Goal: Task Accomplishment & Management: Manage account settings

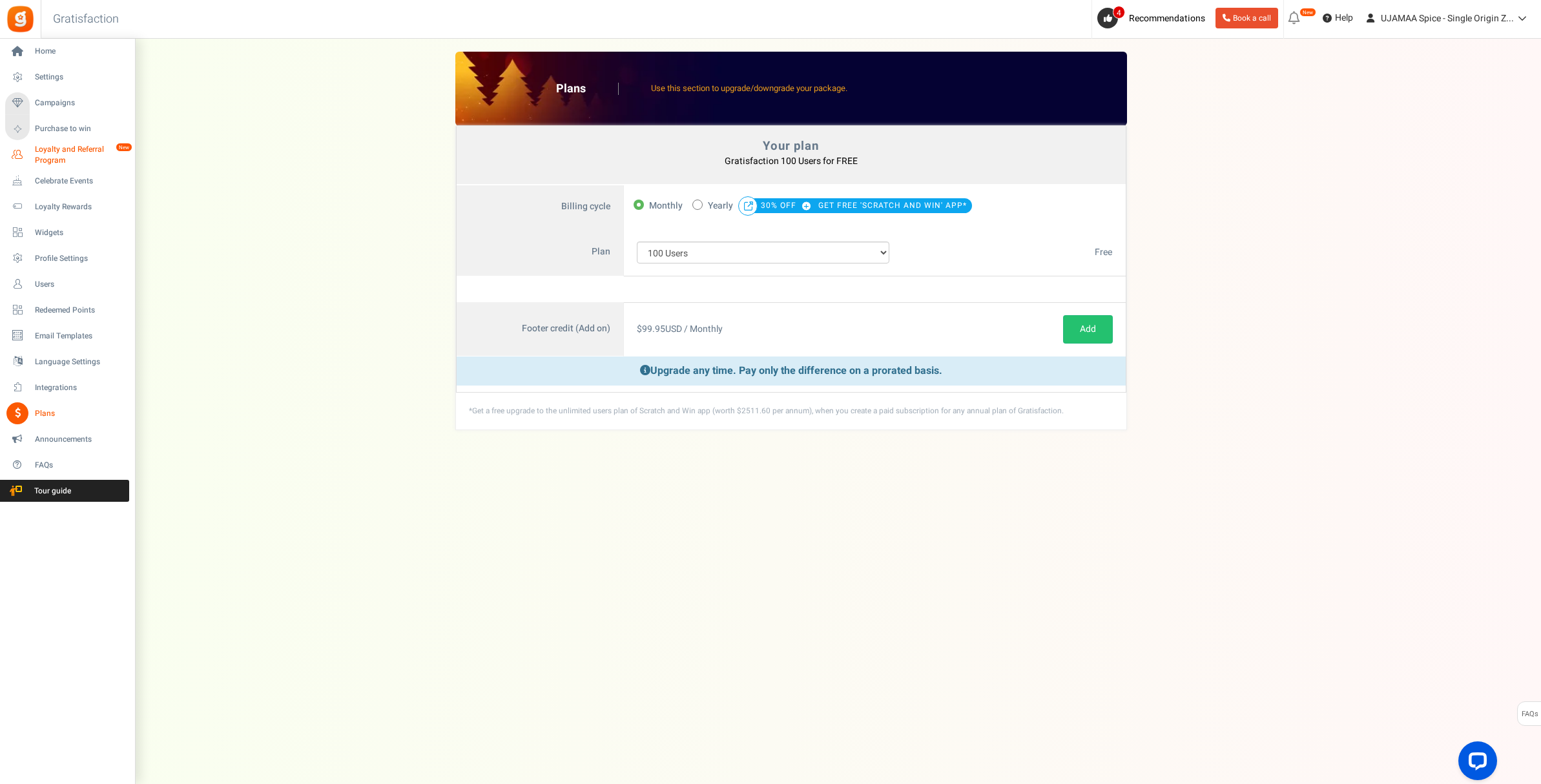
click at [40, 159] on span "Loyalty and Referral Program" at bounding box center [82, 155] width 94 height 22
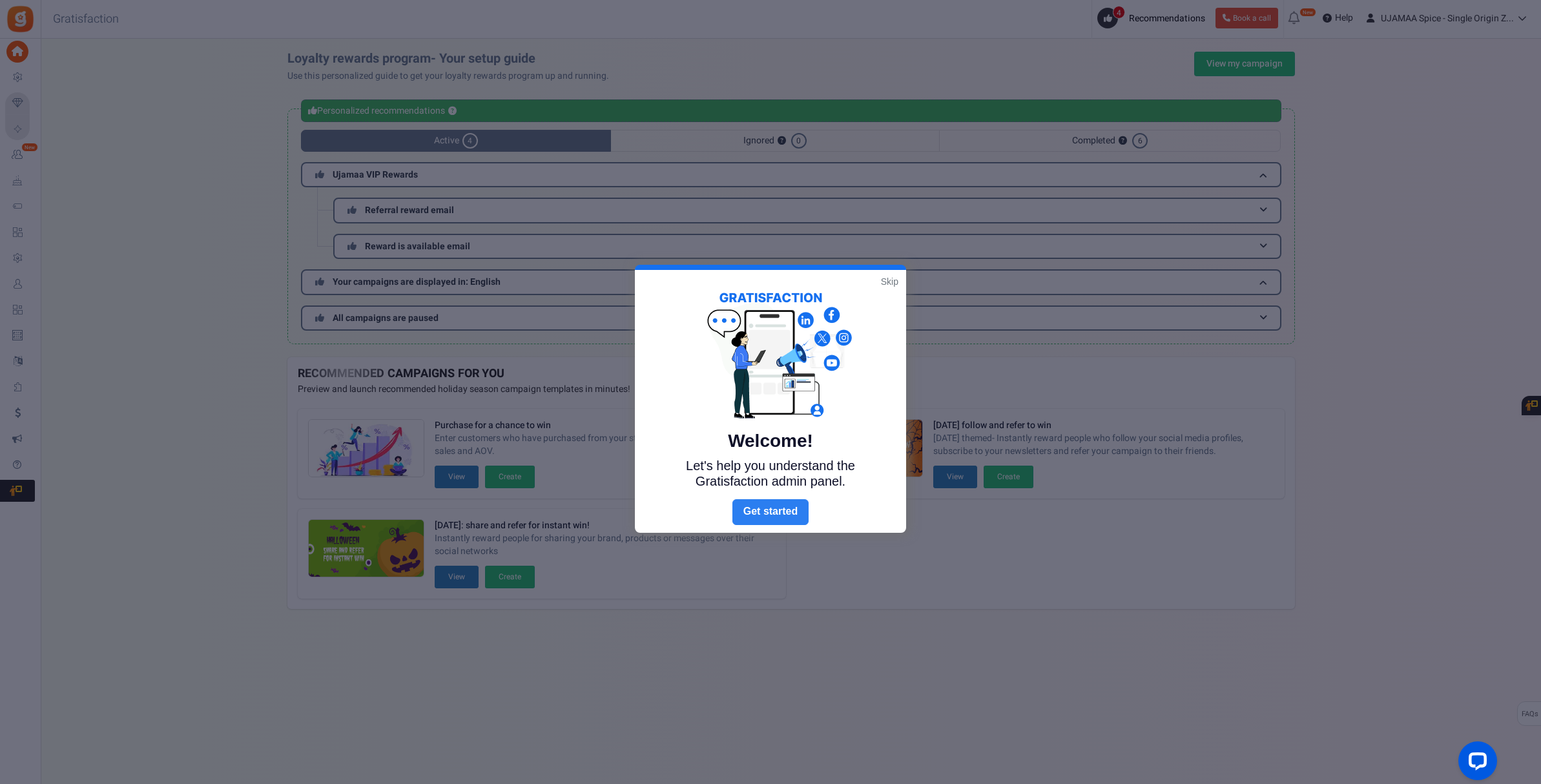
click at [782, 515] on link "Next" at bounding box center [770, 512] width 76 height 26
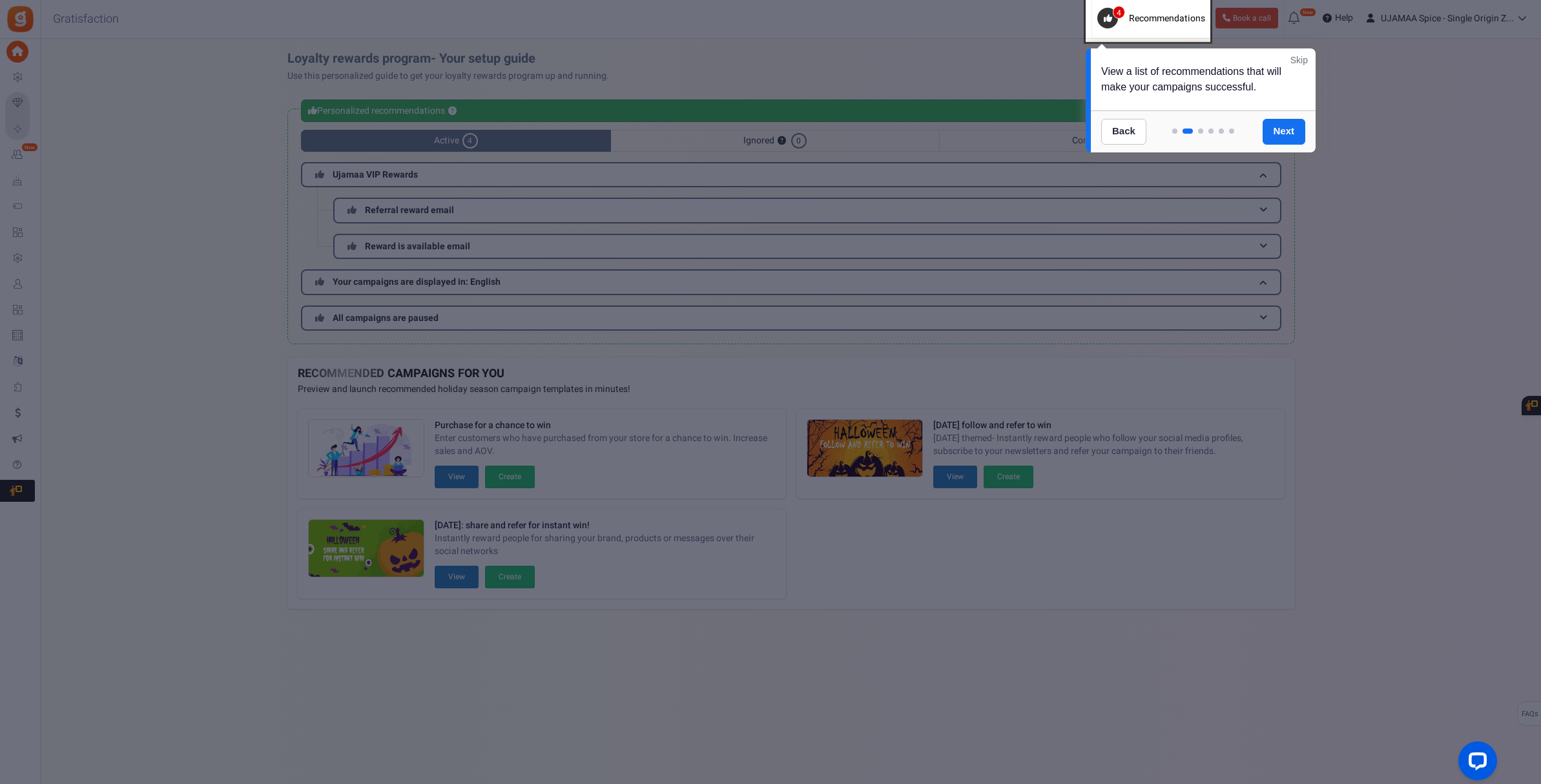
click at [1303, 58] on link "Skip" at bounding box center [1299, 60] width 17 height 13
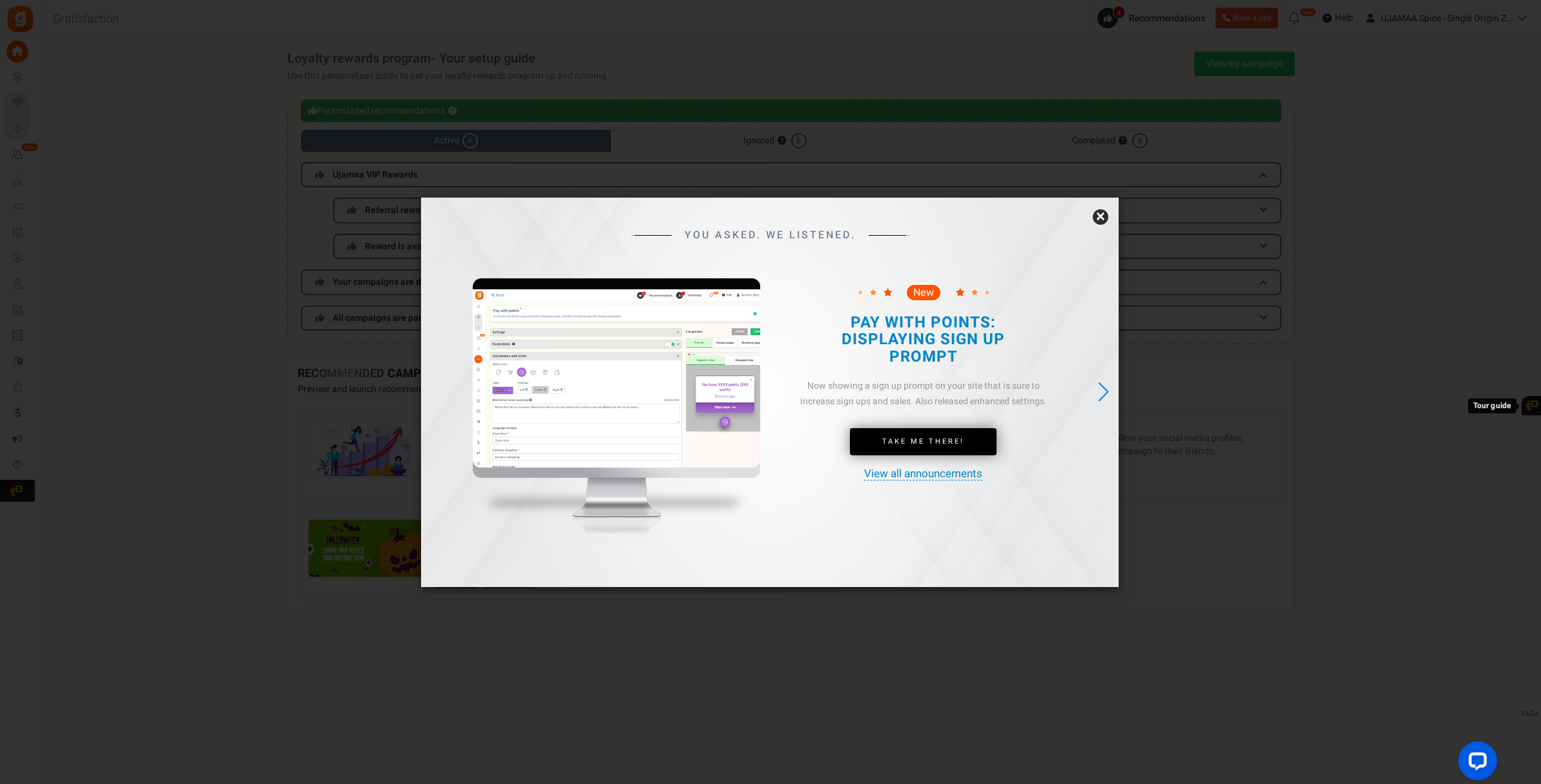
click at [1100, 213] on link "×" at bounding box center [1100, 216] width 15 height 15
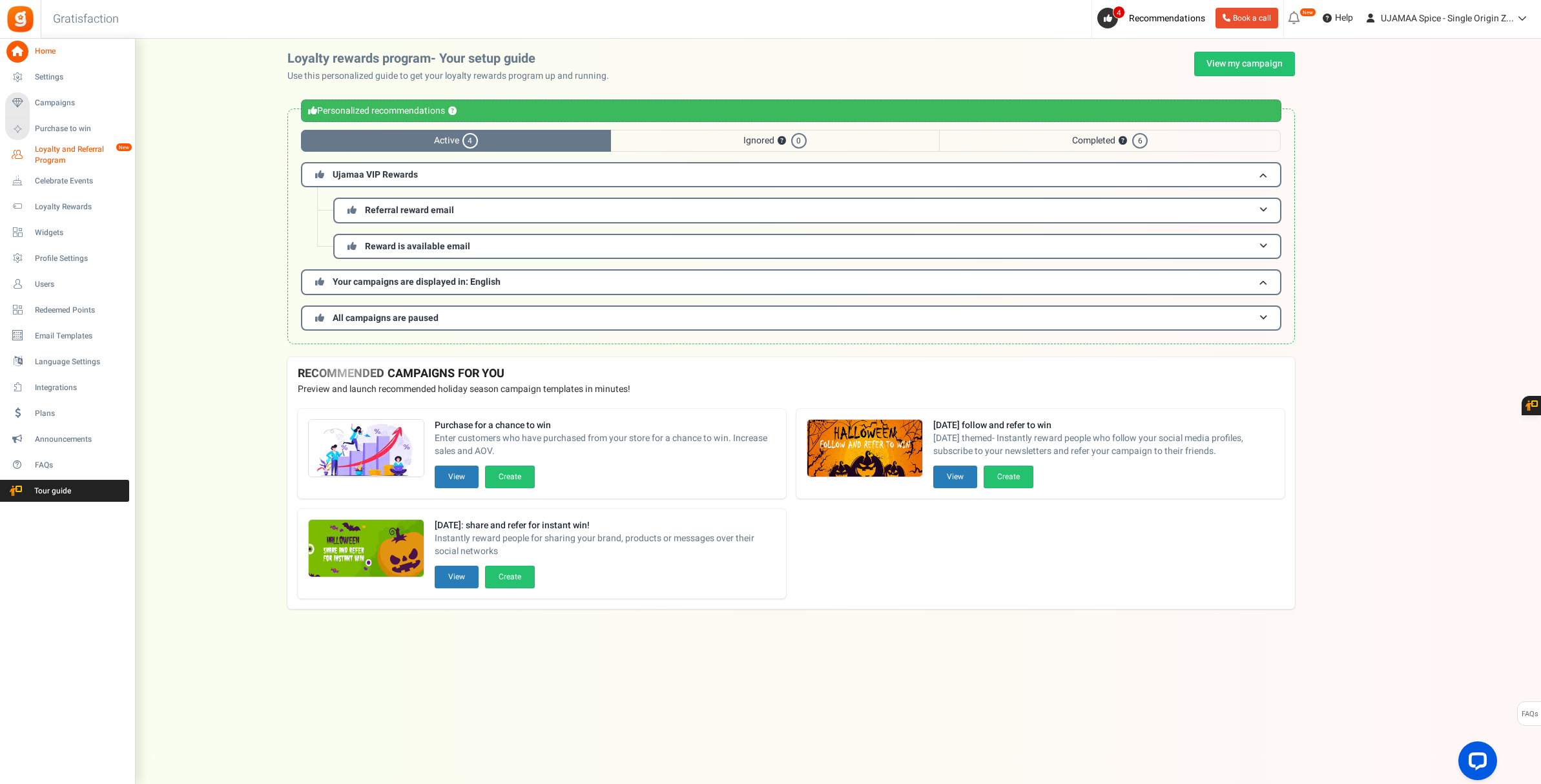
click at [44, 159] on span "Loyalty and Referral Program" at bounding box center [82, 155] width 94 height 22
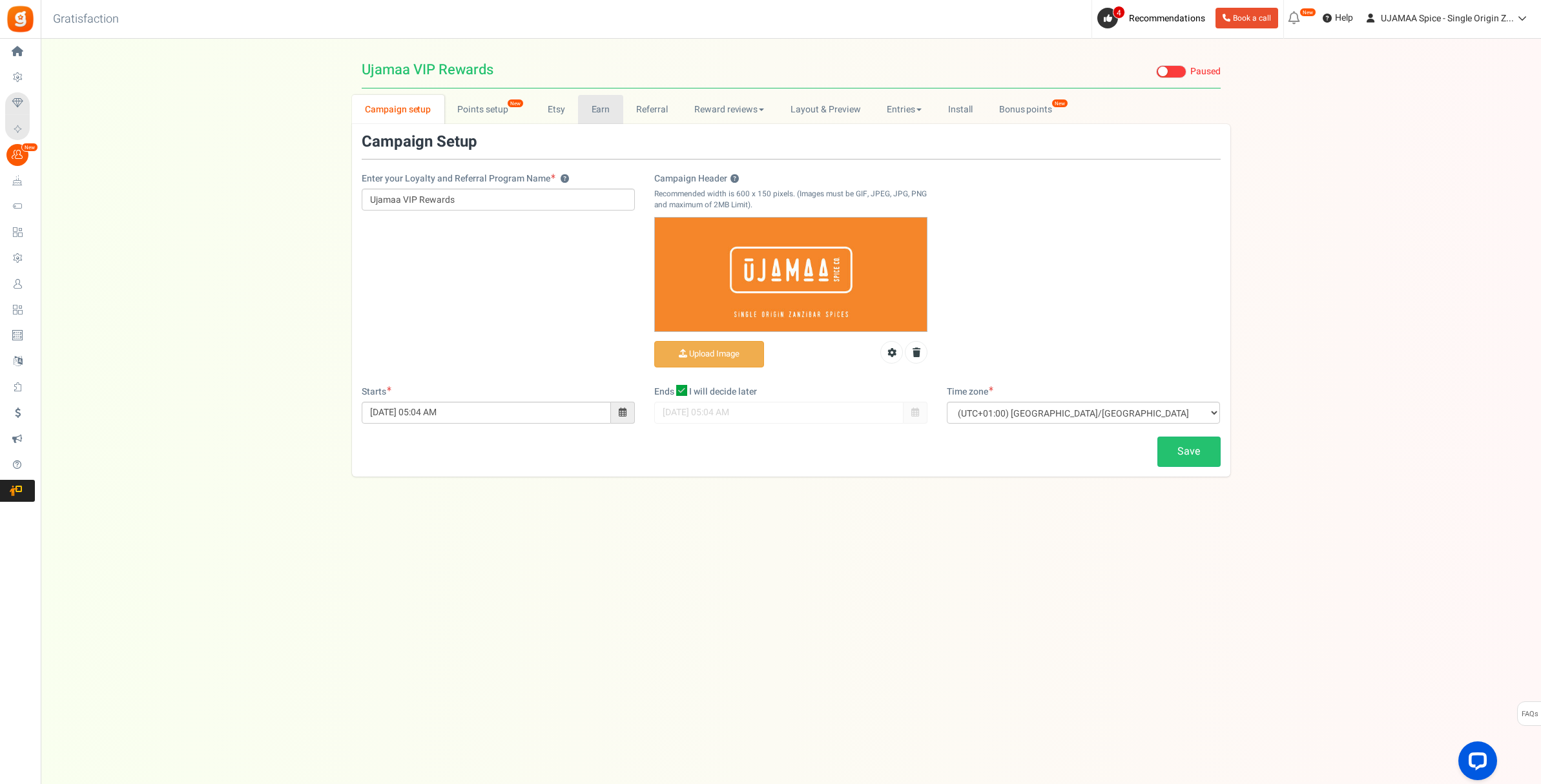
click at [595, 111] on link "Earn" at bounding box center [601, 109] width 46 height 29
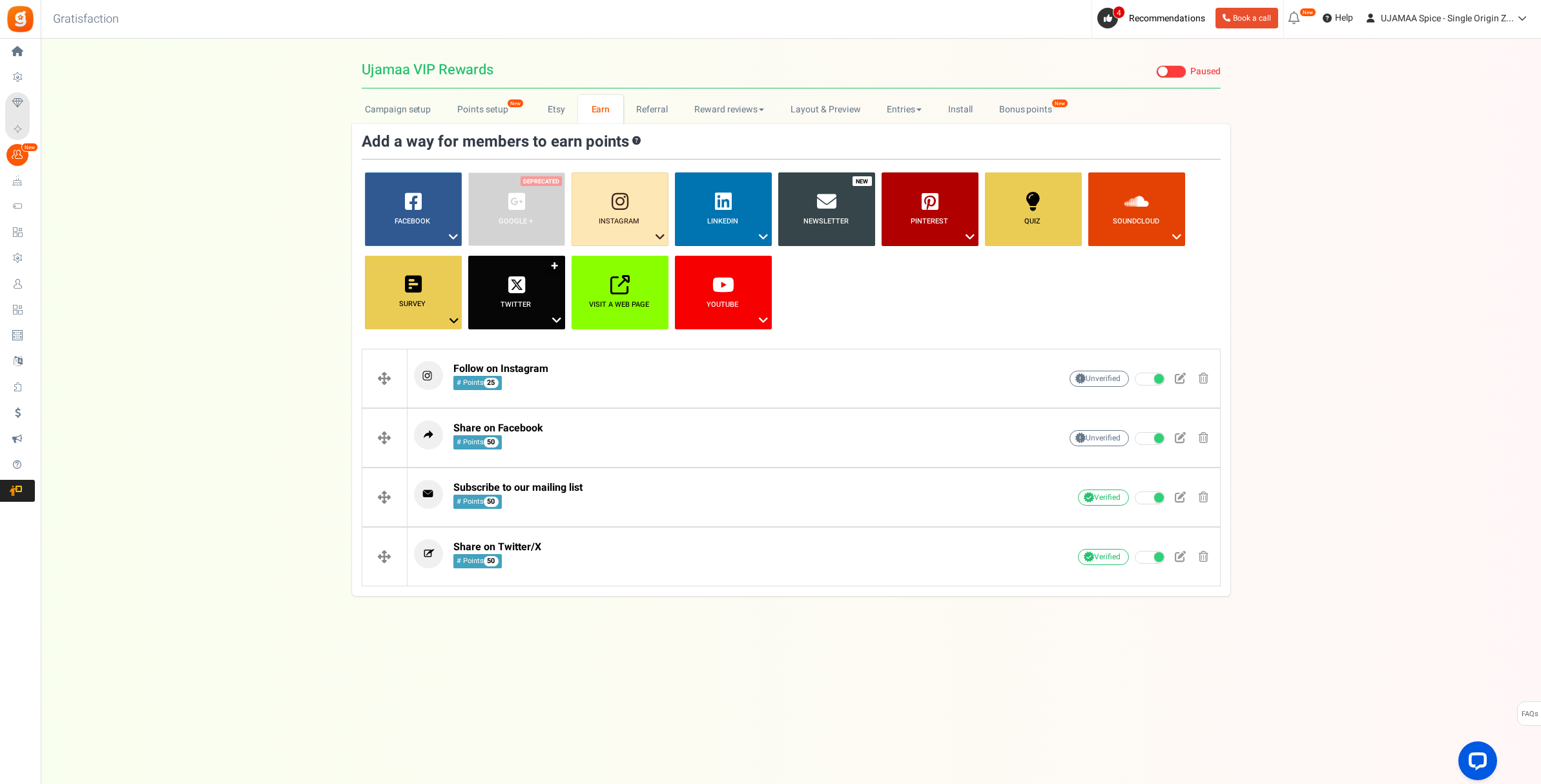
click at [553, 319] on icon at bounding box center [556, 321] width 15 height 17
click at [852, 302] on ul "Facebook ? Visit on Facebook Share on Facebook Google + ? ? ?" at bounding box center [791, 255] width 859 height 166
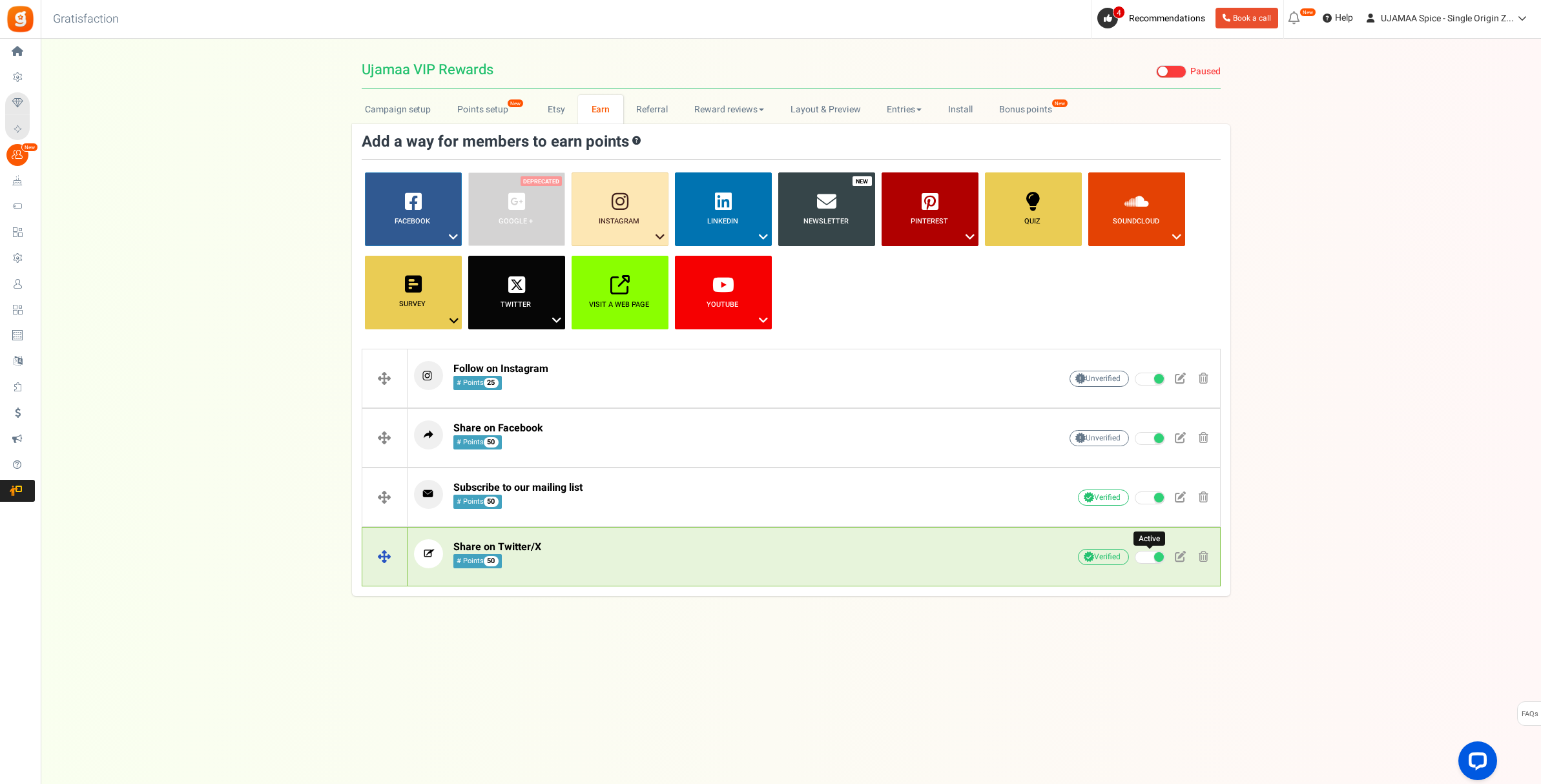
click at [1150, 558] on span at bounding box center [1150, 557] width 30 height 13
click at [1135, 558] on input "Active" at bounding box center [1135, 557] width 0 height 9
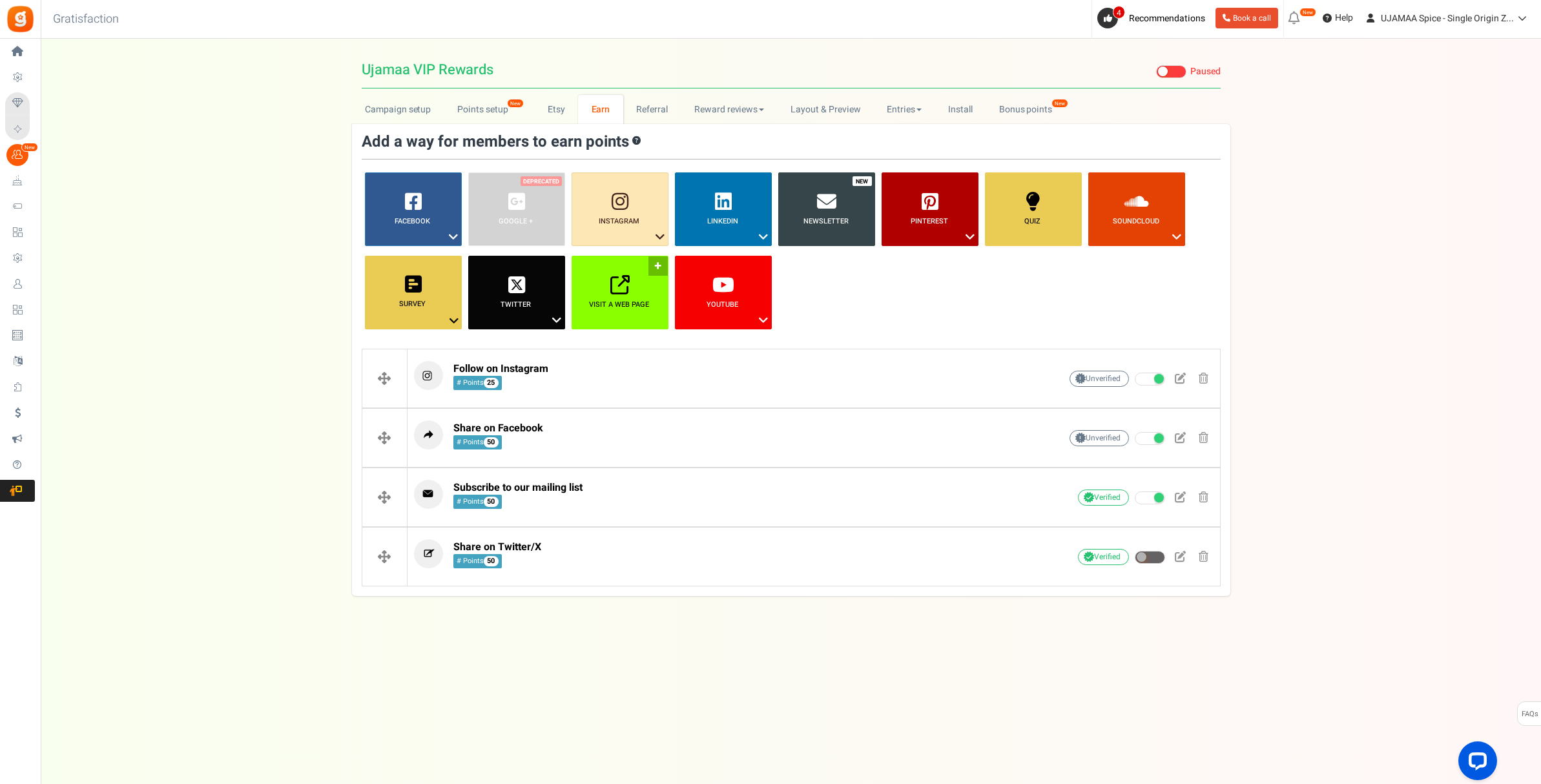
click at [617, 300] on b "Visit a web page" at bounding box center [618, 305] width 60 height 11
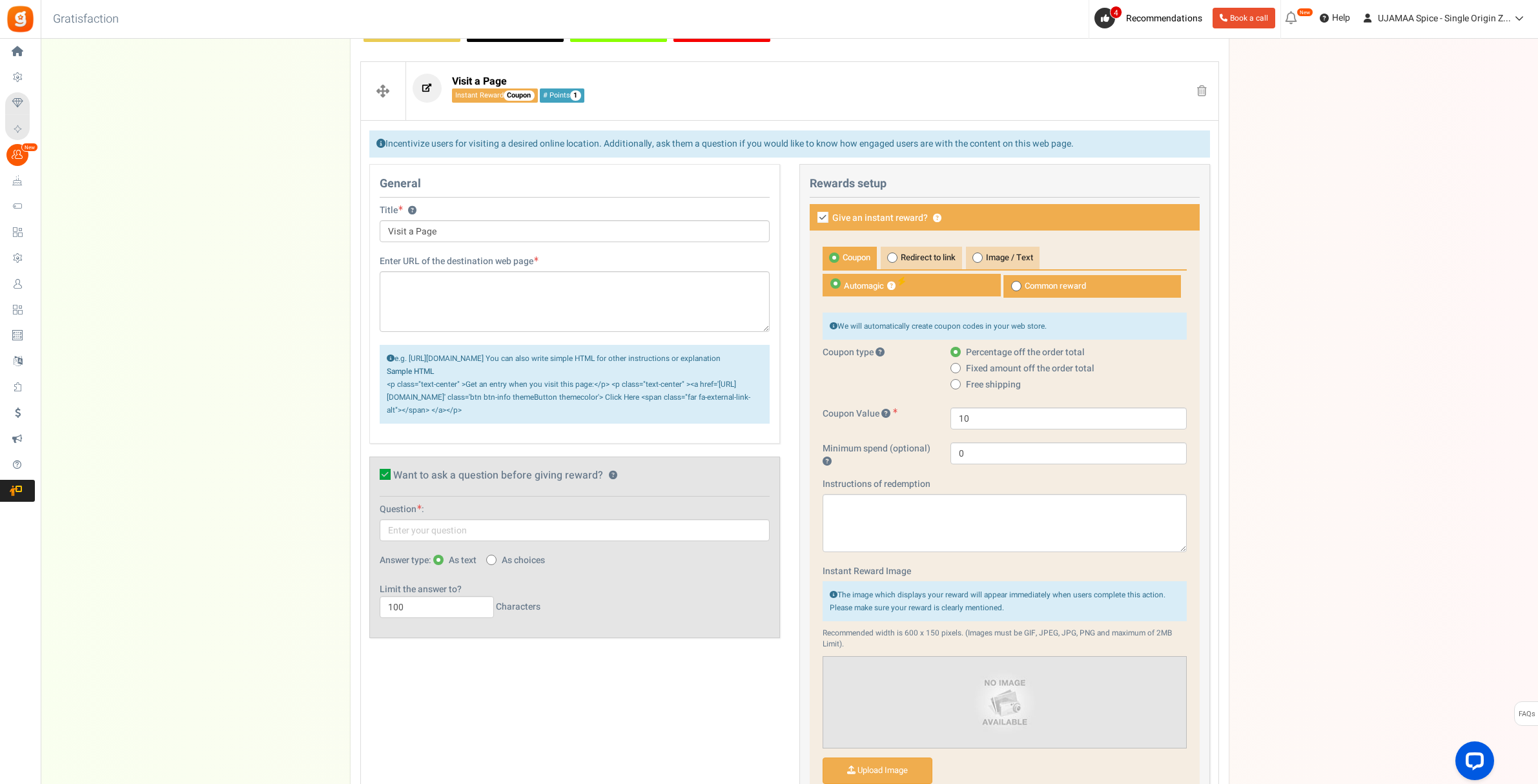
scroll to position [280, 0]
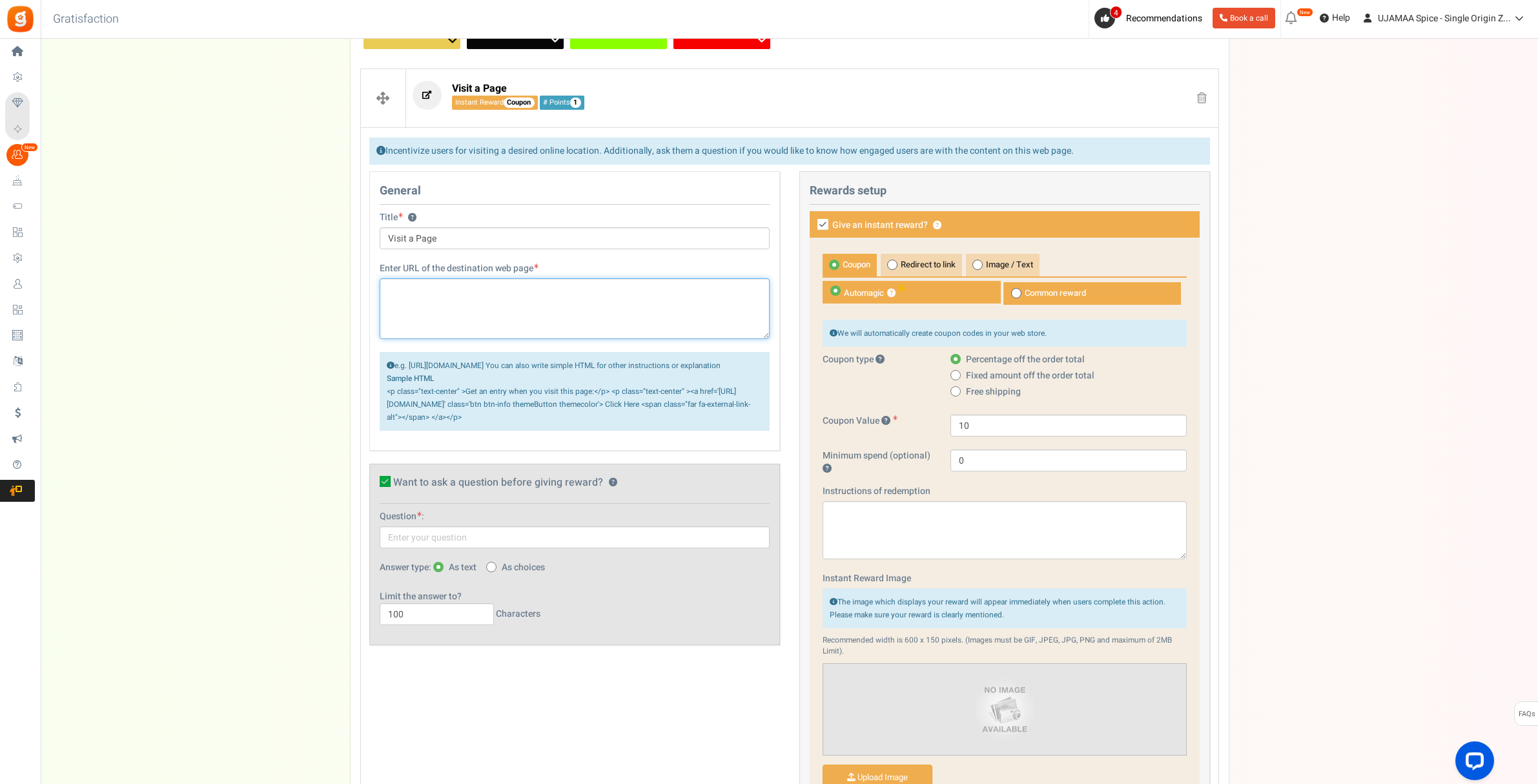
click at [420, 291] on textarea at bounding box center [574, 308] width 390 height 61
paste textarea "[URL][DOMAIN_NAME]"
type textarea "[URL][DOMAIN_NAME]"
drag, startPoint x: 437, startPoint y: 237, endPoint x: 389, endPoint y: 239, distance: 48.0
click at [388, 240] on input "Visit a Page" at bounding box center [574, 237] width 390 height 22
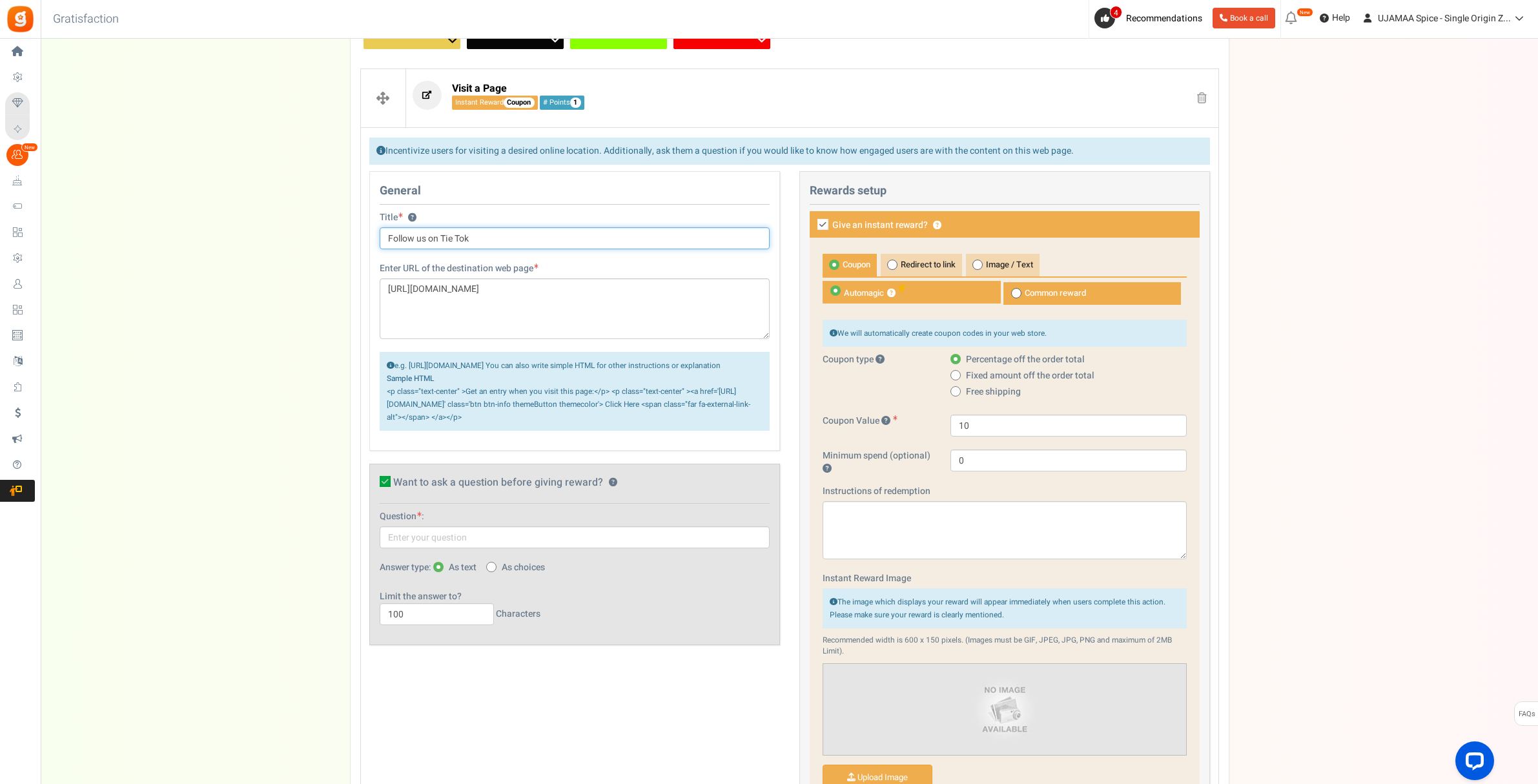
drag, startPoint x: 447, startPoint y: 237, endPoint x: 456, endPoint y: 237, distance: 9.0
click at [456, 238] on input "Follow us on Tie Tok" at bounding box center [574, 237] width 390 height 22
type input "Follow us on TikTok"
click at [429, 548] on input "text" at bounding box center [574, 536] width 390 height 22
click at [495, 572] on span at bounding box center [491, 567] width 10 height 10
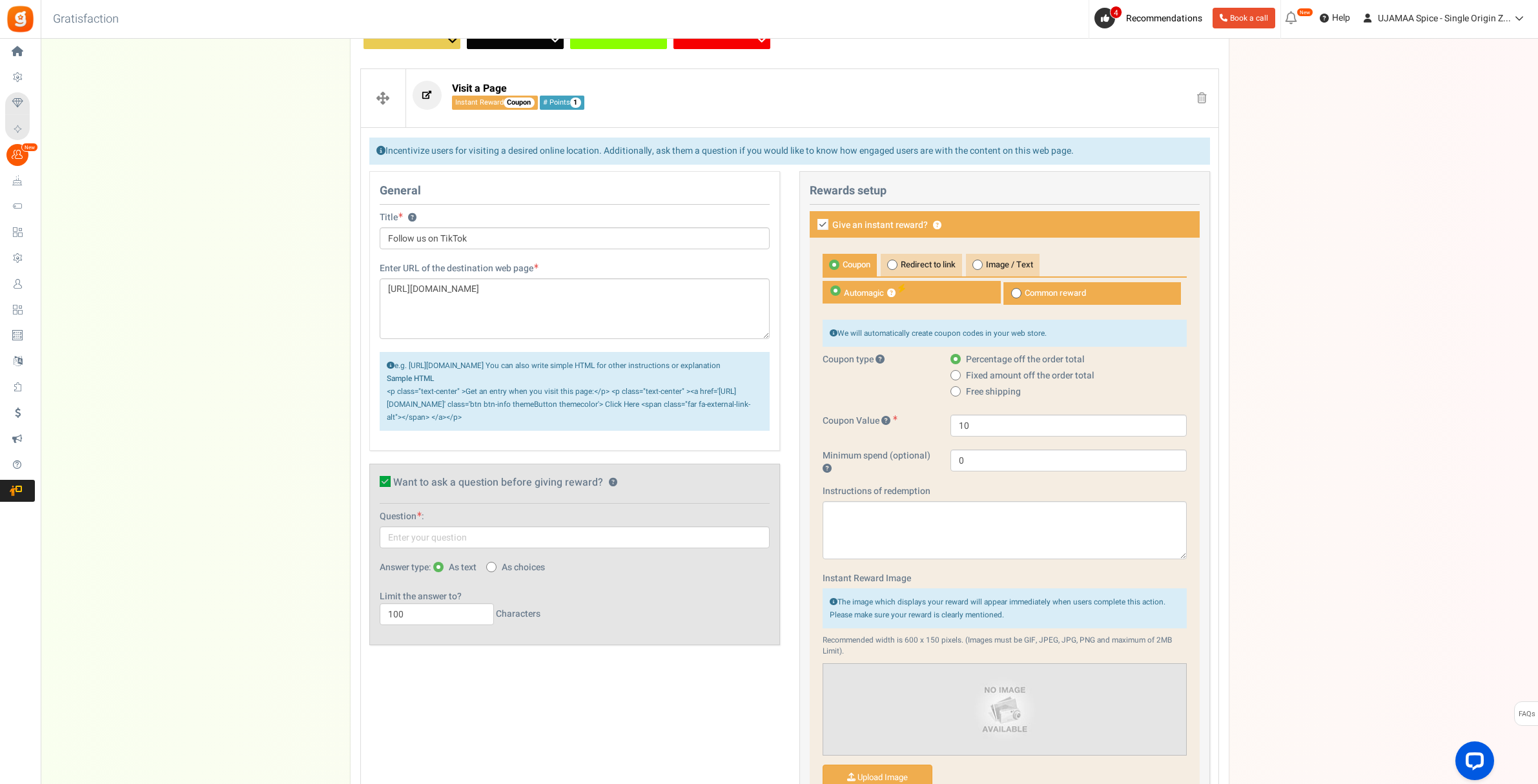
click at [495, 572] on input "As choices" at bounding box center [490, 568] width 9 height 9
radio input "true"
click at [451, 548] on input "text" at bounding box center [574, 536] width 390 height 22
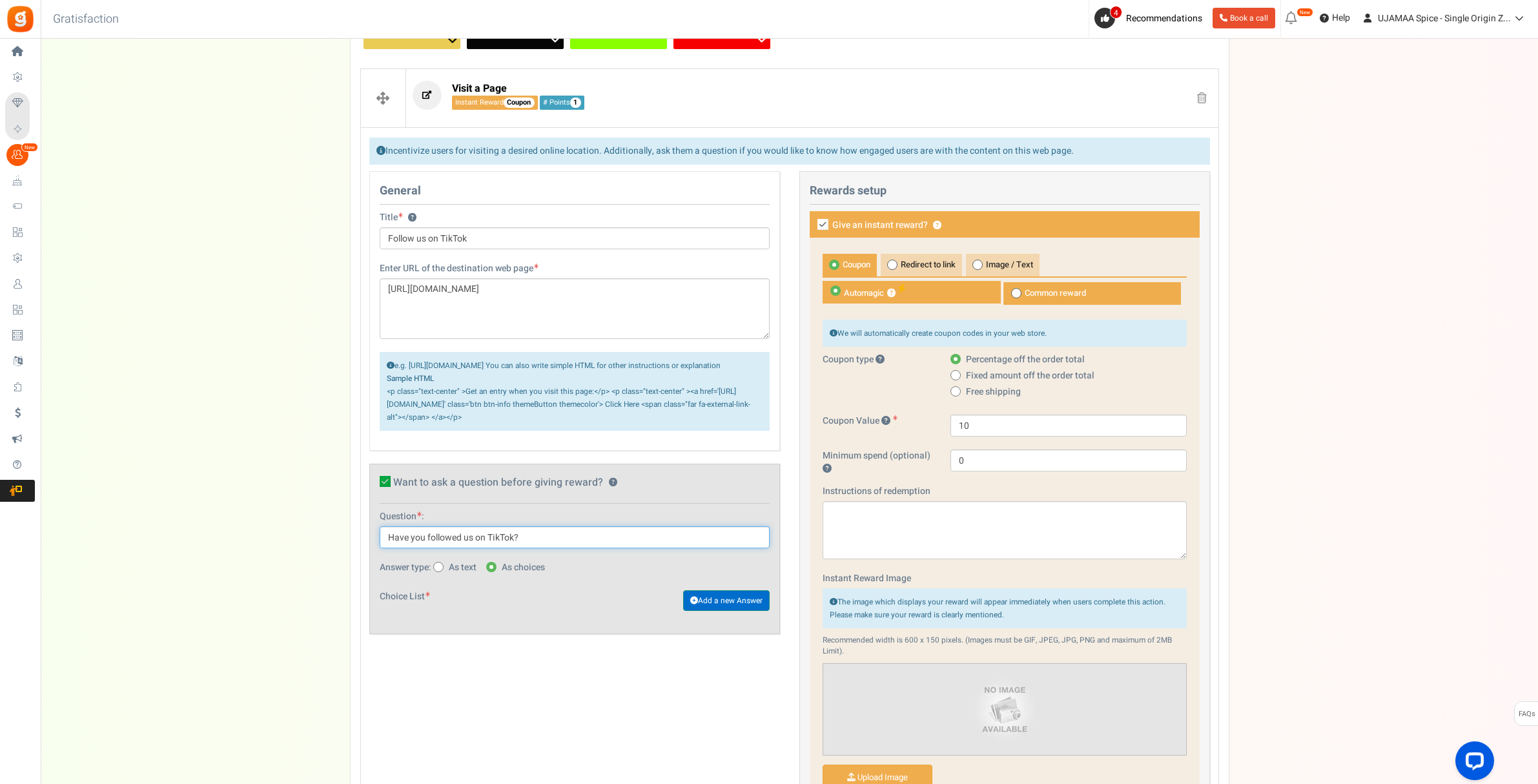
type input "Have you followed us on TikTok?"
drag, startPoint x: 720, startPoint y: 615, endPoint x: 700, endPoint y: 625, distance: 22.4
click at [720, 610] on link "Add a new Answer" at bounding box center [726, 601] width 86 height 21
click at [477, 645] on input "text" at bounding box center [551, 633] width 343 height 23
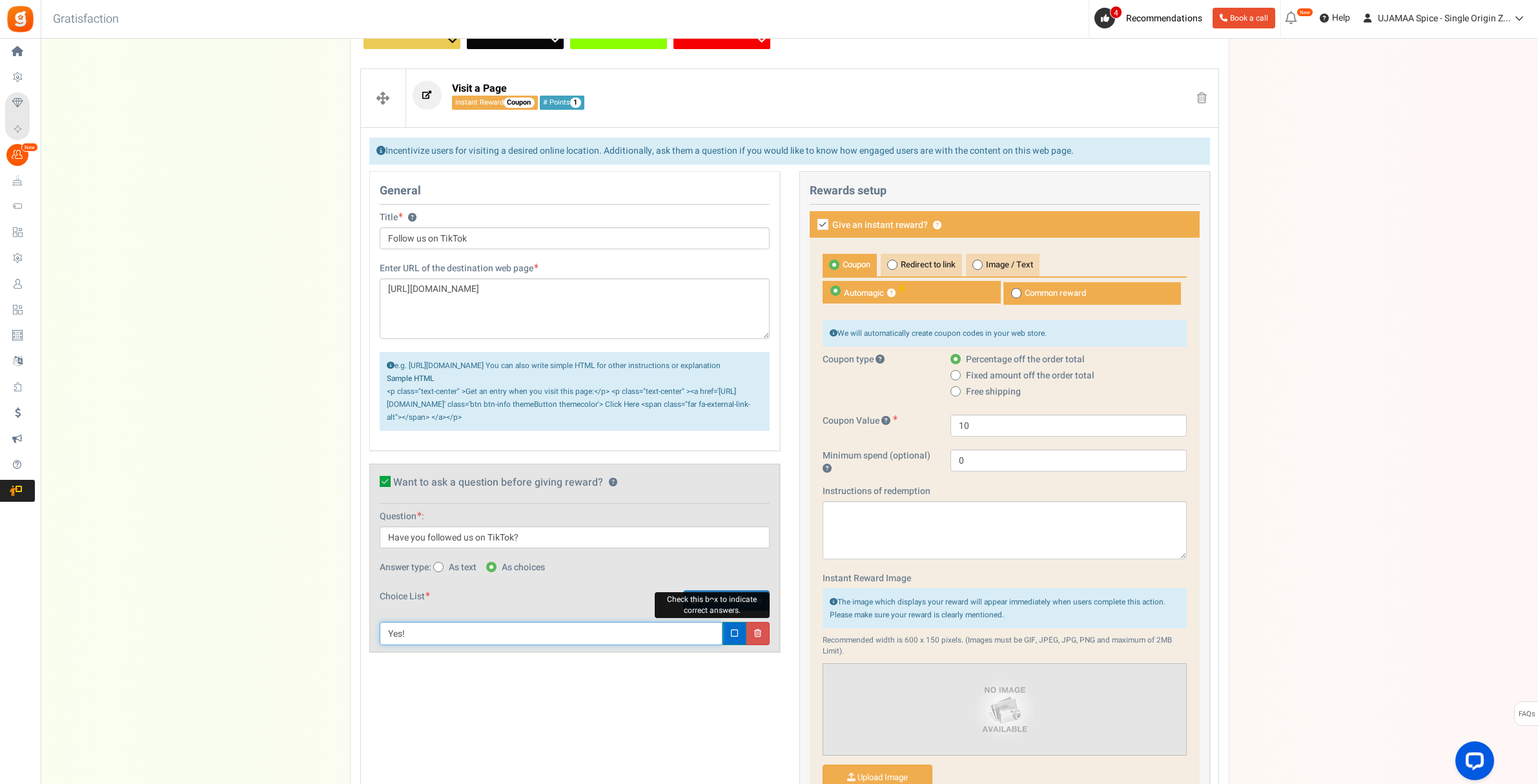
type input "Yes!"
click at [734, 638] on icon at bounding box center [734, 633] width 7 height 9
click at [733, 608] on link "Add a new Answer" at bounding box center [726, 601] width 86 height 21
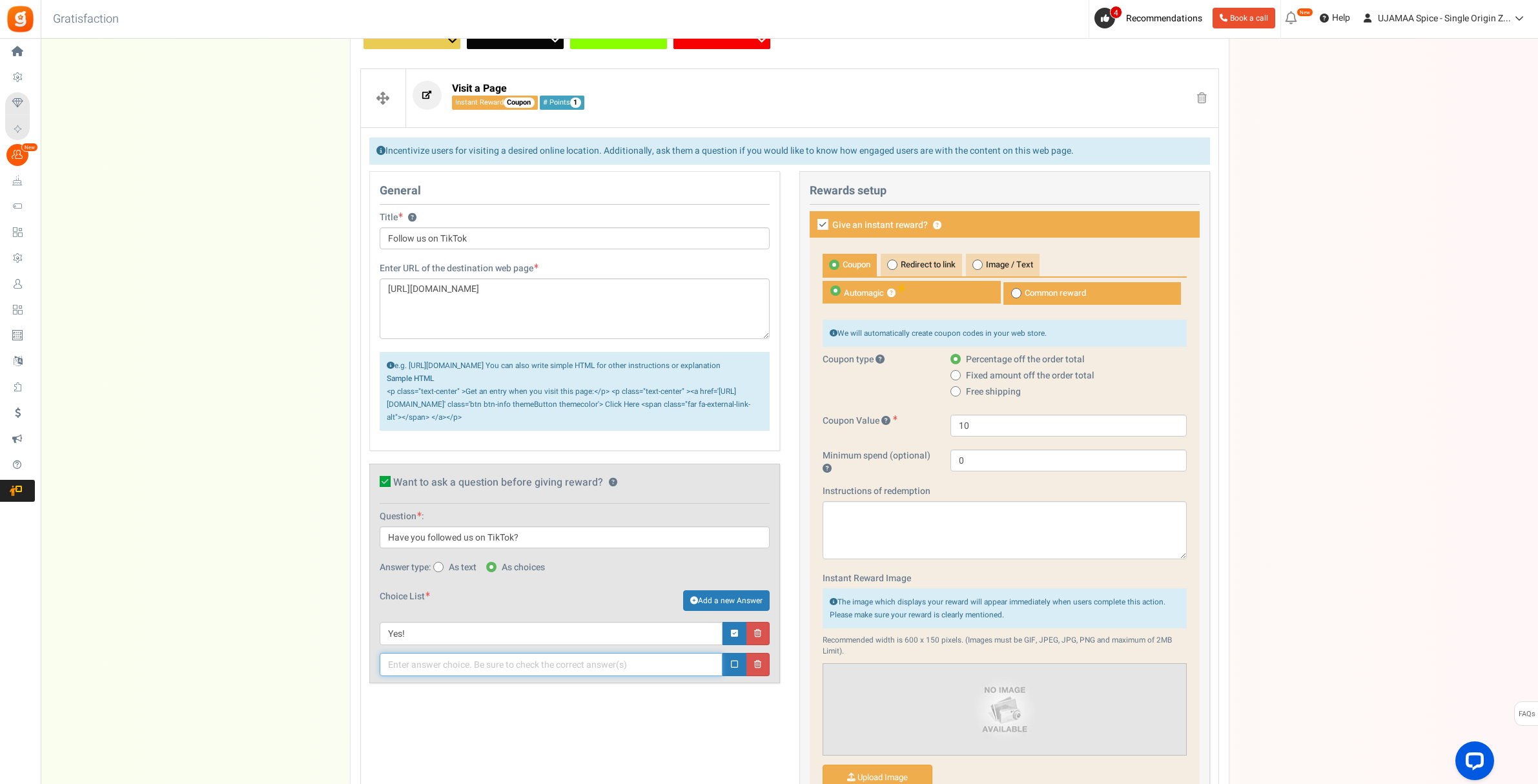
click at [591, 676] on input "text" at bounding box center [551, 664] width 343 height 23
type input "Not Yet, but I will!"
click at [730, 676] on link at bounding box center [734, 664] width 24 height 23
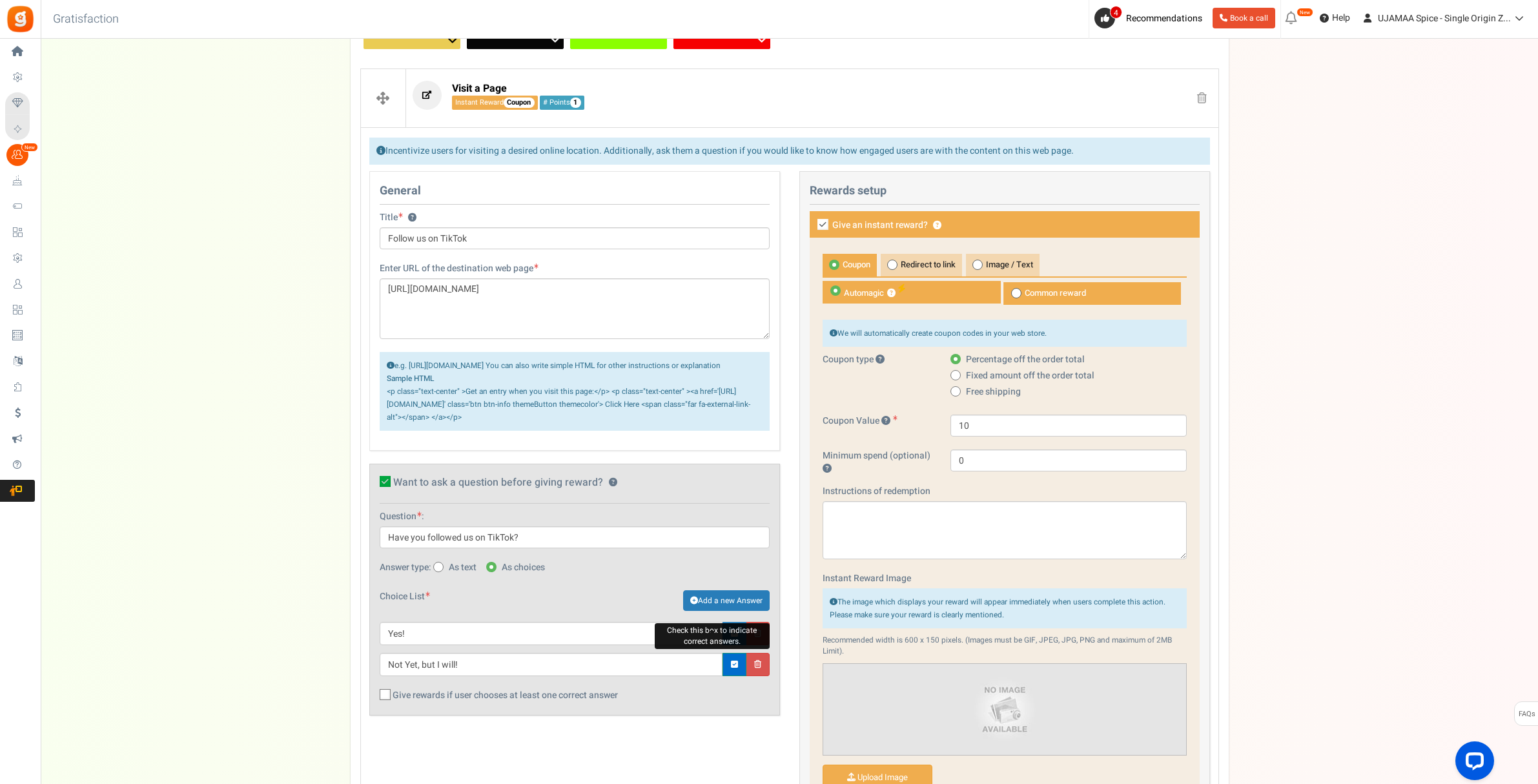
click at [731, 669] on icon at bounding box center [734, 664] width 7 height 9
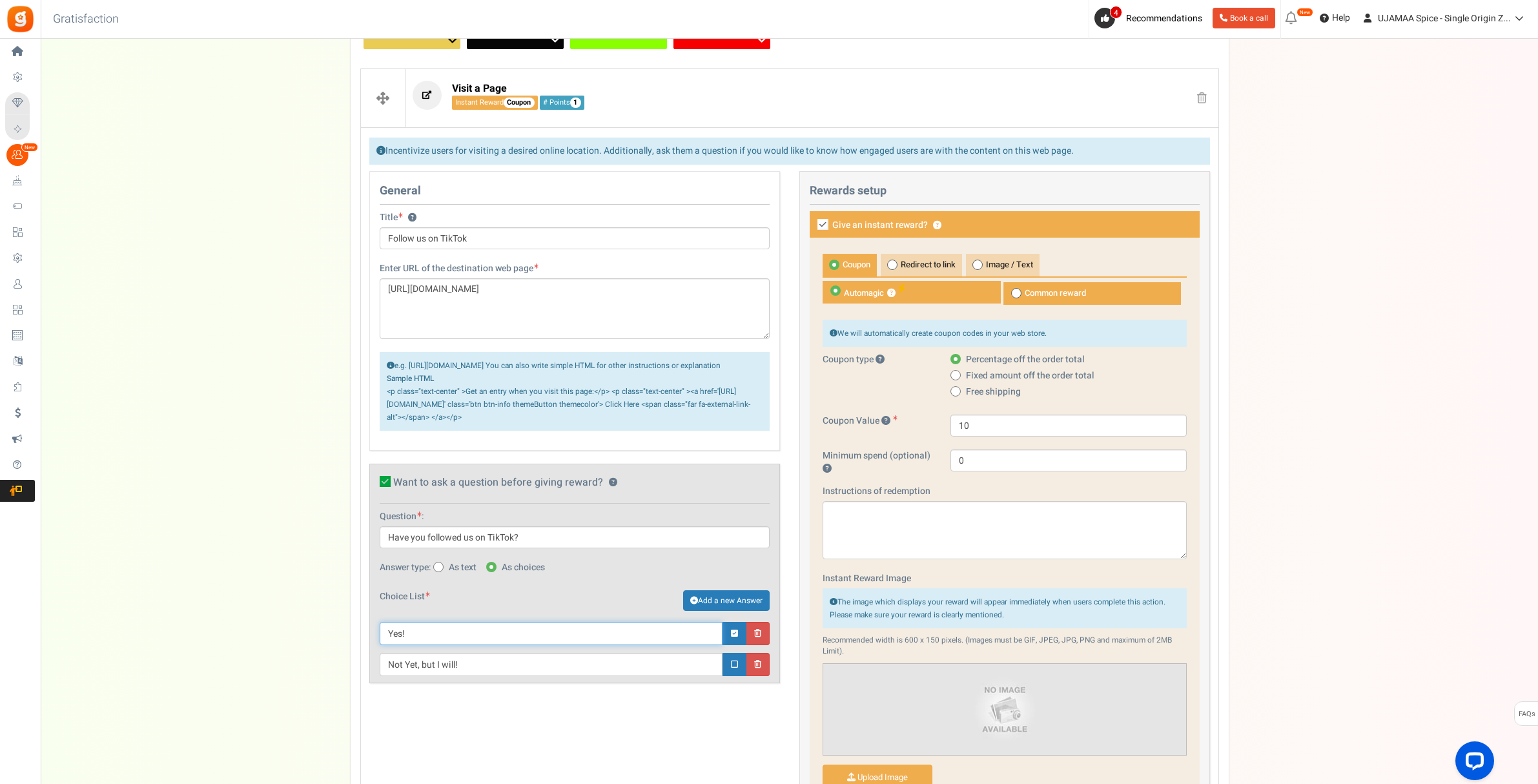
click at [595, 645] on input "Yes!" at bounding box center [551, 633] width 343 height 23
click at [495, 676] on input "Not Yet, but I will!" at bounding box center [551, 664] width 343 height 23
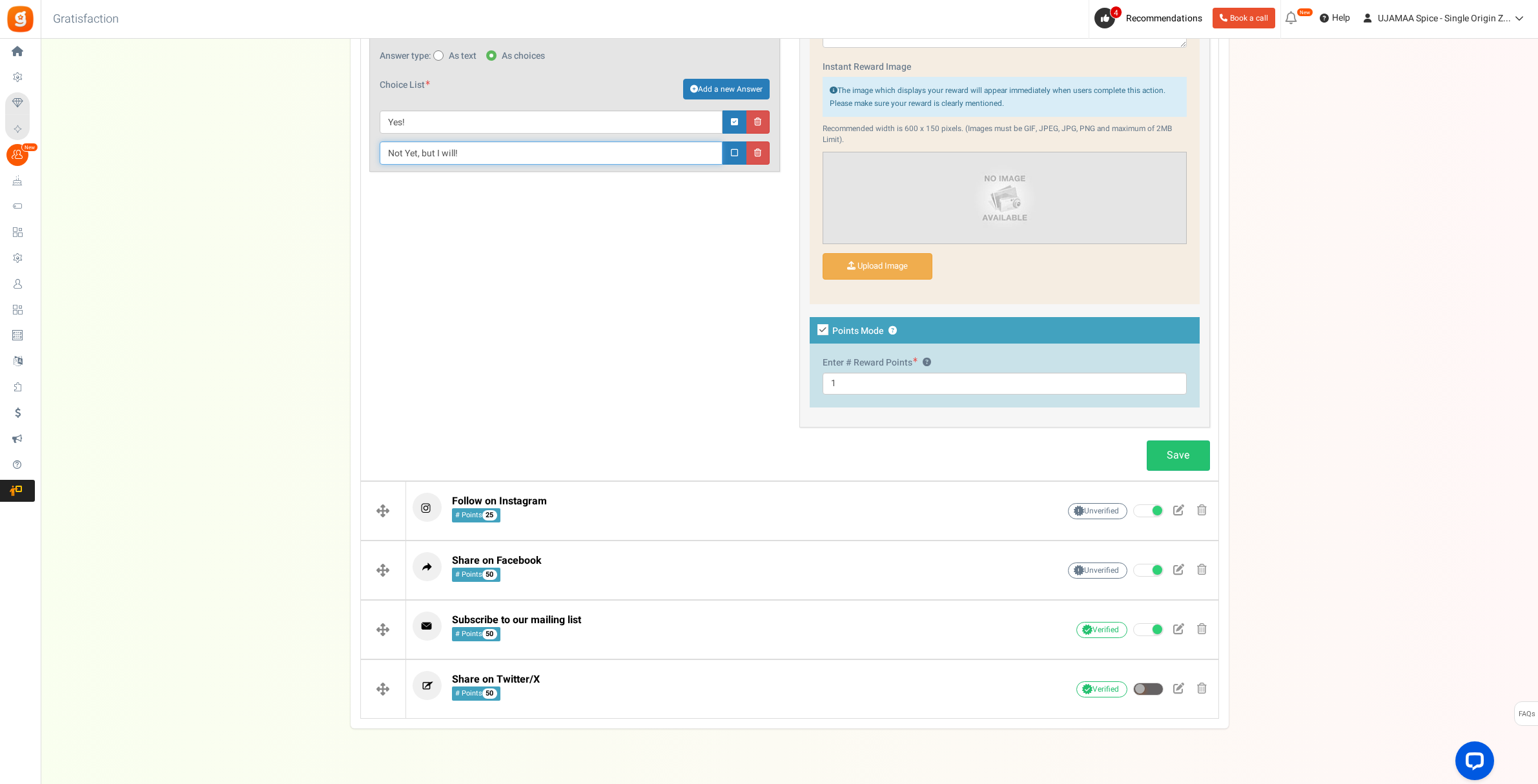
scroll to position [777, 0]
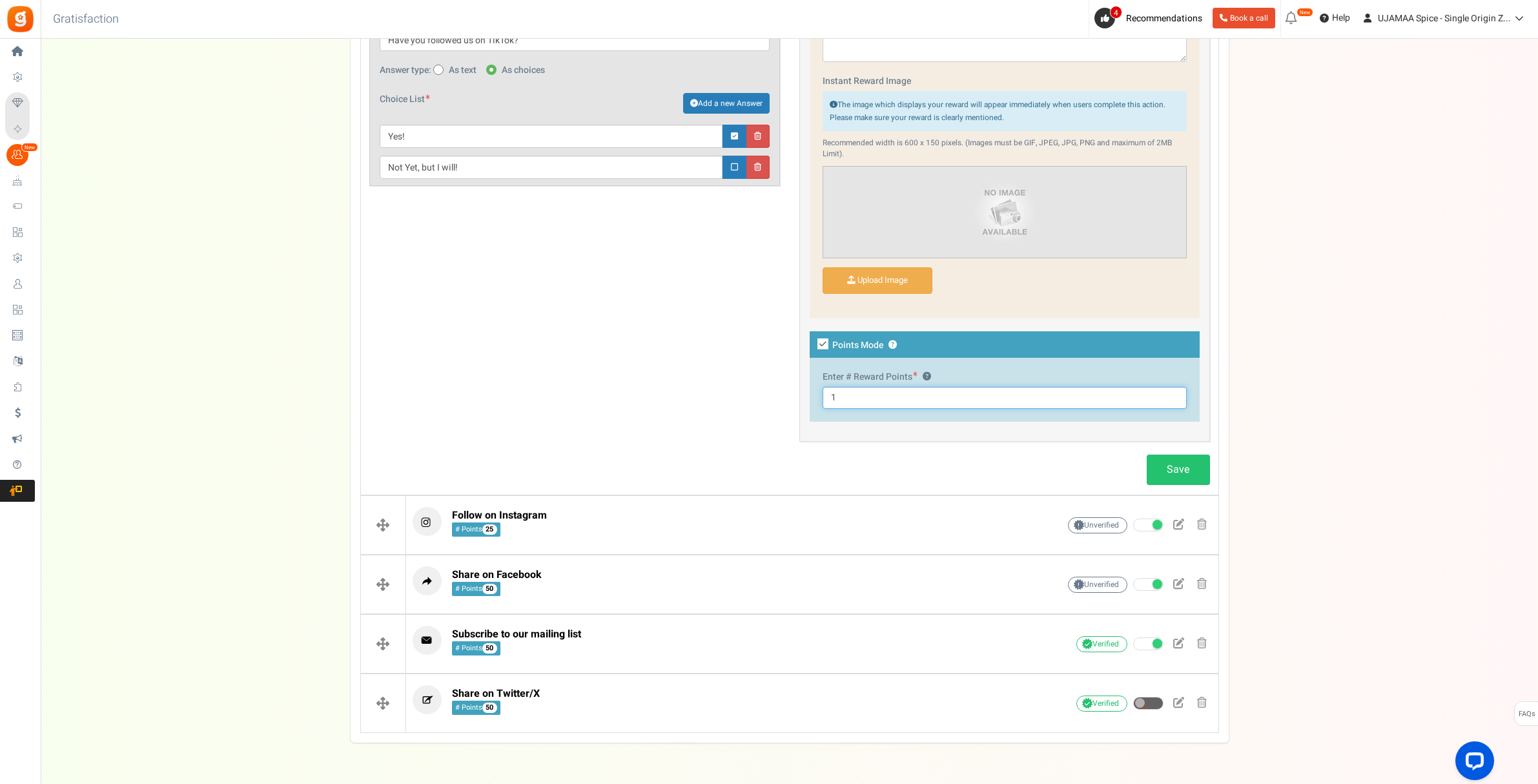
drag, startPoint x: 845, startPoint y: 397, endPoint x: 830, endPoint y: 395, distance: 15.1
click at [830, 395] on input "1" at bounding box center [1005, 397] width 365 height 22
drag, startPoint x: 952, startPoint y: 358, endPoint x: 924, endPoint y: 375, distance: 32.8
click at [952, 358] on div "Enter # Reward Points ? 1" at bounding box center [1004, 389] width 390 height 64
click at [869, 395] on input "1" at bounding box center [1005, 397] width 365 height 22
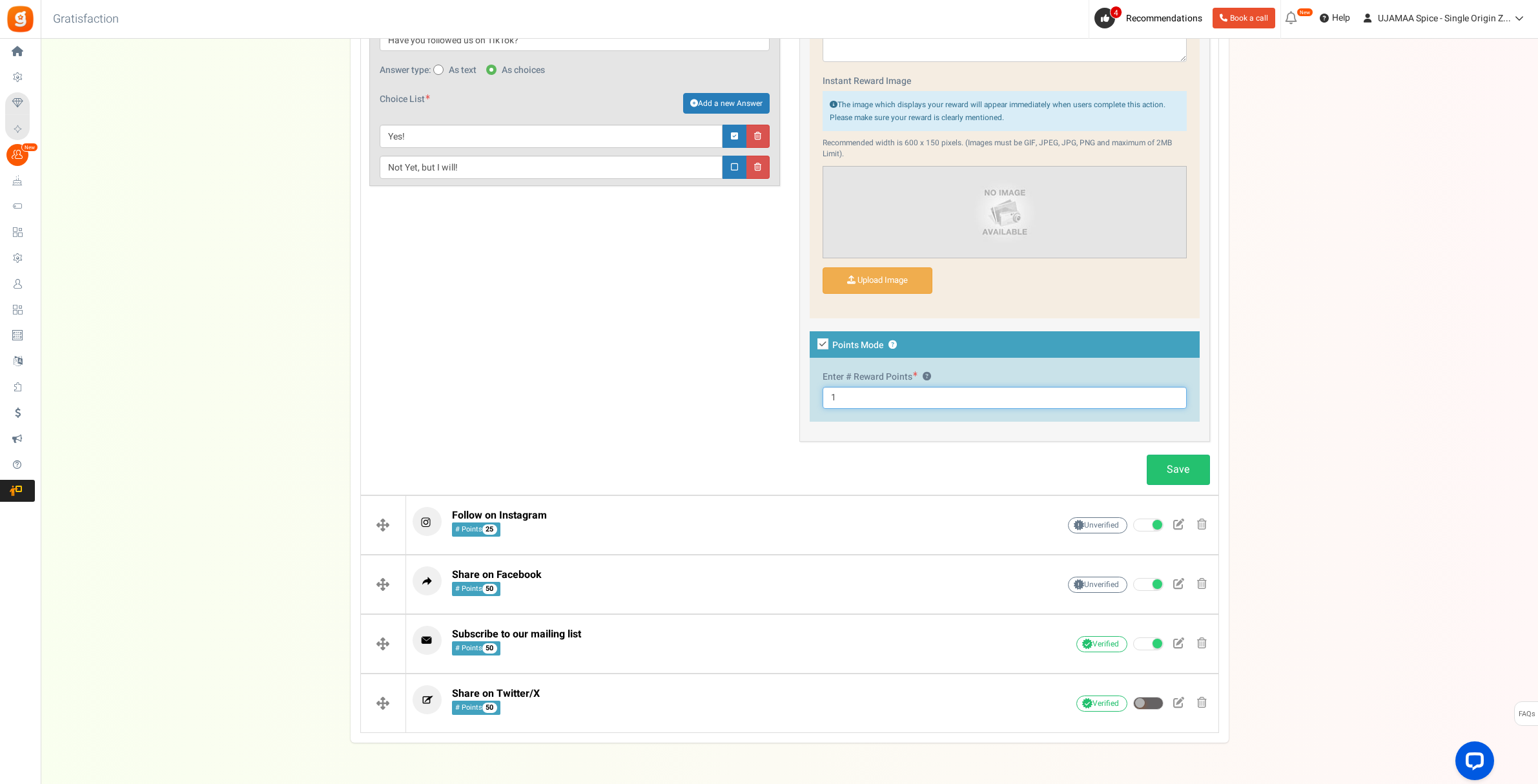
click at [869, 395] on input "1" at bounding box center [1005, 397] width 365 height 22
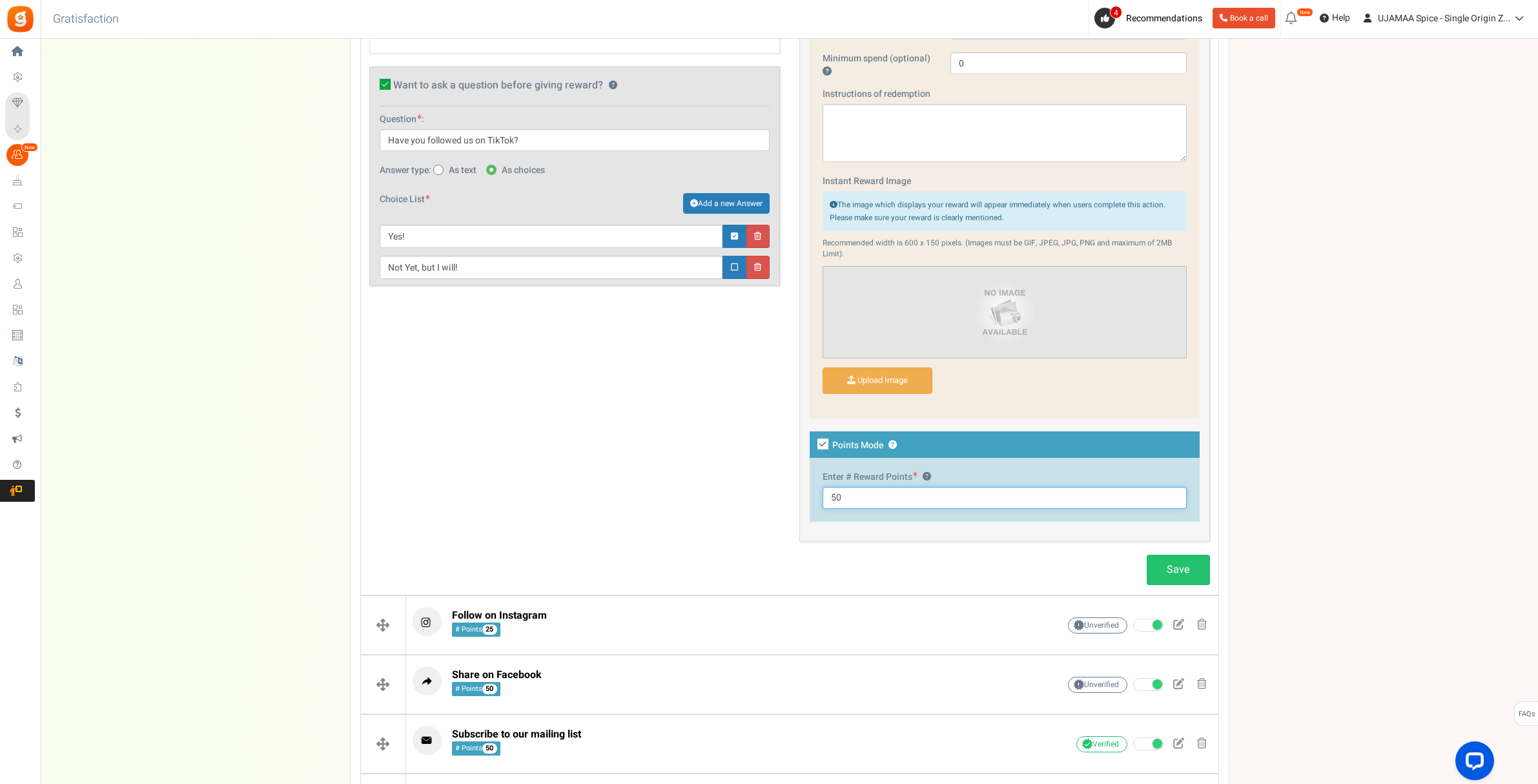
scroll to position [647, 0]
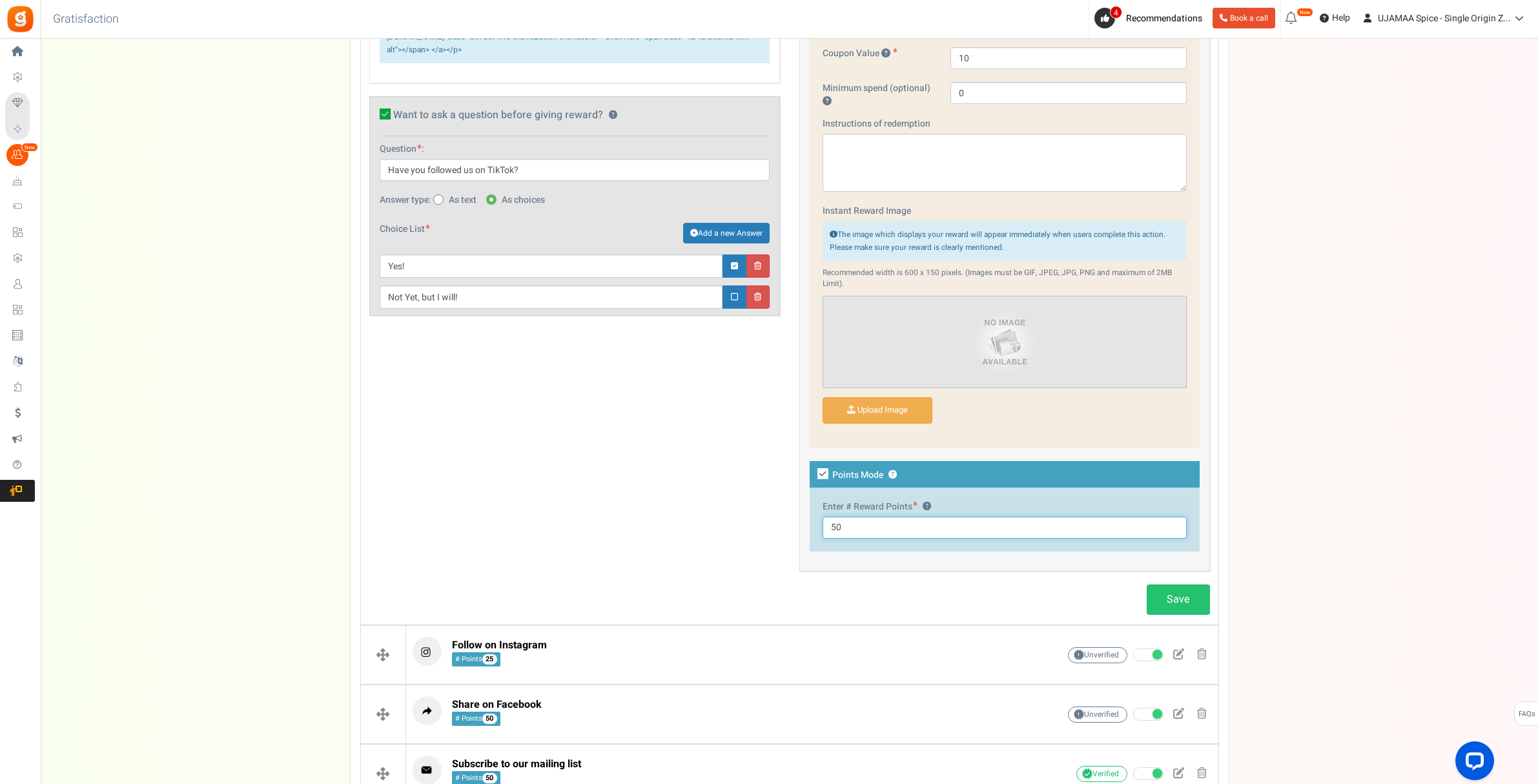
type input "50"
click at [997, 411] on div "Upload Image" at bounding box center [1005, 412] width 365 height 31
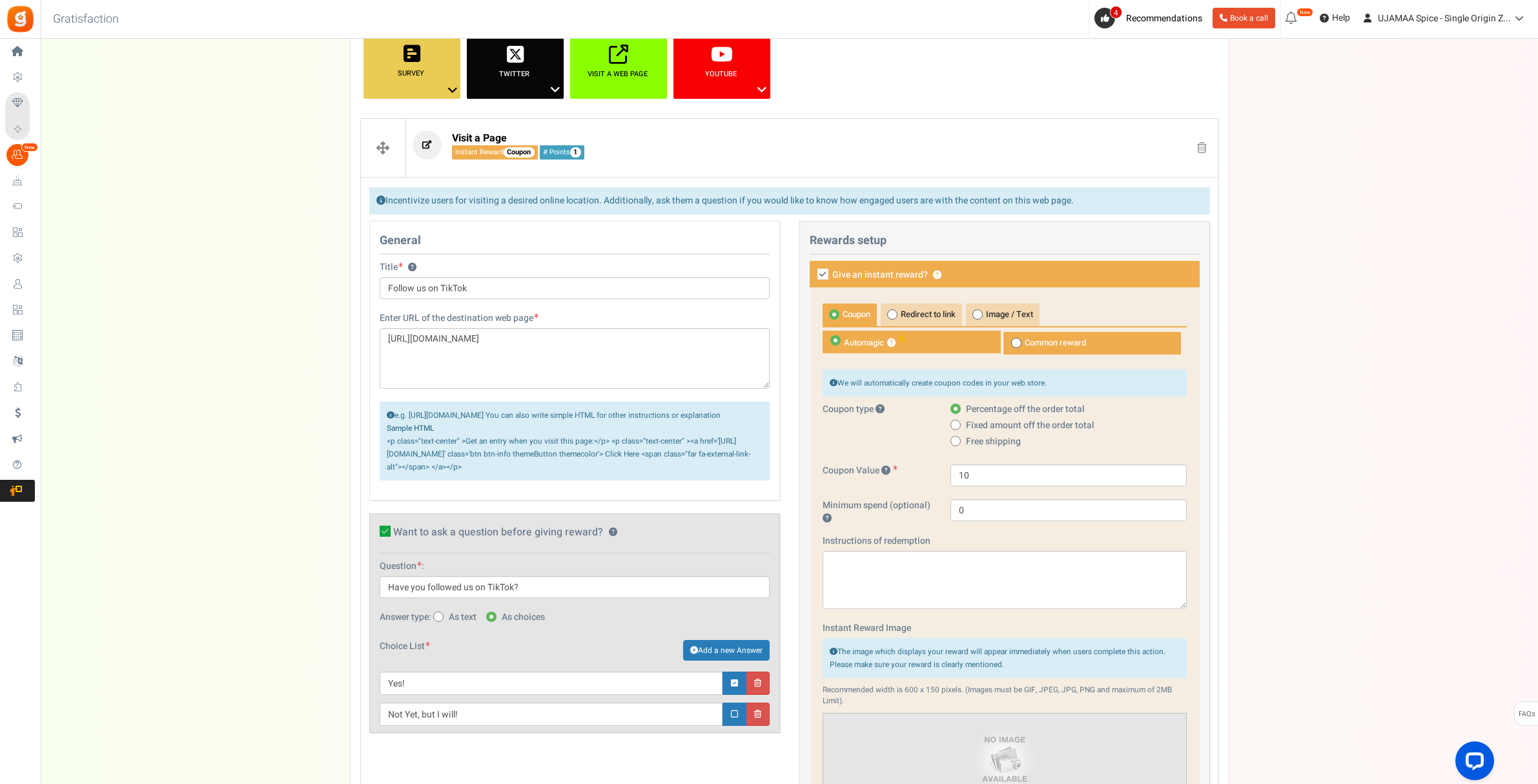
scroll to position [226, 0]
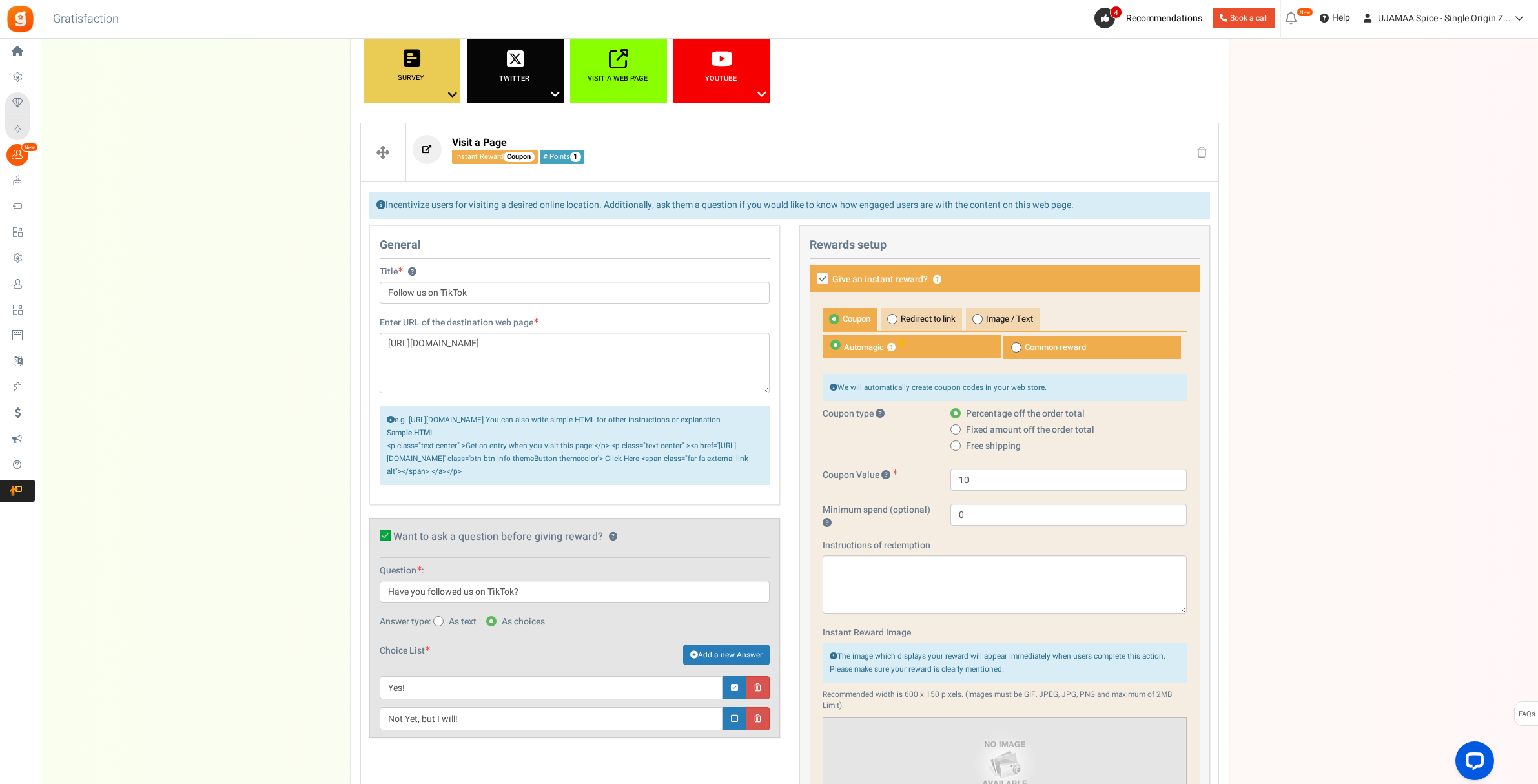
click at [826, 280] on icon at bounding box center [823, 279] width 11 height 11
click at [813, 280] on input "Give an instant reward? ?" at bounding box center [809, 279] width 9 height 9
checkbox input "false"
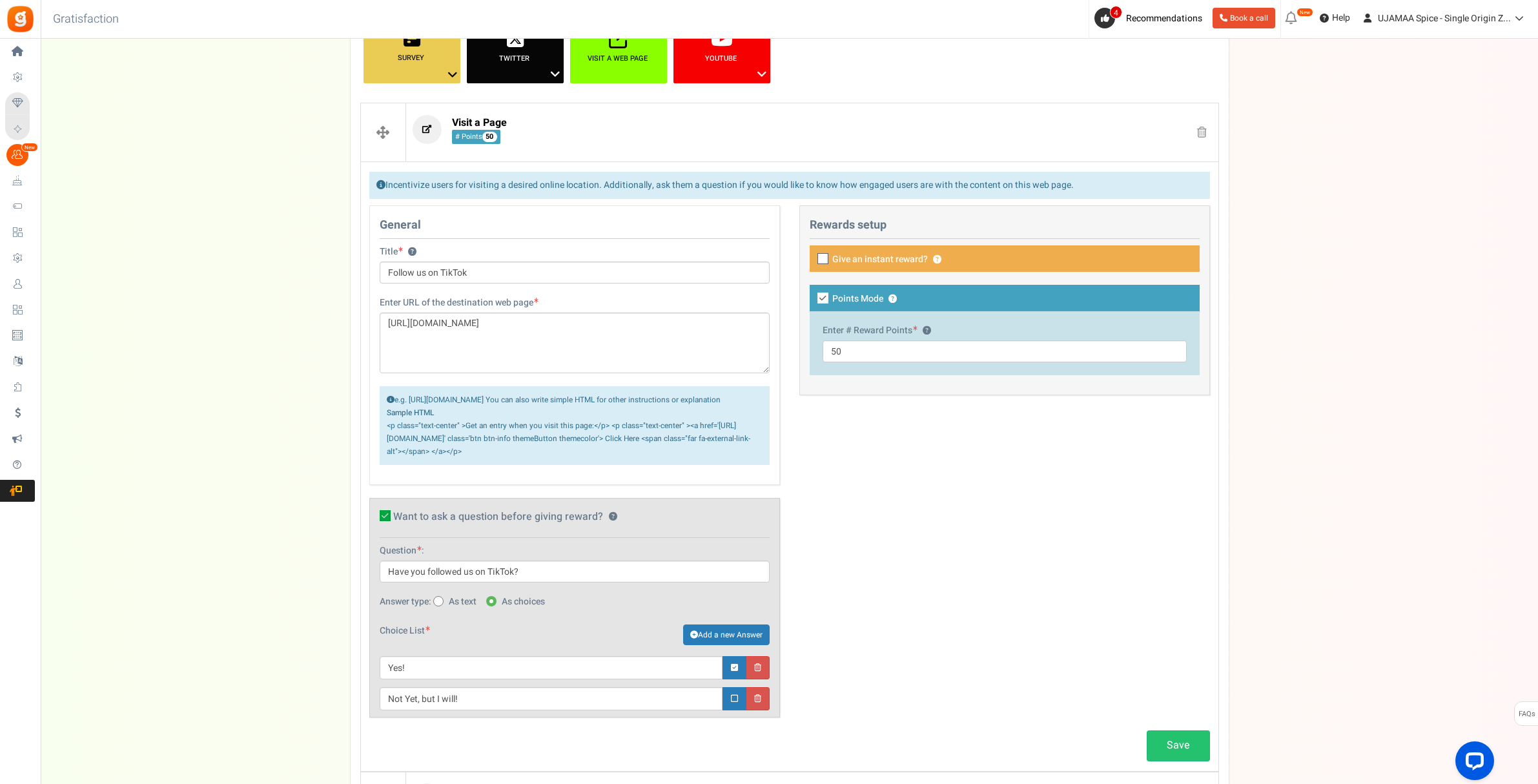
scroll to position [247, 0]
click at [1172, 760] on link "Save" at bounding box center [1178, 745] width 64 height 30
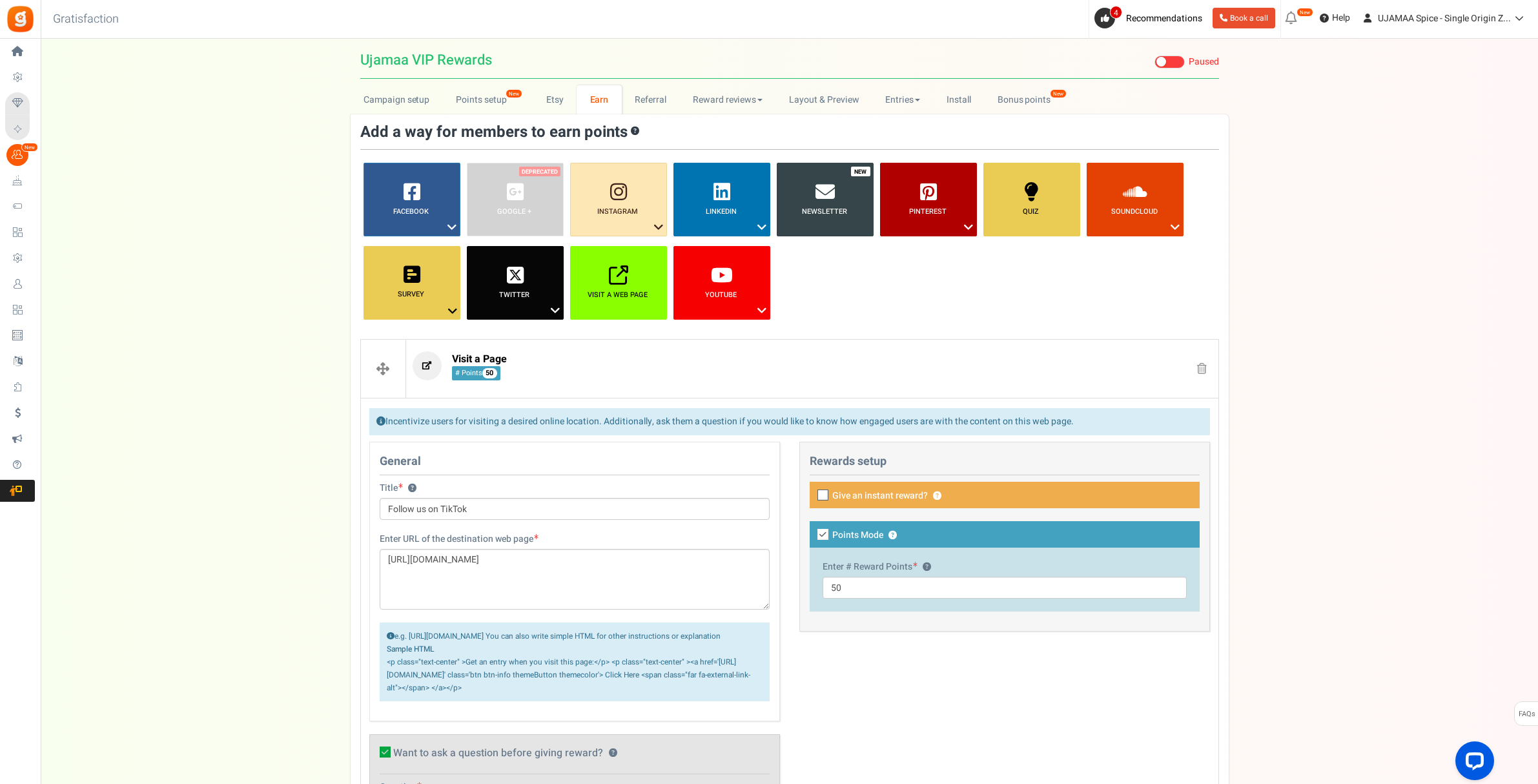
scroll to position [5, 0]
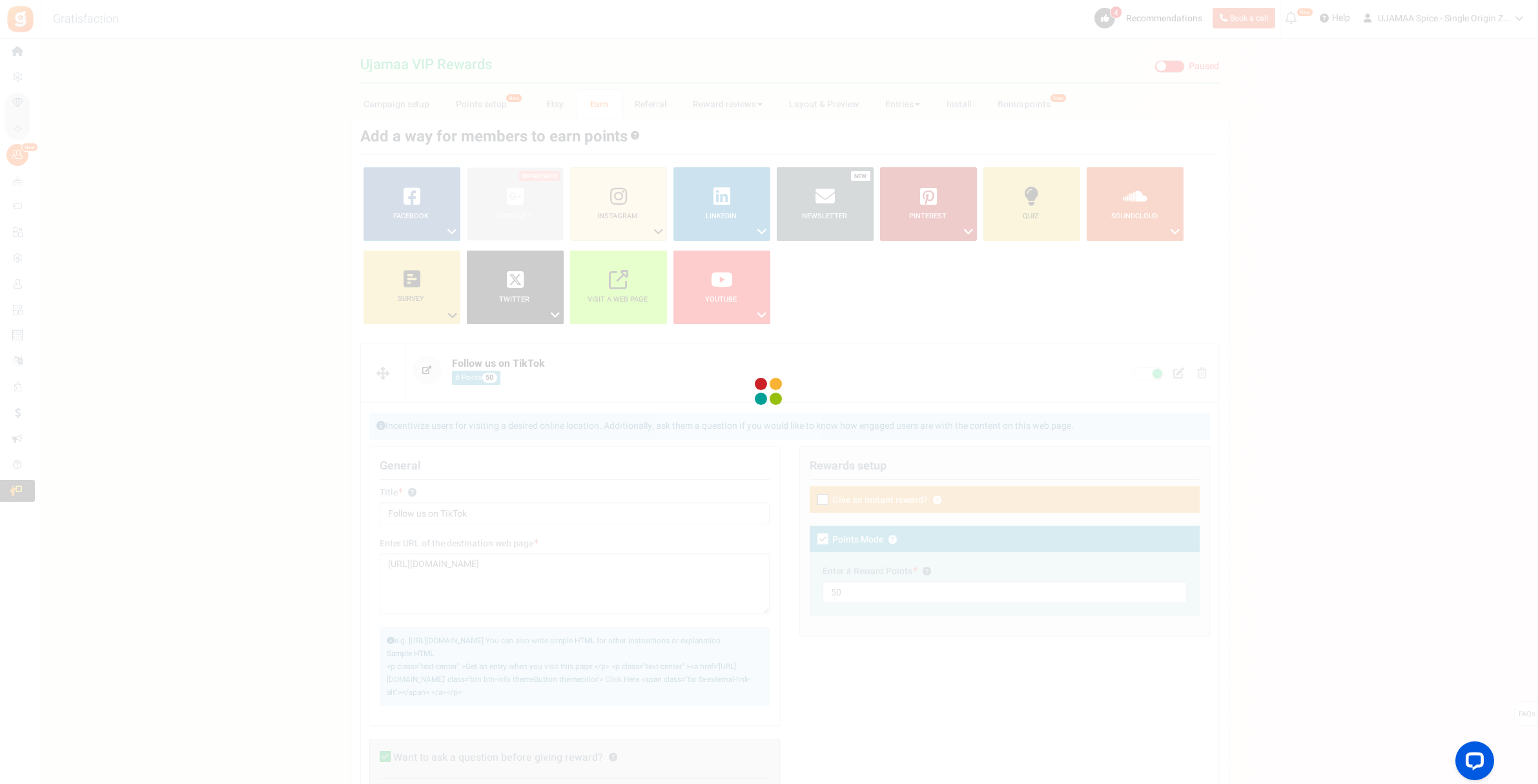
click at [384, 381] on div at bounding box center [769, 392] width 1538 height 784
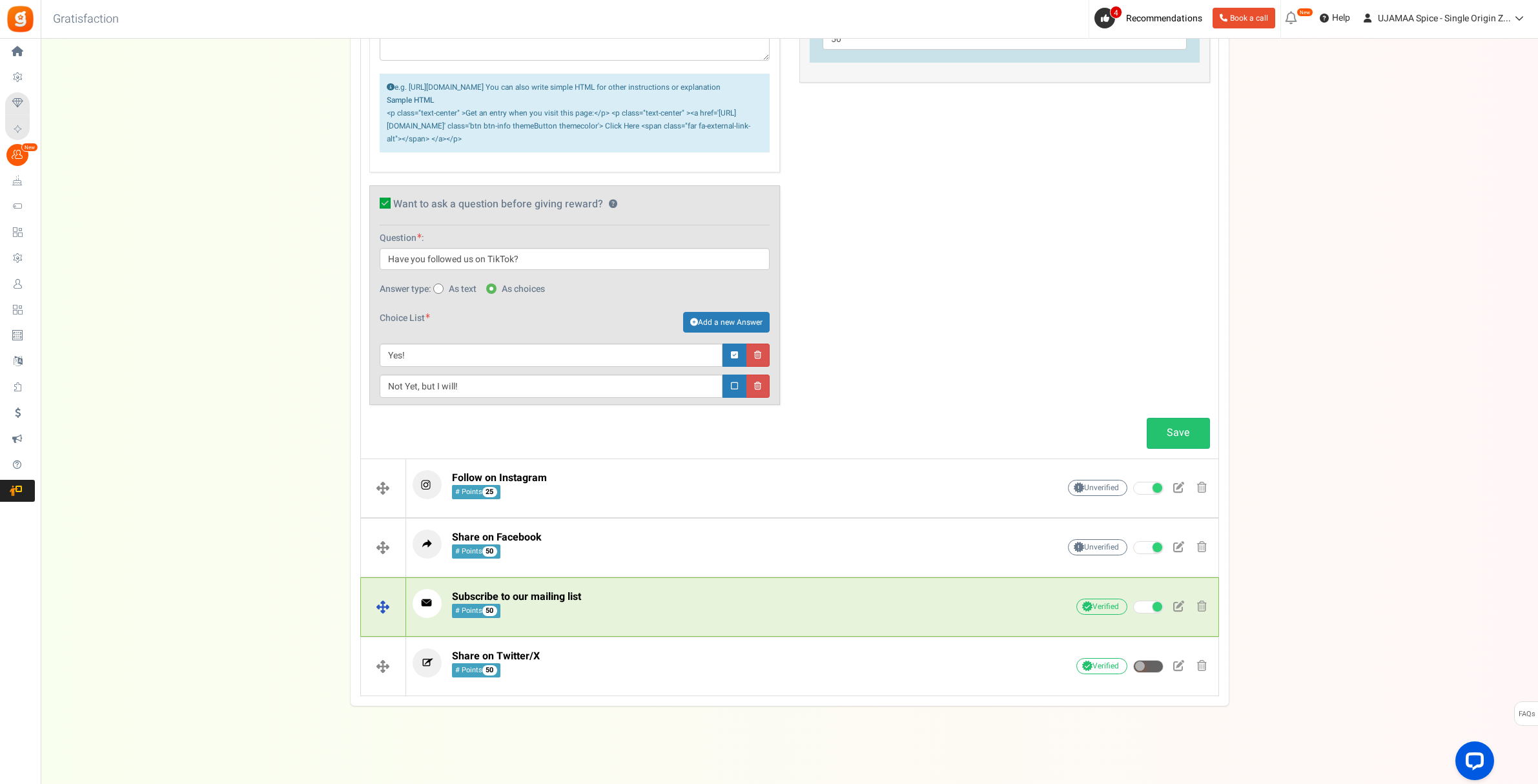
scroll to position [569, 0]
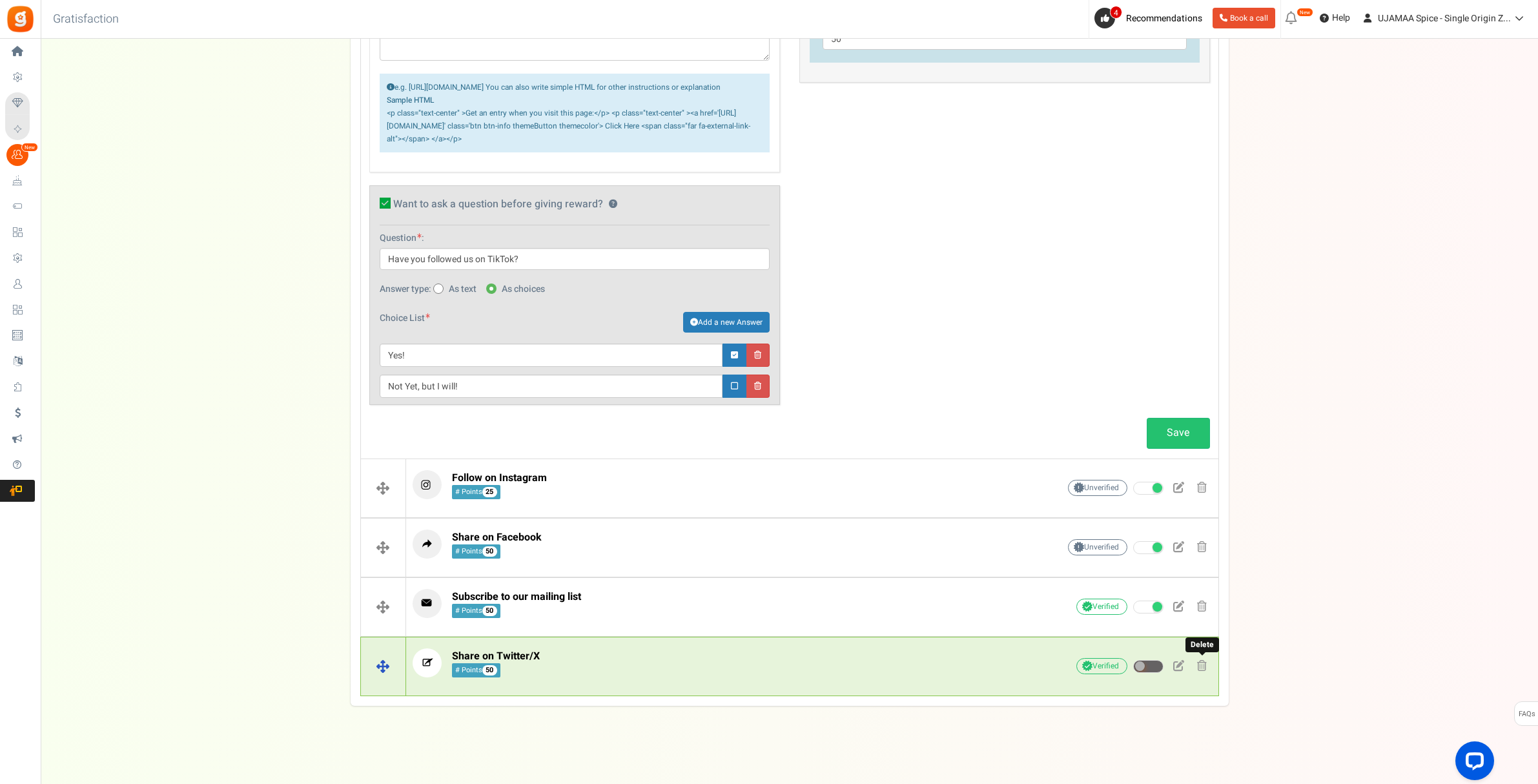
click at [1202, 669] on span at bounding box center [1202, 665] width 9 height 11
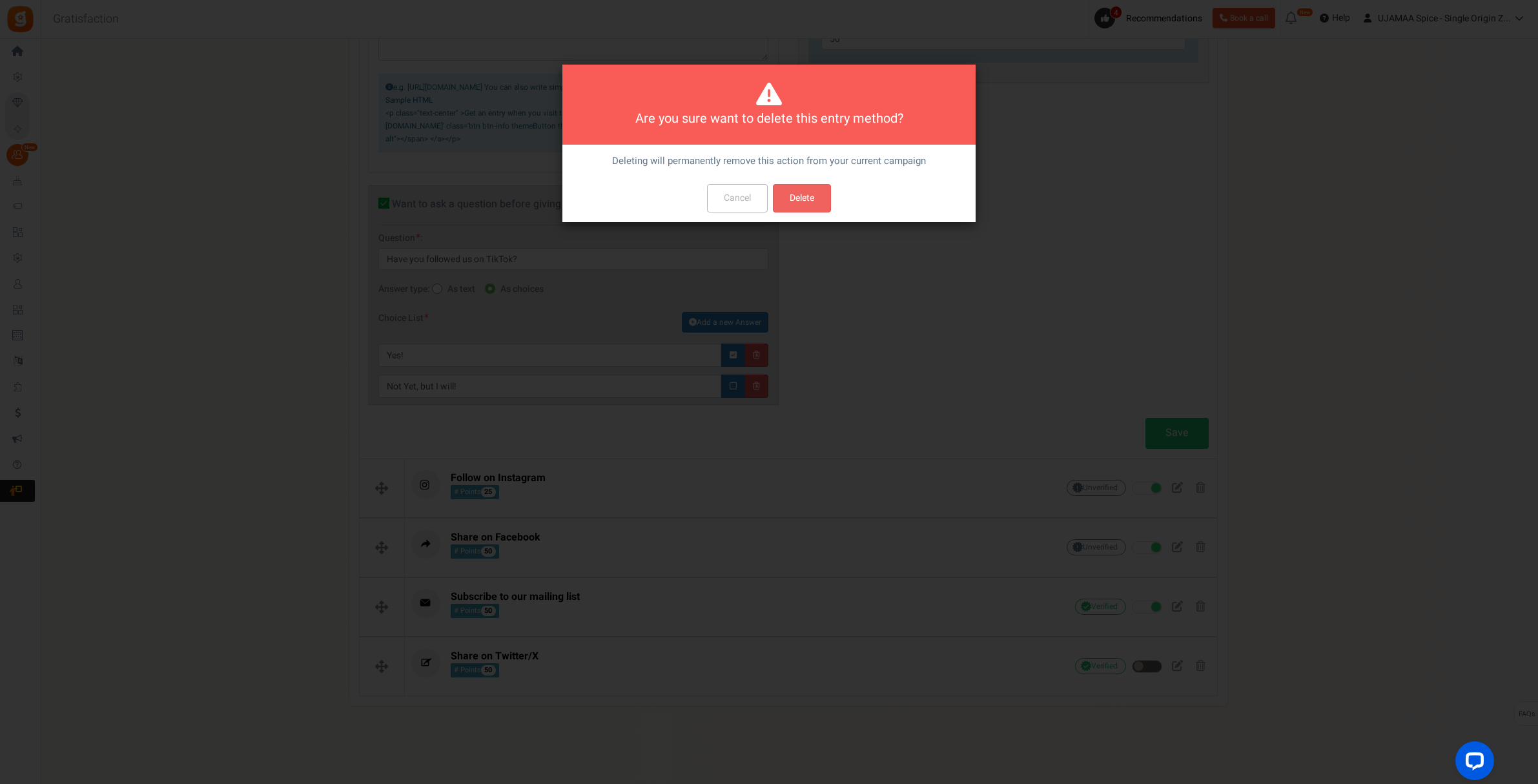
click at [811, 197] on button "Delete" at bounding box center [801, 198] width 58 height 28
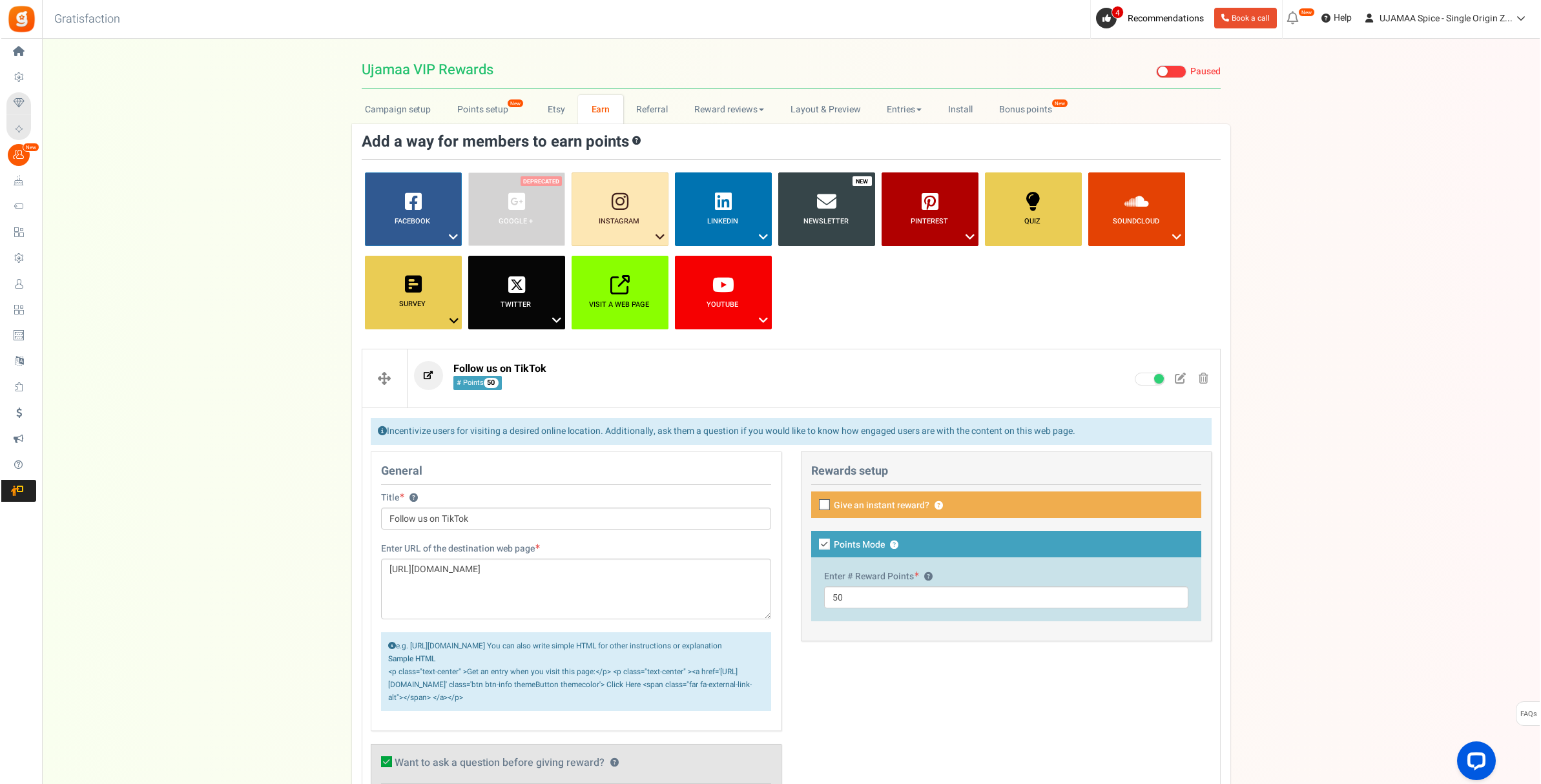
scroll to position [0, 0]
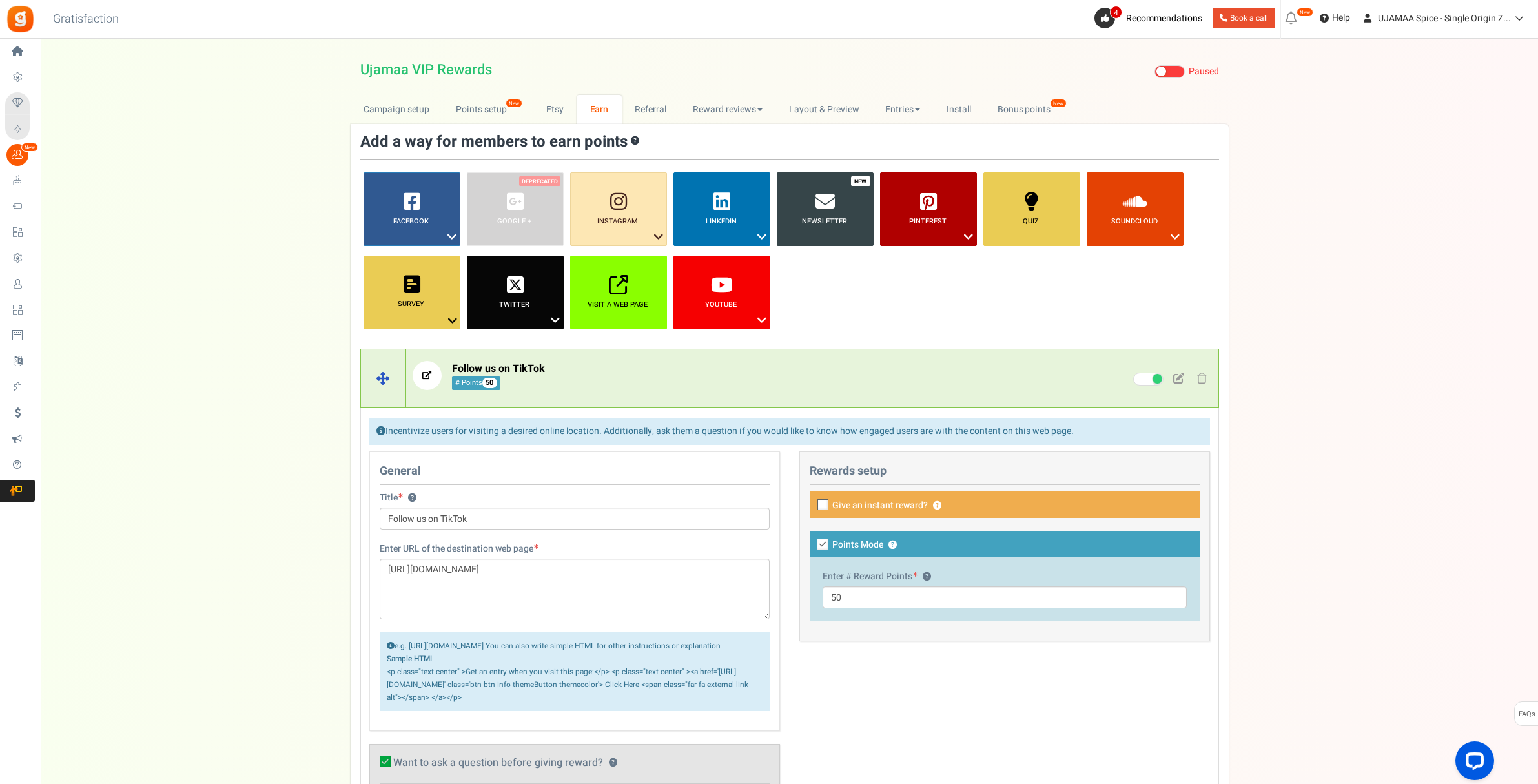
click at [660, 370] on p "Follow us on TikTok # Points 50" at bounding box center [716, 375] width 606 height 29
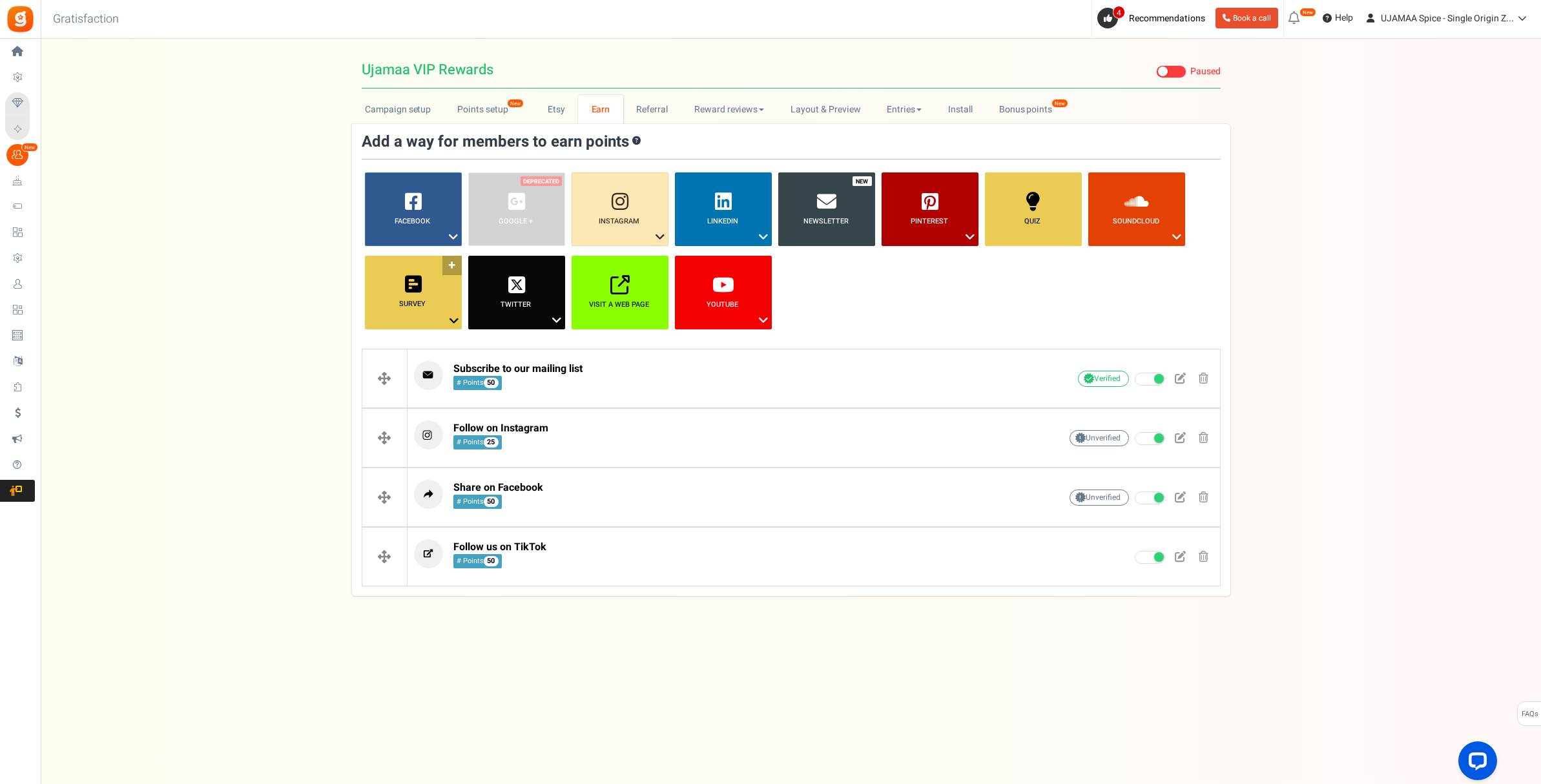
click at [443, 318] on link "Survey ?" at bounding box center [413, 292] width 97 height 74
click at [252, 320] on div "Campaign setup Points setup New Etsy Earn Referral Reward reviews WOO LOOX Judg…" at bounding box center [791, 345] width 1500 height 501
click at [661, 112] on link "Referral" at bounding box center [651, 109] width 58 height 29
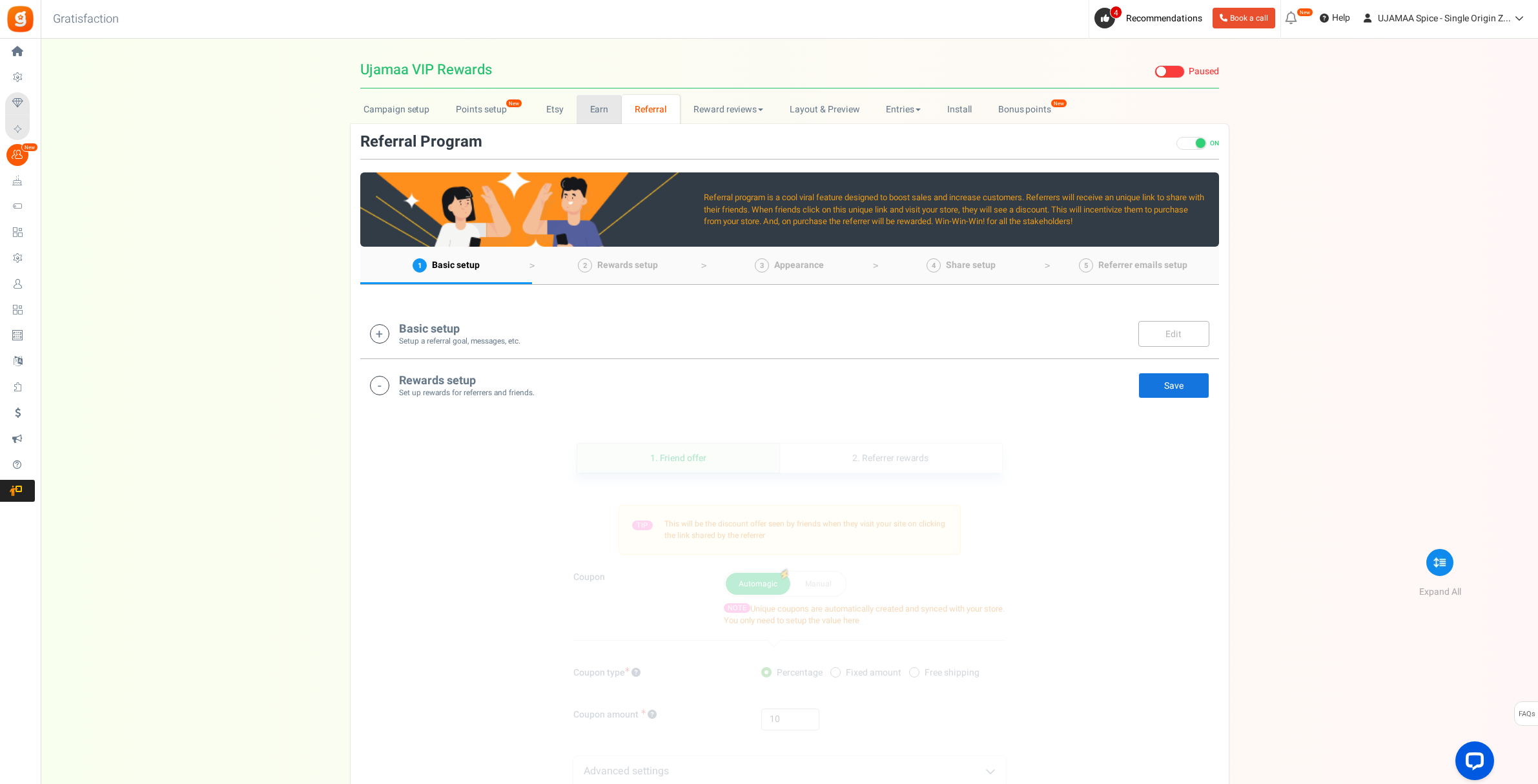
click at [604, 110] on link "Earn" at bounding box center [599, 109] width 46 height 29
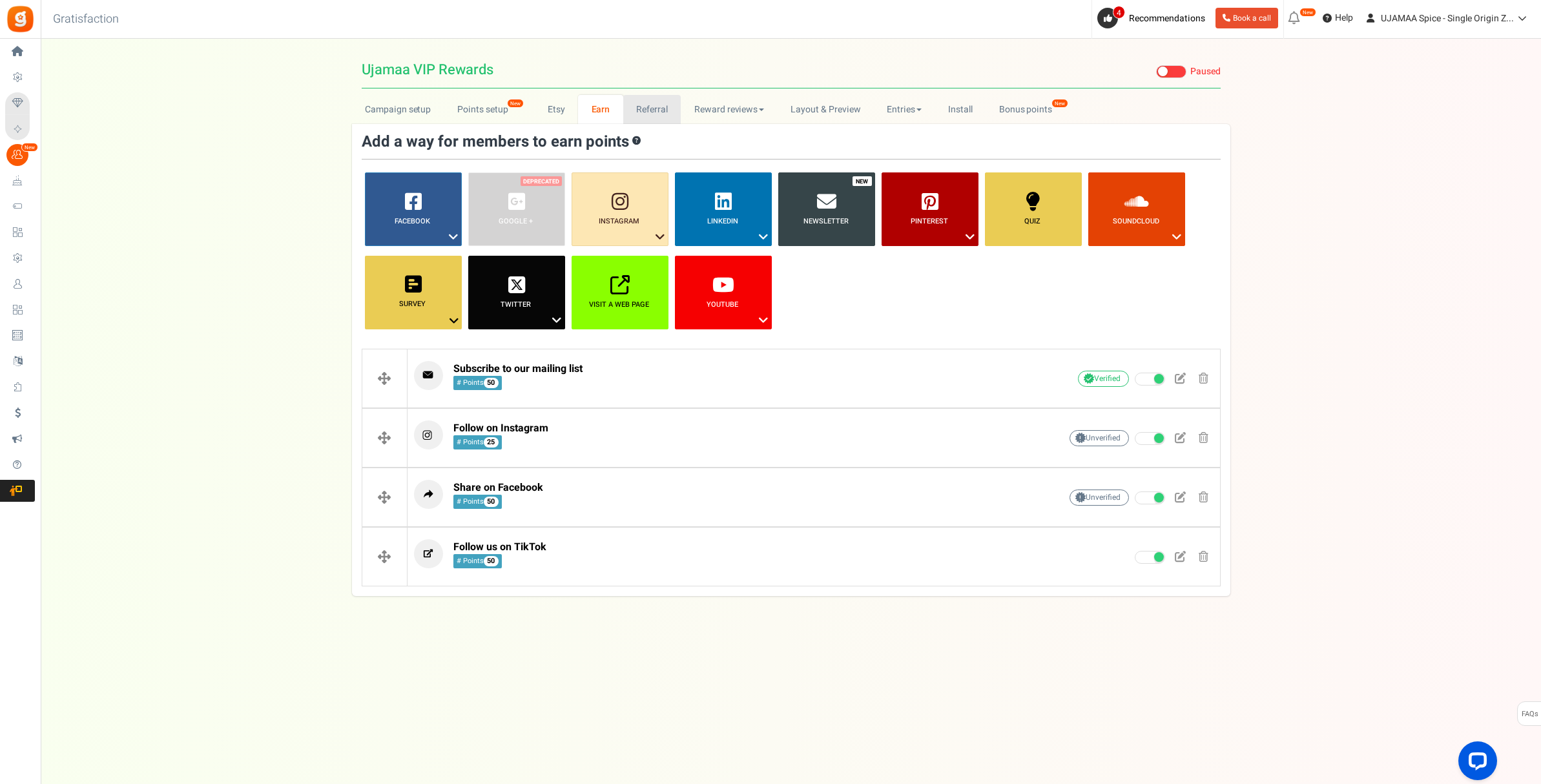
click at [651, 112] on link "Referral" at bounding box center [651, 109] width 58 height 29
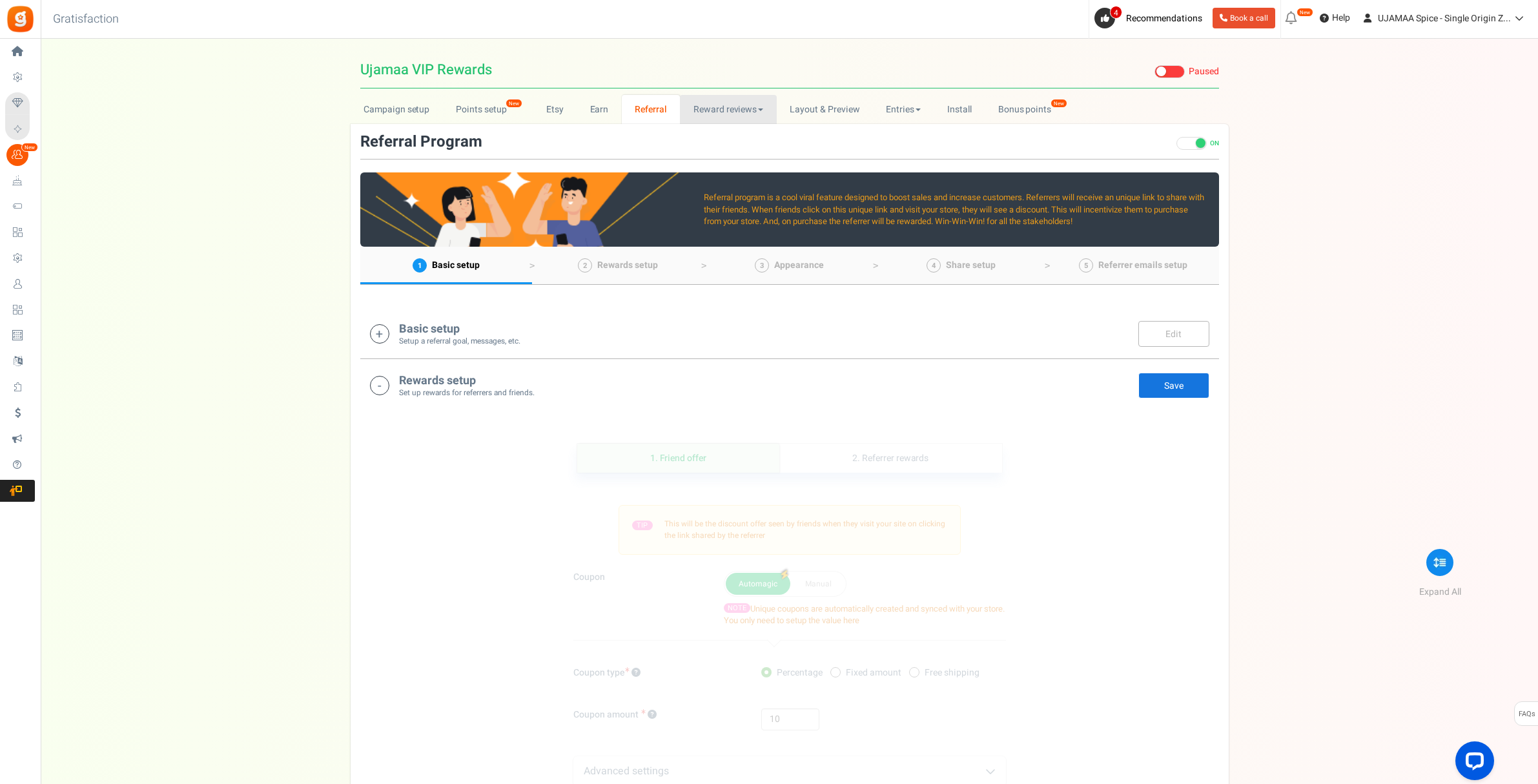
click at [727, 104] on link "Reward reviews" at bounding box center [727, 109] width 96 height 29
click at [710, 133] on link "WOO" at bounding box center [731, 138] width 103 height 19
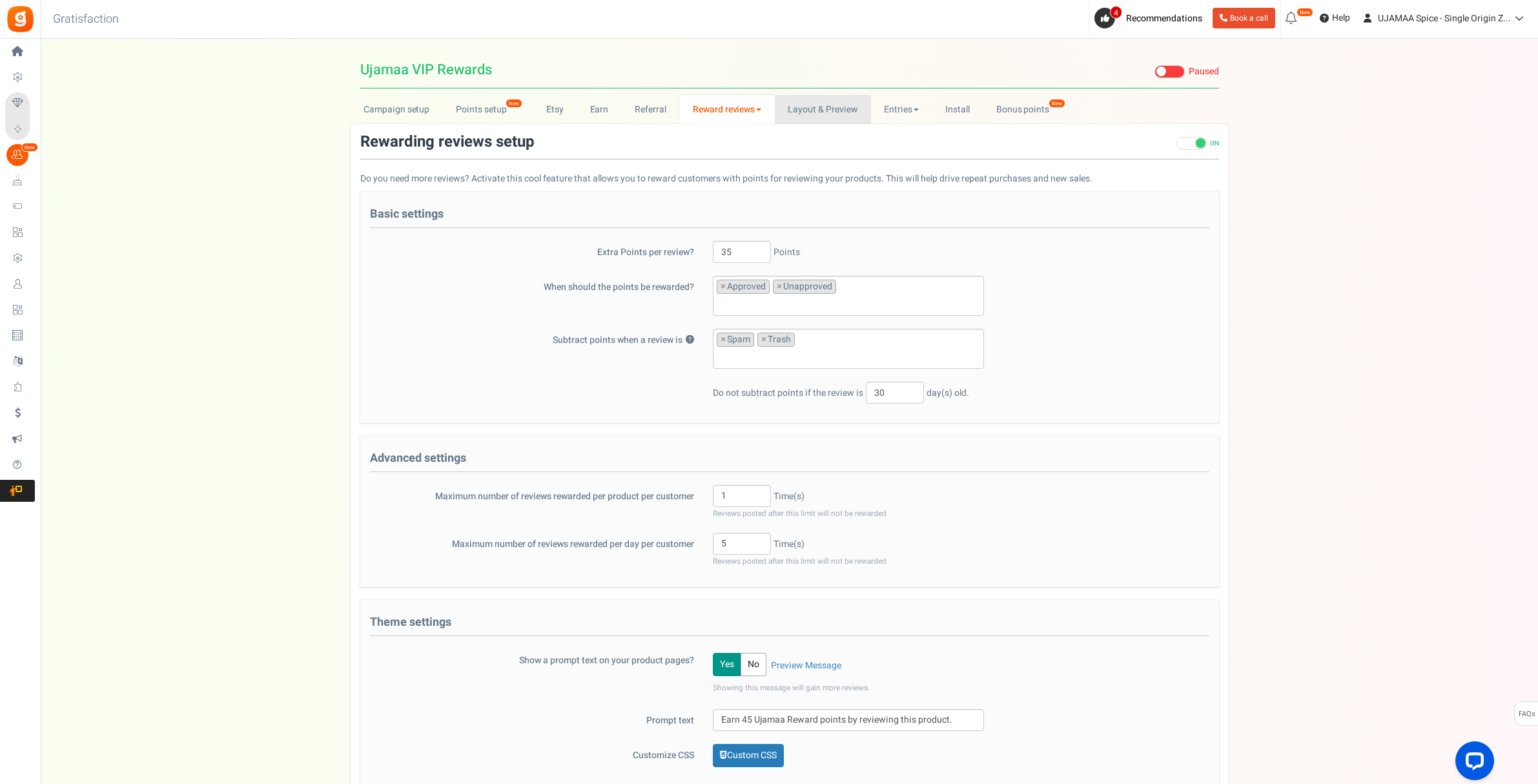
click at [814, 116] on link "Layout & Preview" at bounding box center [822, 109] width 96 height 29
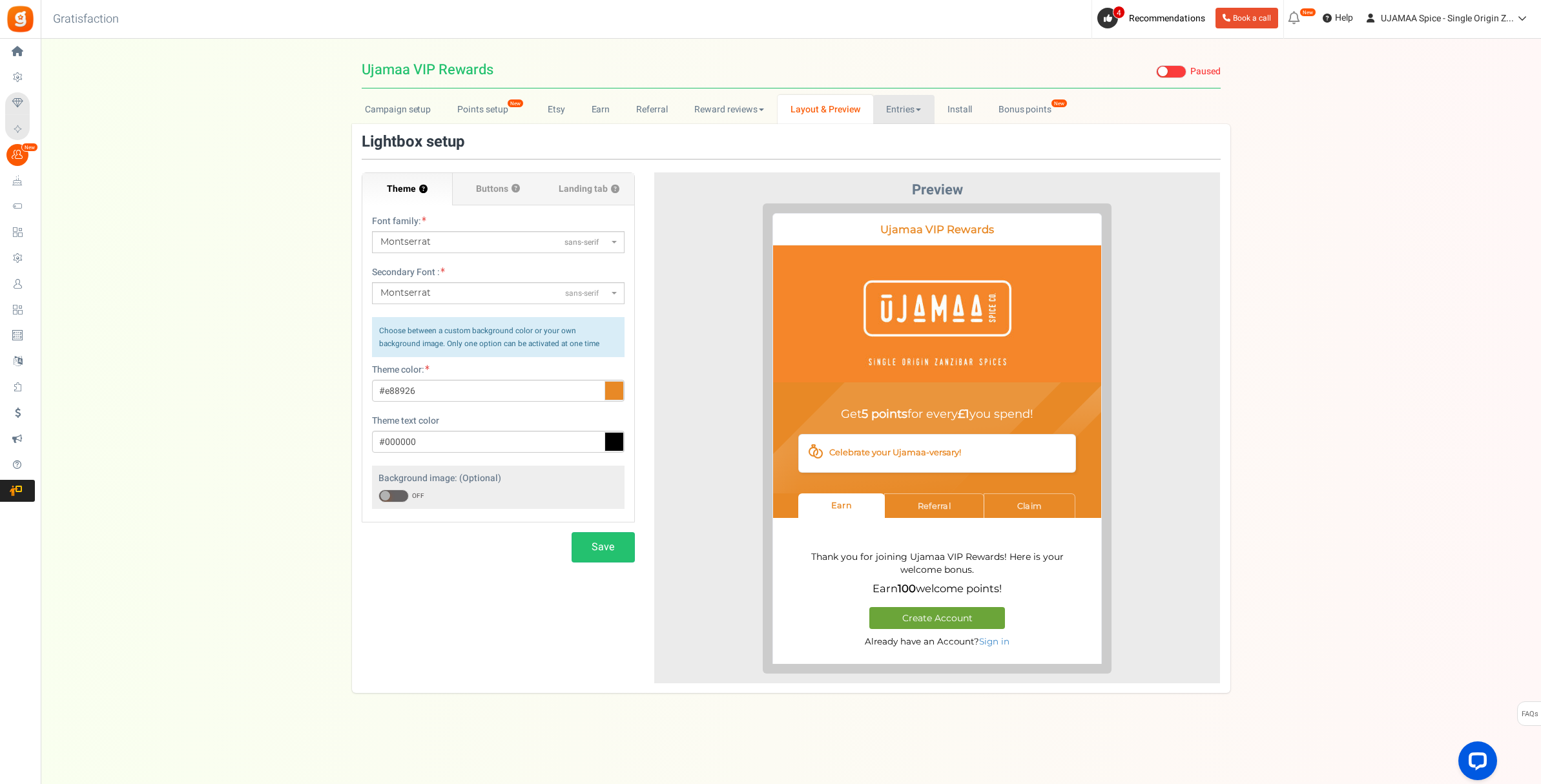
click at [904, 112] on link "Entries" at bounding box center [904, 109] width 62 height 29
click at [964, 112] on link "Install" at bounding box center [960, 109] width 51 height 29
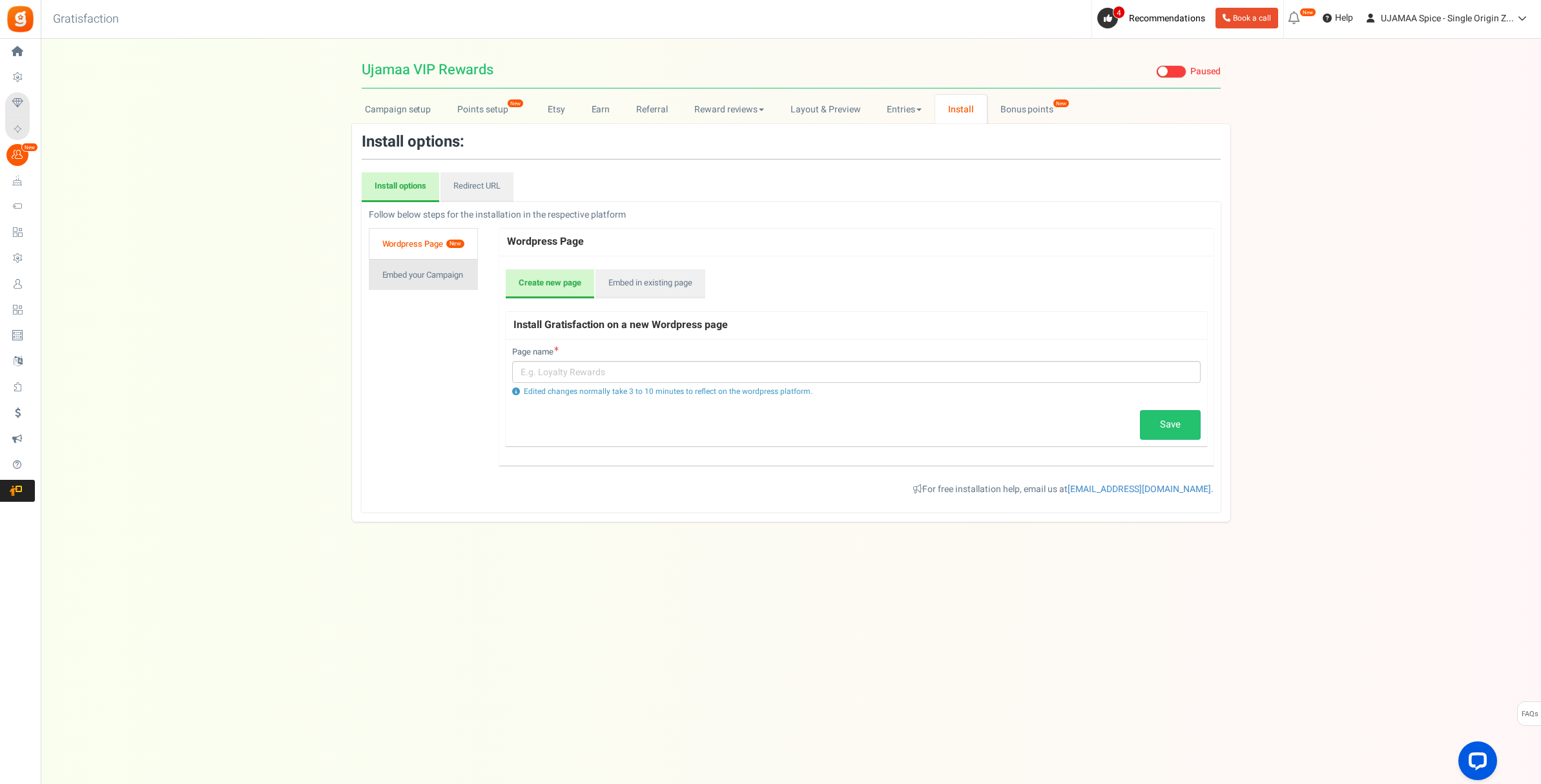
click at [428, 278] on link "Embed your Campaign" at bounding box center [423, 274] width 109 height 31
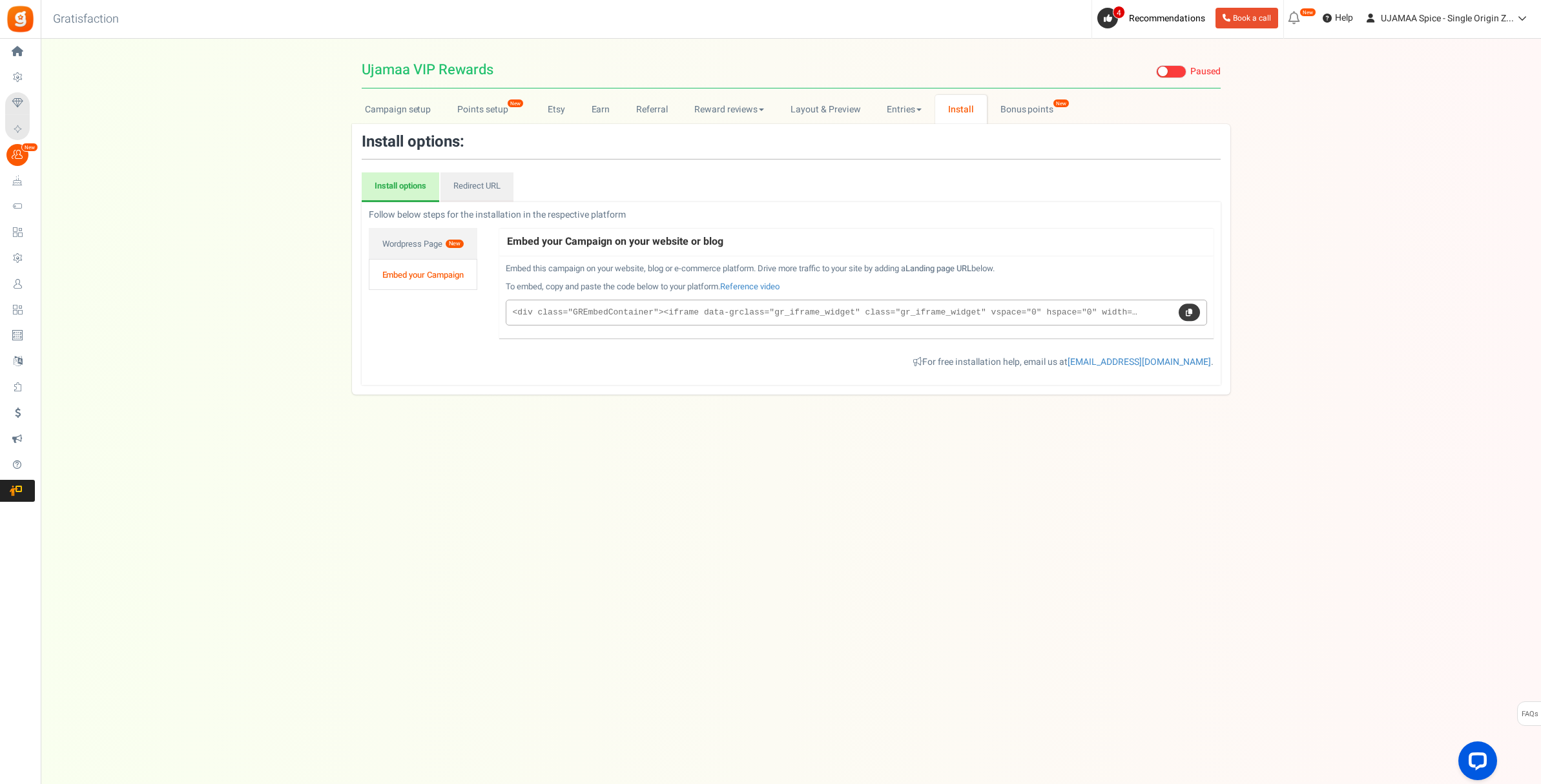
click at [1195, 309] on link at bounding box center [1189, 312] width 21 height 18
click at [1177, 72] on span at bounding box center [1172, 72] width 30 height 13
click at [1156, 72] on input "Live Paused" at bounding box center [1156, 71] width 0 height 9
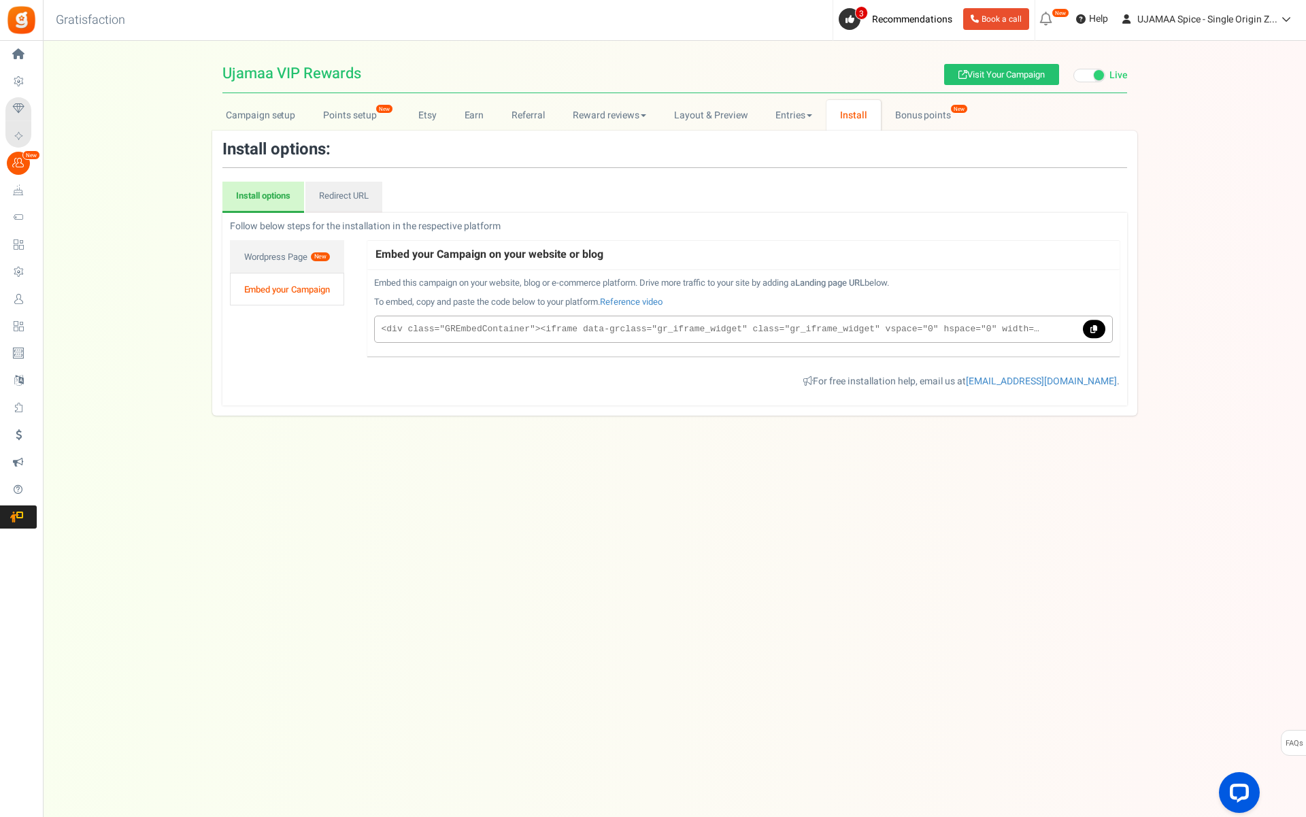
click at [0, 0] on span "Widgets" at bounding box center [0, 0] width 0 height 0
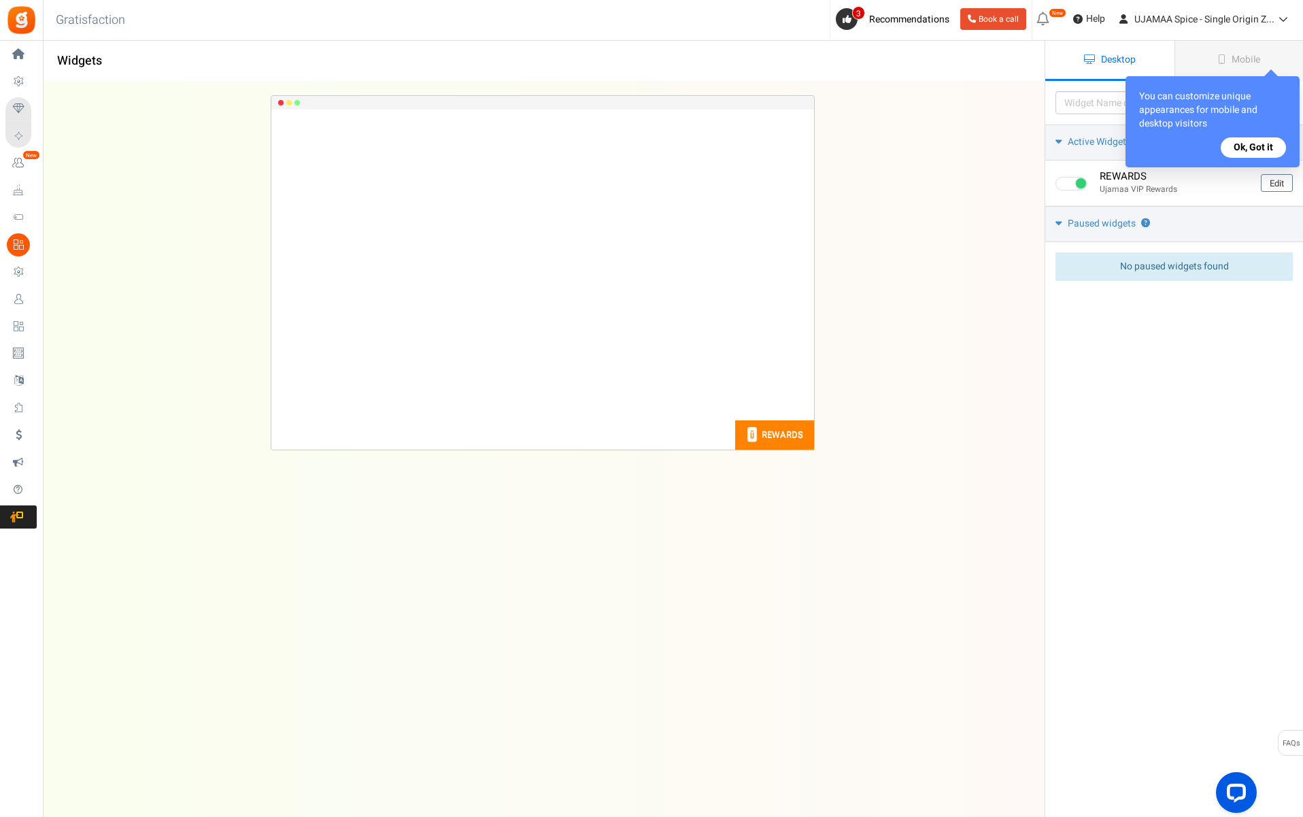
click at [1242, 152] on button "Ok, Got it" at bounding box center [1253, 147] width 65 height 20
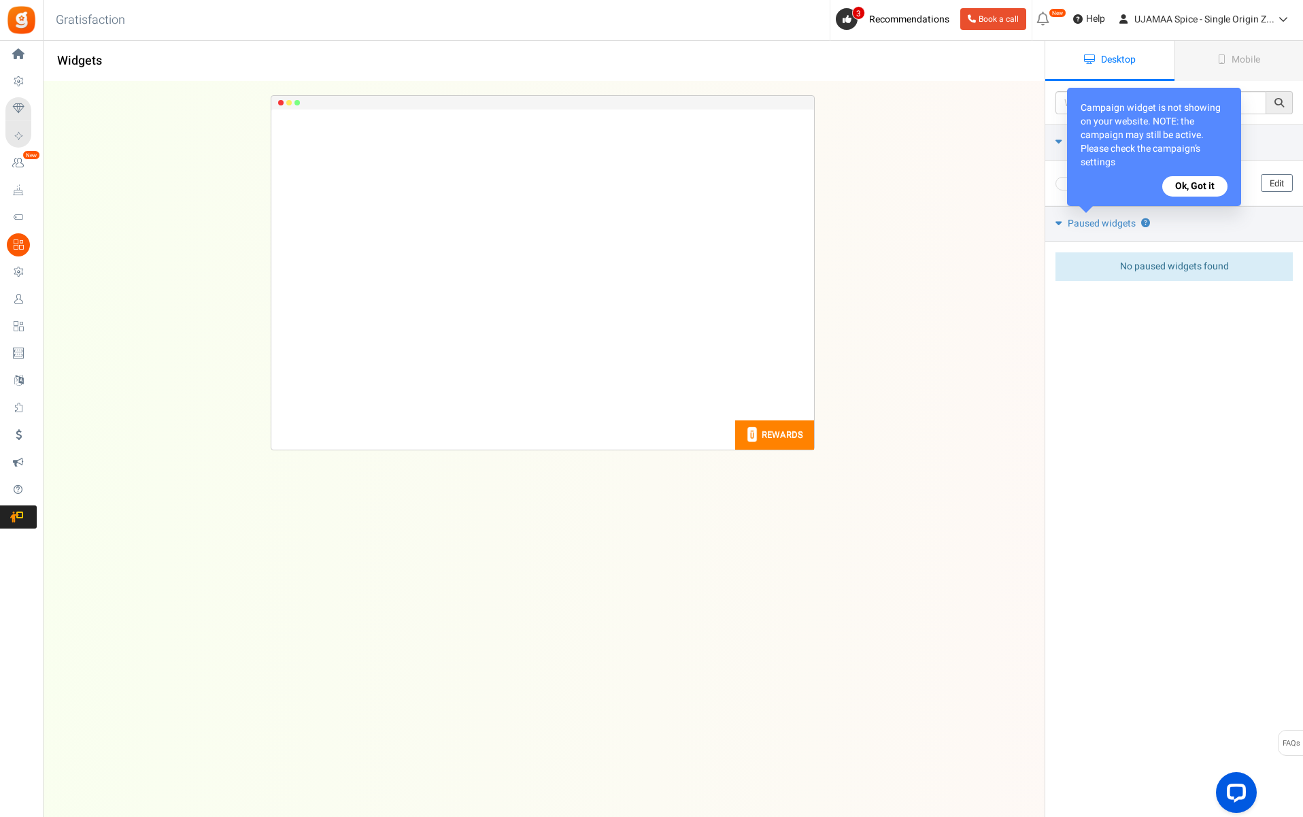
click at [1192, 185] on button "Ok, Got it" at bounding box center [1194, 186] width 65 height 20
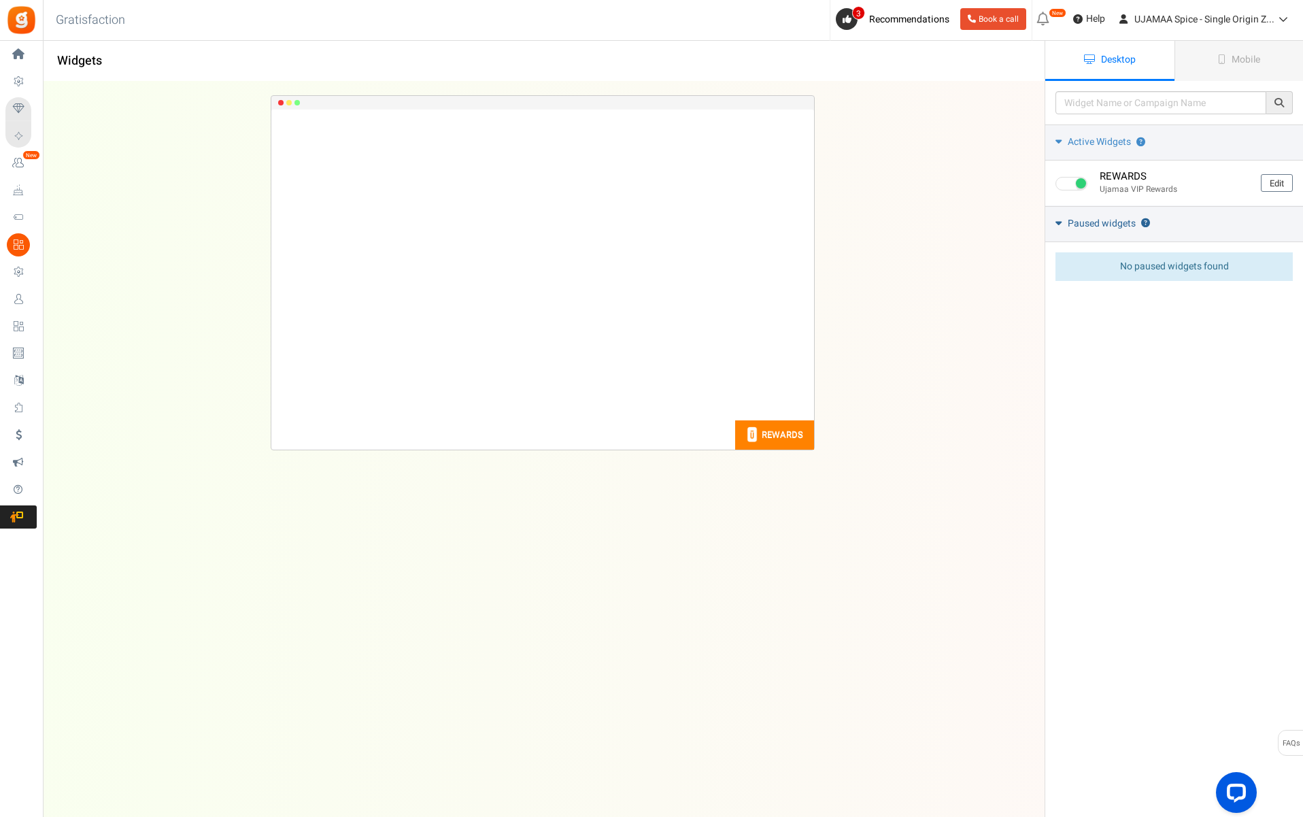
click at [1062, 224] on icon at bounding box center [1059, 223] width 6 height 10
click at [1062, 224] on icon at bounding box center [1059, 223] width 10 height 6
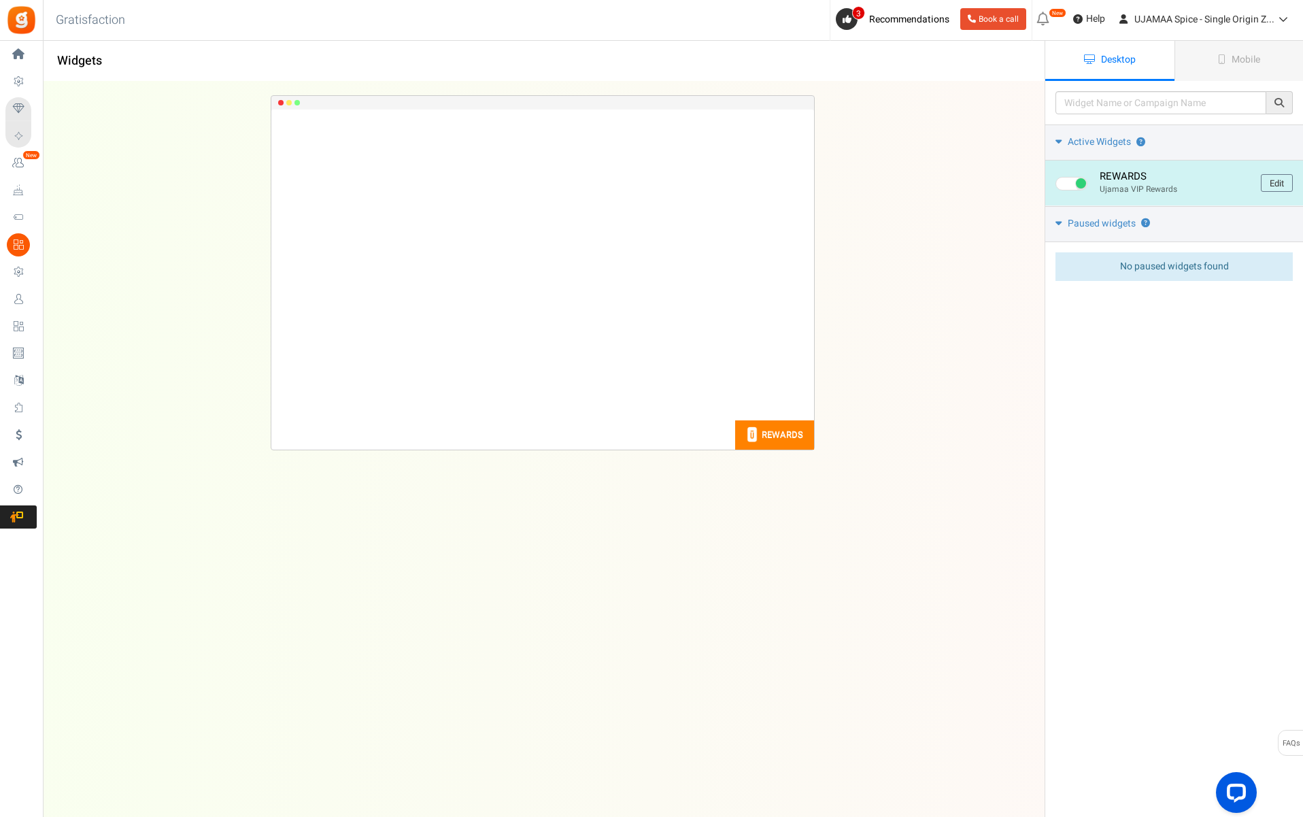
click at [1067, 185] on span at bounding box center [1072, 184] width 32 height 14
click at [1064, 185] on input "checkbox" at bounding box center [1060, 184] width 9 height 9
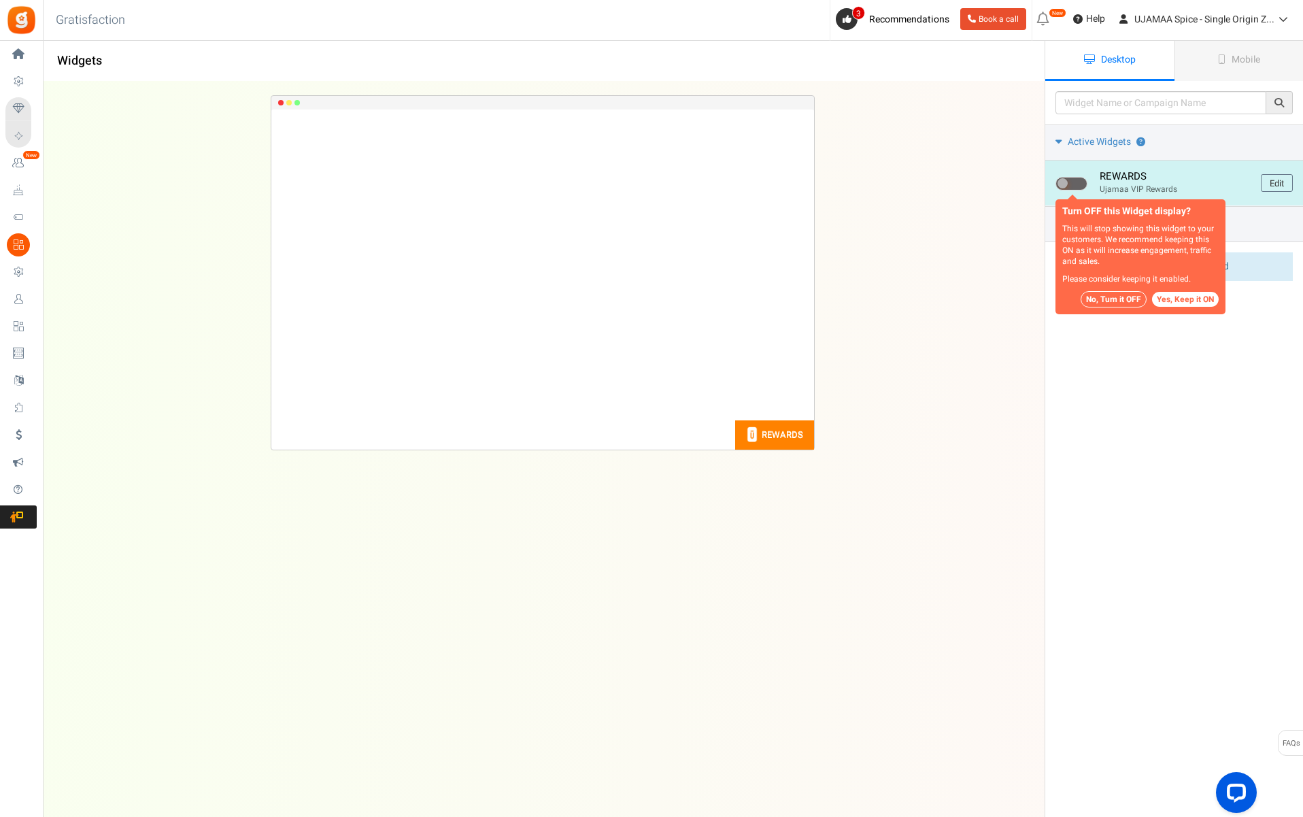
click at [1069, 184] on span at bounding box center [1072, 184] width 32 height 14
click at [1064, 184] on input "checkbox" at bounding box center [1060, 184] width 9 height 9
click at [1171, 299] on button "Yes, Keep it ON" at bounding box center [1185, 299] width 67 height 15
checkbox input "true"
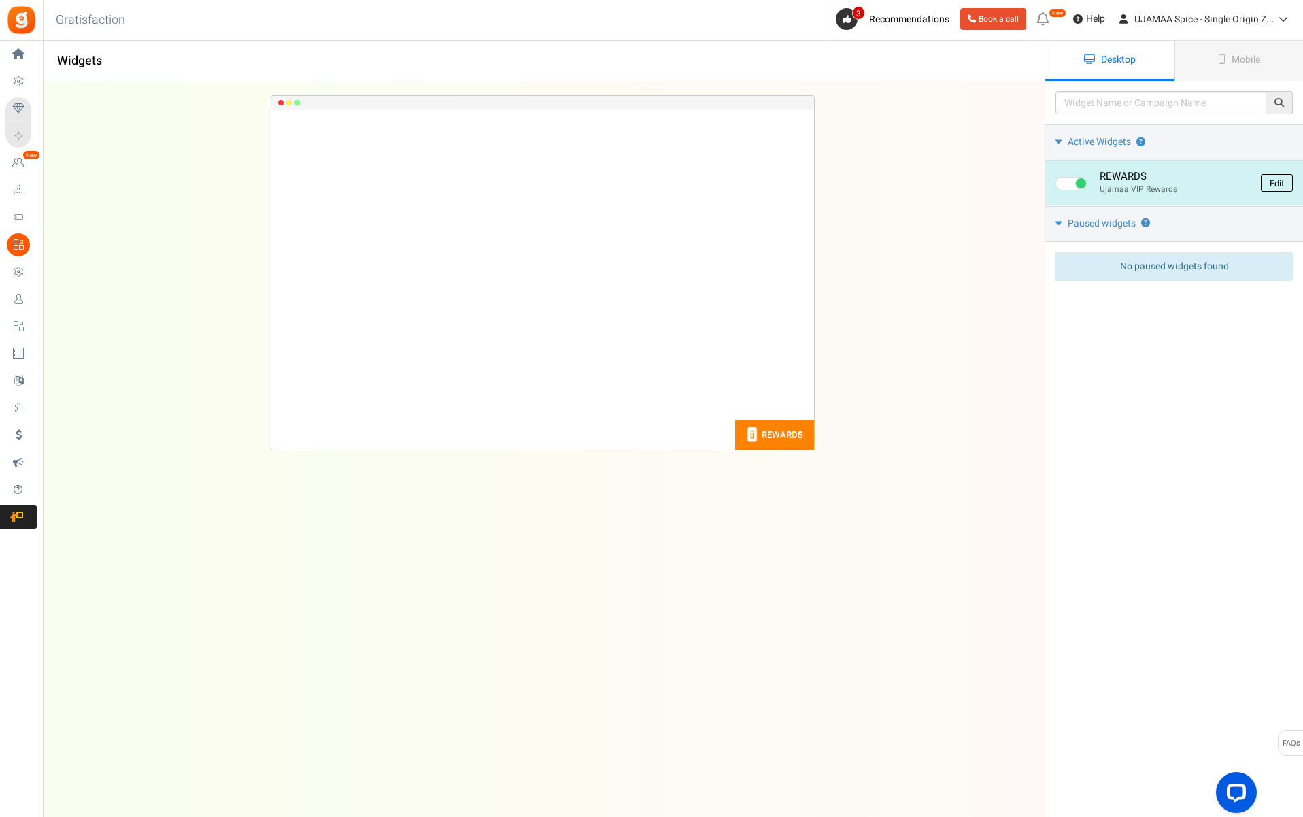
click at [1278, 185] on link "Edit" at bounding box center [1277, 183] width 32 height 18
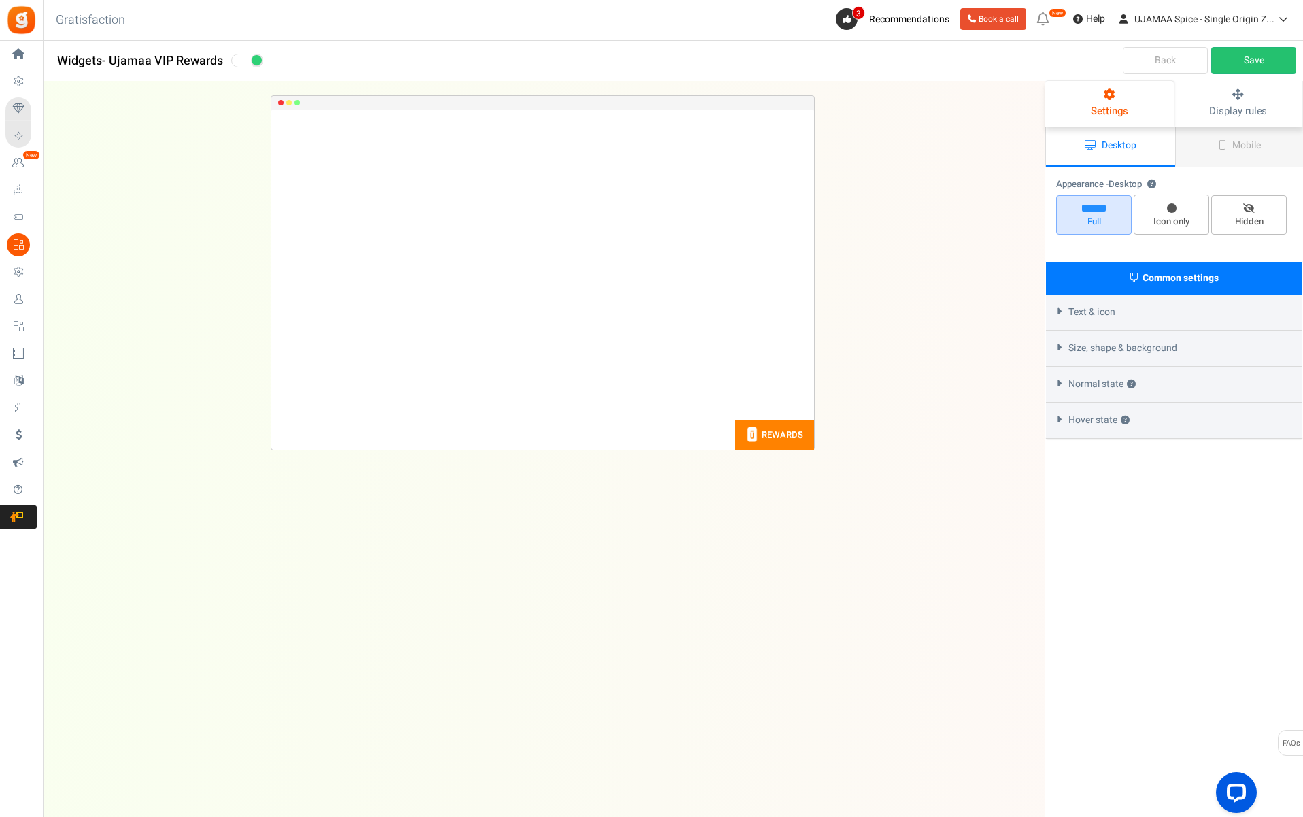
select select "lower-right-corner"
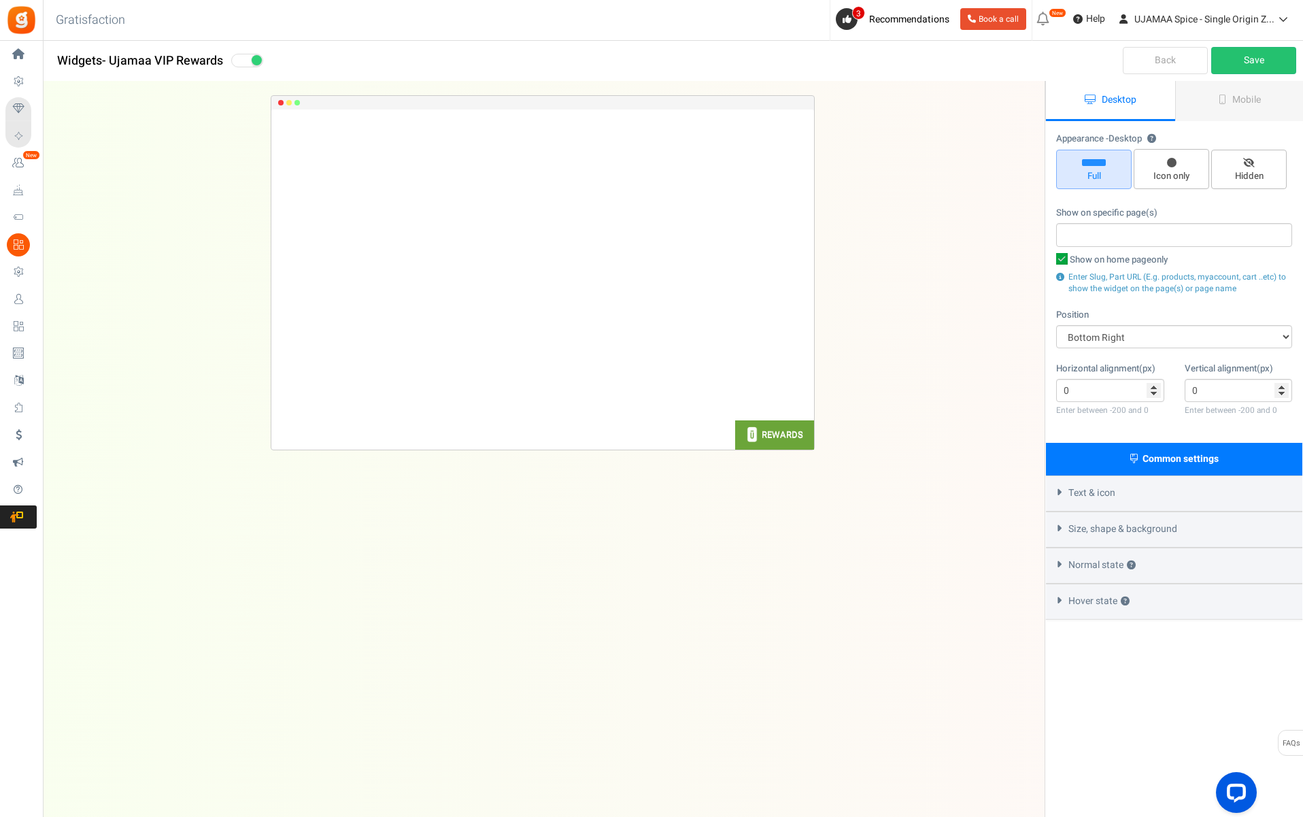
click at [788, 433] on div "REWARDS" at bounding box center [782, 435] width 41 height 11
click at [777, 437] on div "REWARDS" at bounding box center [782, 435] width 41 height 11
click at [1061, 258] on icon at bounding box center [1062, 259] width 12 height 12
click at [1052, 258] on input "Show on home page only" at bounding box center [1047, 260] width 9 height 9
checkbox input "false"
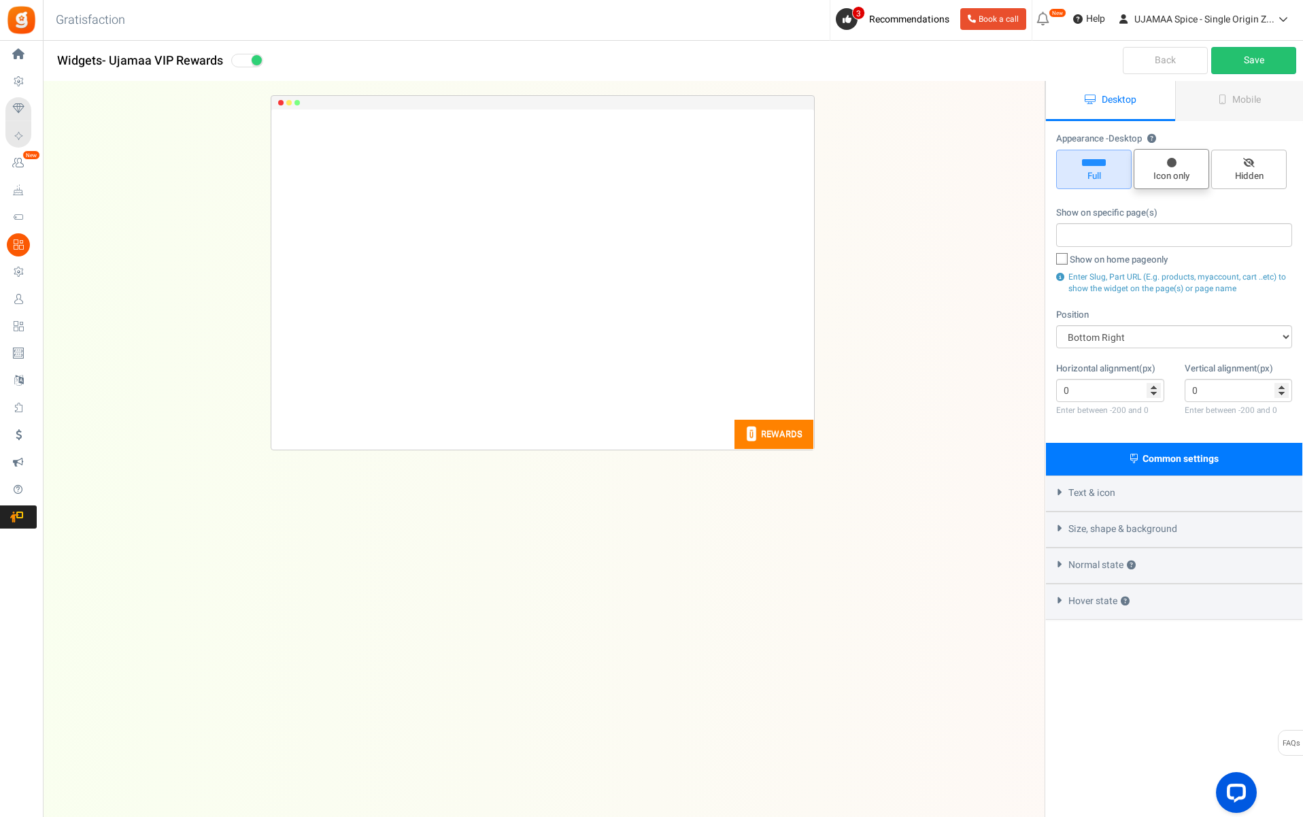
click at [1160, 176] on span "Icon only" at bounding box center [1171, 176] width 63 height 13
click at [1172, 161] on input "Icon only" at bounding box center [1176, 156] width 9 height 9
radio input "true"
click at [1106, 174] on span "Full" at bounding box center [1093, 176] width 63 height 13
click at [1103, 161] on input "Full" at bounding box center [1098, 156] width 9 height 9
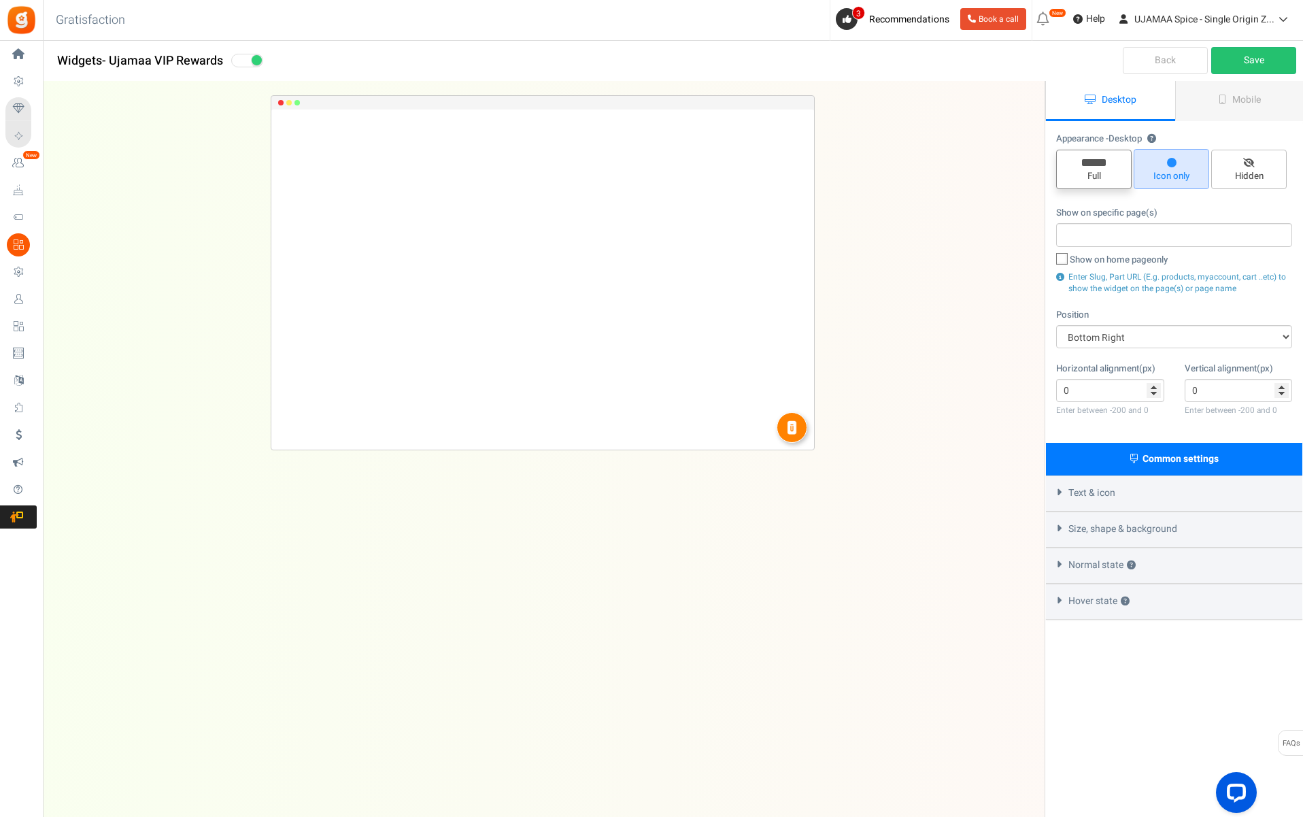
radio input "true"
click at [1167, 173] on span "Icon only" at bounding box center [1171, 176] width 63 height 13
click at [1172, 161] on input "Icon only" at bounding box center [1176, 156] width 9 height 9
radio input "true"
click at [1243, 173] on span "Hidden" at bounding box center [1249, 176] width 63 height 13
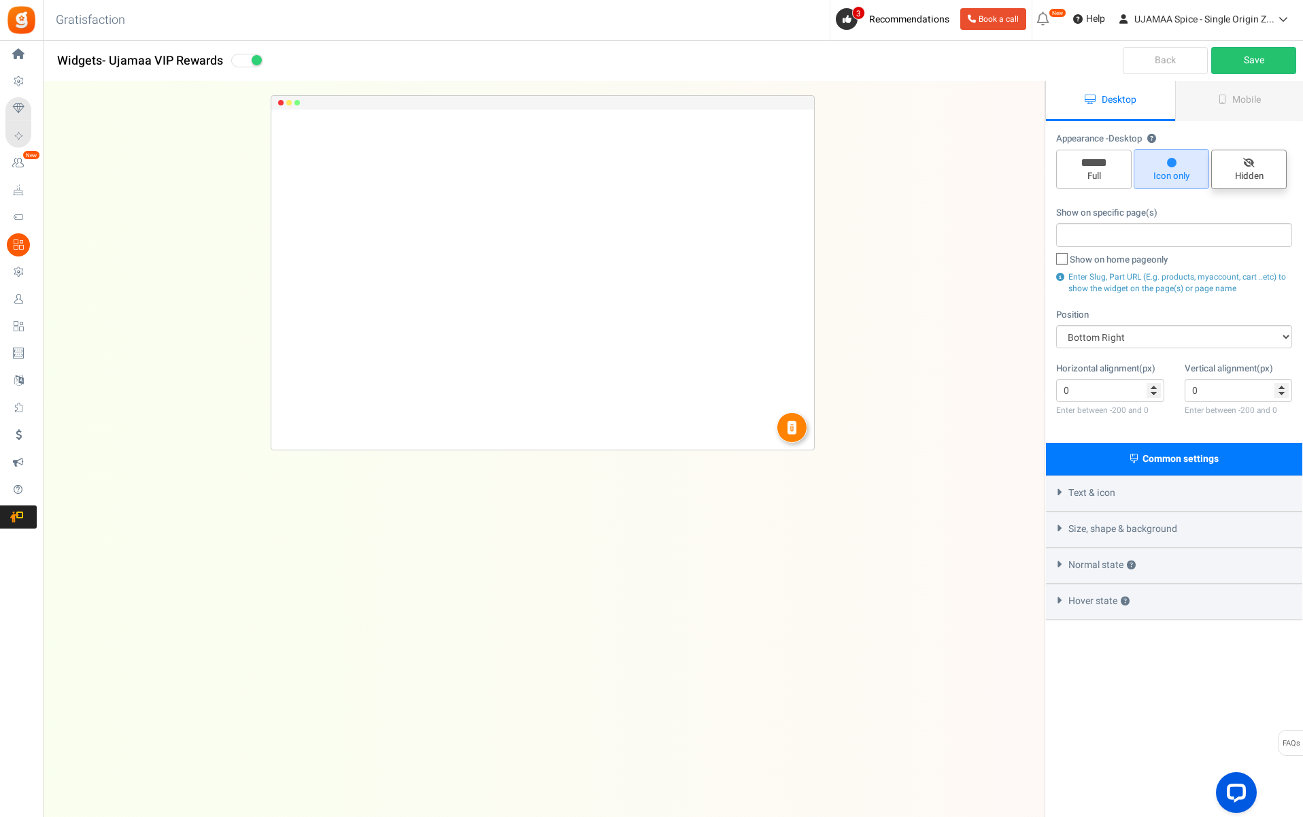
click at [1250, 161] on input "Hidden" at bounding box center [1254, 156] width 9 height 9
radio input "true"
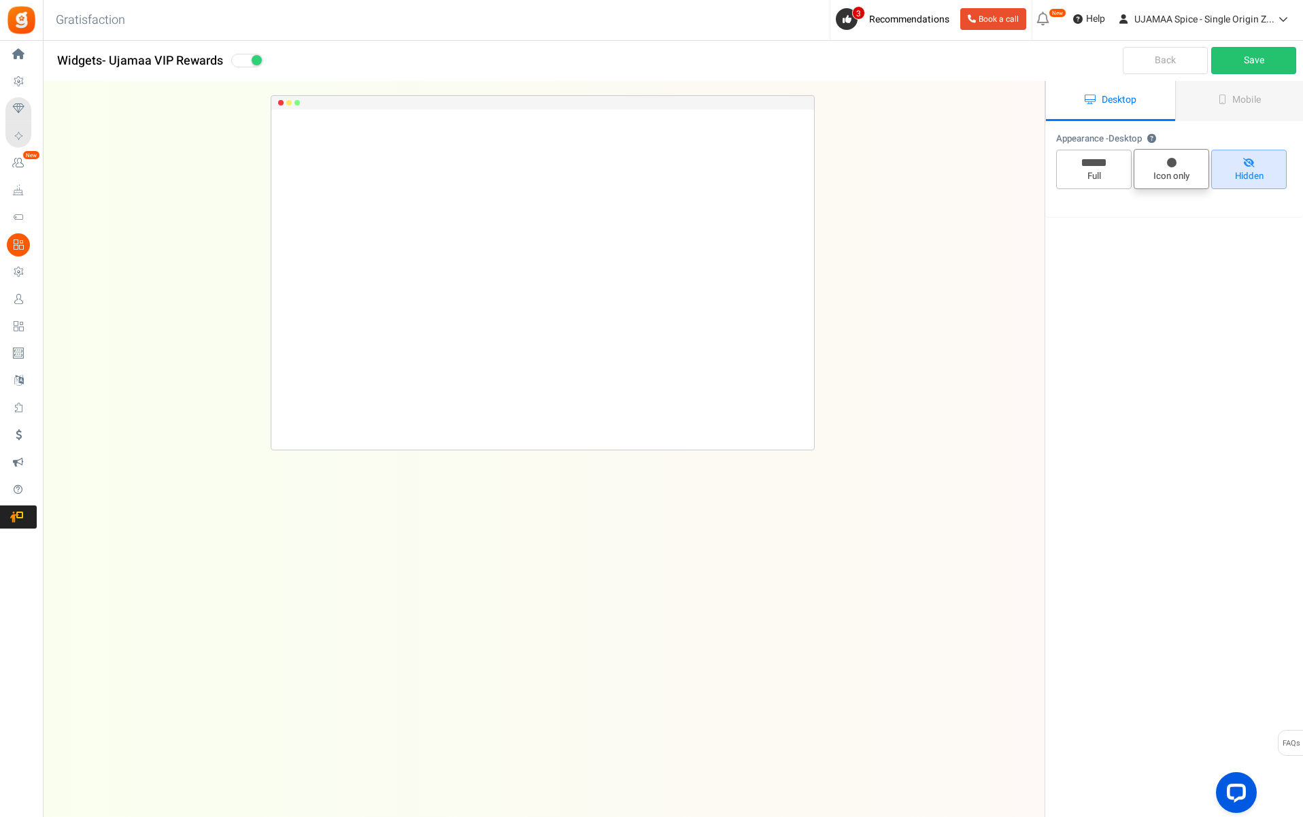
click at [1169, 170] on span "Icon only" at bounding box center [1171, 176] width 63 height 13
click at [1172, 161] on input "Icon only" at bounding box center [1176, 156] width 9 height 9
radio input "true"
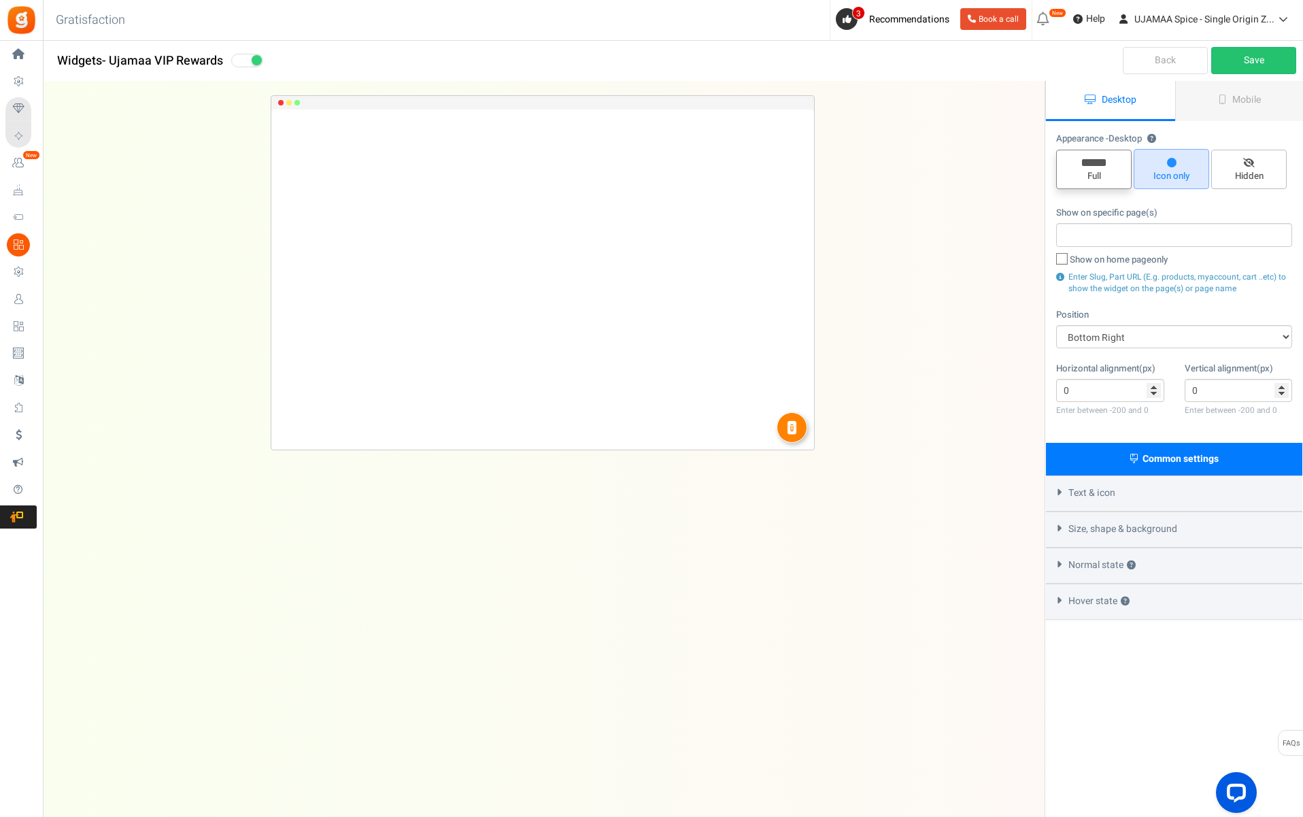
click at [1104, 167] on span "Full" at bounding box center [1094, 169] width 76 height 39
click at [1103, 161] on input "Full" at bounding box center [1098, 156] width 9 height 9
radio input "true"
click at [1145, 490] on div "Text & icon" at bounding box center [1174, 493] width 256 height 36
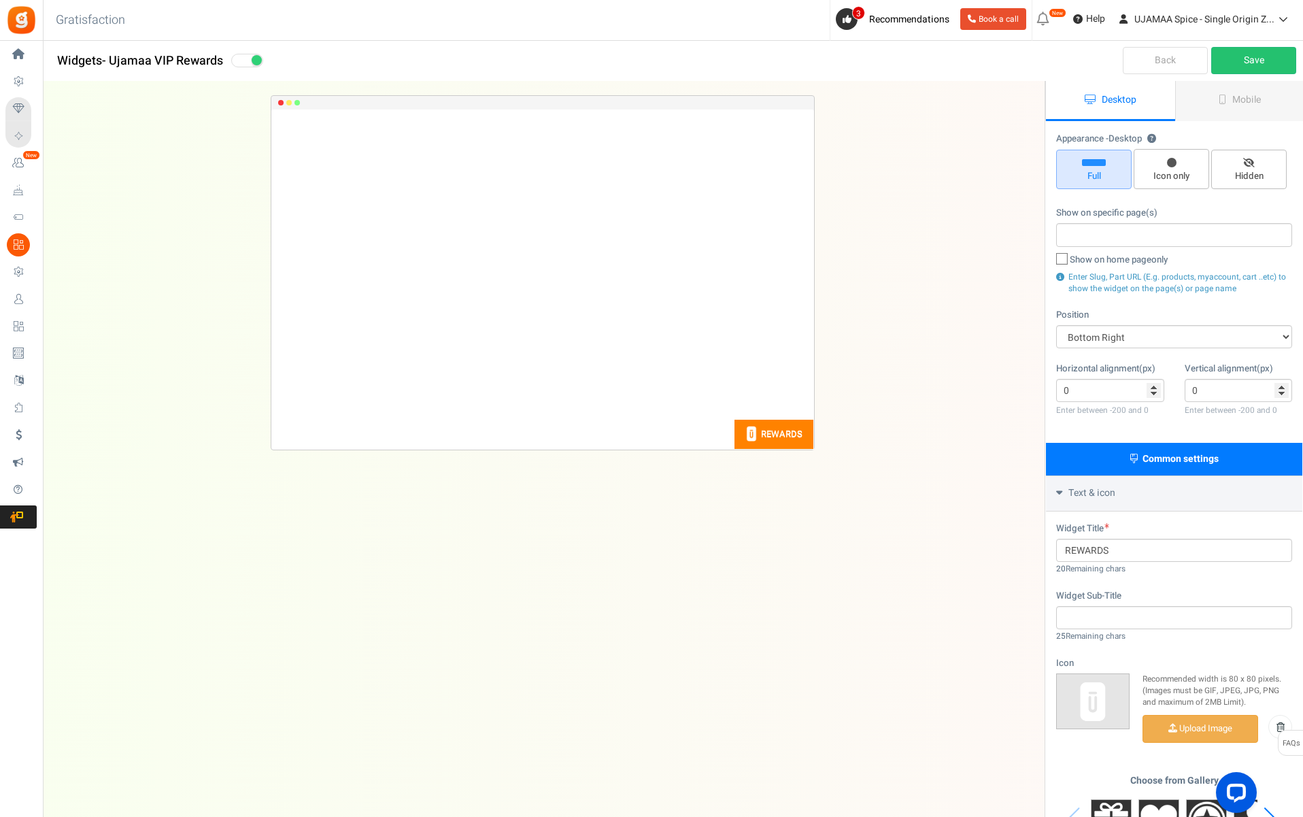
click at [1145, 490] on div "Text & icon" at bounding box center [1174, 493] width 256 height 36
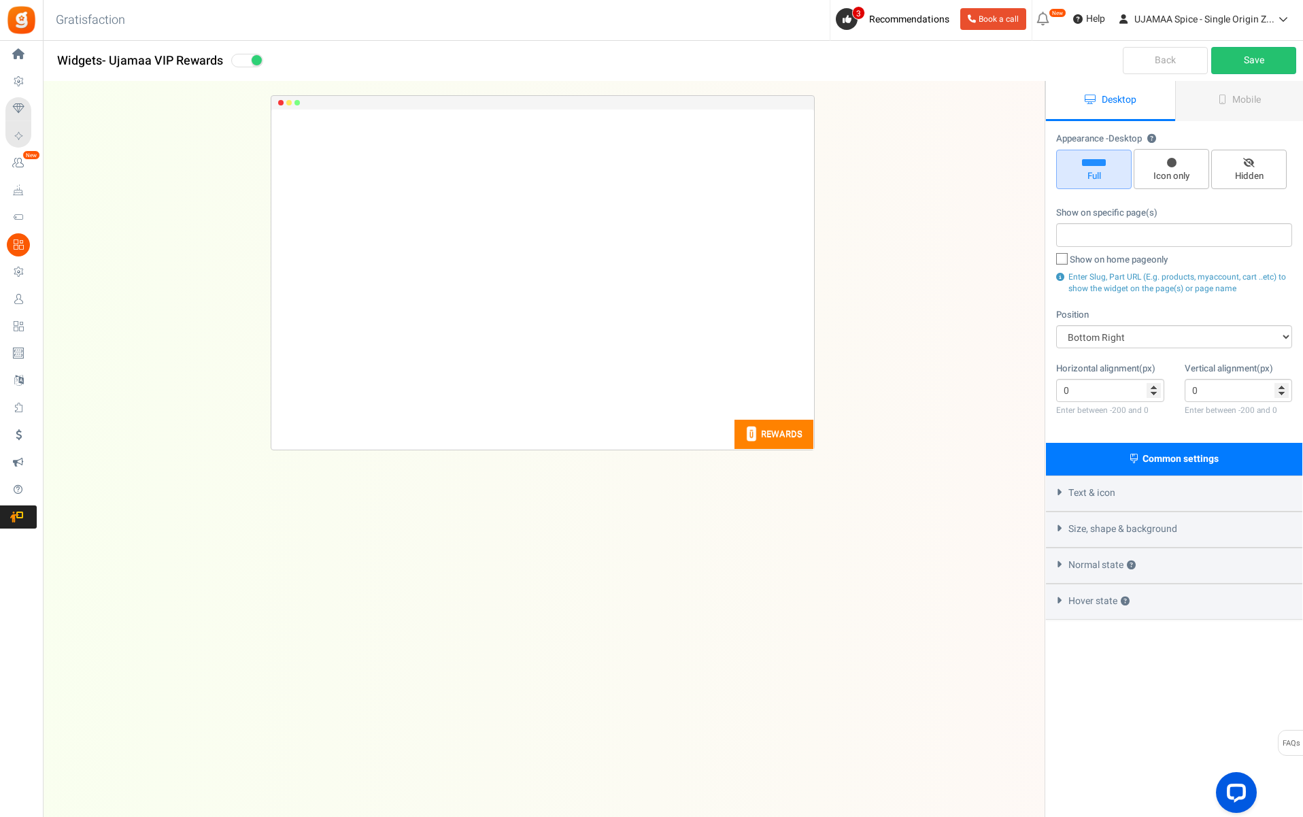
click at [1145, 490] on div "Text & icon" at bounding box center [1174, 493] width 256 height 36
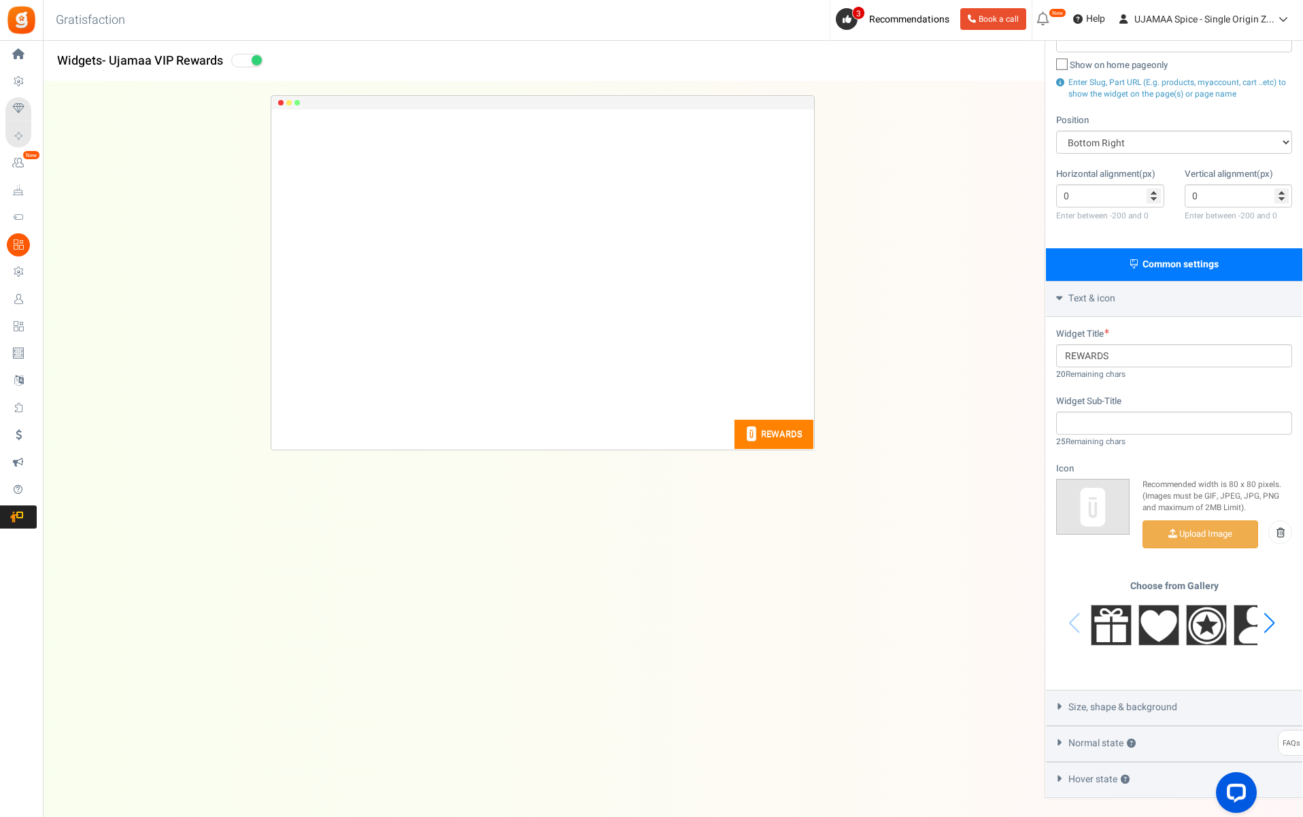
scroll to position [197, 0]
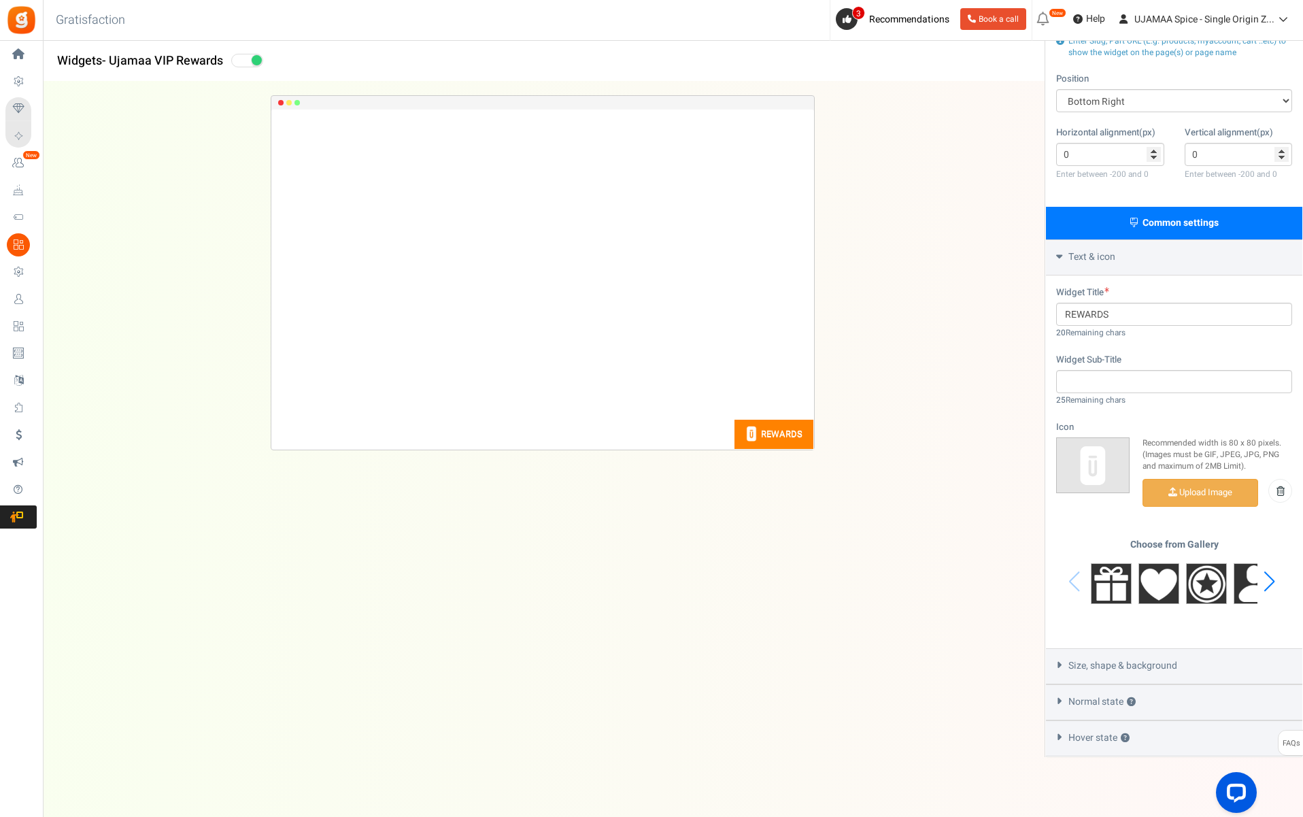
click at [1165, 659] on span "Size, shape & background" at bounding box center [1123, 666] width 109 height 14
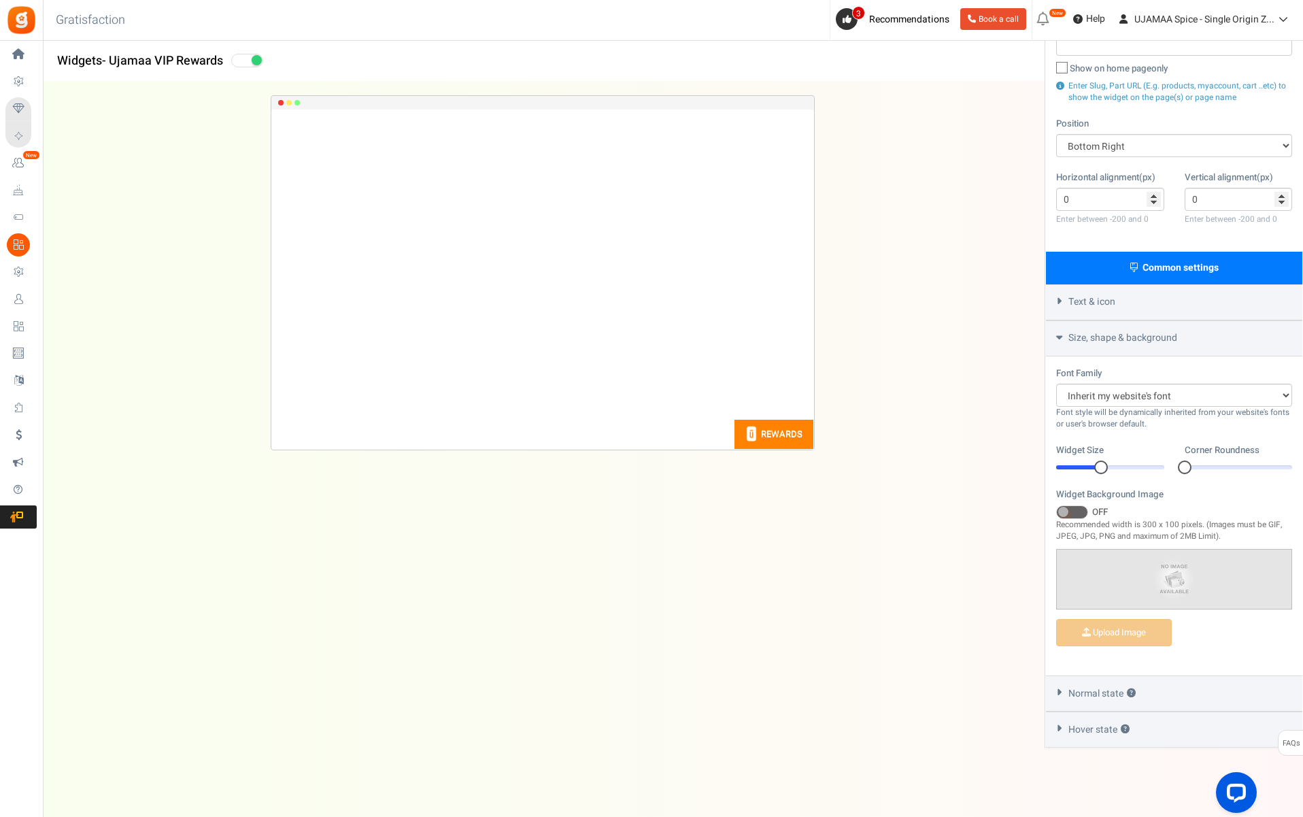
scroll to position [182, 0]
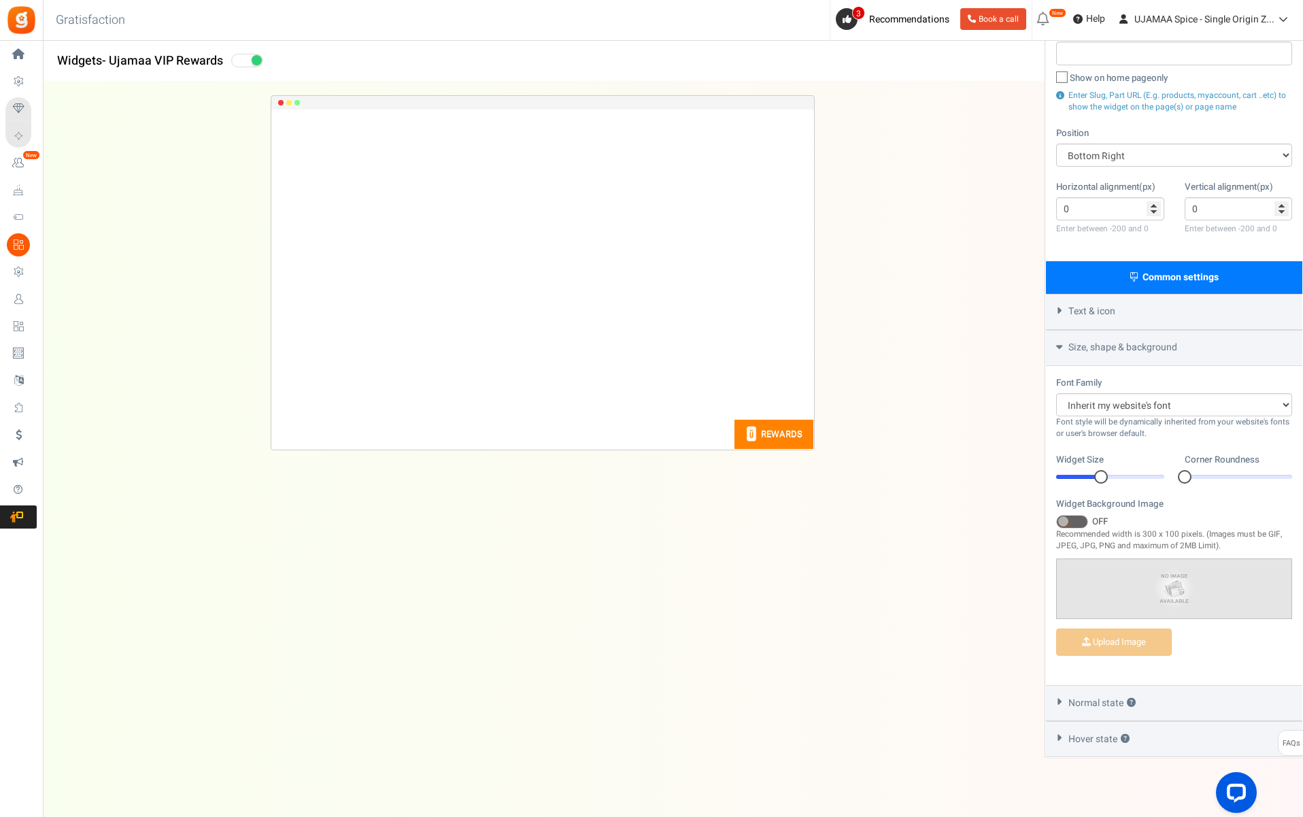
click at [1081, 529] on small "Recommended width is 300 x 100 pixels. (Images must be GIF, JPEG, JPG, PNG and …" at bounding box center [1174, 540] width 236 height 23
click at [1079, 516] on span at bounding box center [1072, 522] width 32 height 14
click at [1056, 518] on input "ON OFF" at bounding box center [1056, 522] width 0 height 9
click at [1079, 516] on span at bounding box center [1082, 521] width 10 height 10
click at [1056, 518] on input "ON OFF" at bounding box center [1056, 522] width 0 height 9
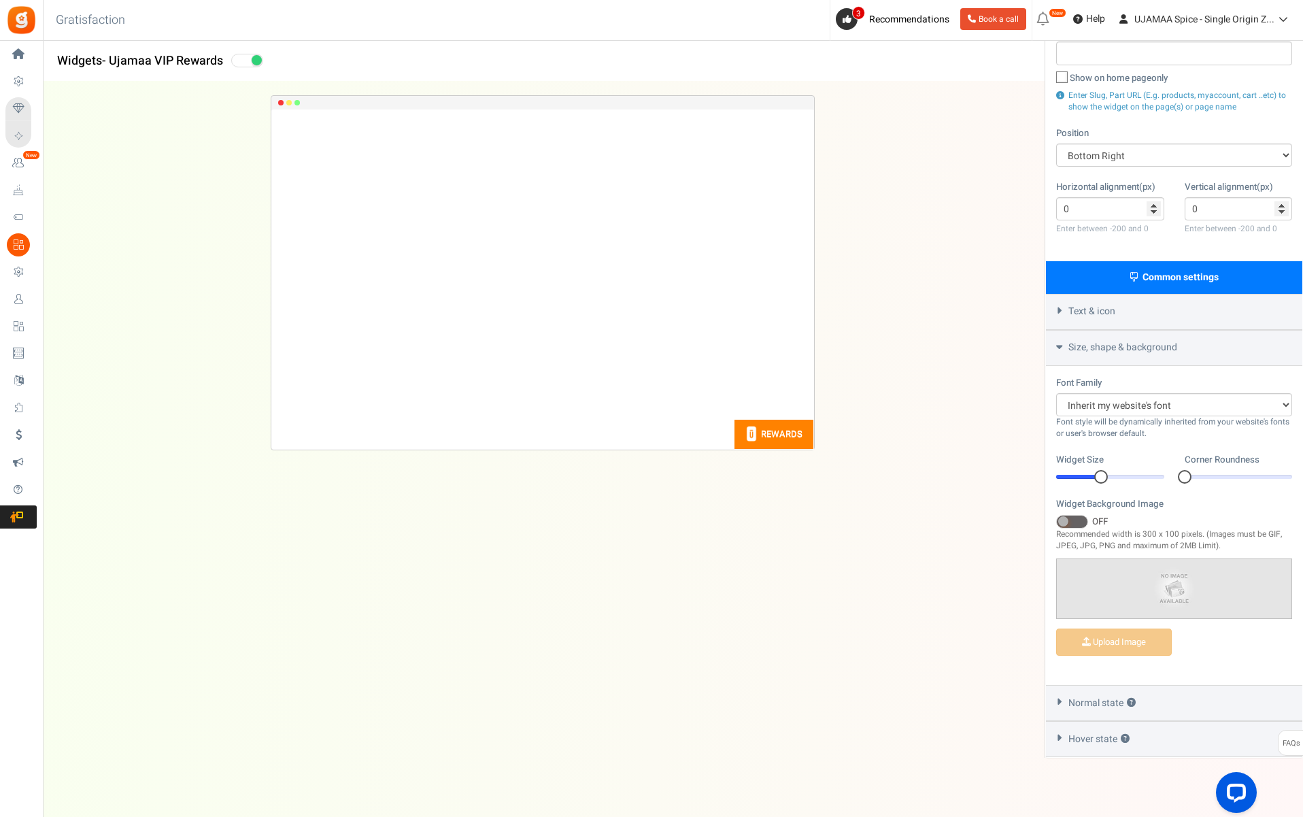
click at [1108, 697] on span "Normal state ?" at bounding box center [1102, 704] width 67 height 14
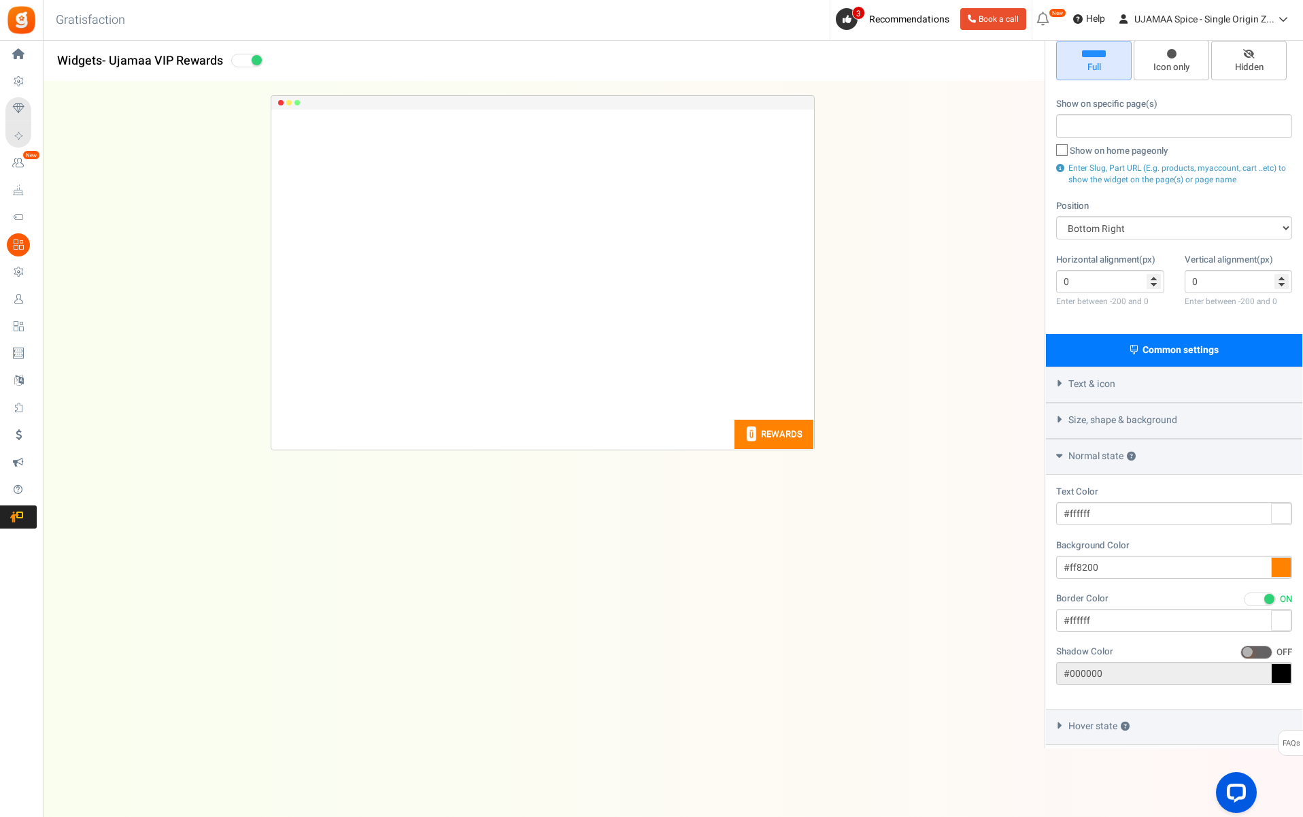
scroll to position [109, 0]
click at [1108, 724] on span "Hover state ?" at bounding box center [1099, 727] width 61 height 14
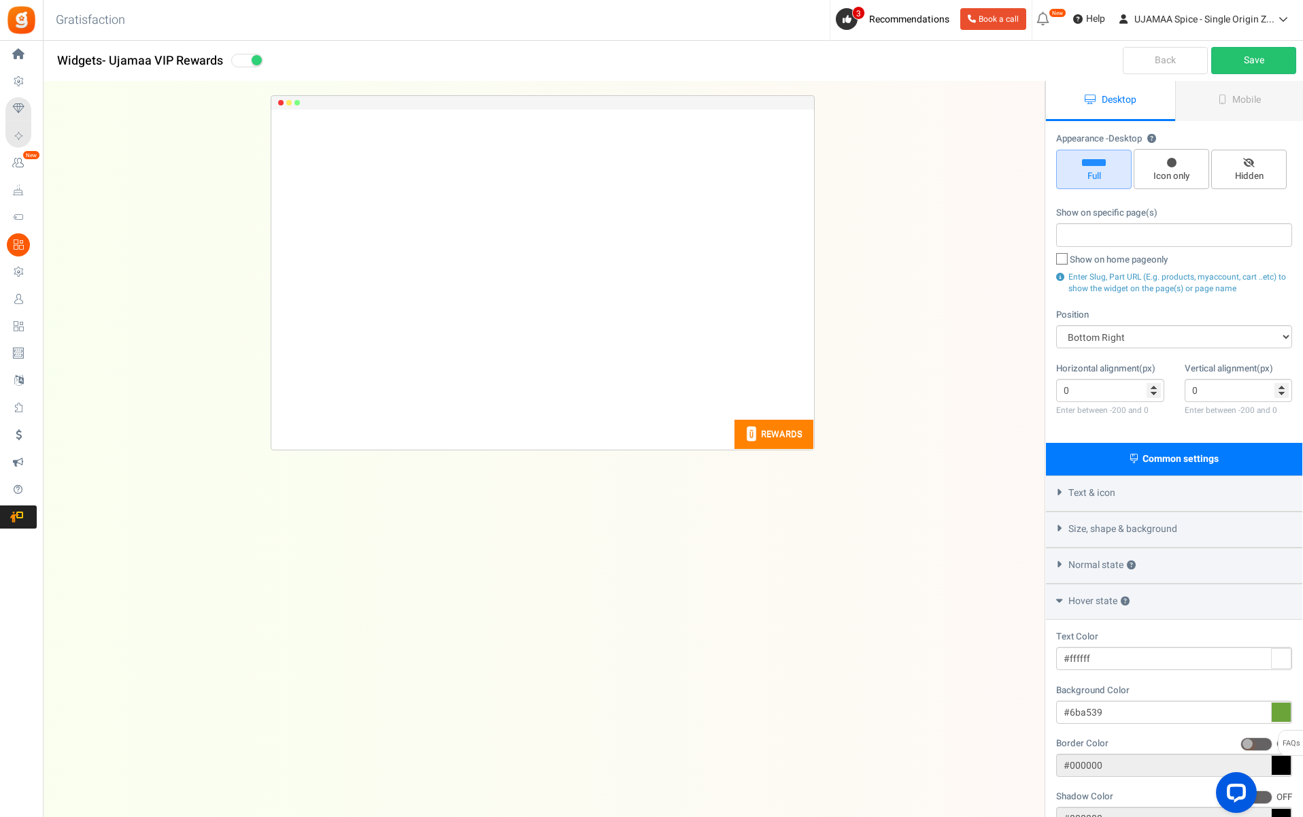
scroll to position [0, 0]
click at [1243, 54] on link "Save" at bounding box center [1253, 60] width 85 height 27
click at [1241, 101] on span "Mobile" at bounding box center [1247, 100] width 29 height 14
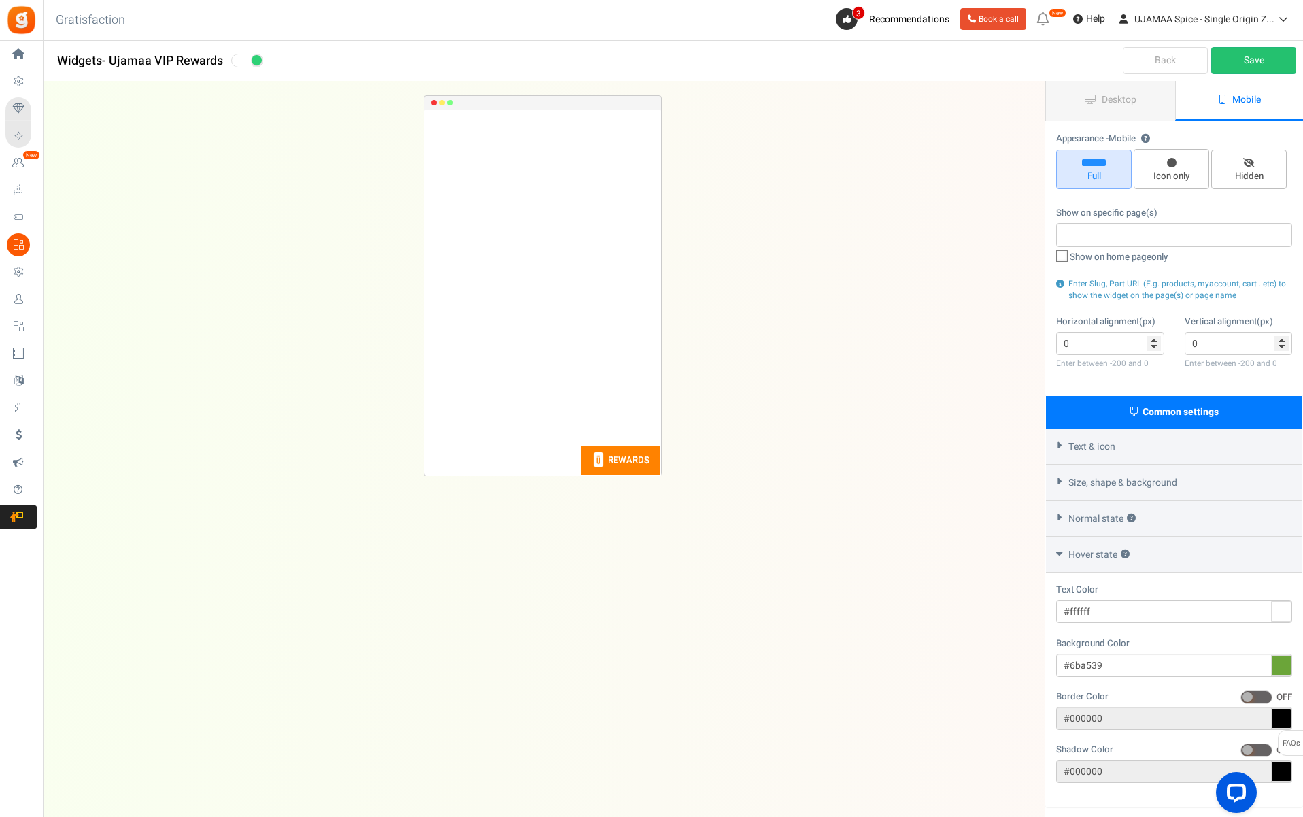
click at [1167, 65] on link "Back" at bounding box center [1165, 60] width 85 height 27
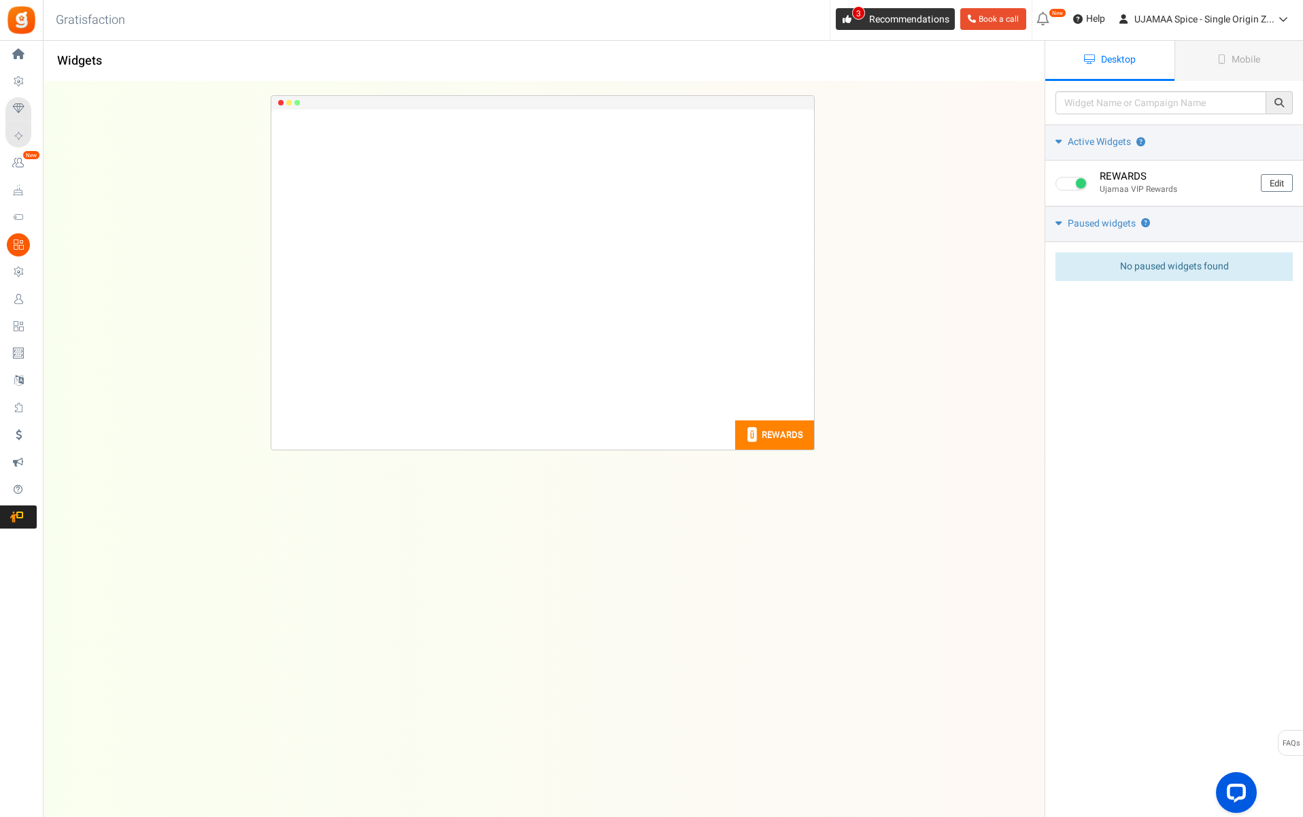
click at [871, 24] on span "Recommendations" at bounding box center [909, 19] width 80 height 14
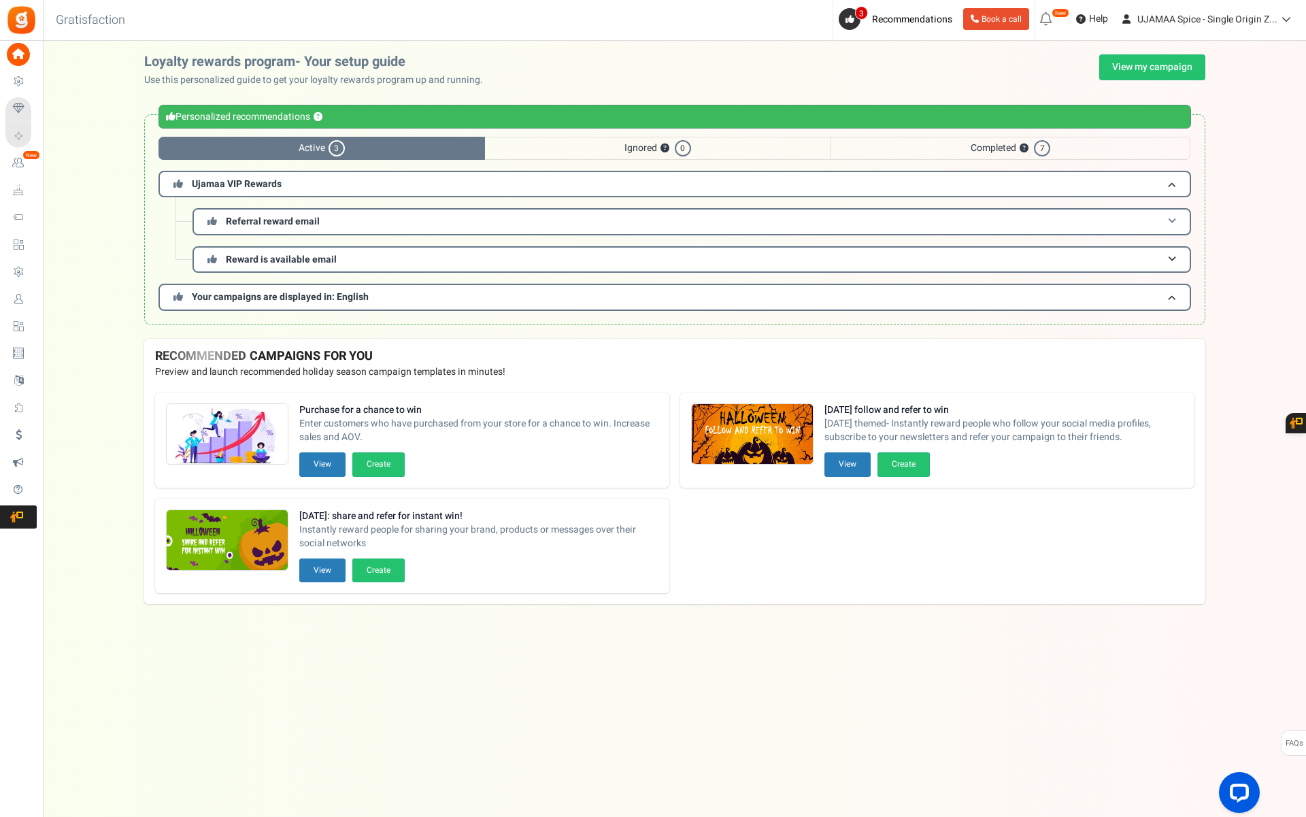
click at [306, 222] on span "Referral reward email" at bounding box center [273, 221] width 94 height 14
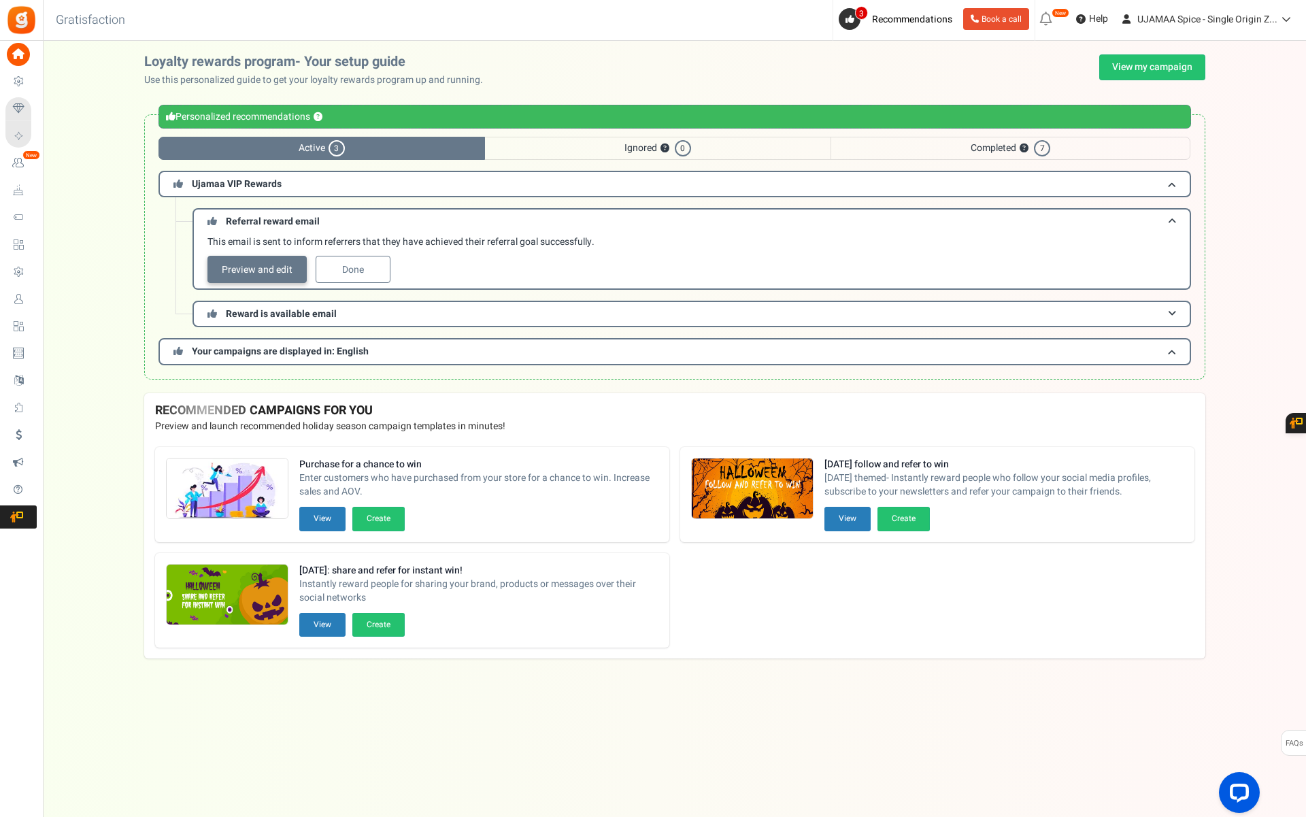
click at [269, 269] on link "Preview and edit" at bounding box center [256, 269] width 99 height 27
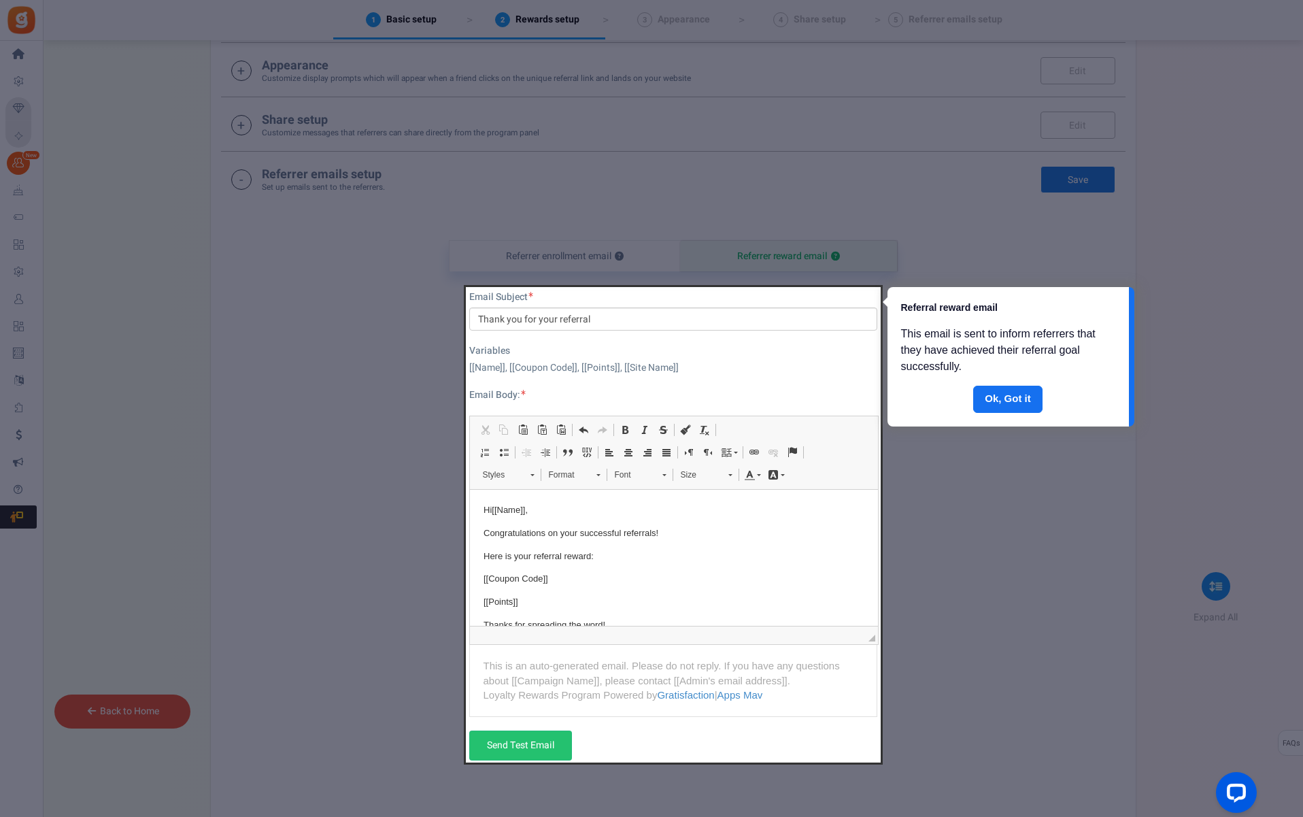
scroll to position [388, 0]
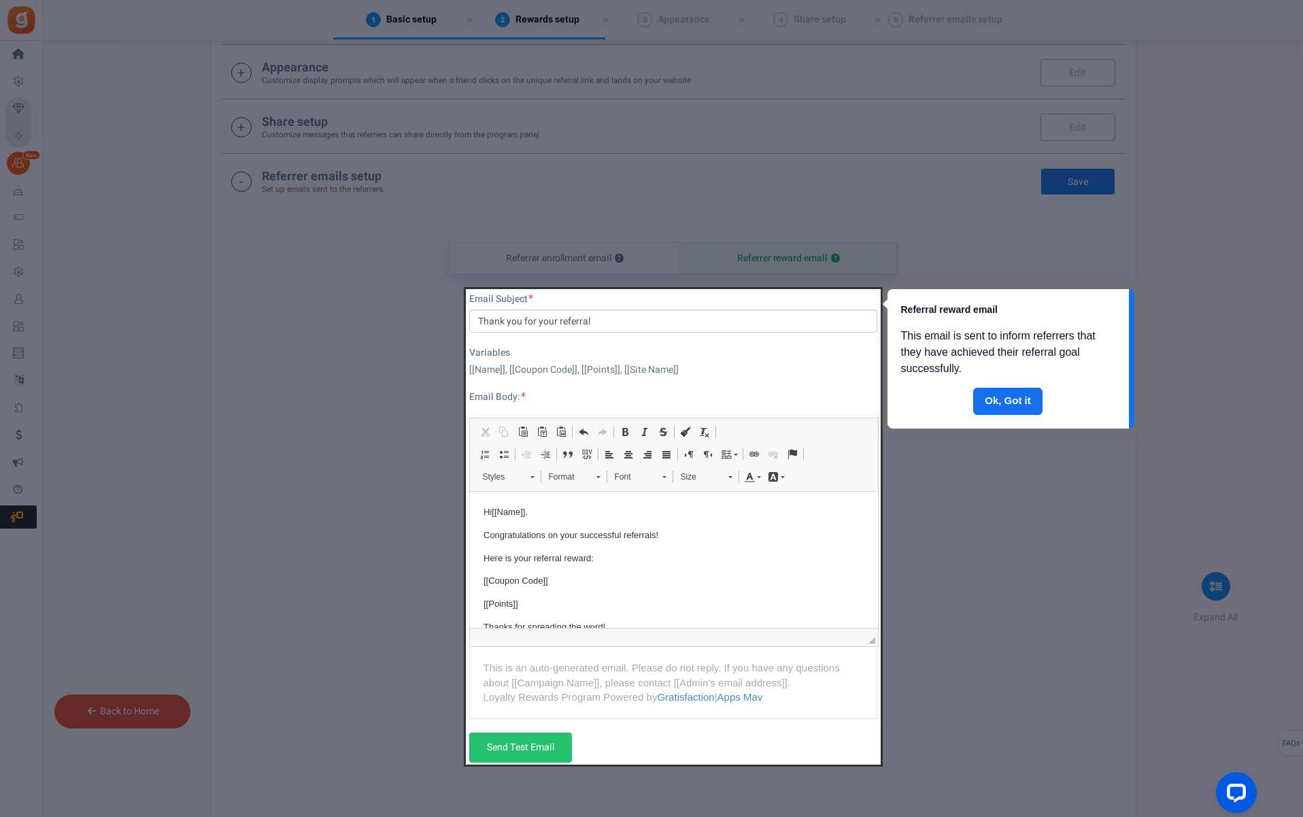
drag, startPoint x: 539, startPoint y: 322, endPoint x: 604, endPoint y: 324, distance: 65.3
click at [604, 324] on div at bounding box center [673, 526] width 415 height 475
click at [587, 318] on div at bounding box center [673, 526] width 415 height 475
drag, startPoint x: 1014, startPoint y: 403, endPoint x: 728, endPoint y: 361, distance: 288.7
click at [1014, 402] on link "Done" at bounding box center [1007, 401] width 69 height 27
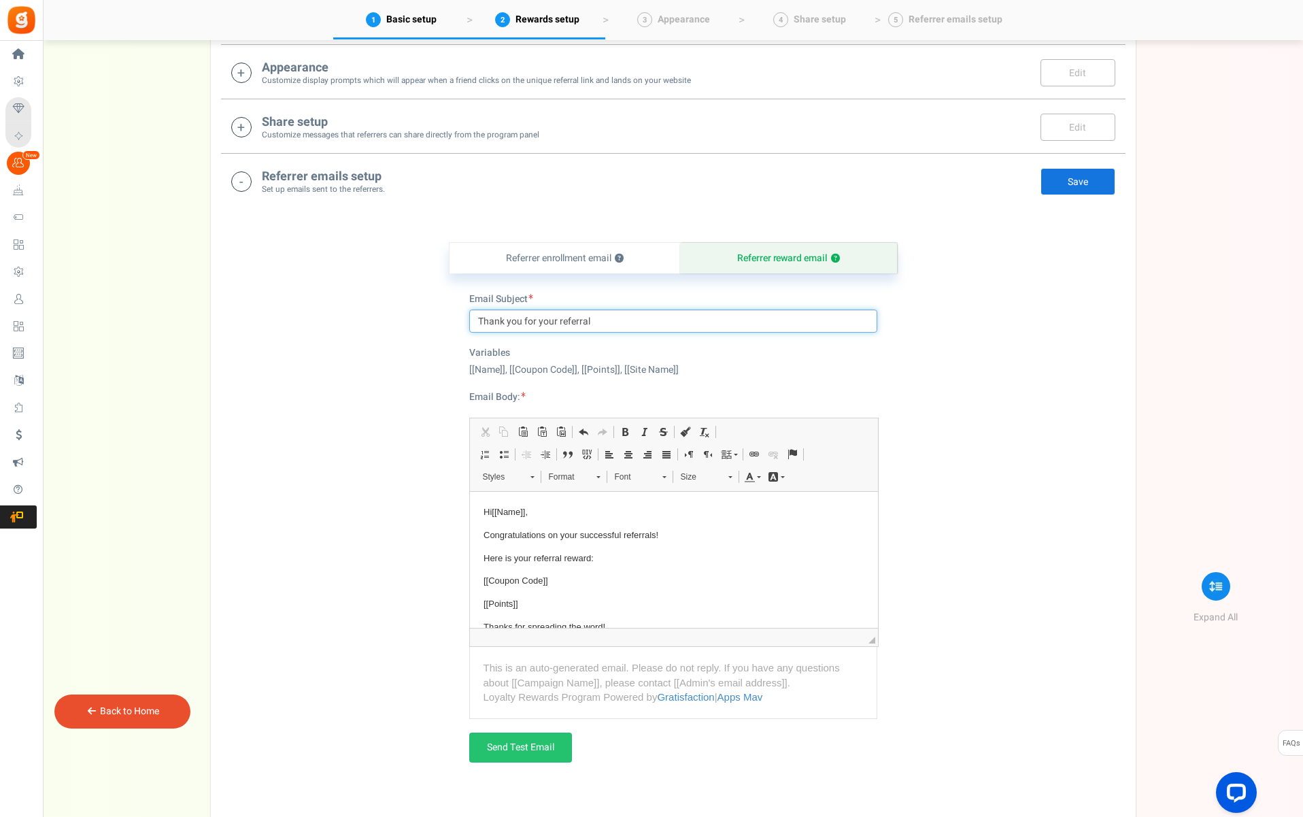
drag, startPoint x: 552, startPoint y: 317, endPoint x: 544, endPoint y: 320, distance: 8.2
click at [552, 317] on input "Thank you for your referral" at bounding box center [673, 320] width 408 height 23
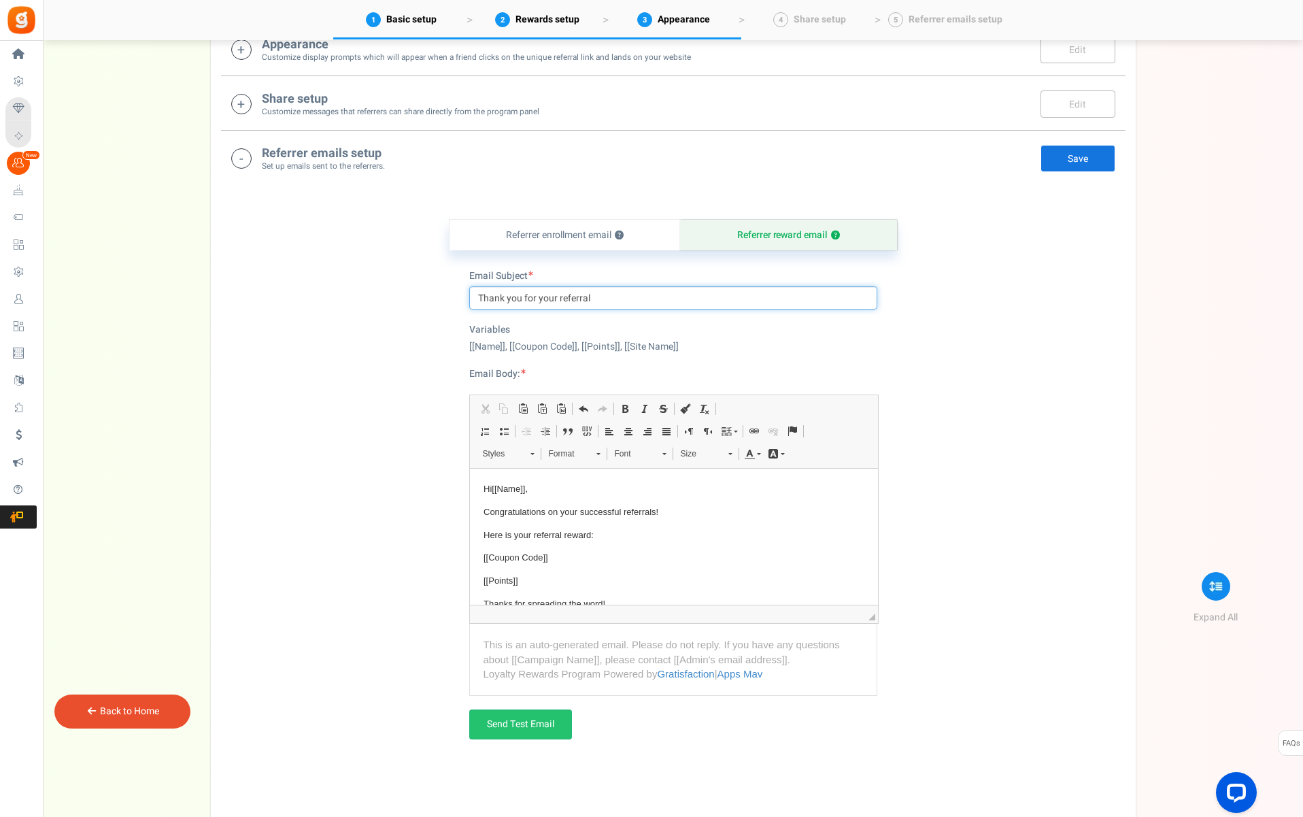
scroll to position [396, 0]
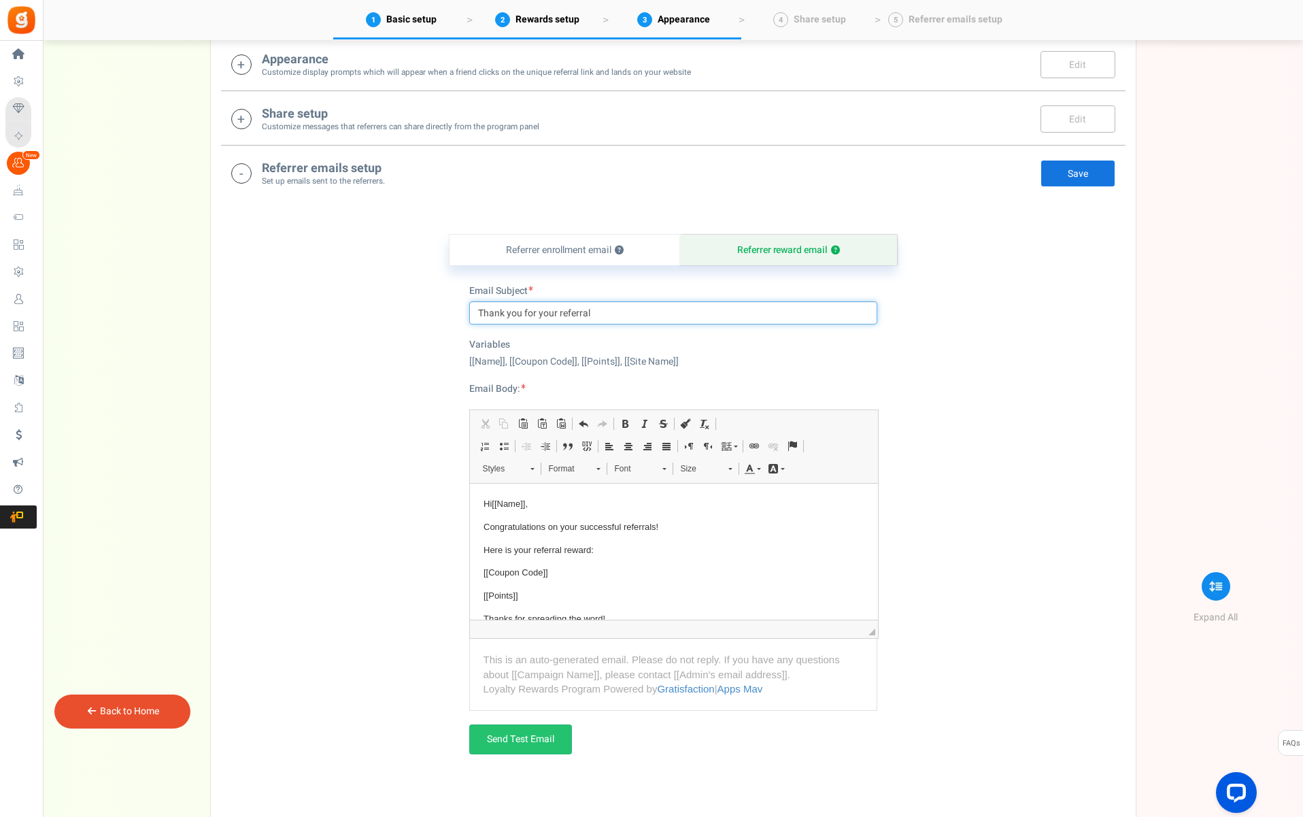
drag, startPoint x: 539, startPoint y: 312, endPoint x: 623, endPoint y: 314, distance: 84.4
click at [621, 316] on input "Thank you for your referral" at bounding box center [673, 312] width 408 height 23
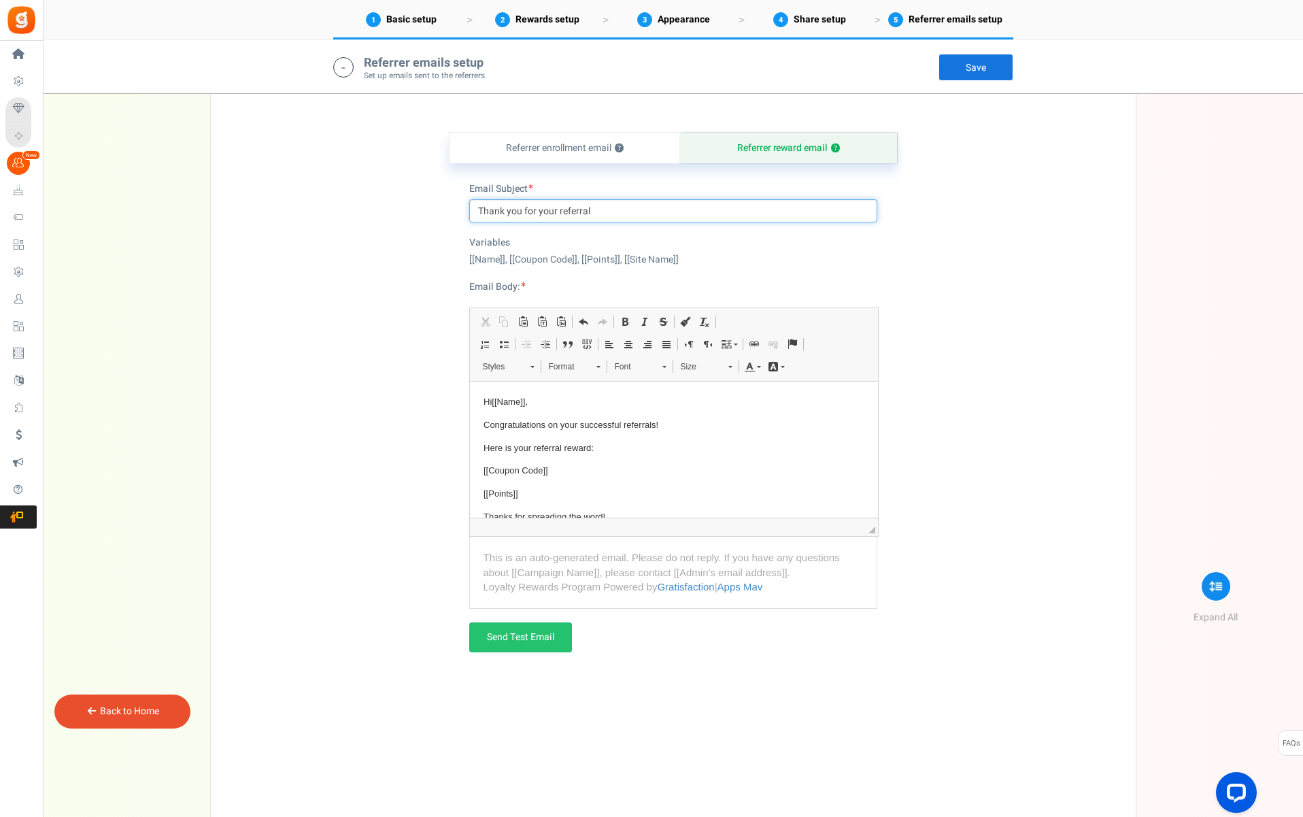
scroll to position [502, 0]
type input "Thank you for sharing Ujamaa!"
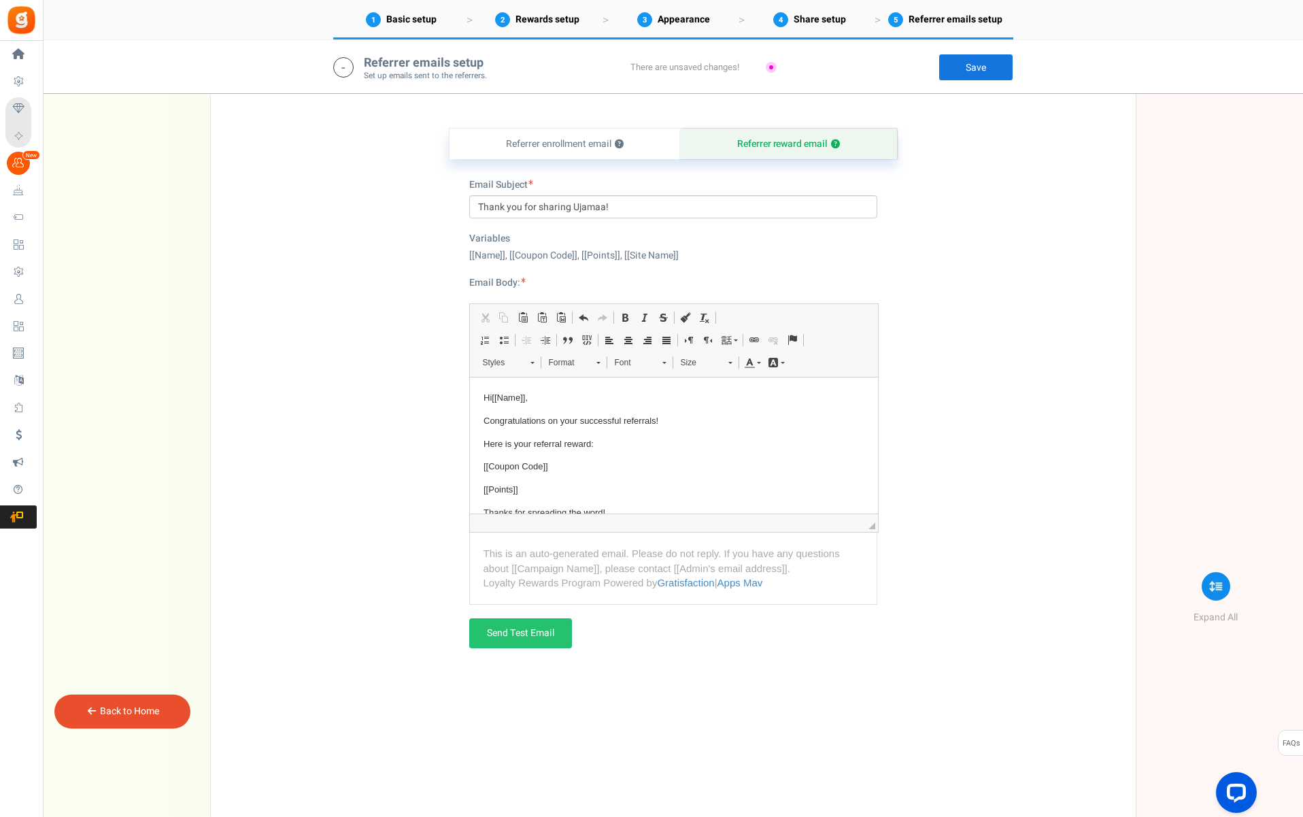
click at [572, 420] on p "Congratulations on your successful referrals!" at bounding box center [673, 421] width 381 height 14
drag, startPoint x: 485, startPoint y: 420, endPoint x: 628, endPoint y: 420, distance: 143.5
click at [628, 420] on p "Congratulations on your successful referrals!" at bounding box center [673, 421] width 381 height 14
click at [631, 419] on p "Congratulations on your successful referrals!" at bounding box center [673, 421] width 381 height 14
click at [655, 421] on p "Congratulations on your successful referrals!" at bounding box center [673, 421] width 381 height 14
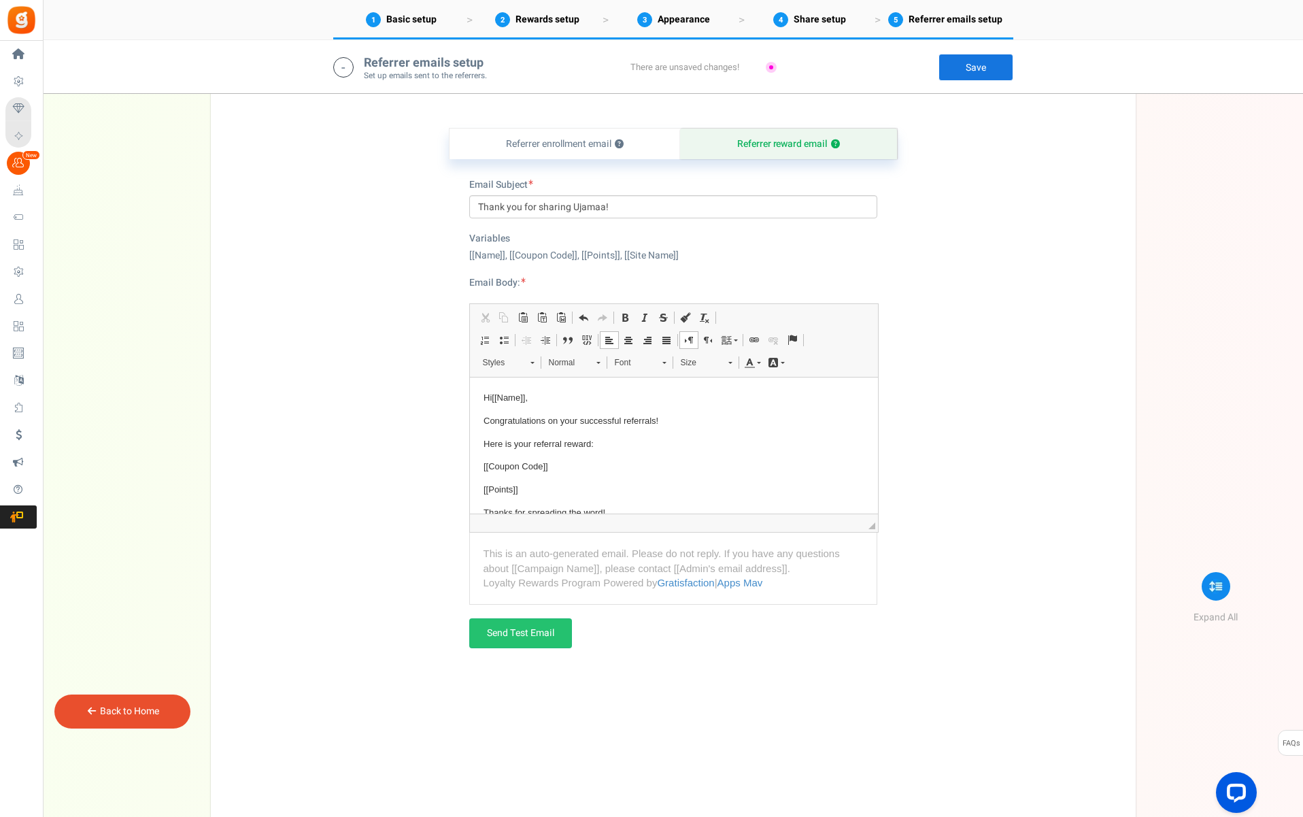
click at [663, 419] on p "Congratulations on your successful referrals!" at bounding box center [673, 421] width 381 height 14
click at [505, 420] on p "Congratulations on your successful referrals! We hope that you and" at bounding box center [673, 421] width 381 height 14
drag, startPoint x: 484, startPoint y: 420, endPoint x: 763, endPoint y: 418, distance: 279.6
click at [763, 418] on p "Congratulations on your successful referrals! We hope that you and" at bounding box center [673, 421] width 381 height 14
drag, startPoint x: 543, startPoint y: 420, endPoint x: 554, endPoint y: 420, distance: 11.6
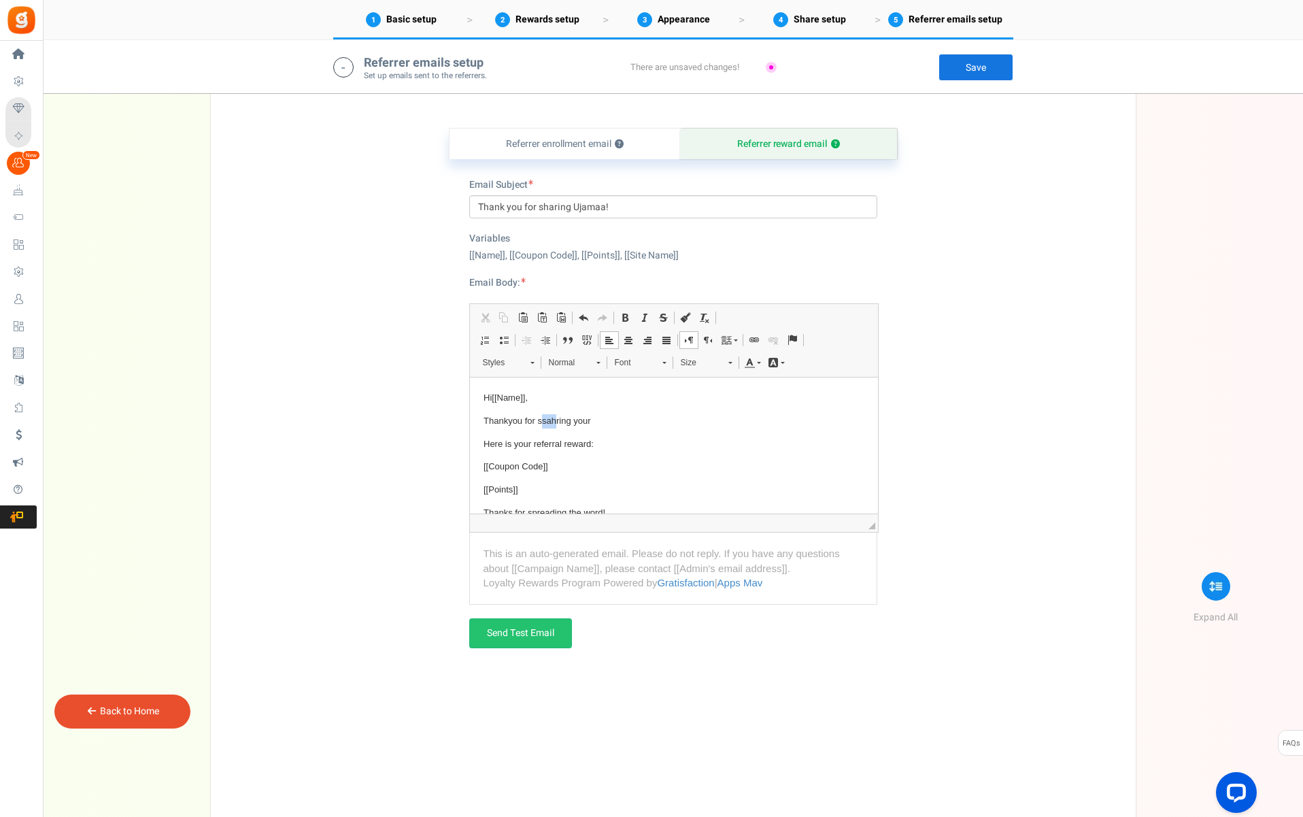
click at [554, 420] on p "Thankyou for ssahring your" at bounding box center [673, 421] width 381 height 14
drag, startPoint x: 593, startPoint y: 416, endPoint x: 584, endPoint y: 420, distance: 10.0
click at [593, 416] on p "Thankyou for sharing your" at bounding box center [673, 421] width 381 height 14
drag, startPoint x: 569, startPoint y: 419, endPoint x: 599, endPoint y: 422, distance: 30.1
click at [599, 422] on p "Thankyou for sharing your" at bounding box center [673, 421] width 381 height 14
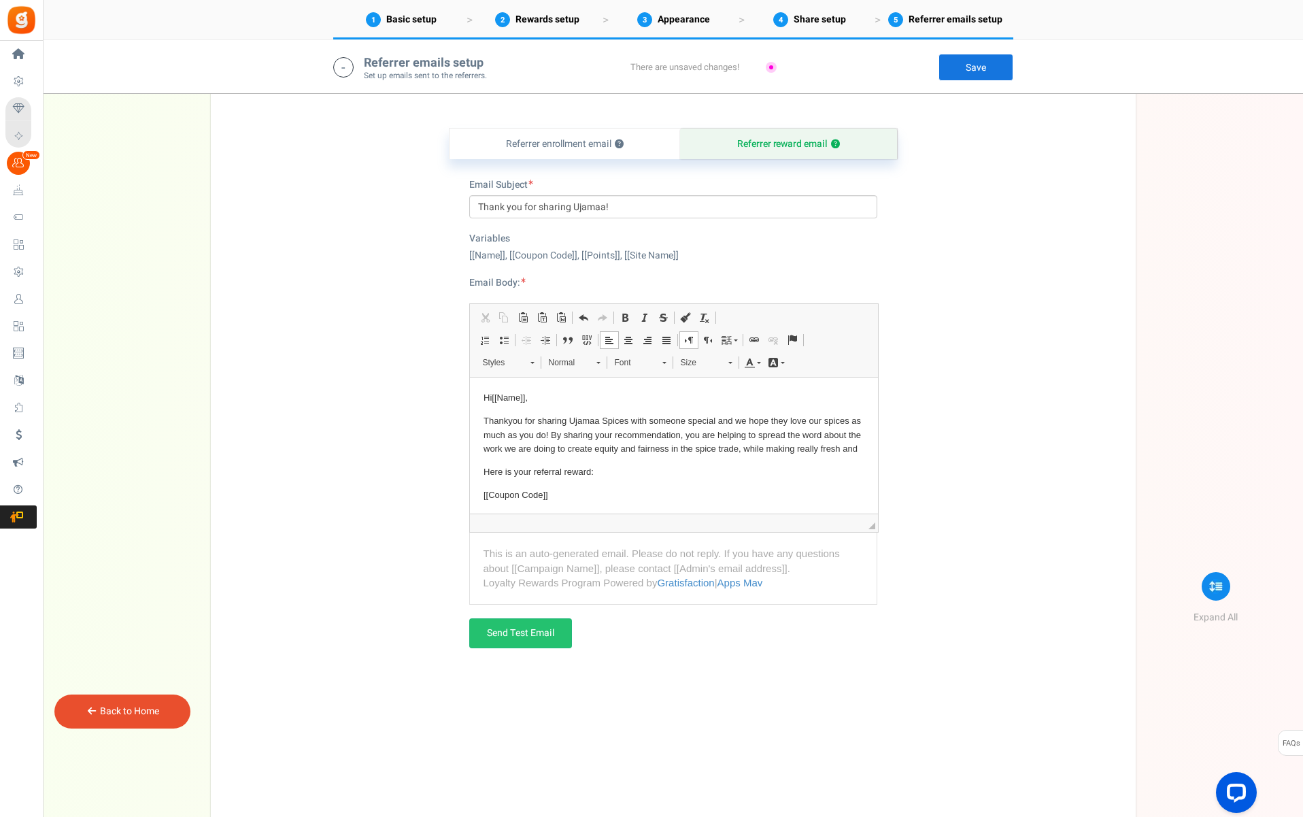
click at [811, 449] on p "Thankyou for sharing Ujamaa Spices with someone special and we hope they love o…" at bounding box center [673, 435] width 381 height 42
click at [839, 448] on p "Thankyou for sharing Ujamaa Spices with someone special and we hope they love o…" at bounding box center [673, 435] width 381 height 42
click at [773, 448] on p "Thankyou for sharing Ujamaa Spices with someone special and we hope they love o…" at bounding box center [673, 442] width 381 height 56
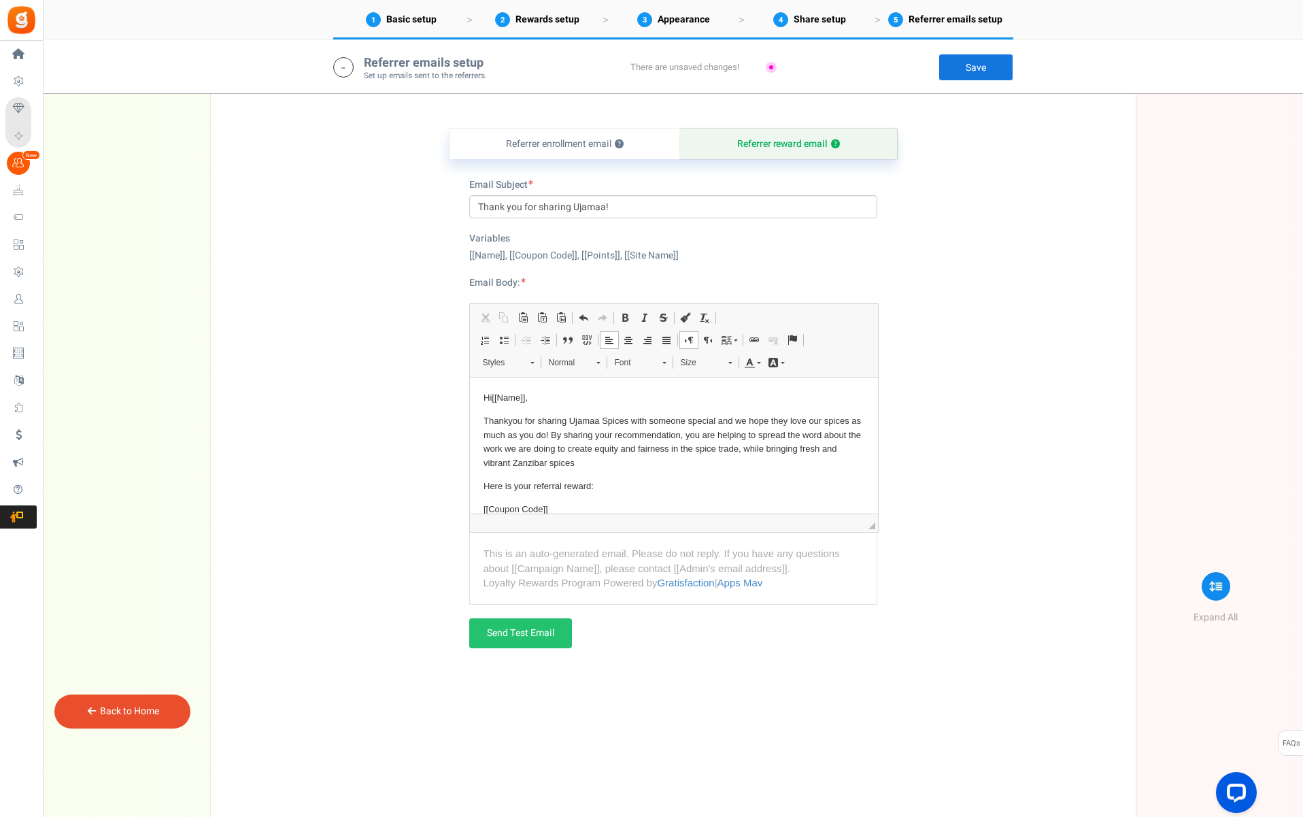
click at [621, 460] on p "Thankyou for sharing Ujamaa Spices with someone special and we hope they love o…" at bounding box center [673, 442] width 381 height 56
click at [482, 484] on html "Hi [[Name]] , Thankyou for sharing Ujamaa Spices with someone special and we ho…" at bounding box center [673, 500] width 408 height 245
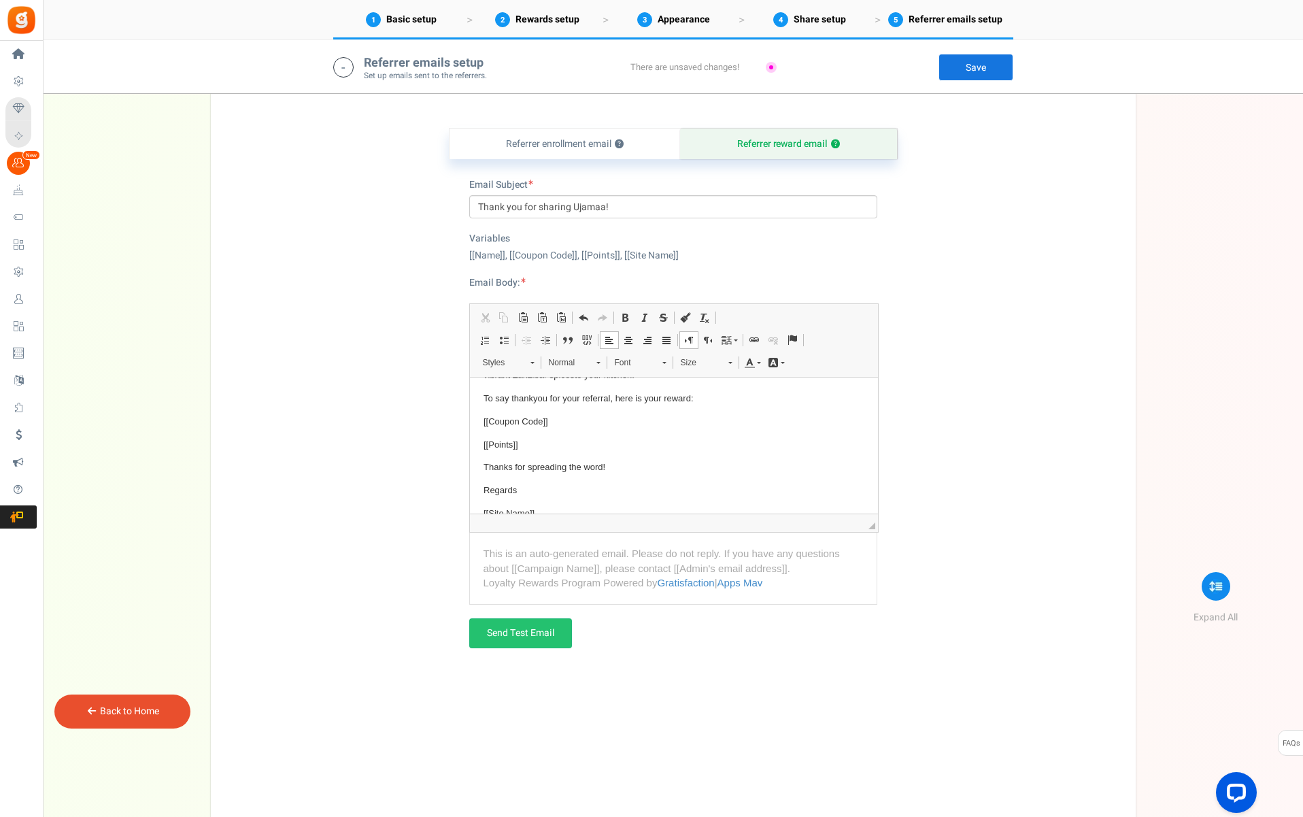
scroll to position [86, 0]
click at [506, 424] on span "[[Coupon Code]]" at bounding box center [515, 423] width 65 height 10
drag, startPoint x: 558, startPoint y: 419, endPoint x: 506, endPoint y: 418, distance: 52.4
click at [506, 418] on p "[[Coupon Code]]" at bounding box center [673, 424] width 381 height 14
drag, startPoint x: 548, startPoint y: 422, endPoint x: 476, endPoint y: 420, distance: 72.1
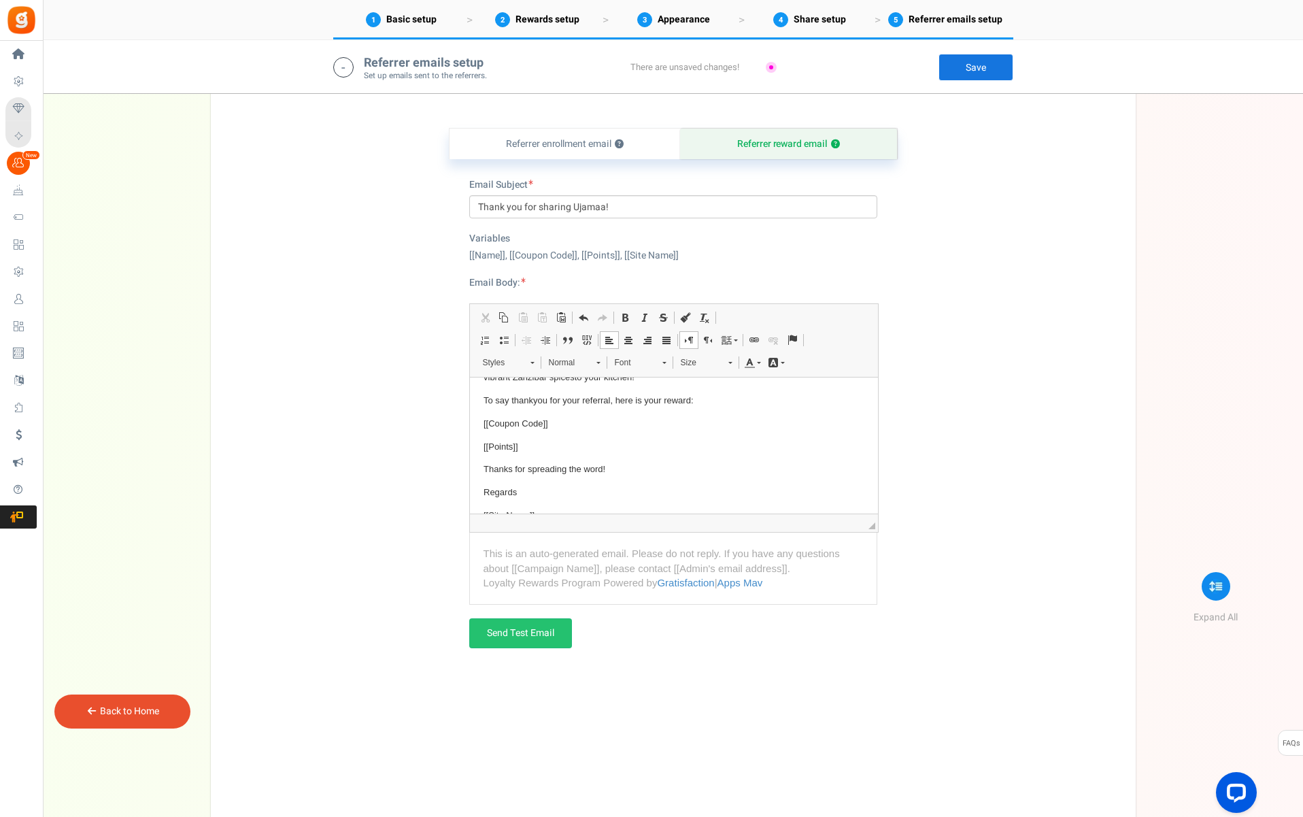
click at [476, 420] on html "Hi [[Name]] , Thankyou for sharing Ujamaa Spices with someone special and we ho…" at bounding box center [673, 414] width 408 height 245
click at [536, 441] on body "Hi [[Name]] , Thankyou for sharing Ujamaa Spices with someone special and we ho…" at bounding box center [673, 425] width 381 height 218
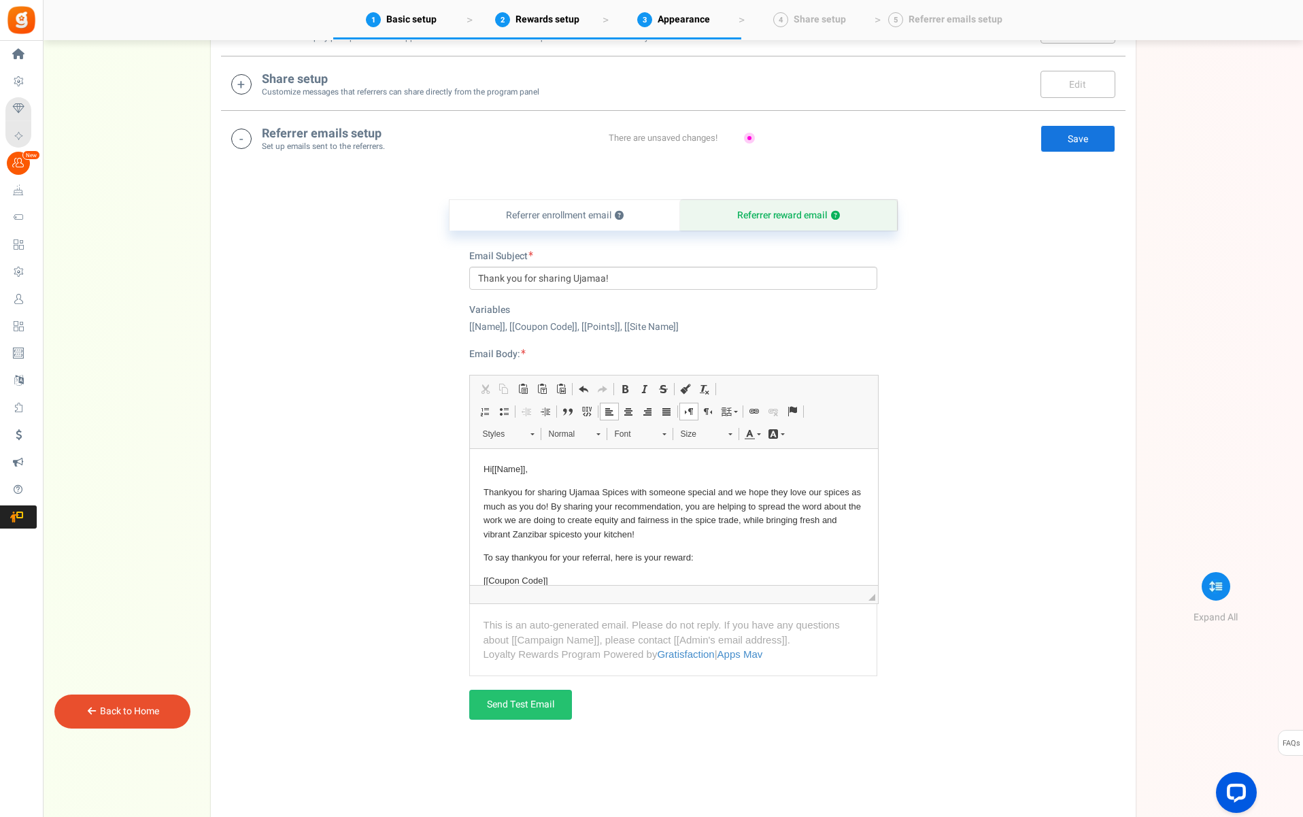
scroll to position [430, 0]
drag, startPoint x: 1062, startPoint y: 139, endPoint x: 1058, endPoint y: 159, distance: 21.0
click at [1062, 139] on link "Save" at bounding box center [1078, 139] width 75 height 27
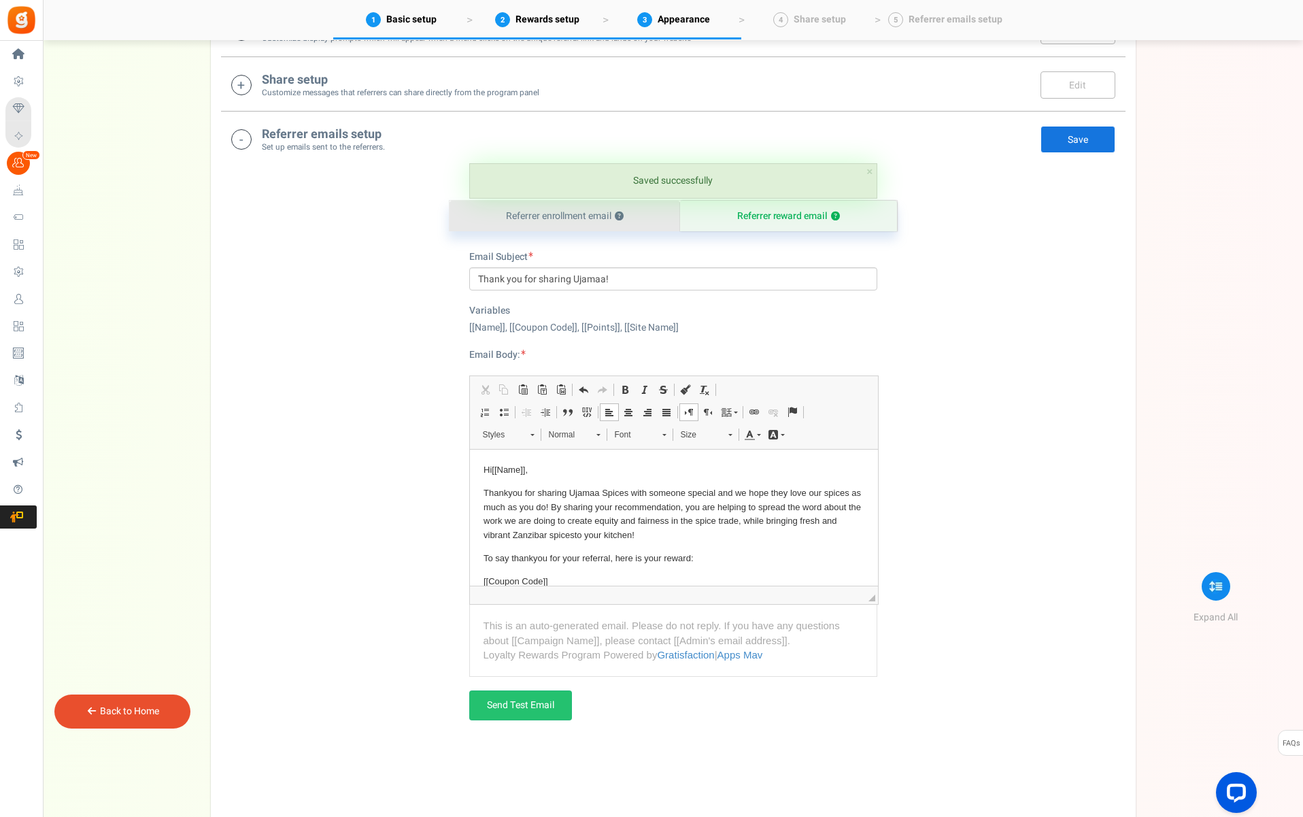
click at [647, 216] on link "Referrer enrollment email ?" at bounding box center [565, 216] width 231 height 31
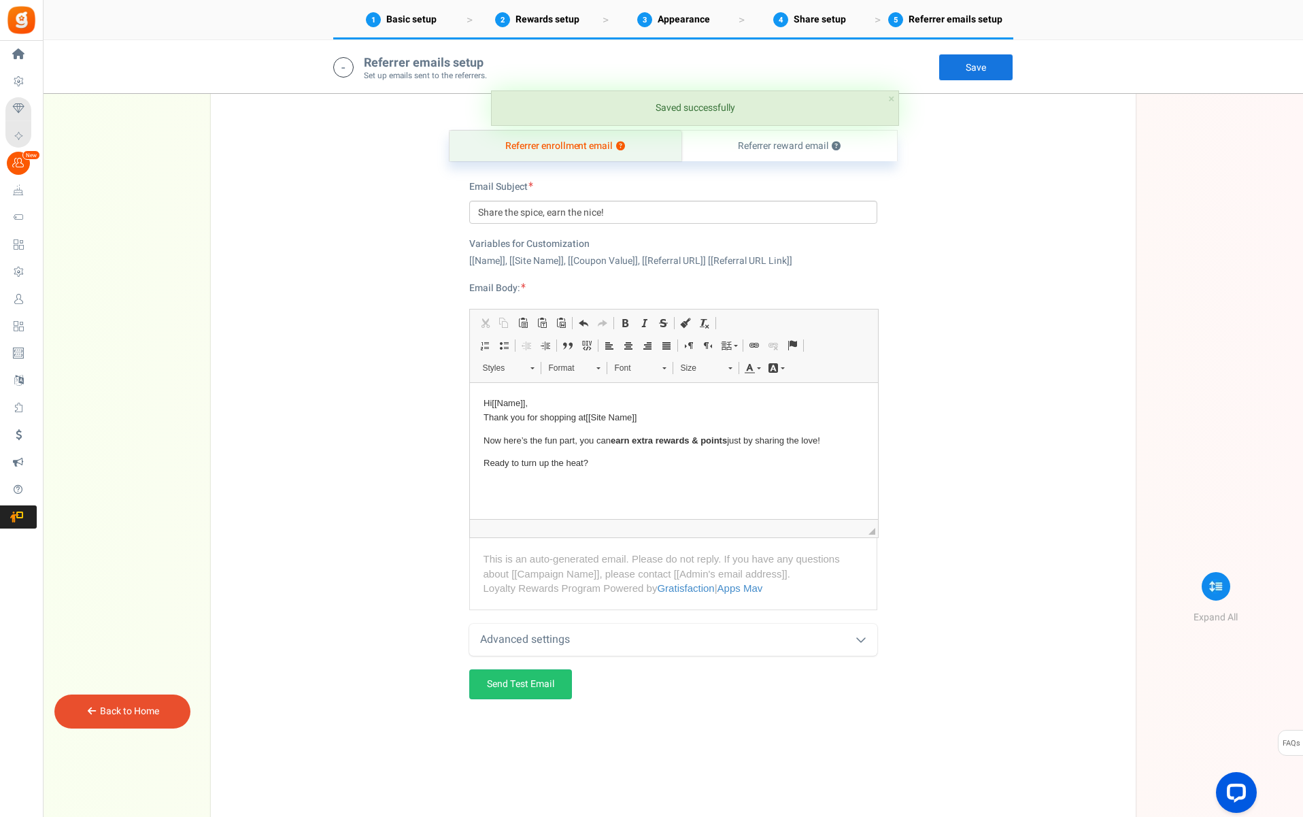
scroll to position [502, 0]
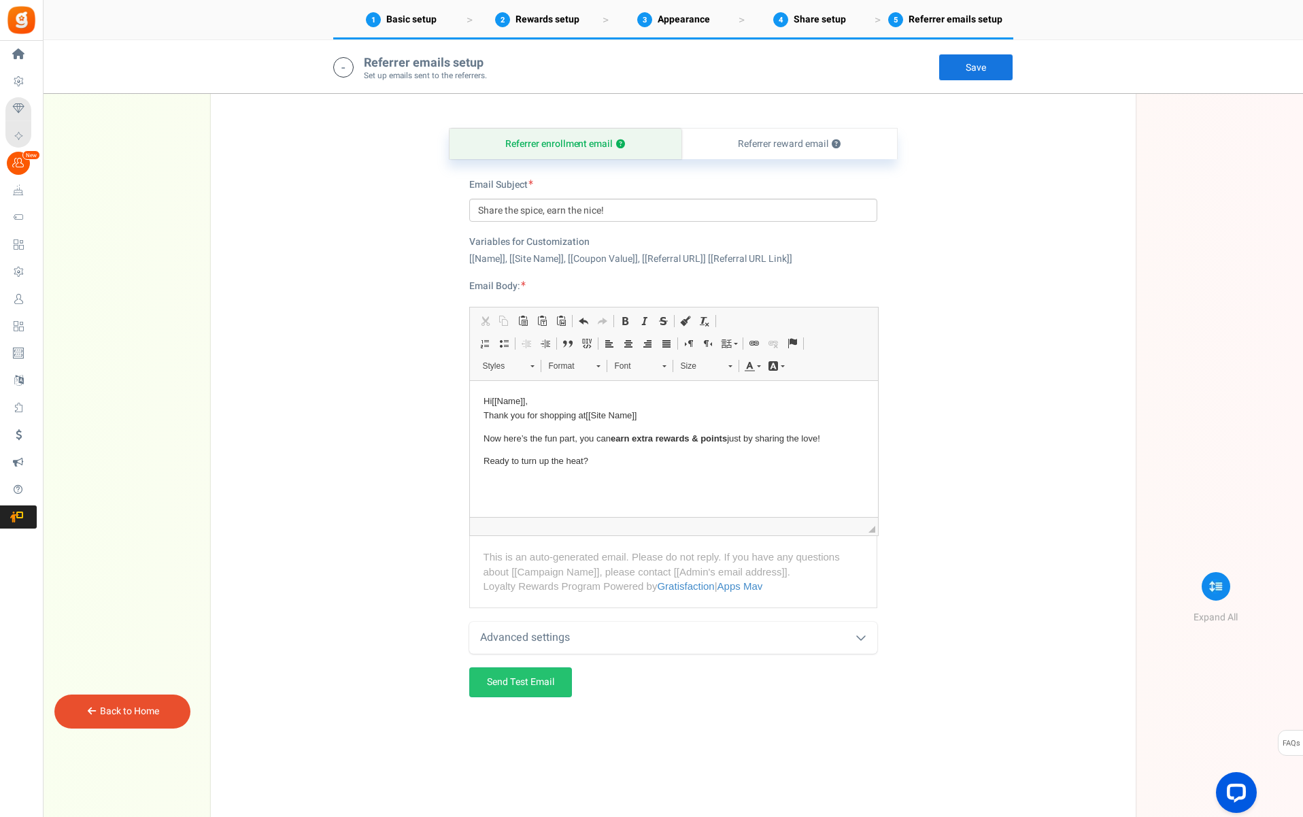
click at [485, 414] on p "Hi [[Name]] , Thank you for shopping at [[Site Name]]" at bounding box center [673, 409] width 381 height 29
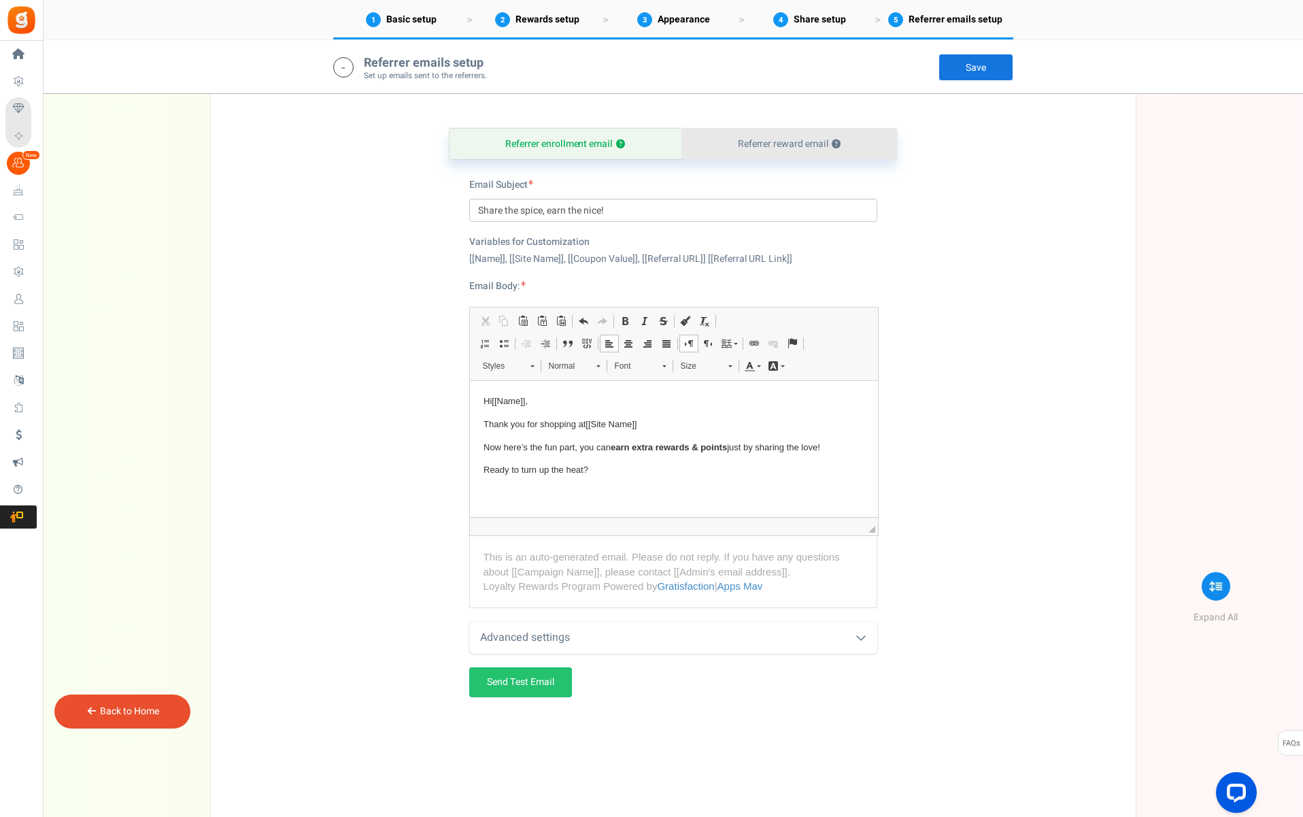
click at [787, 145] on link "Referrer reward email ?" at bounding box center [790, 144] width 216 height 31
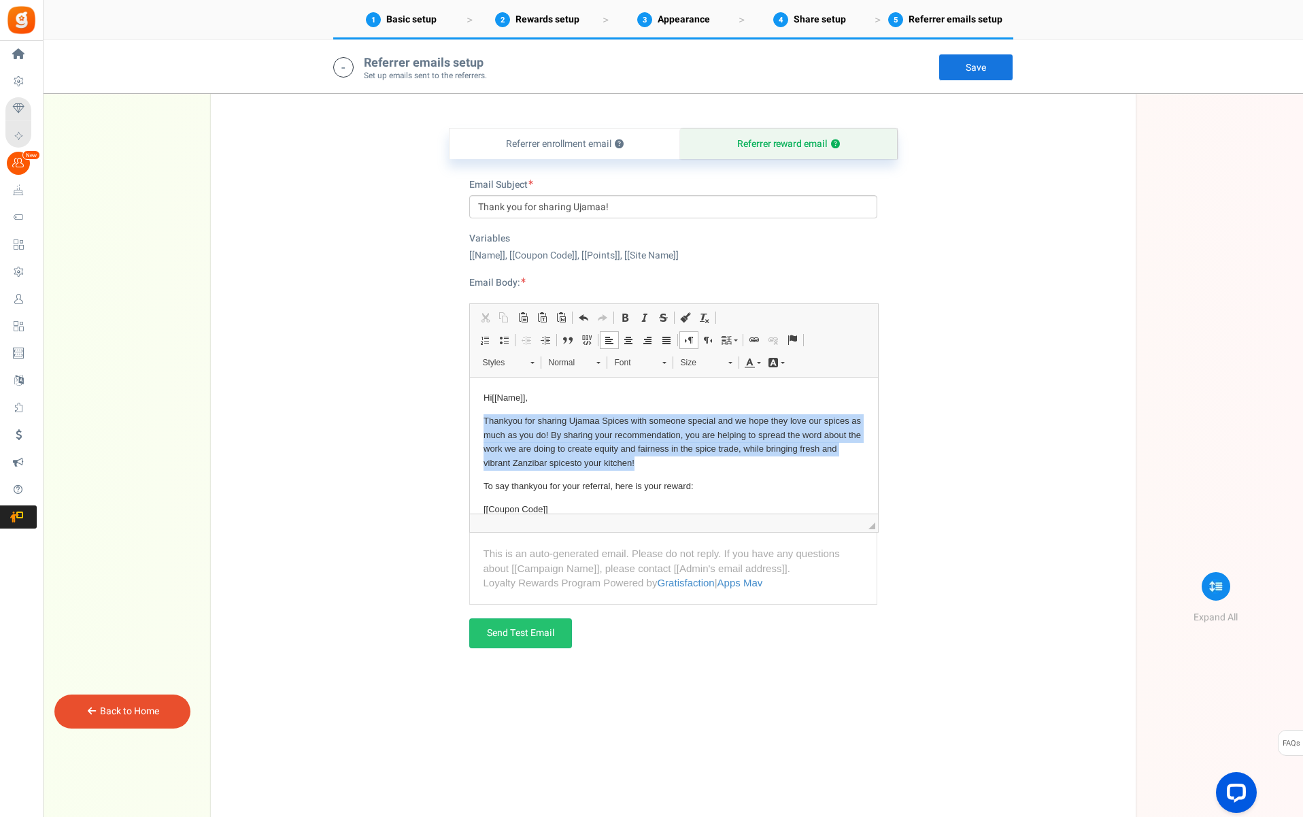
drag, startPoint x: 484, startPoint y: 418, endPoint x: 648, endPoint y: 460, distance: 169.4
click at [648, 460] on p "Thankyou for sharing Ujamaa Spices with someone special and we hope they love o…" at bounding box center [673, 442] width 381 height 56
click at [570, 465] on p "Thankyou for sharing Ujamaa Spices with someone special and we hope they love o…" at bounding box center [673, 442] width 381 height 56
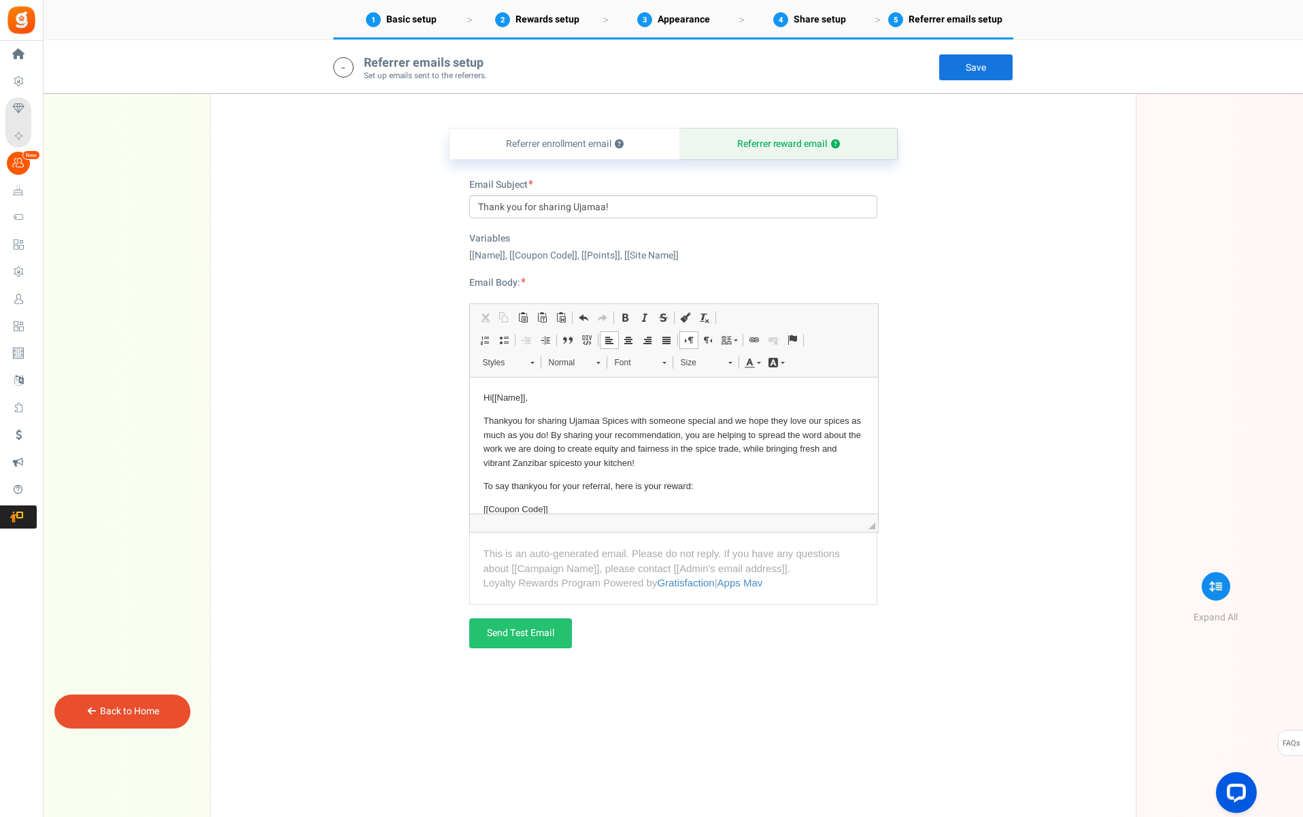
click at [574, 463] on p "Thankyou for sharing Ujamaa Spices with someone special and we hope they love o…" at bounding box center [673, 442] width 381 height 56
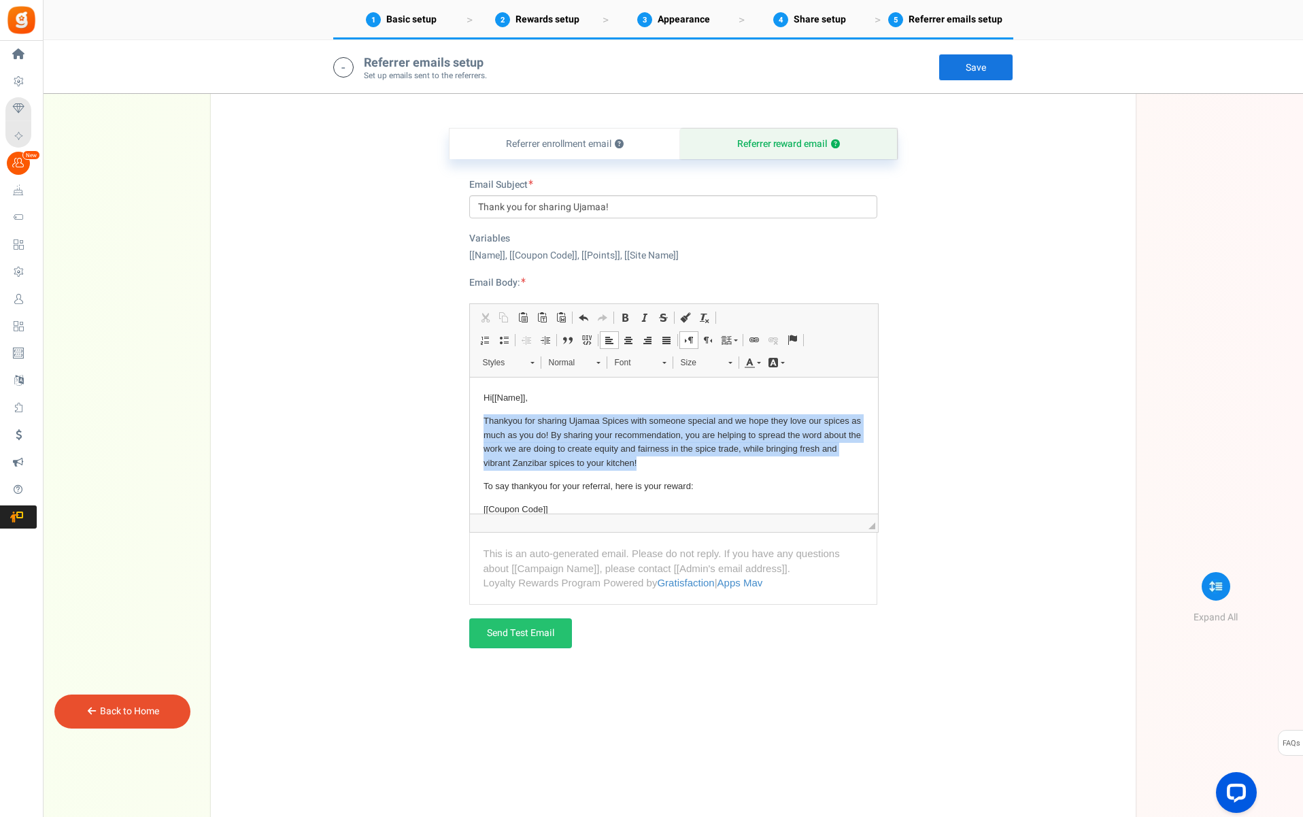
drag, startPoint x: 483, startPoint y: 419, endPoint x: 645, endPoint y: 463, distance: 168.3
click at [645, 463] on p "Thankyou for sharing Ujamaa Spices with someone special and we hope they love o…" at bounding box center [673, 442] width 381 height 56
copy p "Thankyou for sharing Ujamaa Spices with someone special and we hope they love o…"
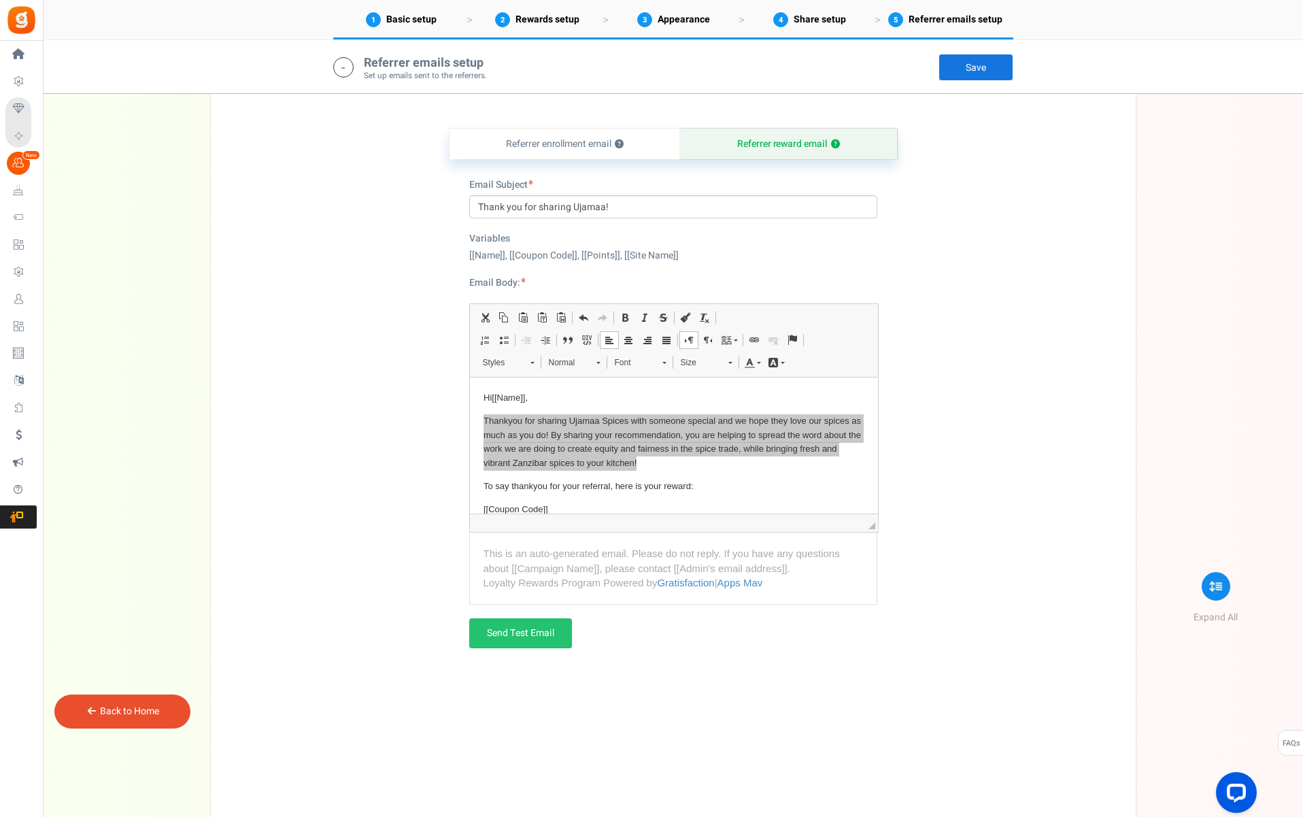
drag, startPoint x: 981, startPoint y: 71, endPoint x: 954, endPoint y: 98, distance: 37.5
click at [980, 71] on link "Save" at bounding box center [976, 67] width 75 height 27
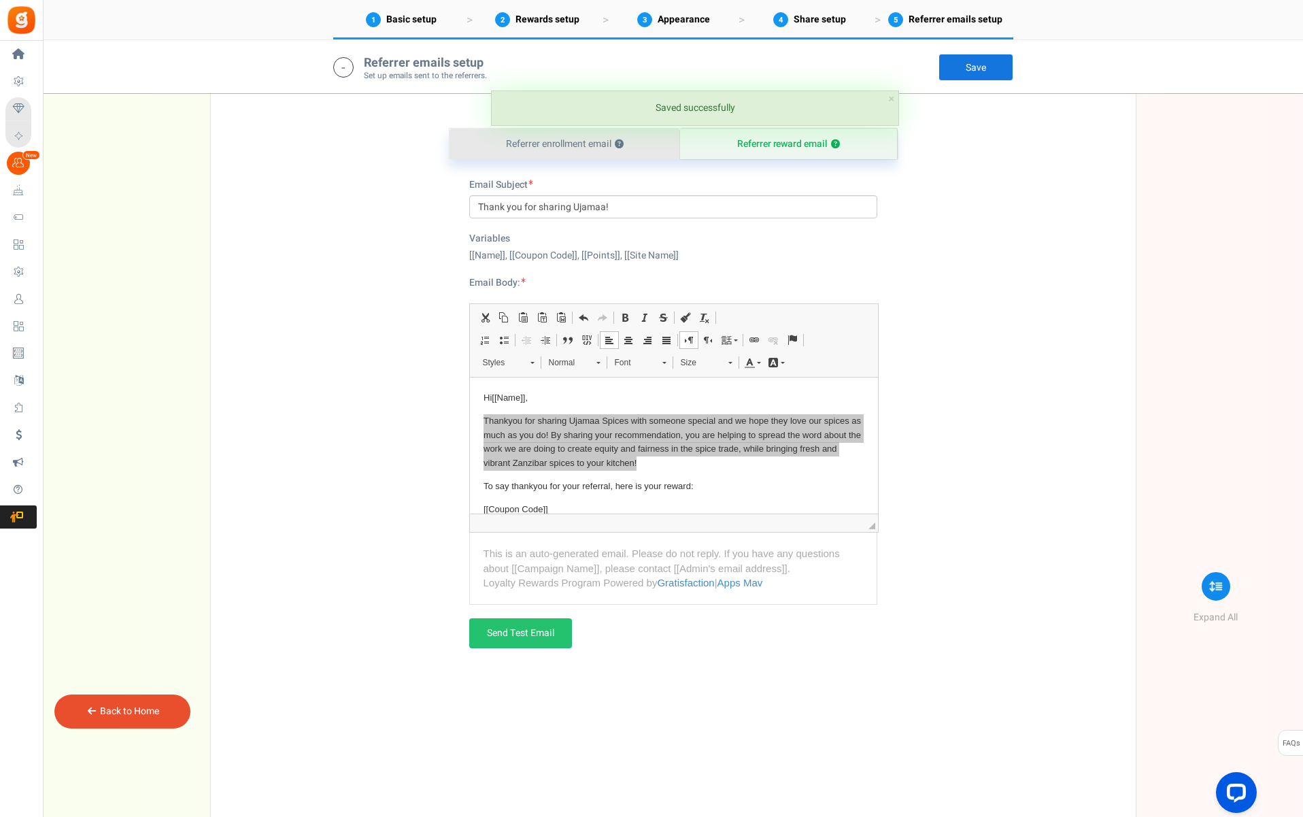
click at [633, 146] on link "Referrer enrollment email ?" at bounding box center [565, 144] width 231 height 31
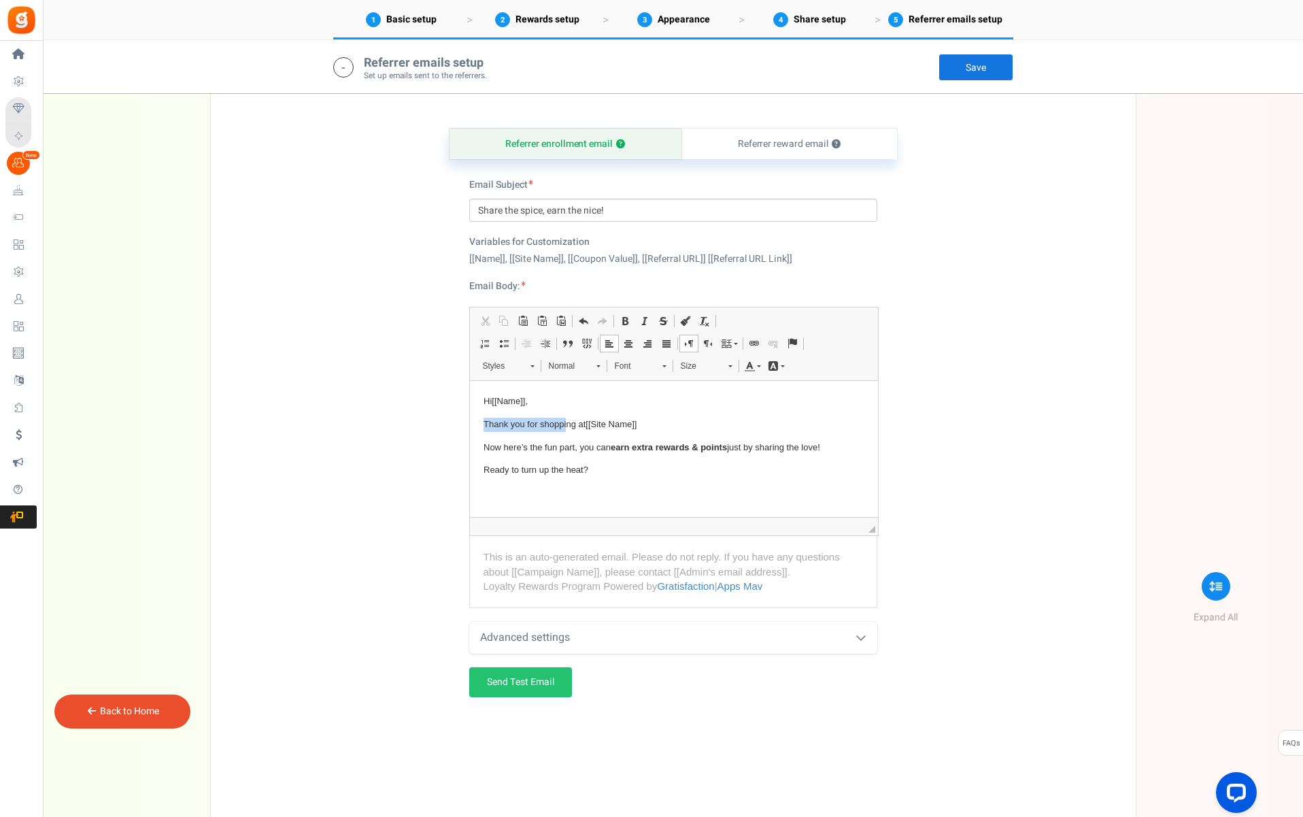
drag, startPoint x: 485, startPoint y: 424, endPoint x: 560, endPoint y: 423, distance: 75.5
click at [565, 424] on p "Thank you for shopping at [[Site Name]]" at bounding box center [673, 425] width 381 height 14
click at [552, 424] on p "Thank you for shopping at [[Site Name]]" at bounding box center [673, 425] width 381 height 14
click at [650, 423] on p "Thank you for shopping at [[Site Name]]" at bounding box center [673, 425] width 381 height 14
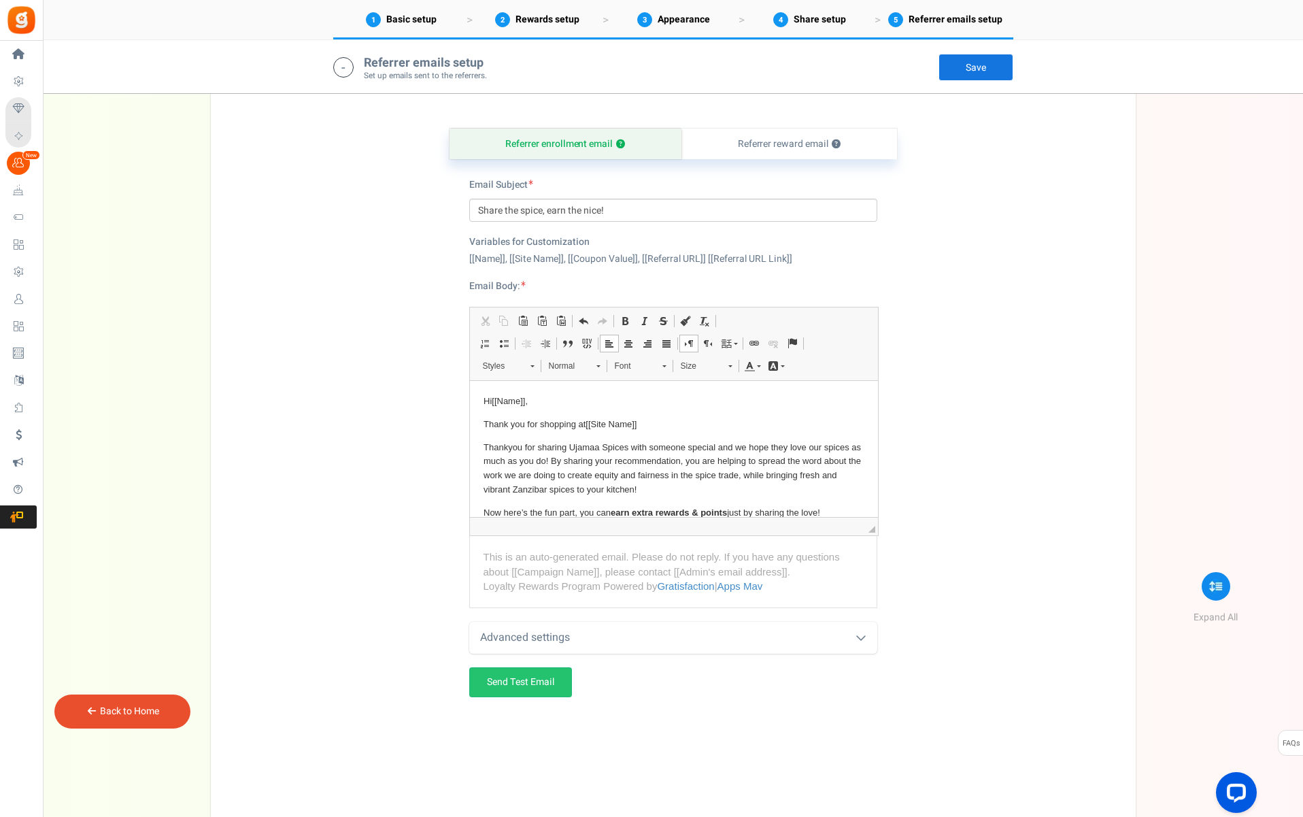
click at [528, 444] on p "Thankyou for sharing Ujamaa Spices with someone special and we hope they love o…" at bounding box center [673, 469] width 381 height 56
drag, startPoint x: 570, startPoint y: 446, endPoint x: 582, endPoint y: 446, distance: 12.2
click at [582, 446] on p "Thankyou for sharing Ujamaa Spices with someone special and we hope they love o…" at bounding box center [673, 469] width 381 height 56
click at [584, 426] on p "Thank you for shopping at [[Site Name]]" at bounding box center [673, 425] width 381 height 14
drag, startPoint x: 541, startPoint y: 424, endPoint x: 586, endPoint y: 422, distance: 44.9
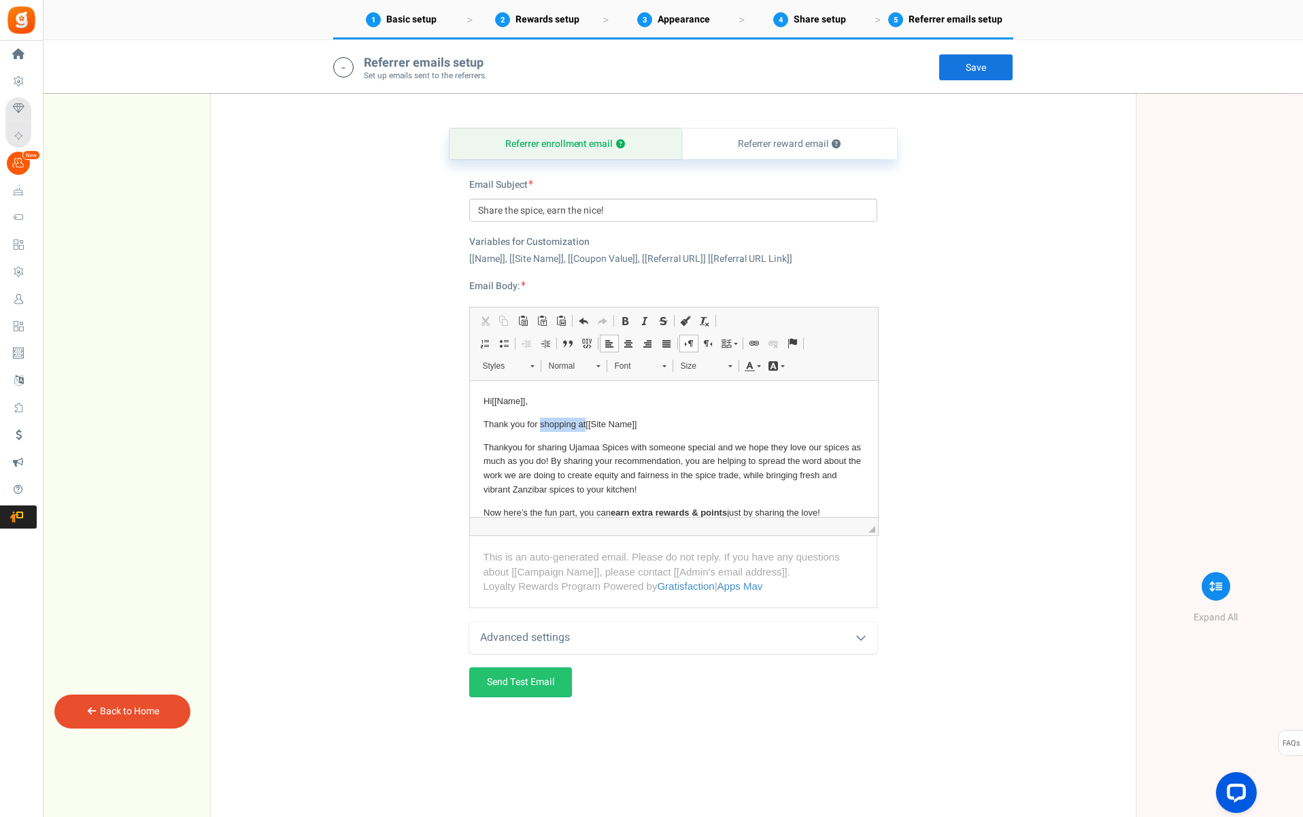
click at [586, 422] on p "Thank you for shopping at [[Site Name]]" at bounding box center [673, 425] width 381 height 14
click at [671, 422] on p "Thank you for purchasing from [[Site Name]]" at bounding box center [673, 425] width 381 height 14
drag, startPoint x: 684, startPoint y: 460, endPoint x: 486, endPoint y: 445, distance: 198.6
click at [486, 445] on p "Thankyou for sharing Ujamaa Spices with someone special and we hope they love o…" at bounding box center [673, 469] width 381 height 56
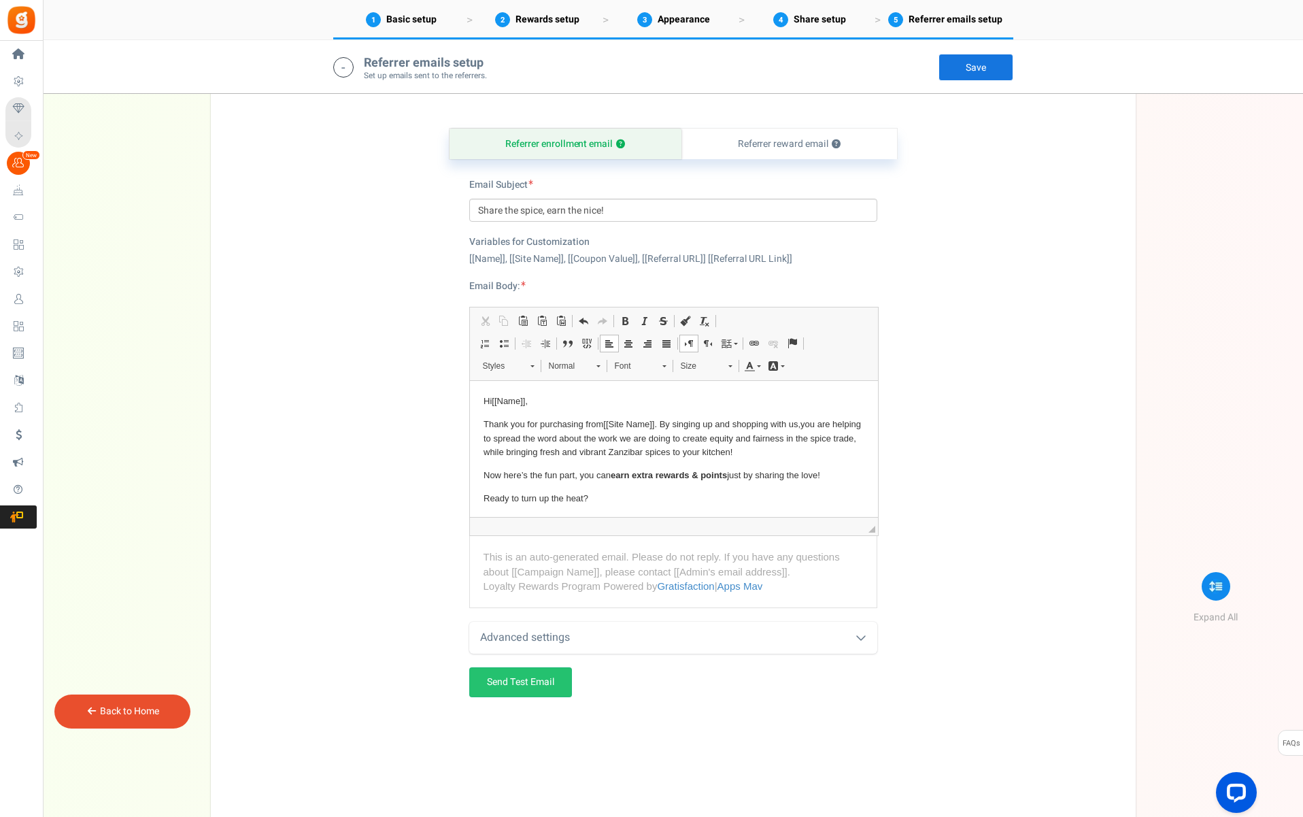
click at [643, 436] on p "Thank you for purchasing from [[Site Name]] . By singing up and shopping with u…" at bounding box center [673, 439] width 381 height 42
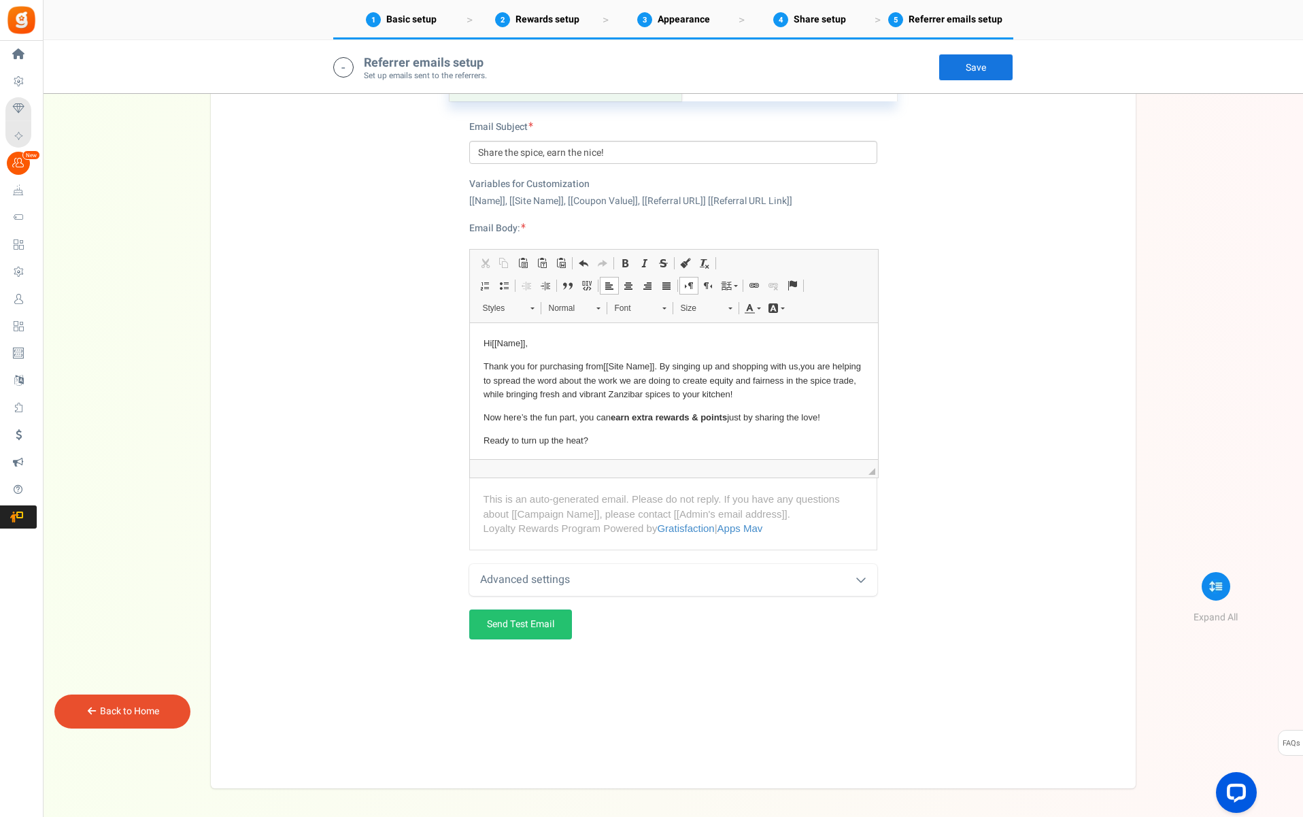
scroll to position [560, 0]
click at [551, 437] on p "Ready to turn up the heat?" at bounding box center [673, 440] width 381 height 14
click at [971, 69] on link "Save" at bounding box center [976, 67] width 75 height 27
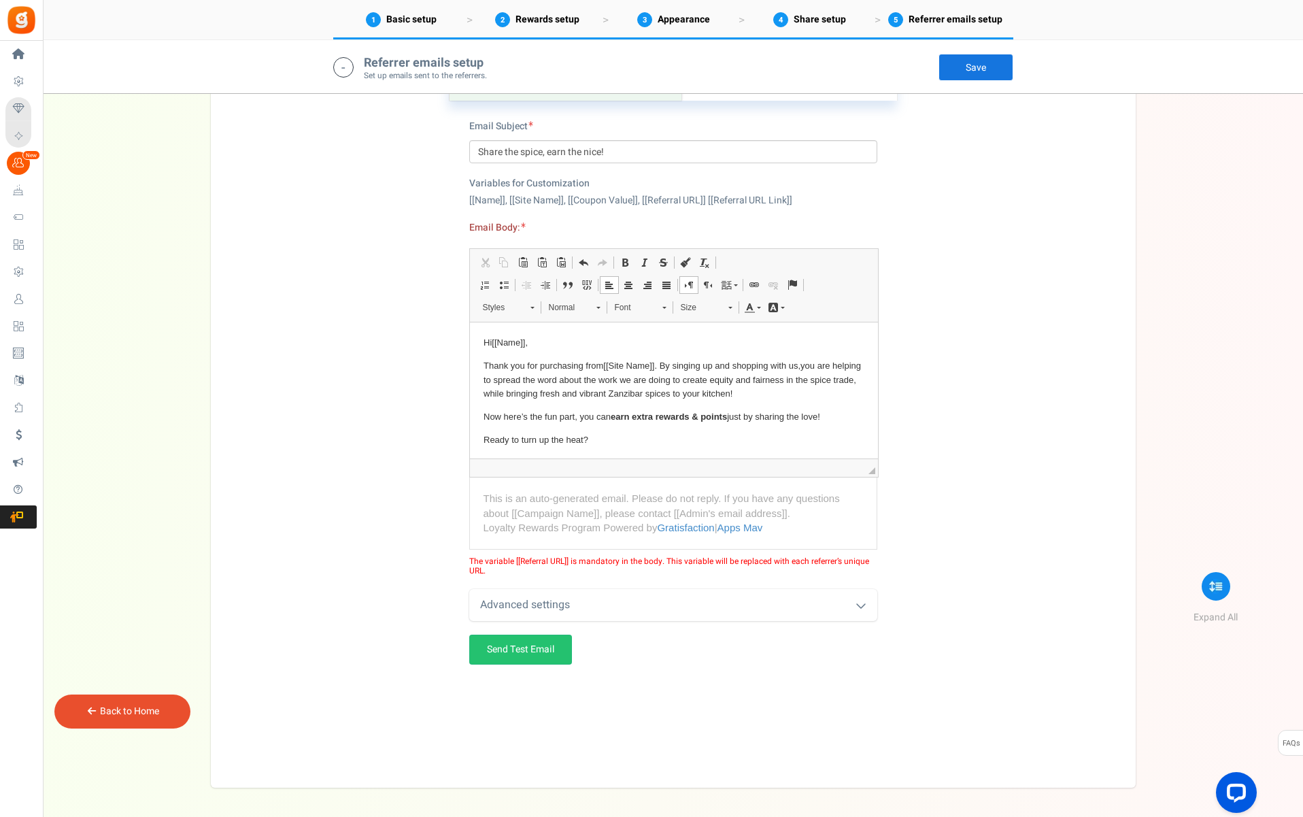
click at [833, 414] on p "Now here’s the fun part, you can earn extra rewards & points just by sharing th…" at bounding box center [673, 417] width 381 height 14
drag, startPoint x: 571, startPoint y: 560, endPoint x: 531, endPoint y: 571, distance: 41.6
click at [514, 561] on span "The variable [[Referral URL]] is mandatory in the body. This variable will be r…" at bounding box center [673, 566] width 408 height 20
copy span "[[Referral URL]]"
click at [835, 413] on p "Now here’s the fun part, you can earn extra rewards & points just by sharing th…" at bounding box center [673, 417] width 381 height 14
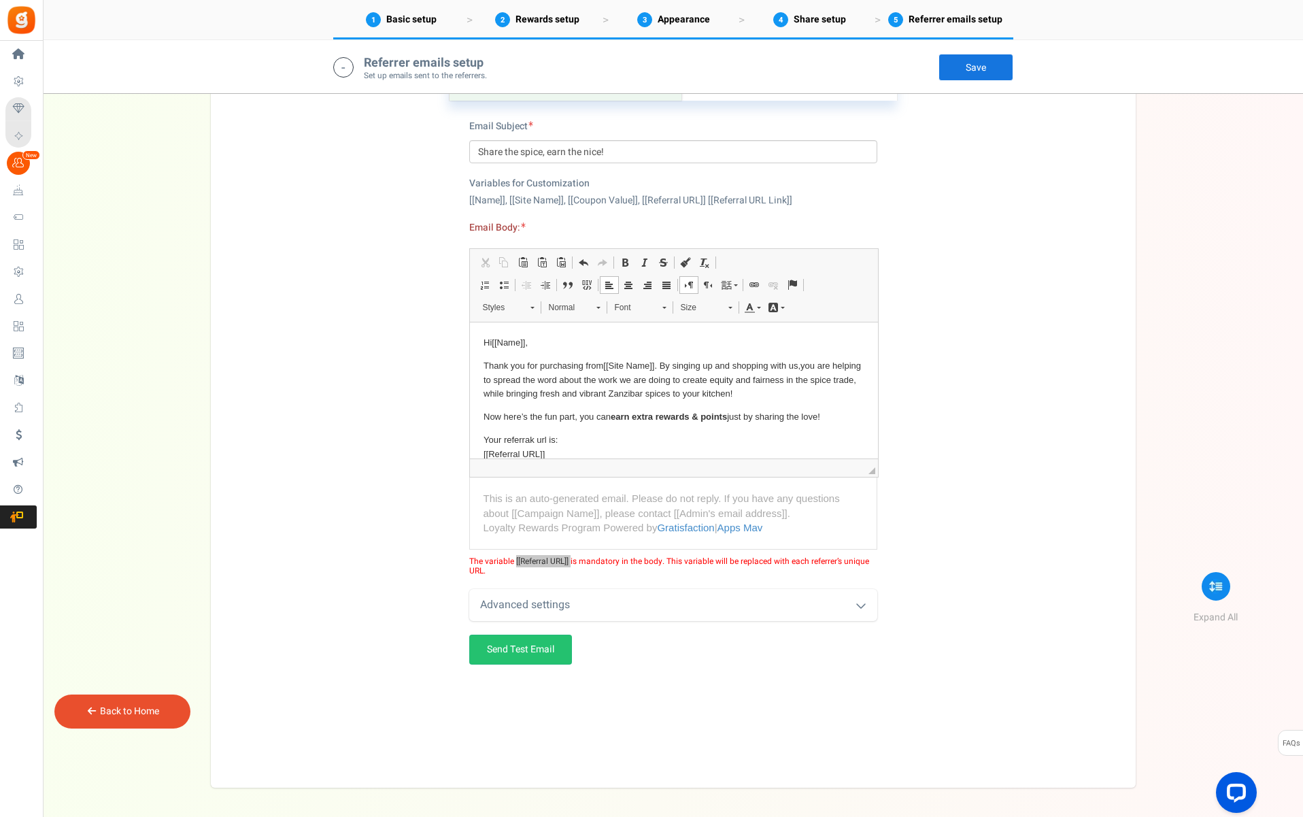
drag, startPoint x: 533, startPoint y: 435, endPoint x: 534, endPoint y: 442, distance: 6.8
click at [533, 437] on p "Your referrak url is: ​​​​​​​ [[Referral URL]]" at bounding box center [673, 447] width 381 height 29
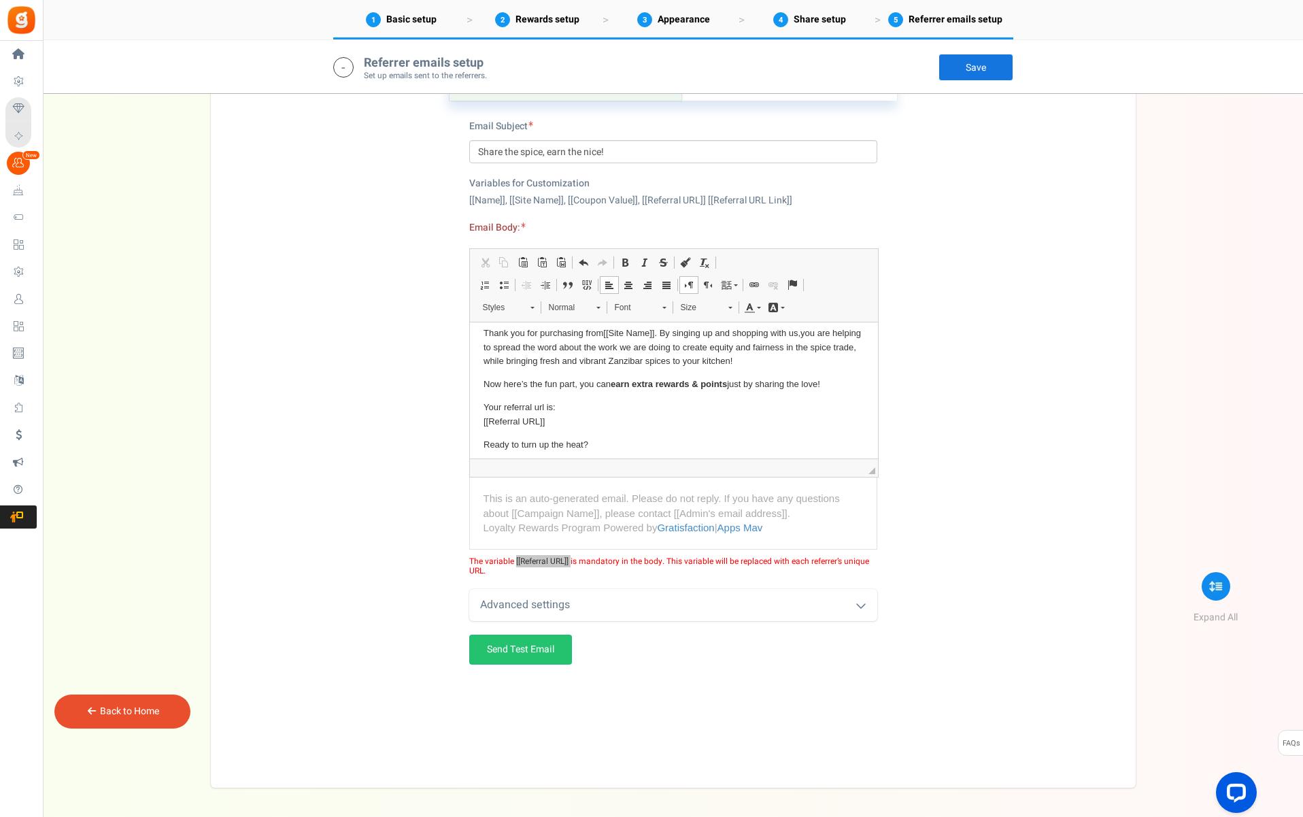
scroll to position [34, 0]
click at [484, 440] on p "Ready to turn up the heat?" at bounding box center [673, 444] width 381 height 14
click at [975, 73] on link "Save" at bounding box center [976, 67] width 75 height 27
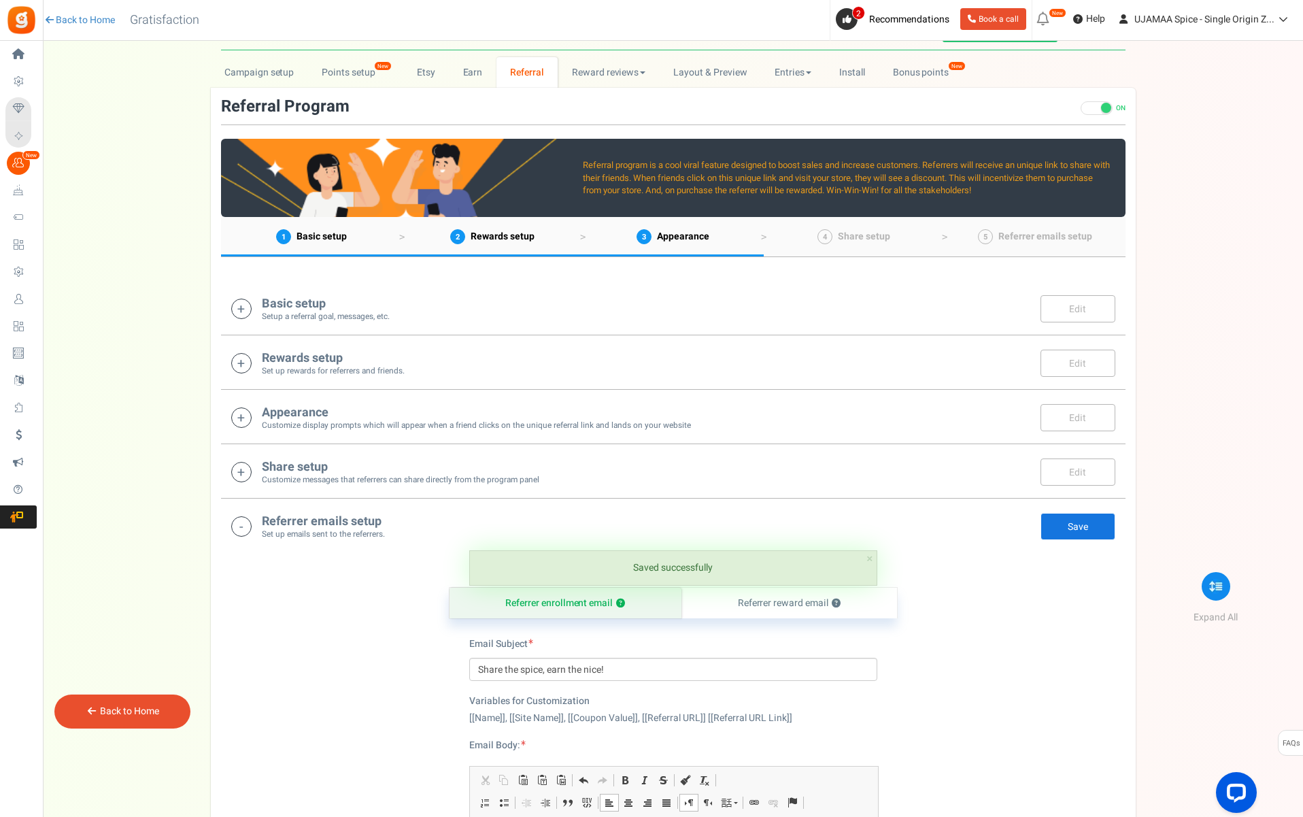
scroll to position [63, 0]
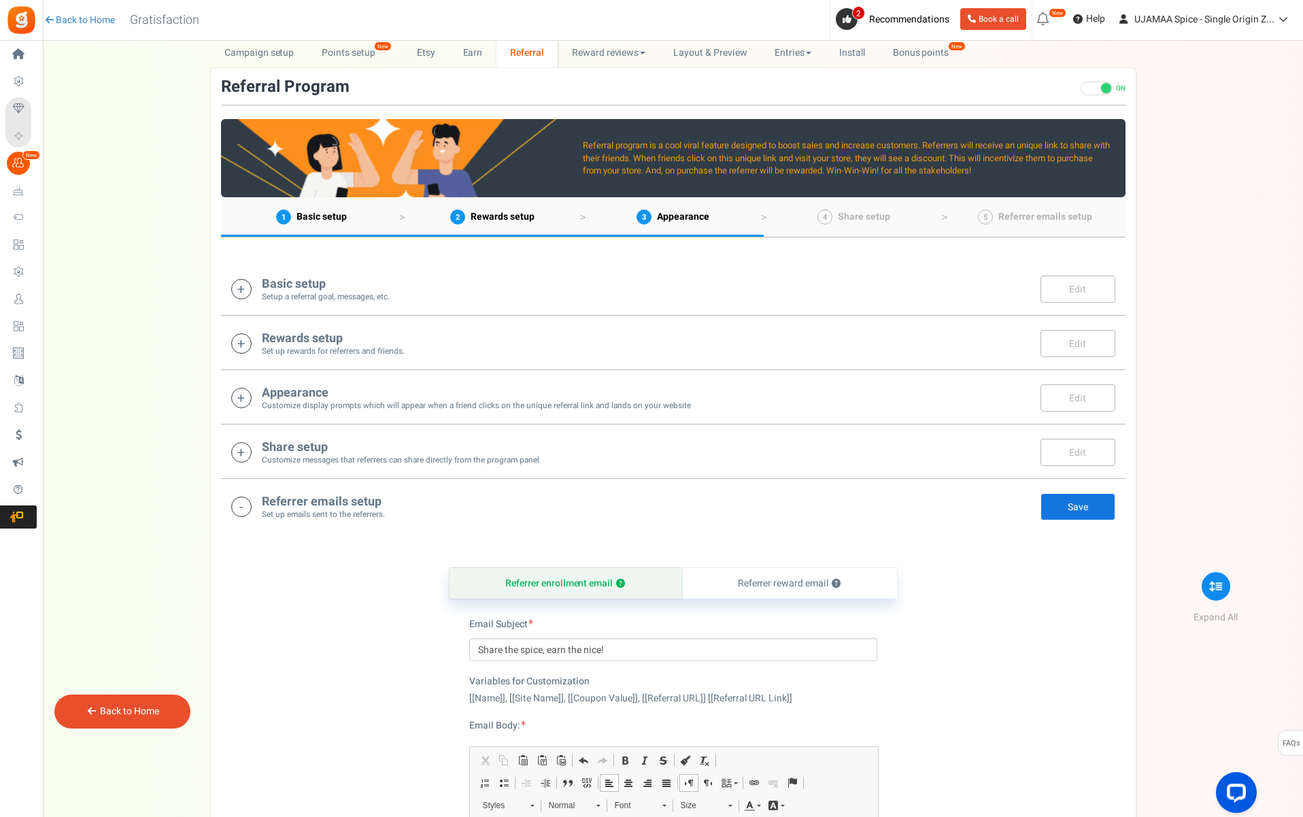
click at [471, 458] on small "Customize messages that referrers can share directly from the program panel" at bounding box center [401, 460] width 278 height 12
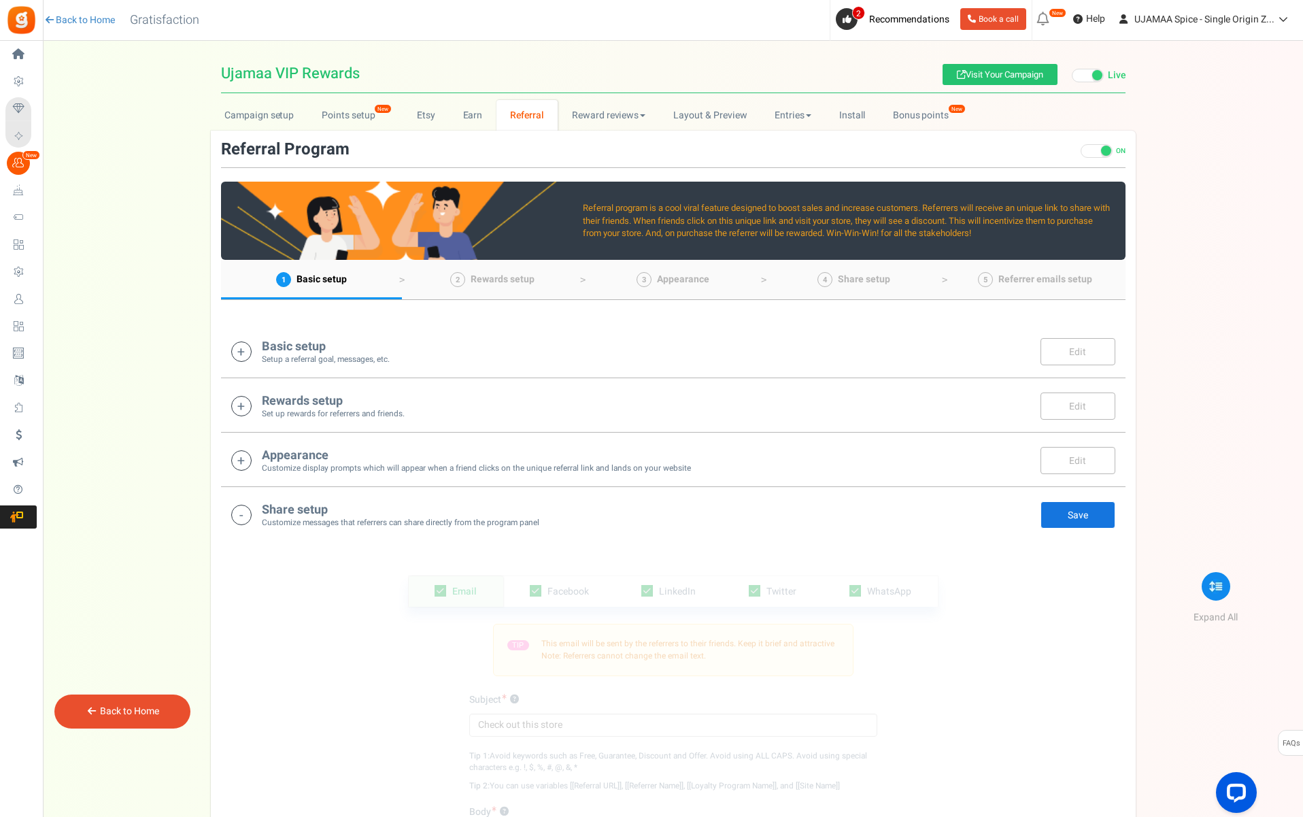
scroll to position [0, 0]
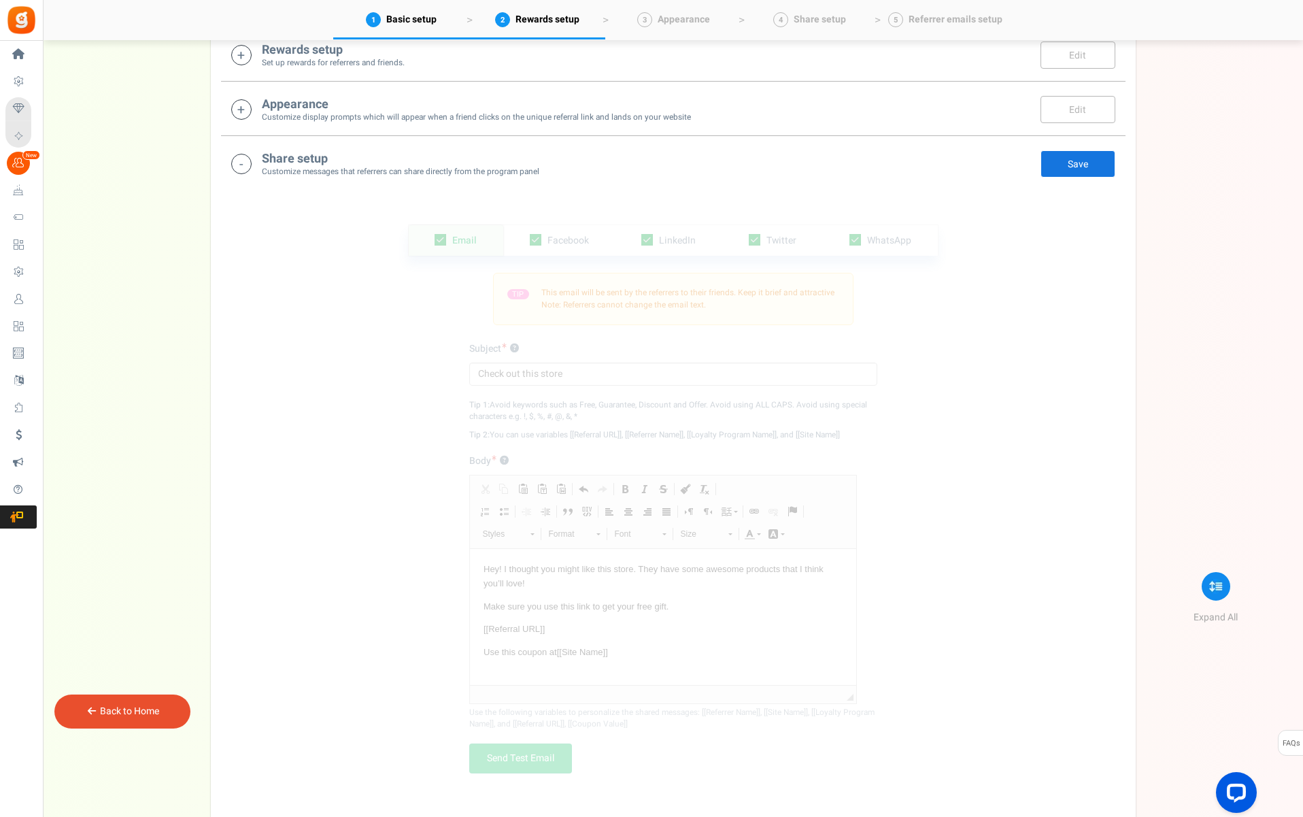
click at [569, 445] on div "Subject ? Check out this store Char(s) : 0 Check out this store Char(s) : 0 Tip…" at bounding box center [673, 557] width 408 height 431
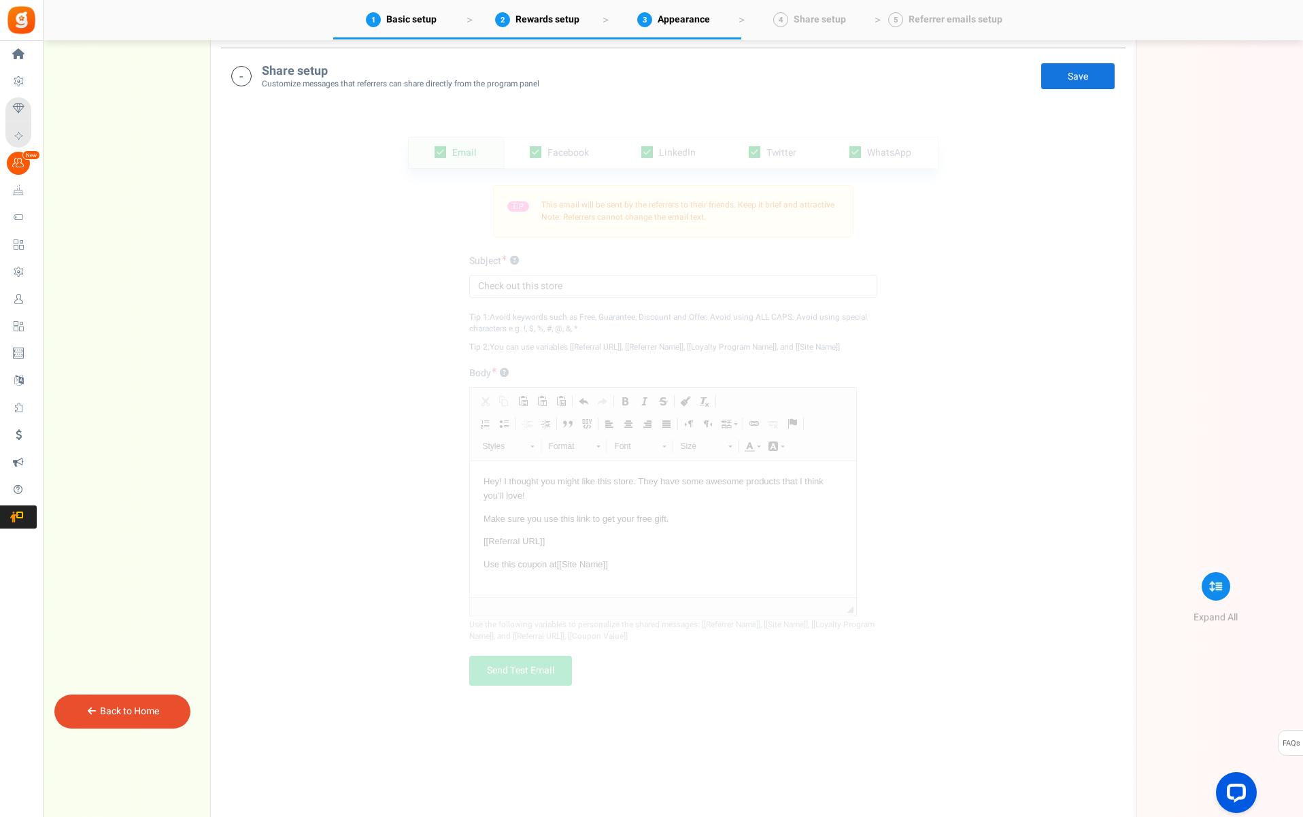
scroll to position [448, 0]
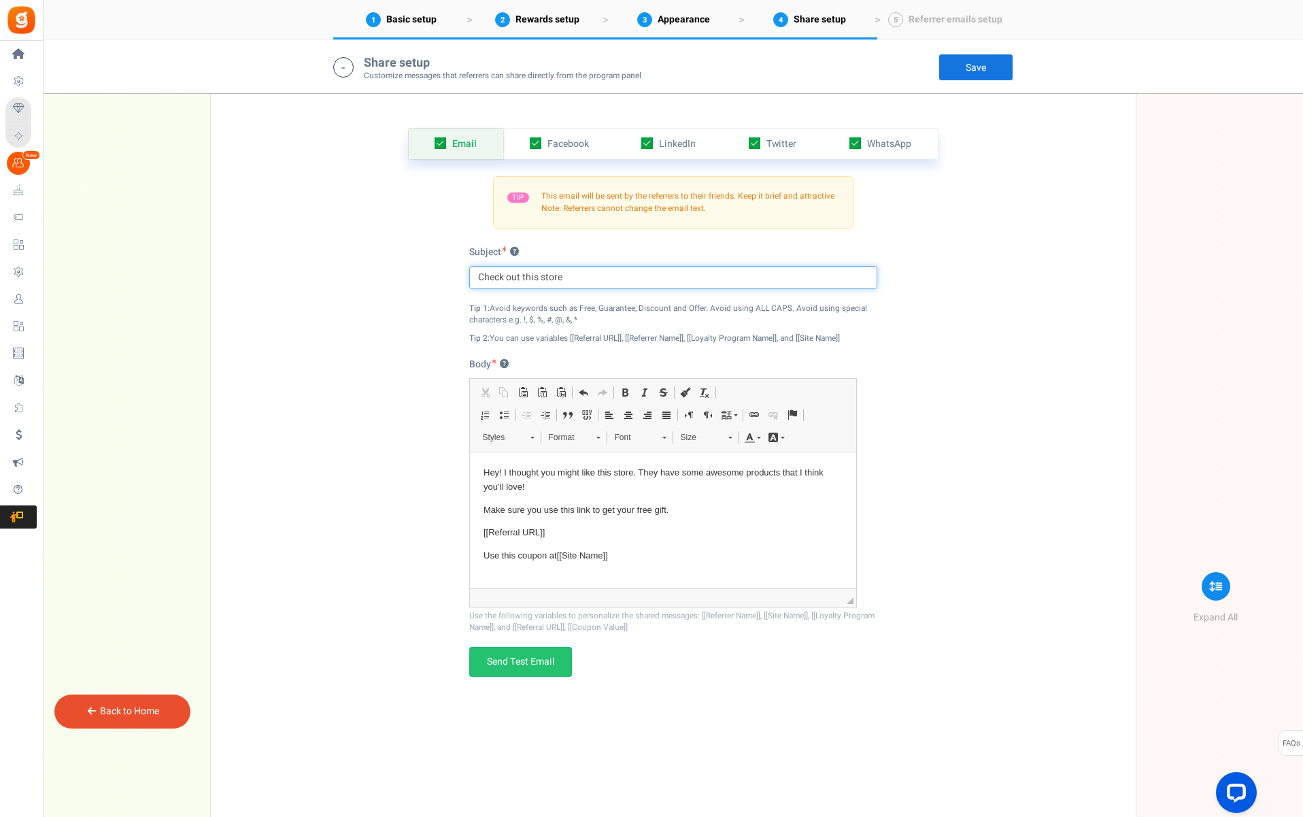
drag, startPoint x: 535, startPoint y: 282, endPoint x: 541, endPoint y: 278, distance: 7.8
click at [535, 282] on input "Check out this store" at bounding box center [673, 277] width 408 height 23
drag, startPoint x: 522, startPoint y: 276, endPoint x: 599, endPoint y: 275, distance: 76.9
click at [599, 275] on input "Check out this store" at bounding box center [673, 277] width 408 height 23
click at [499, 280] on input "Check out Ujamaa Spices: Ethical & delicious!" at bounding box center [673, 277] width 408 height 23
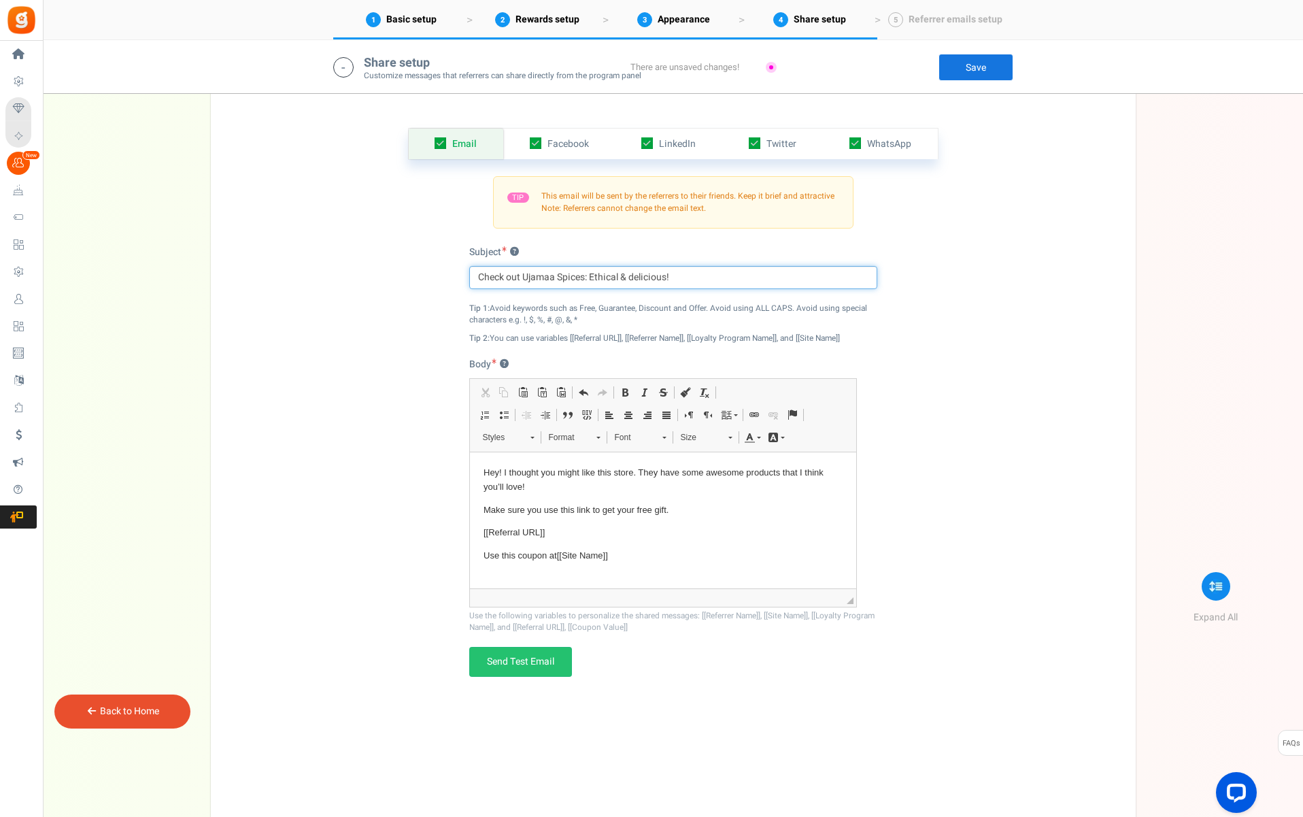
type input "Check out Ujamaa Spices: Ethical & delicious!"
click at [502, 473] on p "Hey! I thought you might like this store. They have some awesome products that …" at bounding box center [662, 479] width 359 height 29
click at [498, 471] on p "Hey! I thought you might like this store. They have some awesome products that …" at bounding box center [662, 479] width 359 height 29
click at [792, 412] on span at bounding box center [792, 414] width 11 height 11
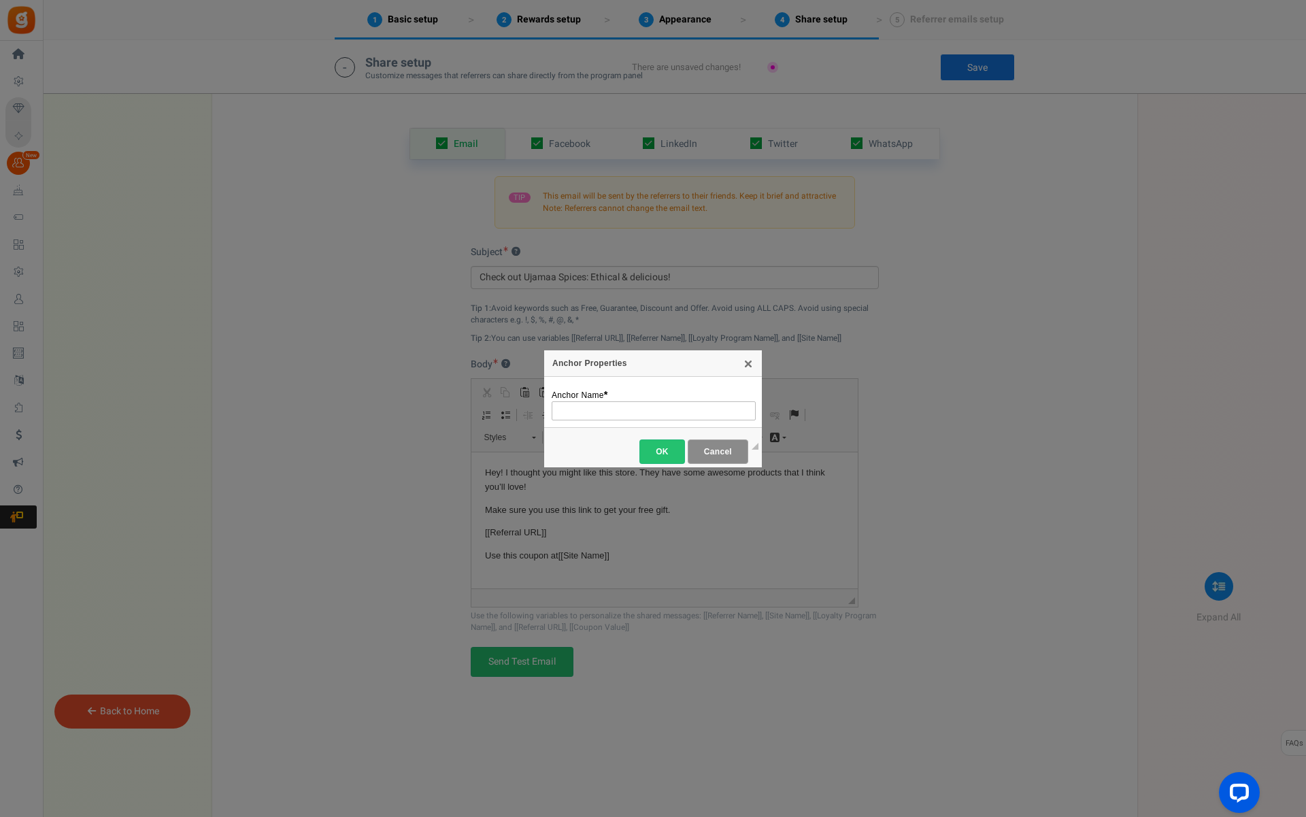
click at [716, 449] on span "Cancel" at bounding box center [718, 452] width 44 height 10
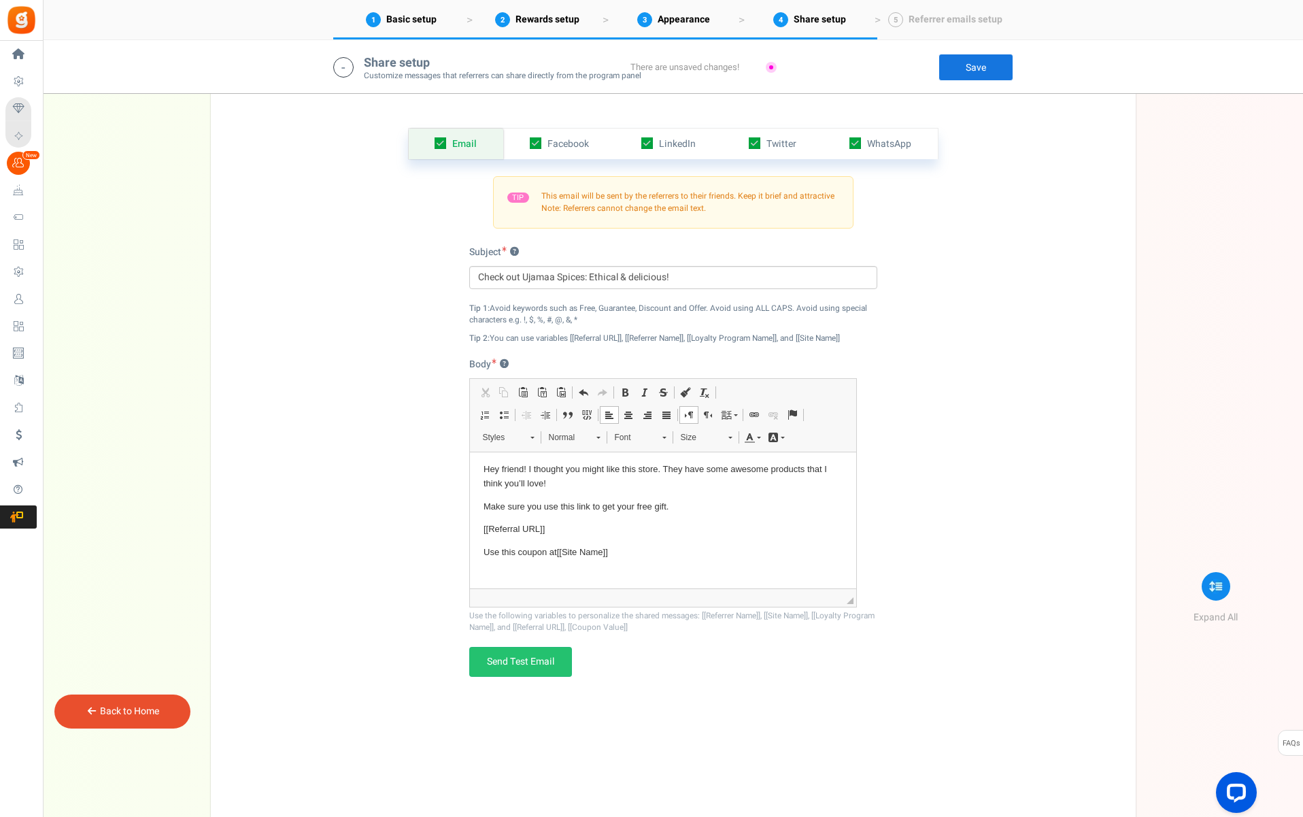
drag, startPoint x: 501, startPoint y: 469, endPoint x: 507, endPoint y: 474, distance: 8.3
click at [501, 469] on p "Hey friend! I thought you might like this store. They have some awesome product…" at bounding box center [662, 476] width 359 height 29
drag, startPoint x: 554, startPoint y: 470, endPoint x: 620, endPoint y: 473, distance: 66.0
click at [554, 470] on p "Hey spicy friend! I thought you might like this store. They have some awesome p…" at bounding box center [662, 476] width 359 height 29
drag, startPoint x: 644, startPoint y: 469, endPoint x: 679, endPoint y: 468, distance: 34.7
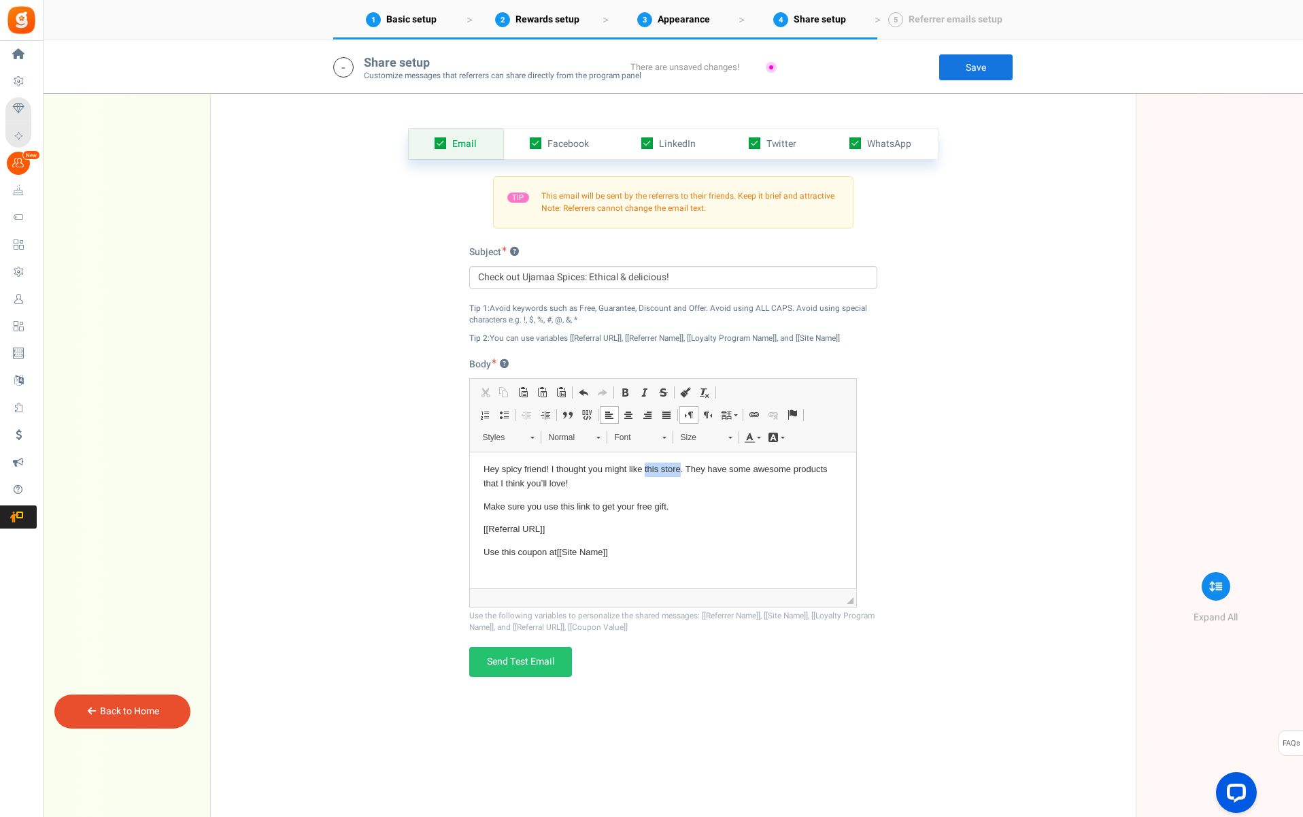
click at [679, 468] on p "Hey spicy friend! I thought you might like this store. They have some awesome p…" at bounding box center [662, 476] width 359 height 29
drag, startPoint x: 849, startPoint y: 336, endPoint x: 801, endPoint y: 365, distance: 55.5
click at [803, 337] on div "Tip 2: You can use variables [[Referral URL]], [[Referrer Name]], [[Loyalty Pro…" at bounding box center [673, 335] width 408 height 18
copy div "[[Site Name]]"
click at [648, 469] on p "Hey spicy friend! I thought you might like this store. They have some awesome p…" at bounding box center [662, 476] width 359 height 29
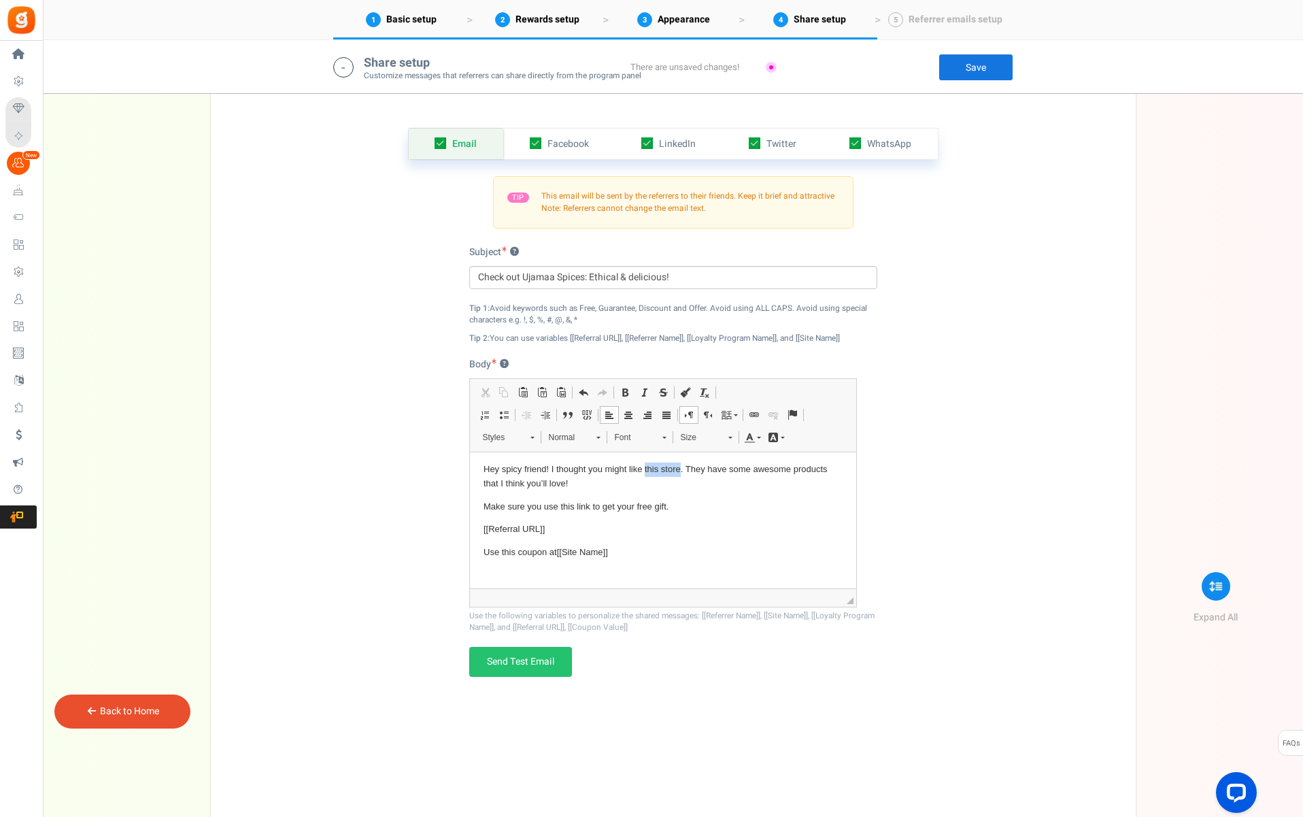
drag, startPoint x: 645, startPoint y: 470, endPoint x: 680, endPoint y: 469, distance: 35.4
click at [680, 469] on p "Hey spicy friend! I thought you might like this store. They have some awesome p…" at bounding box center [662, 476] width 359 height 29
drag, startPoint x: 718, startPoint y: 474, endPoint x: 703, endPoint y: 474, distance: 14.3
click at [718, 474] on p "Hey spicy friend! I thought you might like [[Site Name]] . They have some aweso…" at bounding box center [662, 476] width 359 height 29
click at [722, 475] on p "Hey spicy friend! I thought you might like [[Site Name]] . They have some aweso…" at bounding box center [662, 476] width 359 height 29
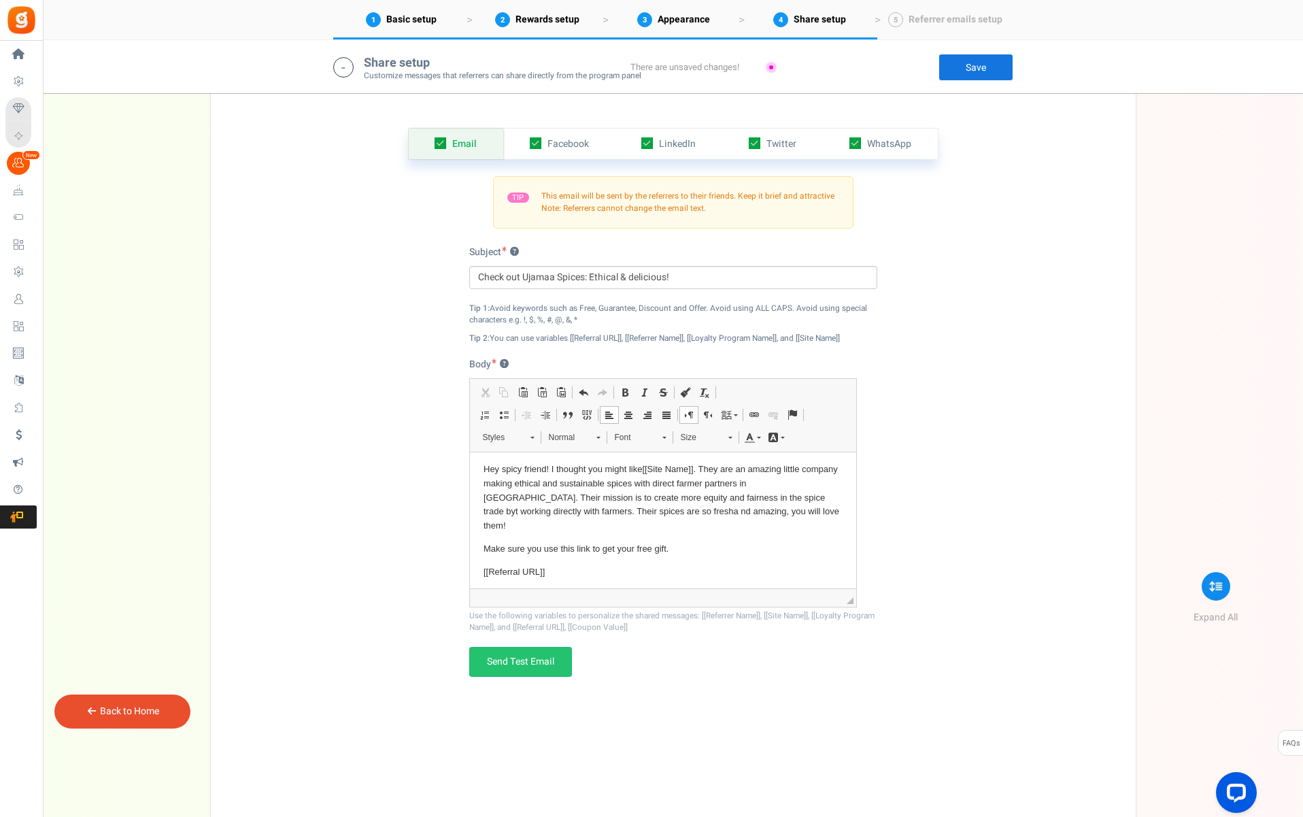
click at [536, 541] on p "Make sure you use this link to get your free gift." at bounding box center [662, 548] width 359 height 14
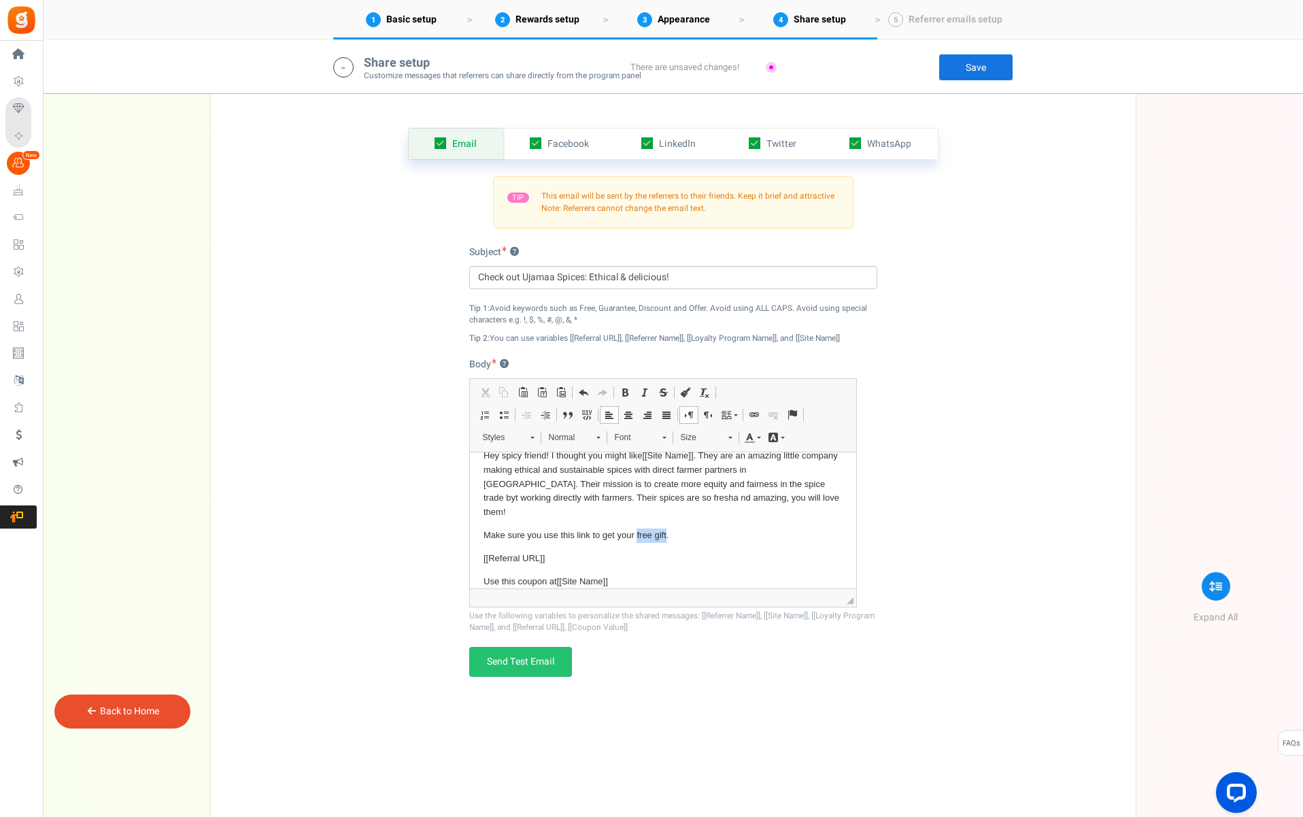
drag, startPoint x: 637, startPoint y: 518, endPoint x: 666, endPoint y: 518, distance: 29.2
click at [666, 528] on p "Make sure you use this link to get your free gift." at bounding box center [662, 535] width 359 height 14
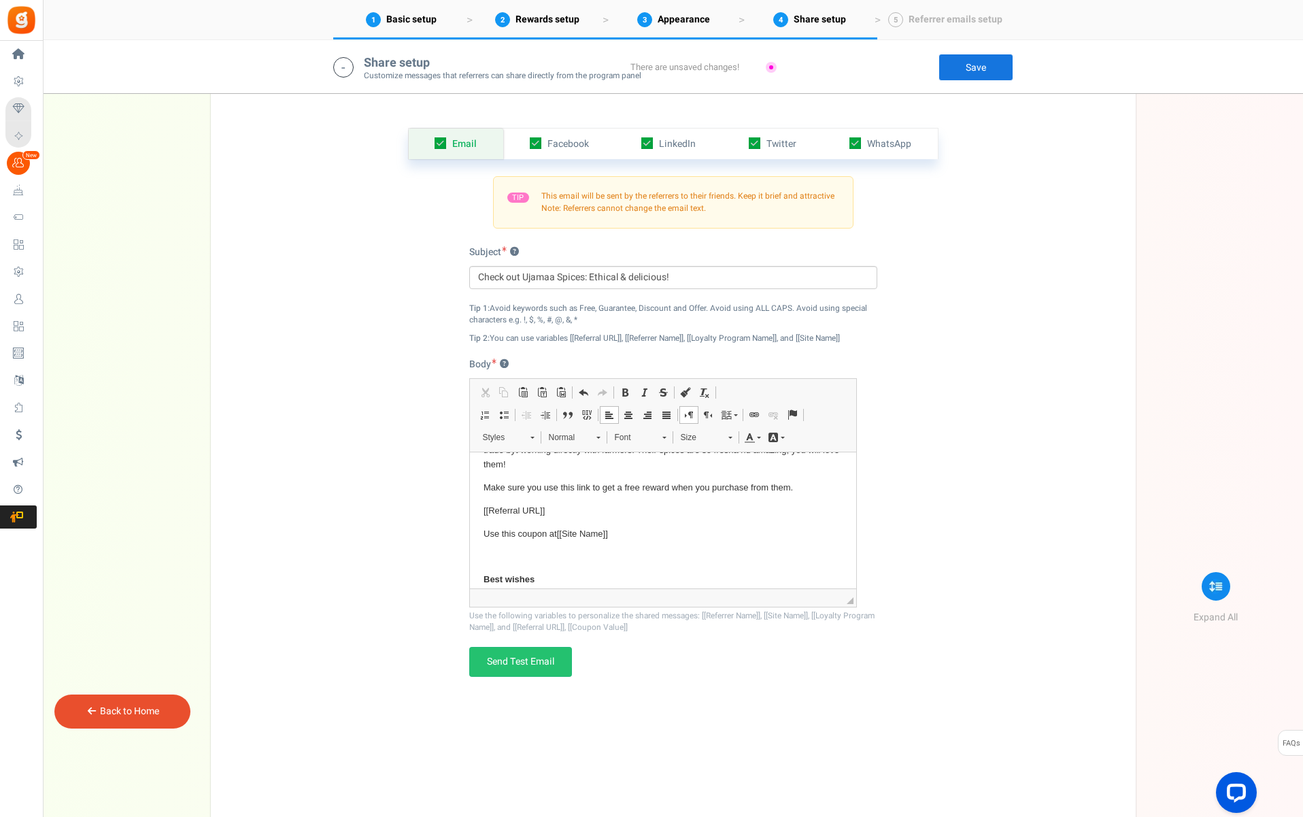
scroll to position [65, 0]
click at [528, 526] on p "Use this coupon at [[Site Name]]" at bounding box center [662, 533] width 359 height 14
click at [524, 526] on p "Use this coupon at [[Site Name]]" at bounding box center [662, 533] width 359 height 14
click at [519, 530] on body "Hey spicy friend! I thought you might like [[Site Name]] . They are an amazing …" at bounding box center [662, 511] width 359 height 223
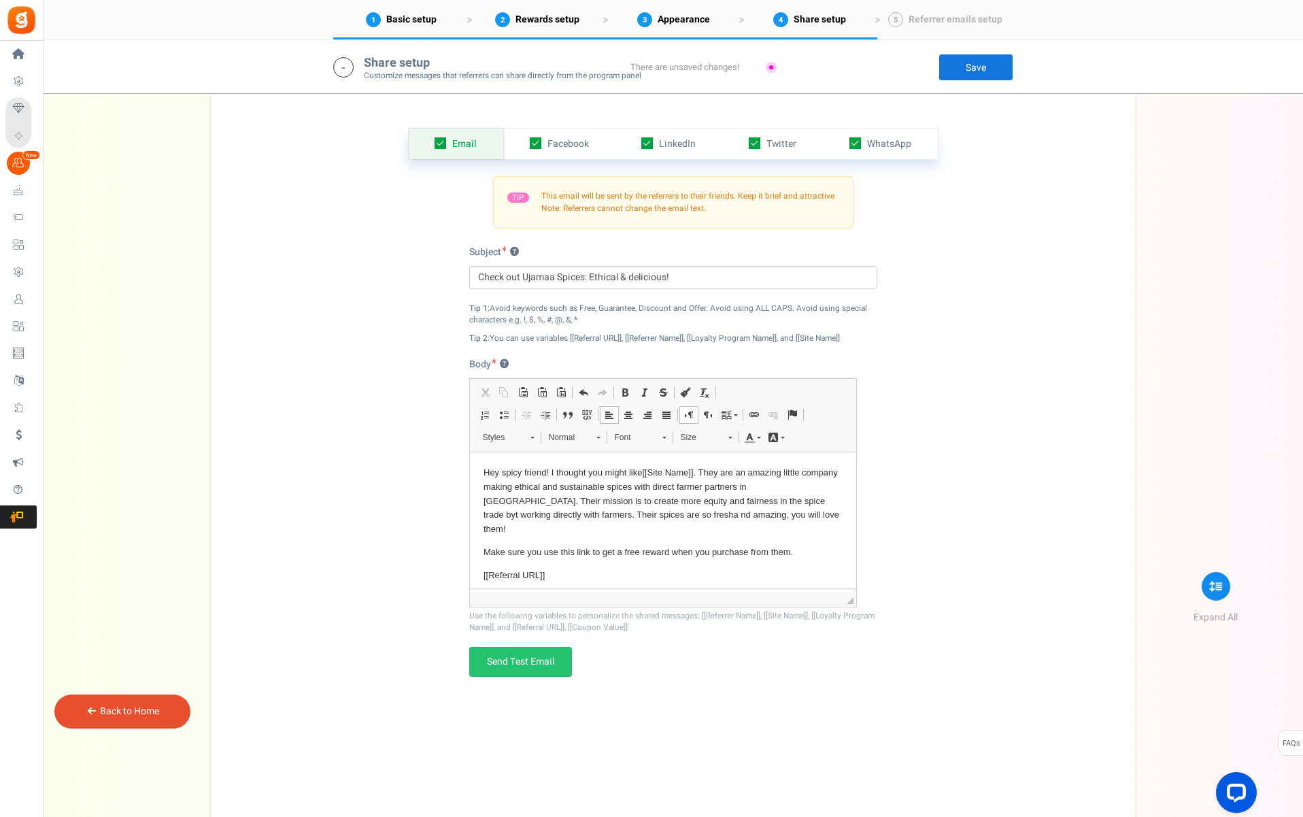
scroll to position [0, 0]
click at [501, 473] on p "Hey spicy friend! I thought you might like [[Site Name]] . They are an amazing …" at bounding box center [662, 500] width 359 height 71
drag, startPoint x: 637, startPoint y: 479, endPoint x: 596, endPoint y: 473, distance: 41.2
click at [637, 479] on p "Hey spicy friend! I thought you might like [[Site Name]] . They are an amazing …" at bounding box center [662, 500] width 359 height 71
drag, startPoint x: 550, startPoint y: 473, endPoint x: 640, endPoint y: 471, distance: 89.8
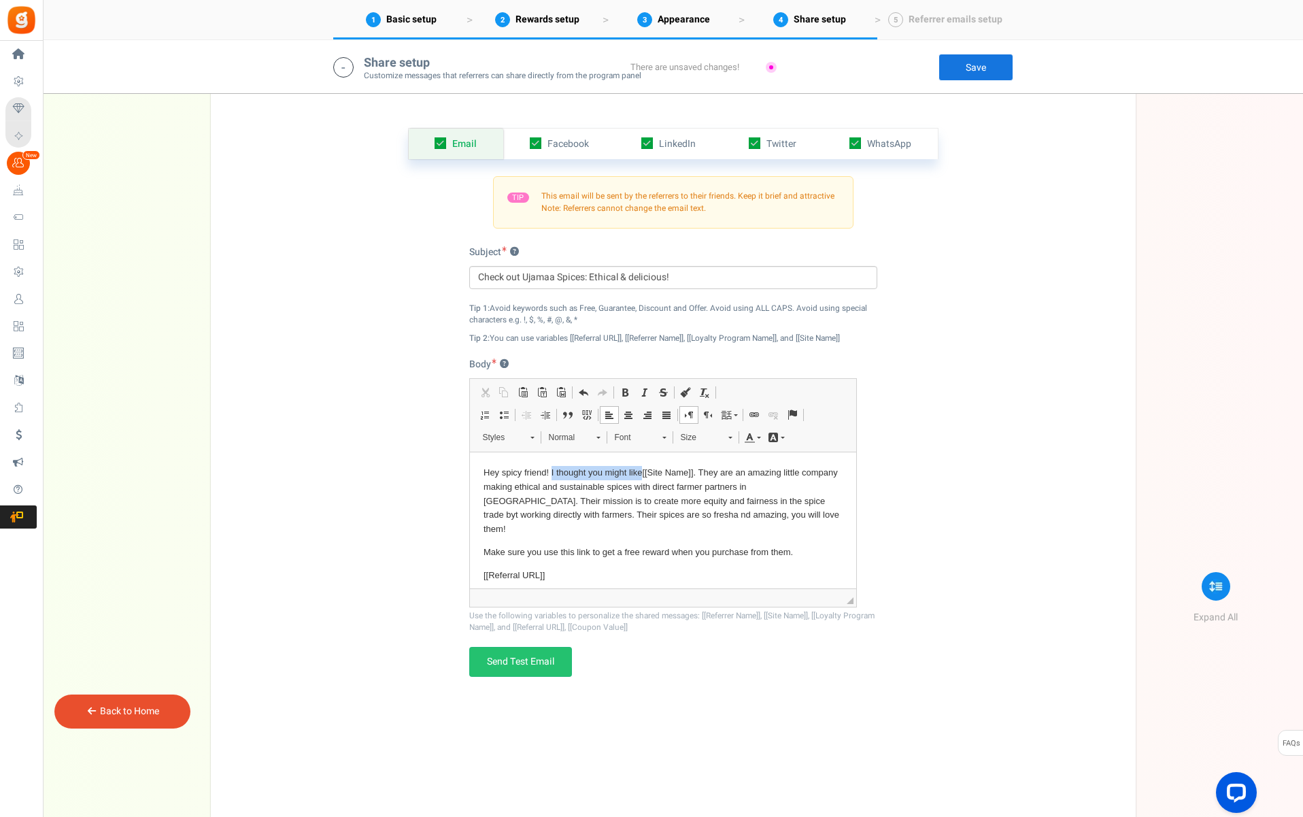
click at [641, 471] on p "Hey spicy friend! I thought you might like [[Site Name]] . They are an amazing …" at bounding box center [662, 500] width 359 height 71
click at [485, 486] on p "Hey spicy friend! I wanted to share something with you. [[Site Name]] are an am…" at bounding box center [662, 500] width 359 height 71
click at [522, 487] on p "Hey spicy friend! I wanted to share something with you. [[Site Name]] are an am…" at bounding box center [662, 500] width 359 height 71
click at [482, 502] on html "Hey spicy friend! I wanted to share something with you. [[Site Name]] are an am…" at bounding box center [662, 579] width 386 height 250
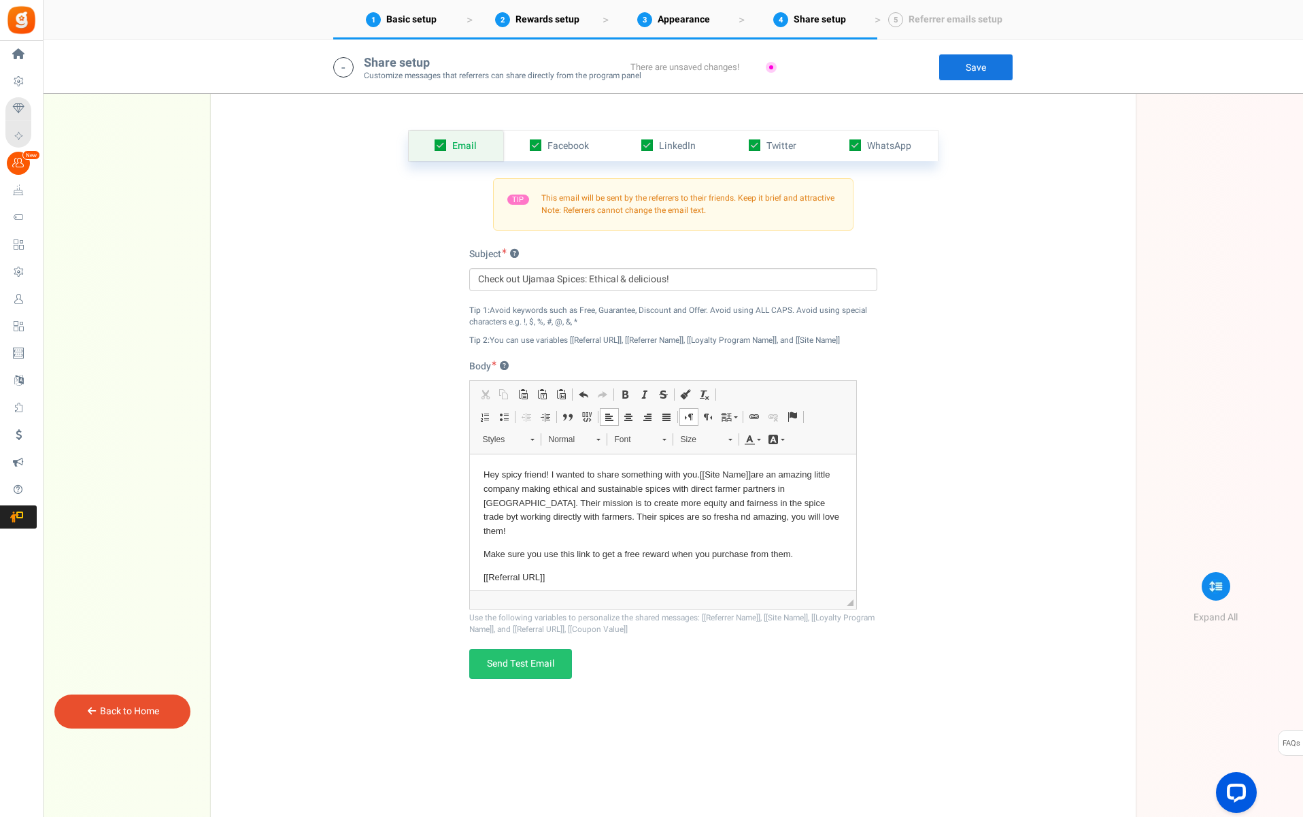
click at [760, 503] on p "Hey spicy friend! I wanted to share something with you. [[Site Name]] are an am…" at bounding box center [662, 502] width 359 height 71
click at [501, 514] on p "Hey spicy friend! I wanted to share something with you. [[Site Name]] are an am…" at bounding box center [662, 502] width 359 height 71
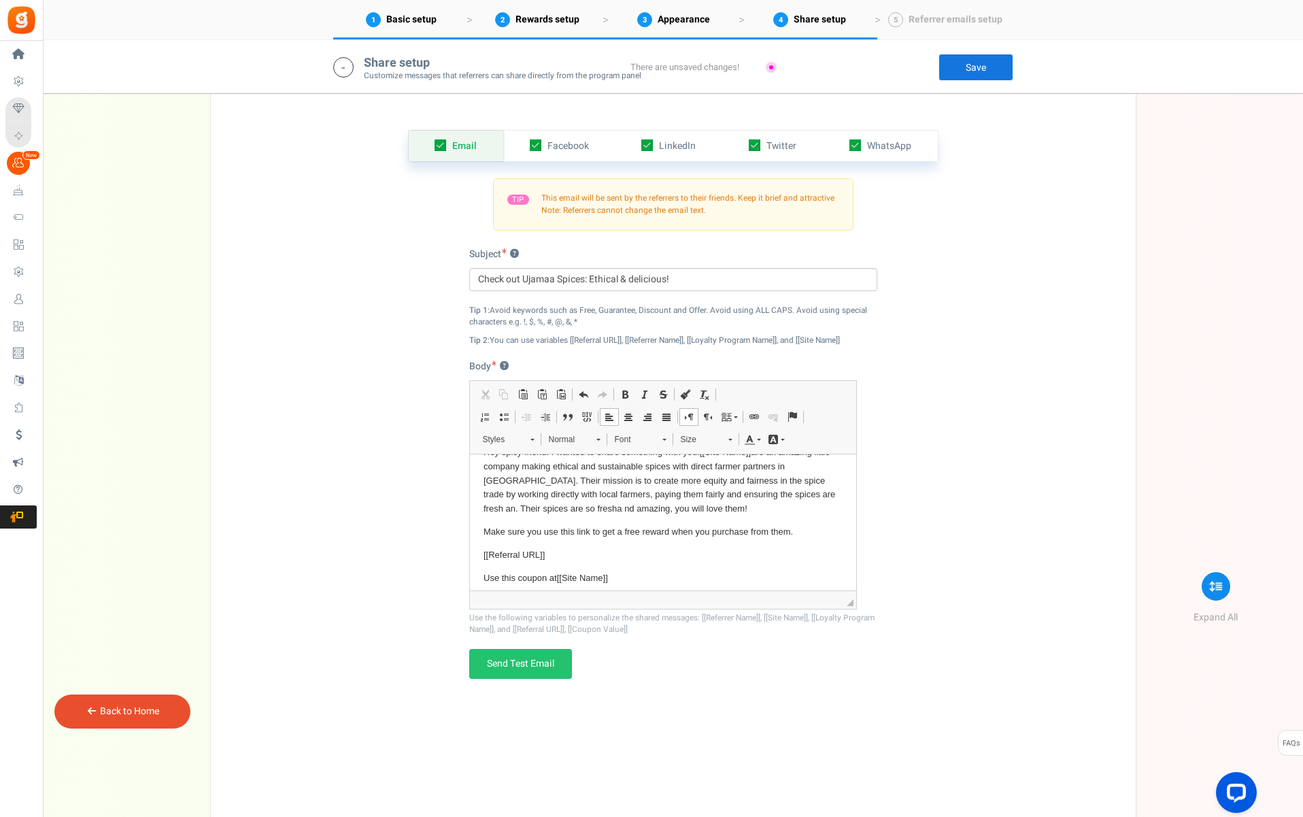
scroll to position [16, 0]
drag, startPoint x: 770, startPoint y: 500, endPoint x: 758, endPoint y: 501, distance: 12.3
click at [758, 501] on p "Hey spicy friend! I wanted to share something with you. [[Site Name]] are an am…" at bounding box center [662, 487] width 359 height 71
click at [697, 501] on p "Hey spicy friend! I wanted to share something with you. [[Site Name]] are an am…" at bounding box center [662, 487] width 359 height 71
drag, startPoint x: 790, startPoint y: 499, endPoint x: 805, endPoint y: 500, distance: 15.0
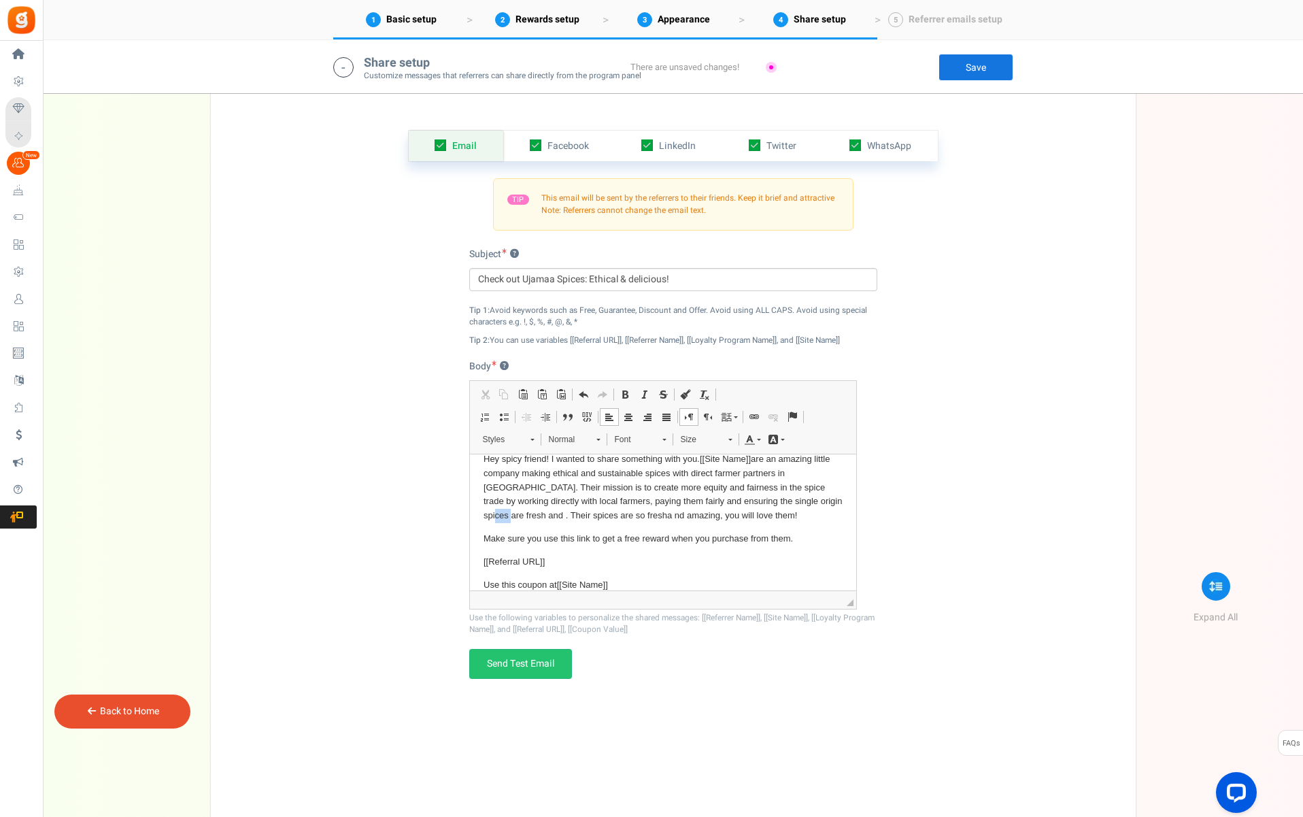
click at [805, 500] on p "Hey spicy friend! I wanted to share something with you. [[Site Name]] are an am…" at bounding box center [662, 487] width 359 height 71
click at [788, 499] on p "Hey spicy friend! I wanted to share something with you. [[Site Name]] are an am…" at bounding box center [662, 487] width 359 height 71
click at [826, 499] on p "Hey spicy friend! I wanted to share something with you. [[Site Name]] are an am…" at bounding box center [662, 487] width 359 height 71
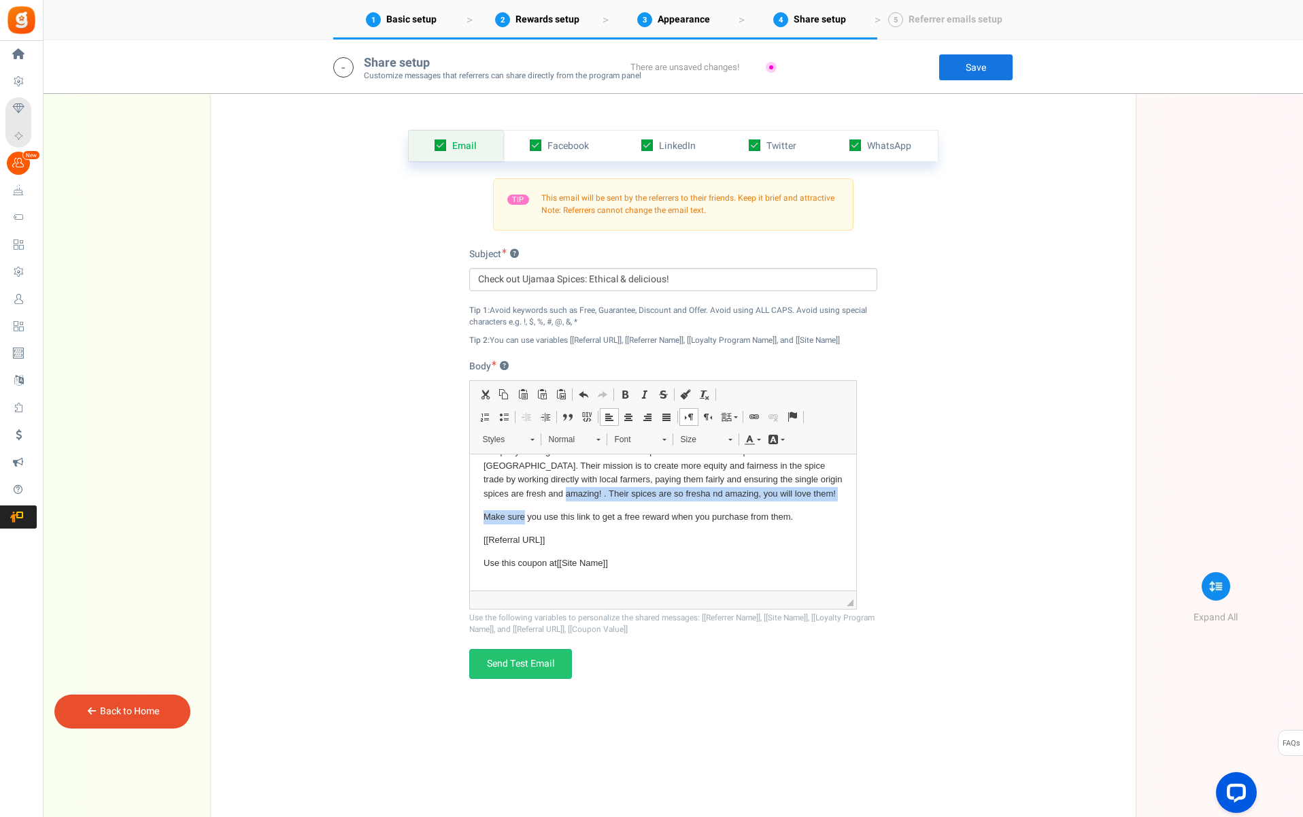
scroll to position [38, 0]
drag, startPoint x: 608, startPoint y: 486, endPoint x: 599, endPoint y: 490, distance: 10.4
click at [608, 486] on p "Hey spicy friend! I wanted to share something with you. [[Site Name]] are an am…" at bounding box center [662, 464] width 359 height 71
drag, startPoint x: 521, startPoint y: 490, endPoint x: 765, endPoint y: 488, distance: 244.2
click at [765, 488] on p "Hey spicy friend! I wanted to share something with you. [[Site Name]] are an am…" at bounding box center [662, 464] width 359 height 71
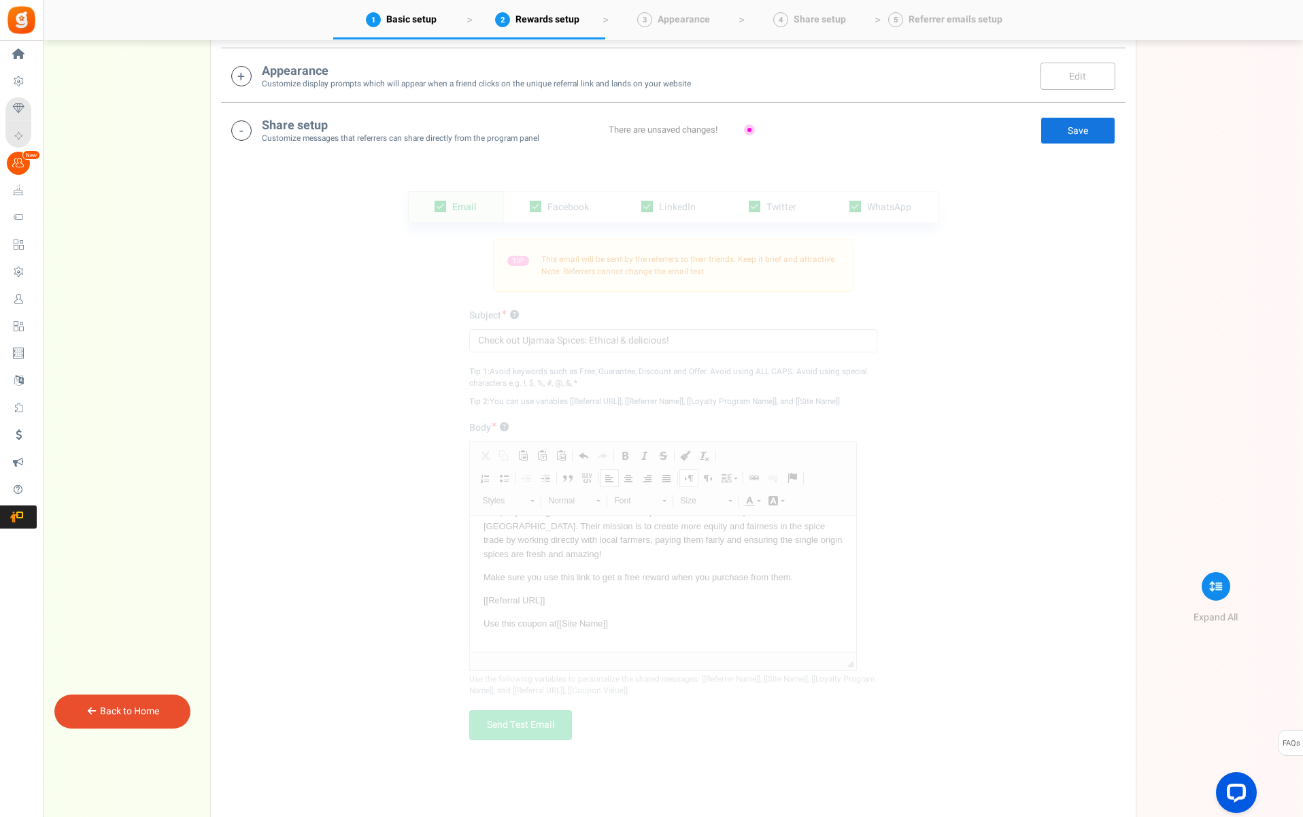
scroll to position [380, 0]
click at [1088, 139] on link "Save" at bounding box center [1078, 134] width 75 height 27
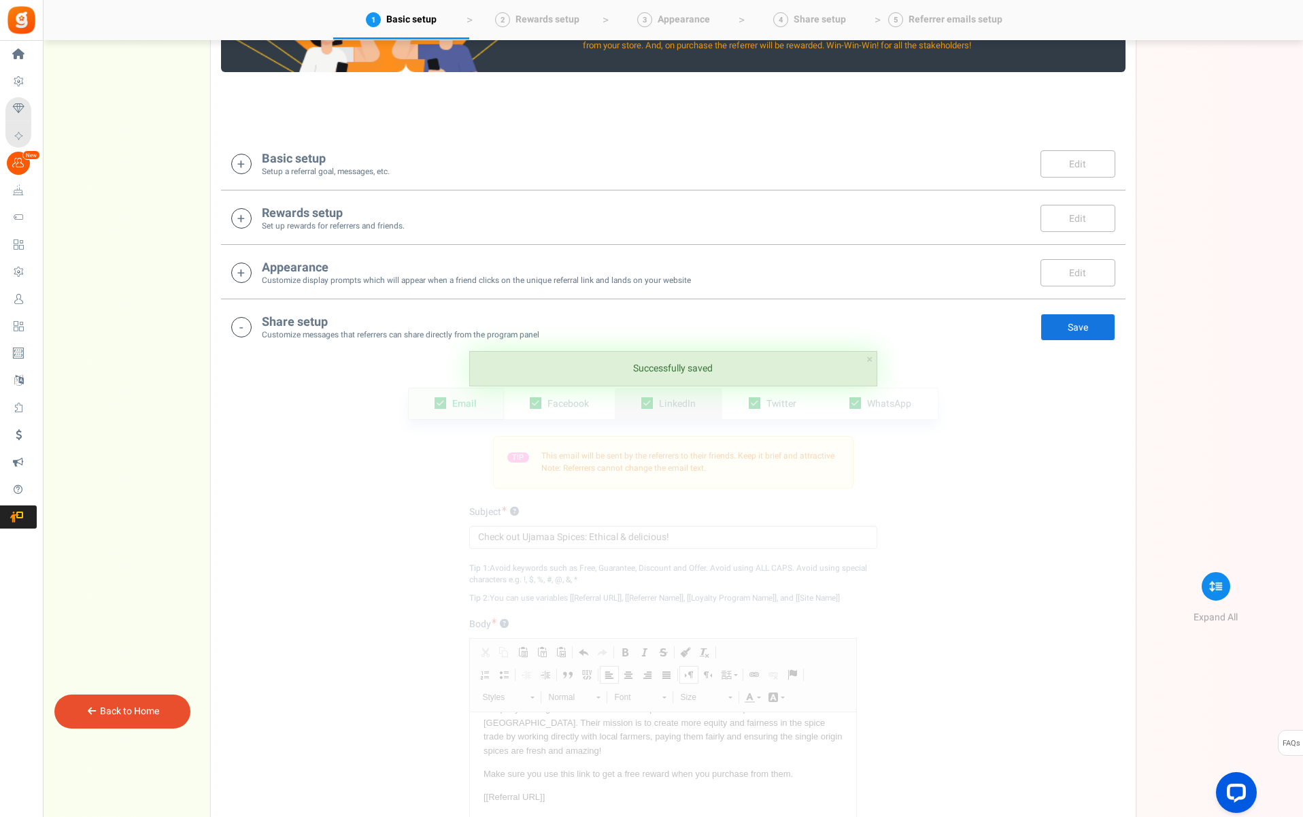
scroll to position [184, 0]
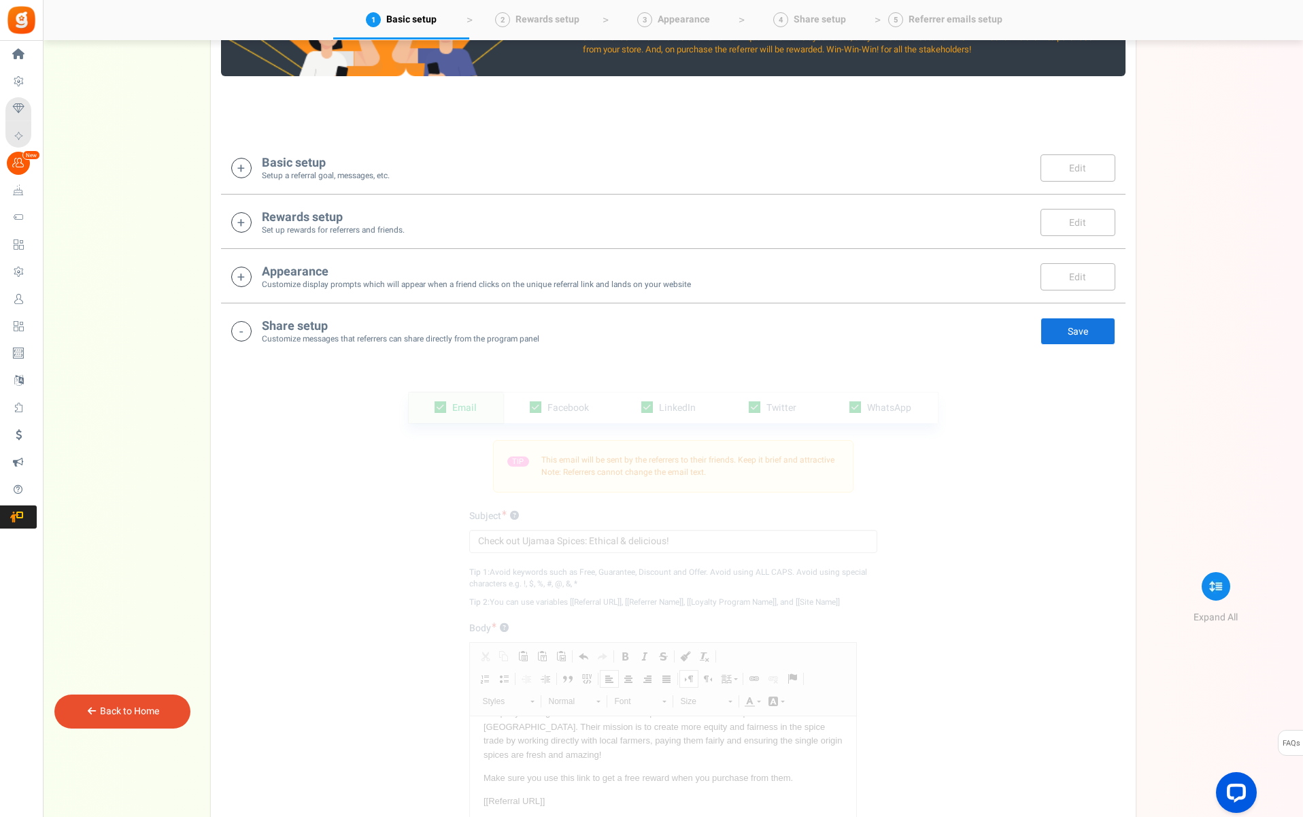
click at [982, 279] on div "Appearance Customize display prompts which will appear when a friend clicks on …" at bounding box center [673, 277] width 884 height 28
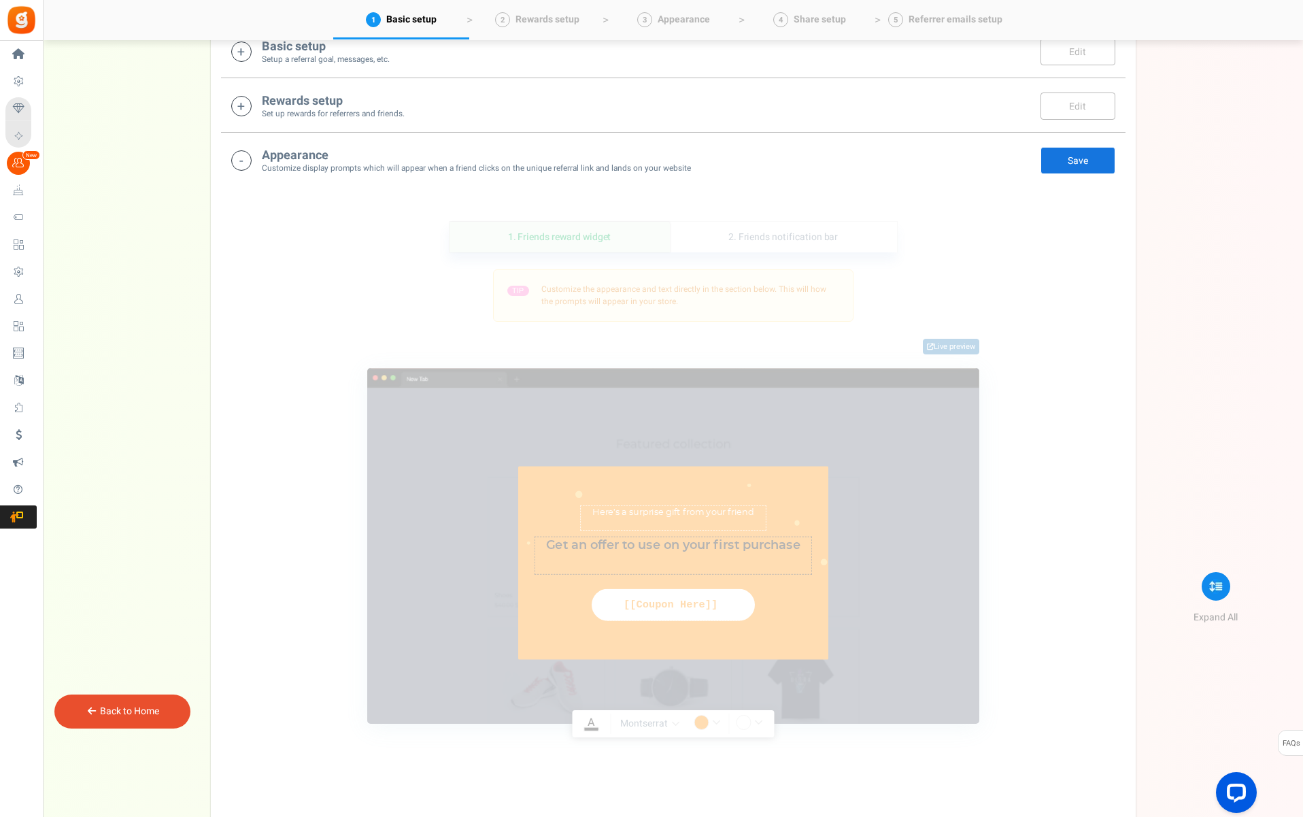
scroll to position [298, 0]
click at [694, 518] on textarea "Here’s a surprise gift from your friend" at bounding box center [673, 520] width 186 height 24
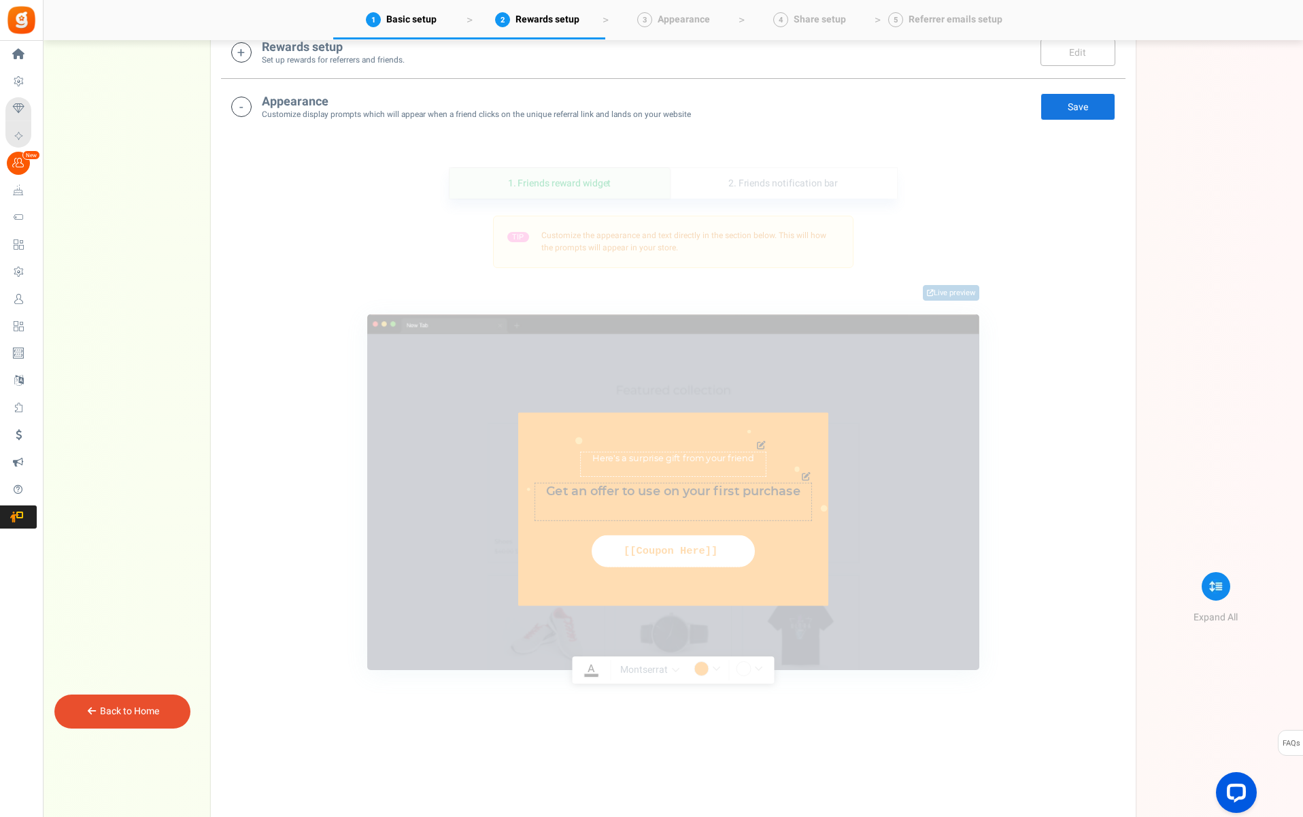
scroll to position [393, 0]
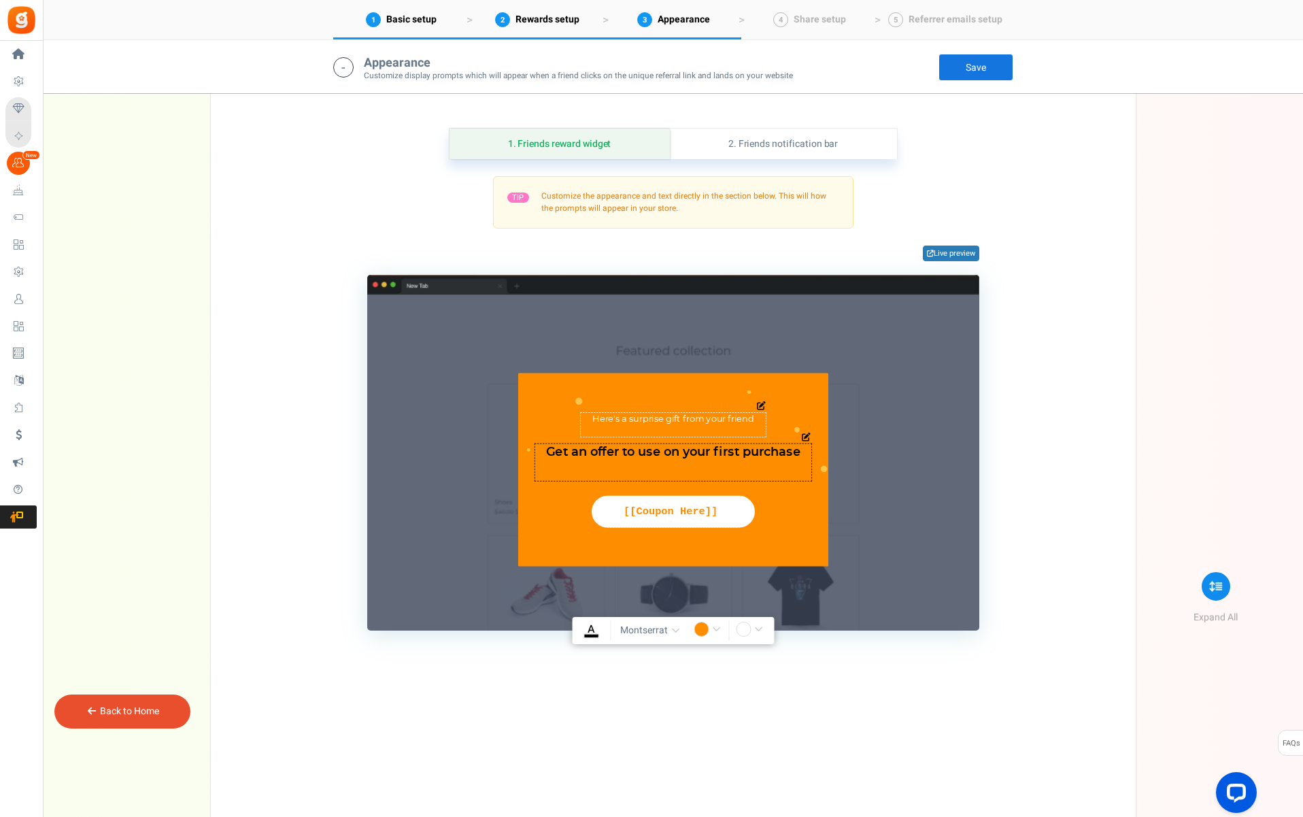
click at [705, 420] on textarea "Here’s a surprise gift from your friend" at bounding box center [673, 425] width 186 height 24
click at [680, 400] on div "Here’s a surprise gift from your friend [PERSON_NAME](s) : 0 Get an offer to us…" at bounding box center [673, 469] width 310 height 193
click at [762, 405] on icon at bounding box center [761, 406] width 9 height 9
click at [711, 421] on textarea "Here’s a surprise gift from your friend" at bounding box center [673, 425] width 186 height 24
click at [711, 420] on textarea "Here’s a surprise gift from your friend" at bounding box center [673, 425] width 186 height 24
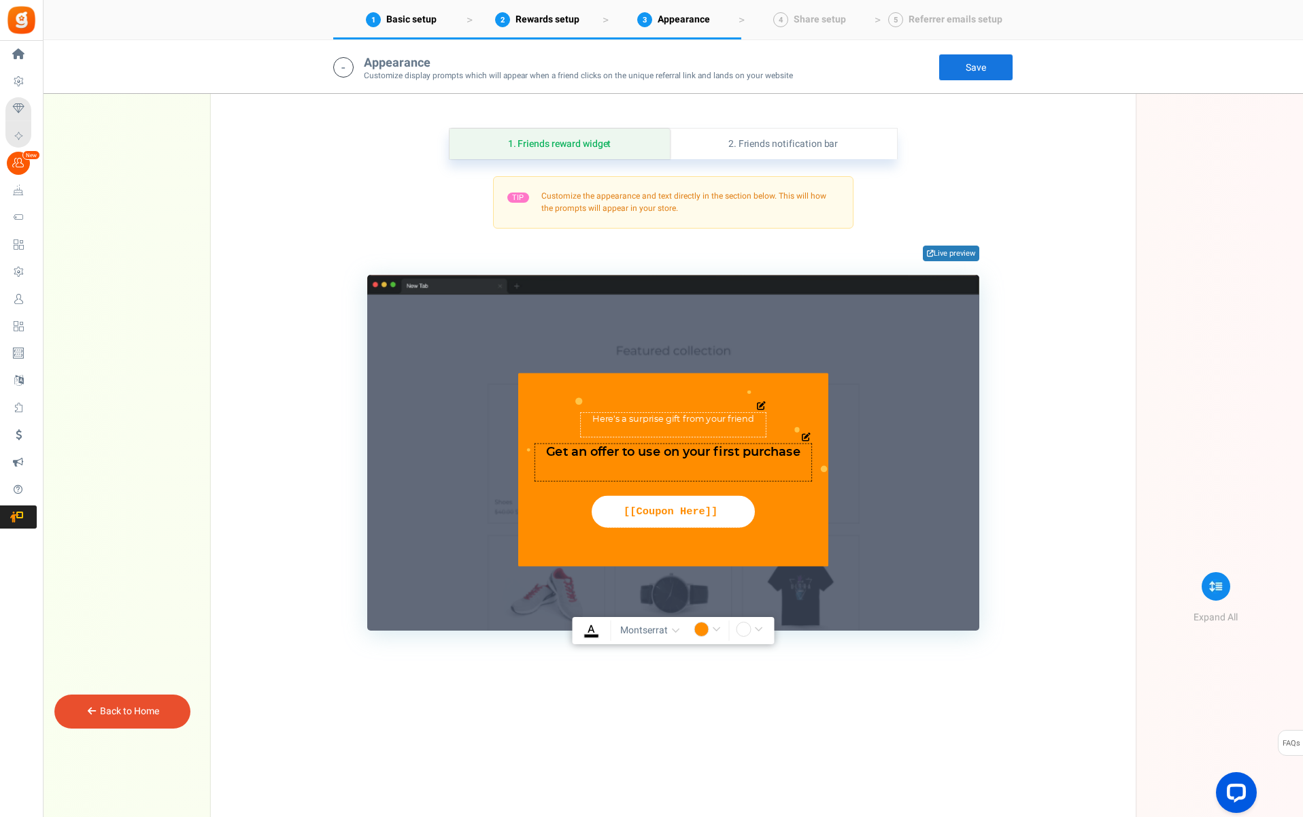
click at [711, 420] on textarea "Here’s a surprise gift from your friend" at bounding box center [673, 425] width 186 height 24
click at [669, 421] on textarea "Here’s a surprise gift from your friend" at bounding box center [673, 425] width 186 height 24
click at [609, 421] on textarea "Here’s a surprise gift from your friend" at bounding box center [673, 425] width 186 height 24
click at [599, 452] on textarea "Get an offer to use on your first purchase" at bounding box center [674, 462] width 278 height 38
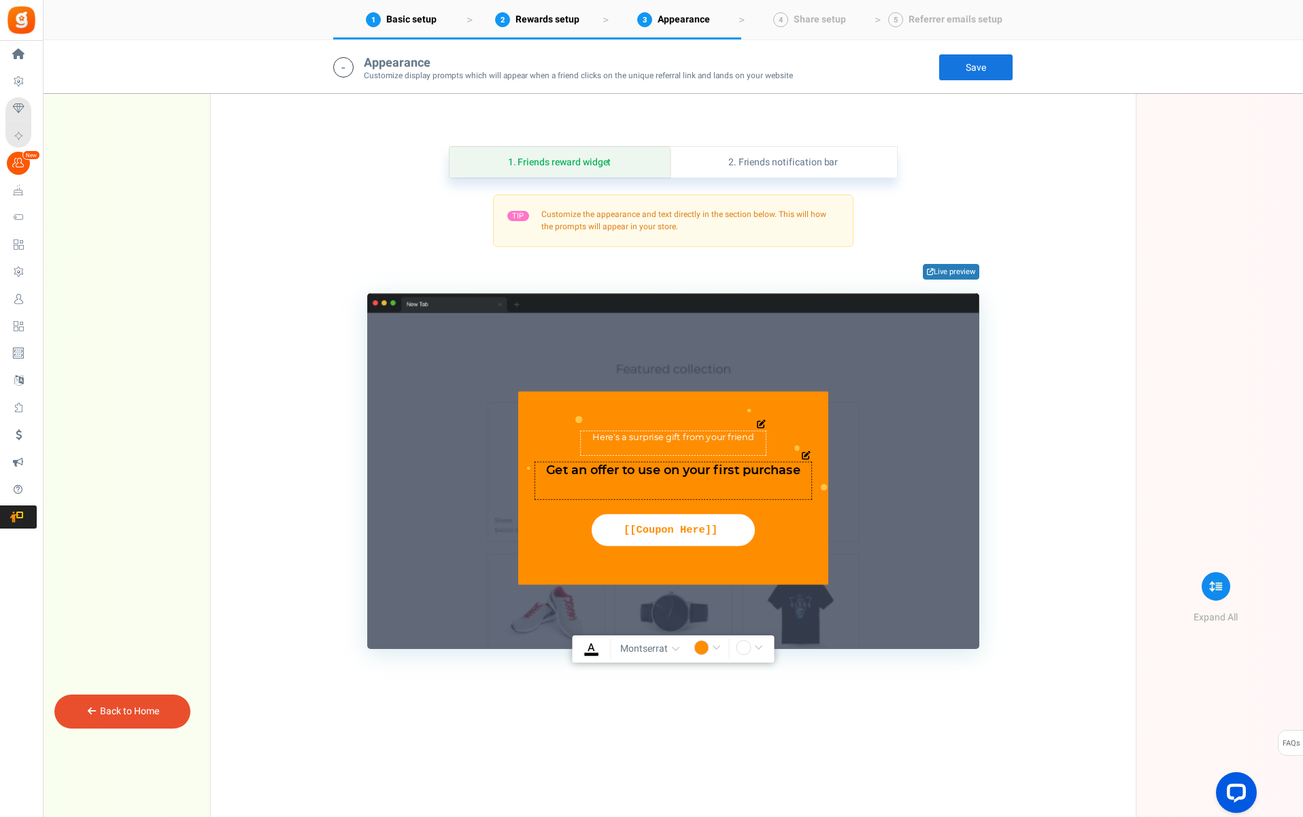
scroll to position [368, 0]
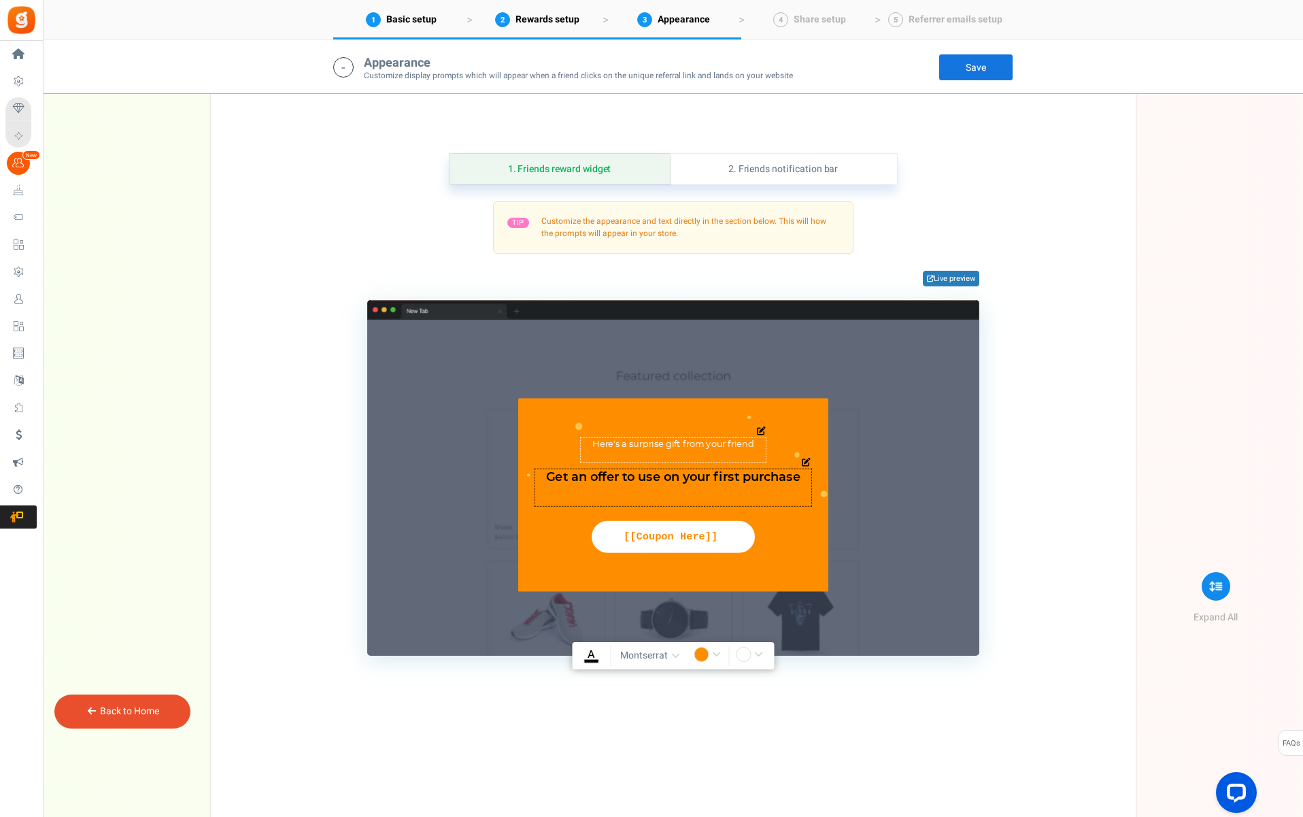
click at [600, 446] on textarea "Here’s a surprise gift from your friend" at bounding box center [673, 450] width 186 height 24
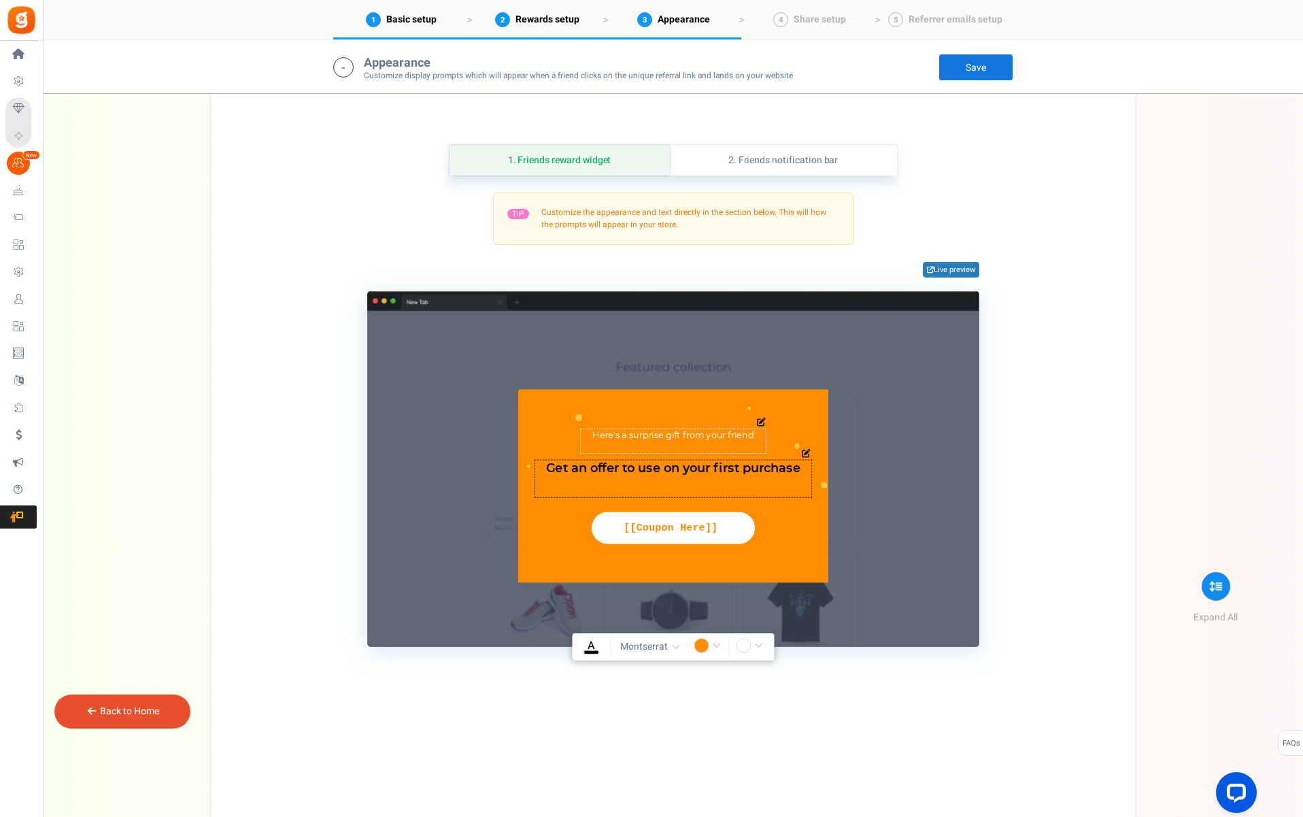
scroll to position [378, 0]
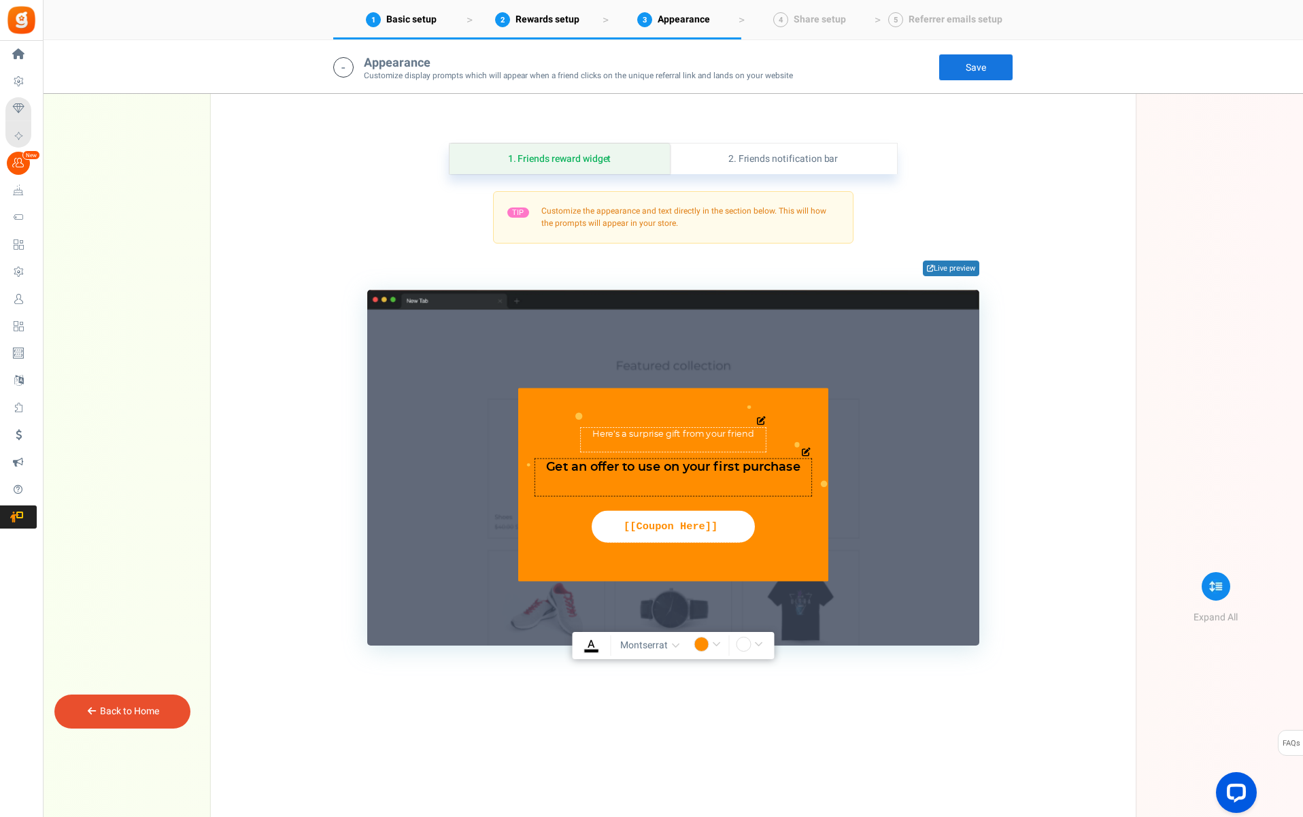
drag, startPoint x: 592, startPoint y: 446, endPoint x: 755, endPoint y: 434, distance: 163.0
click at [755, 434] on textarea "Here’s a surprise gift from your friend" at bounding box center [673, 440] width 186 height 24
type textarea "A friend wants to share Ujamaa with you!"
click at [744, 465] on textarea "Get an offer to use on your first purchase" at bounding box center [674, 477] width 278 height 38
click at [806, 453] on icon at bounding box center [805, 452] width 9 height 9
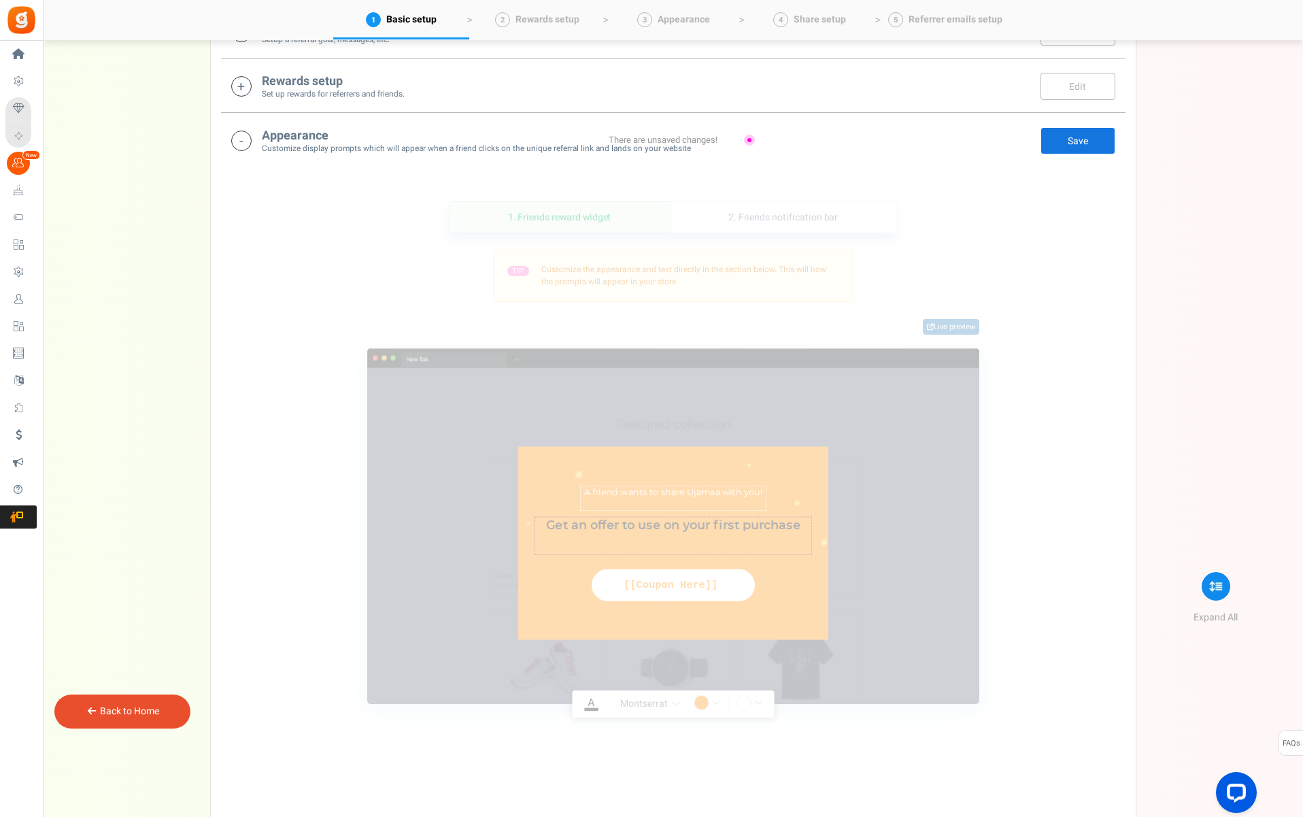
scroll to position [317, 0]
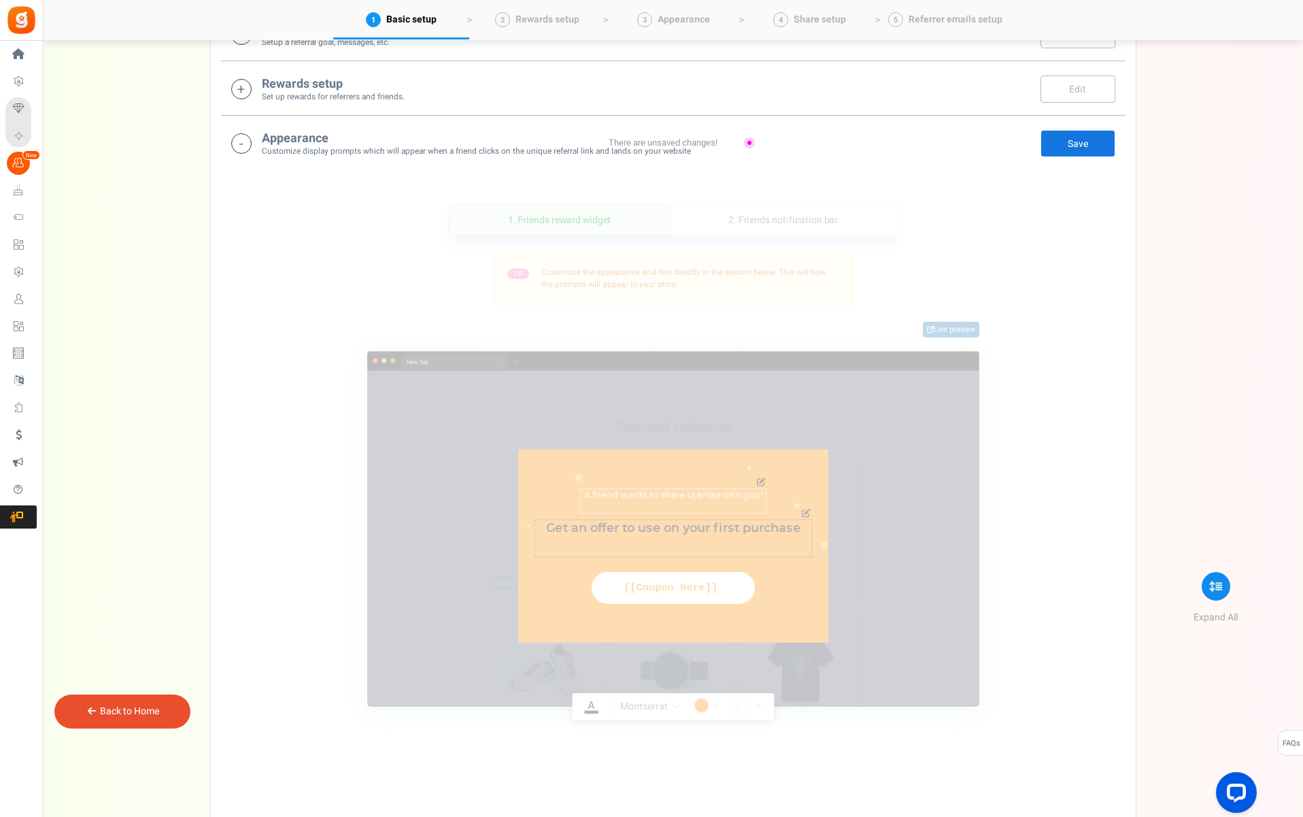
click at [754, 530] on textarea "Get an offer to use on your first purchase" at bounding box center [674, 539] width 278 height 38
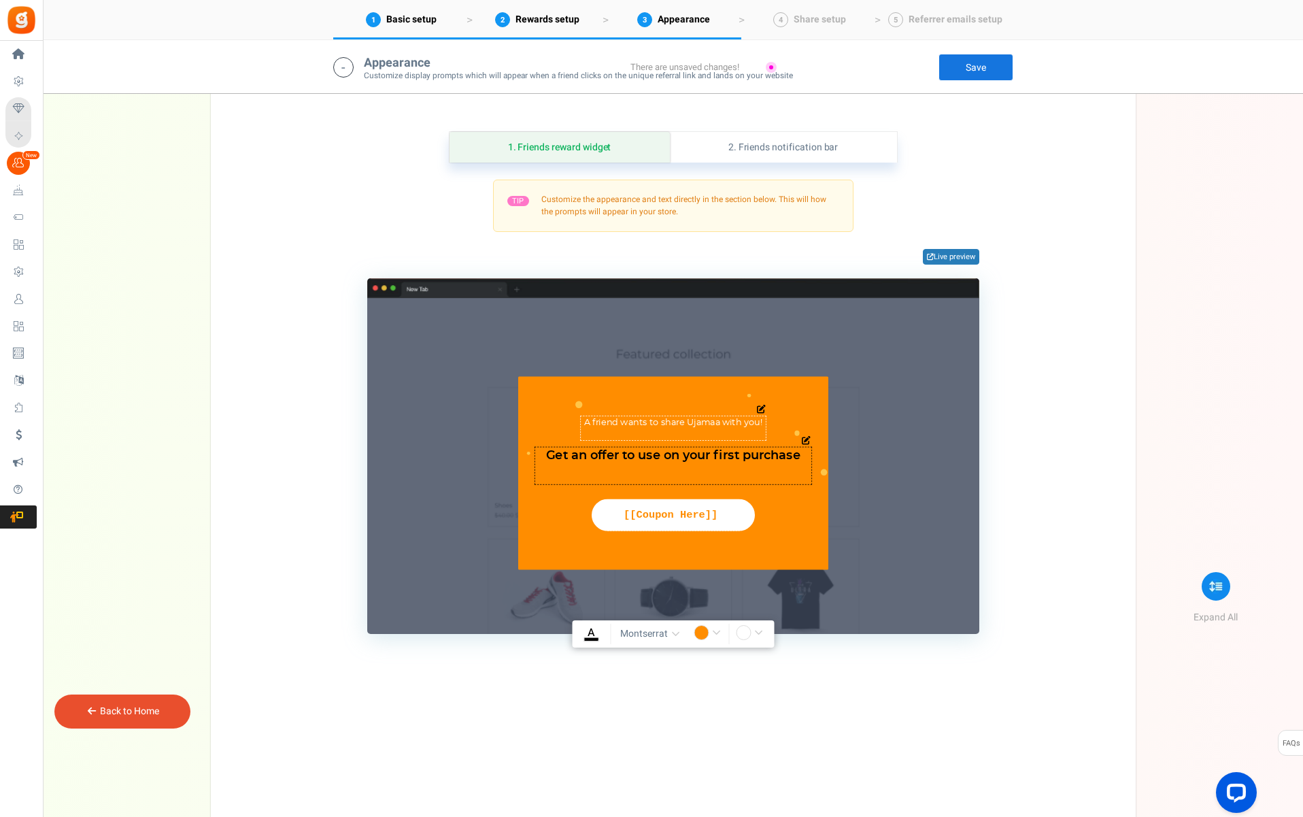
scroll to position [393, 0]
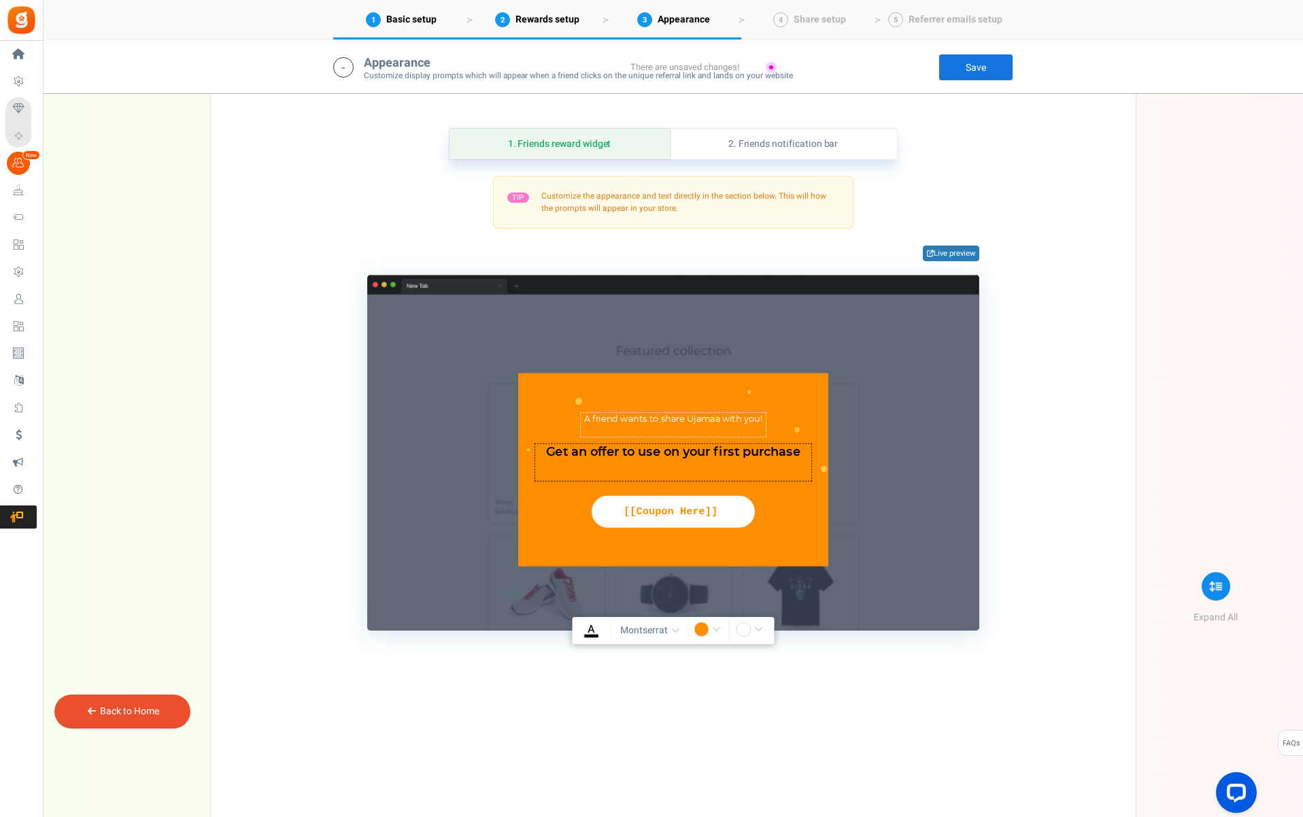
click at [967, 67] on link "Save" at bounding box center [976, 67] width 75 height 27
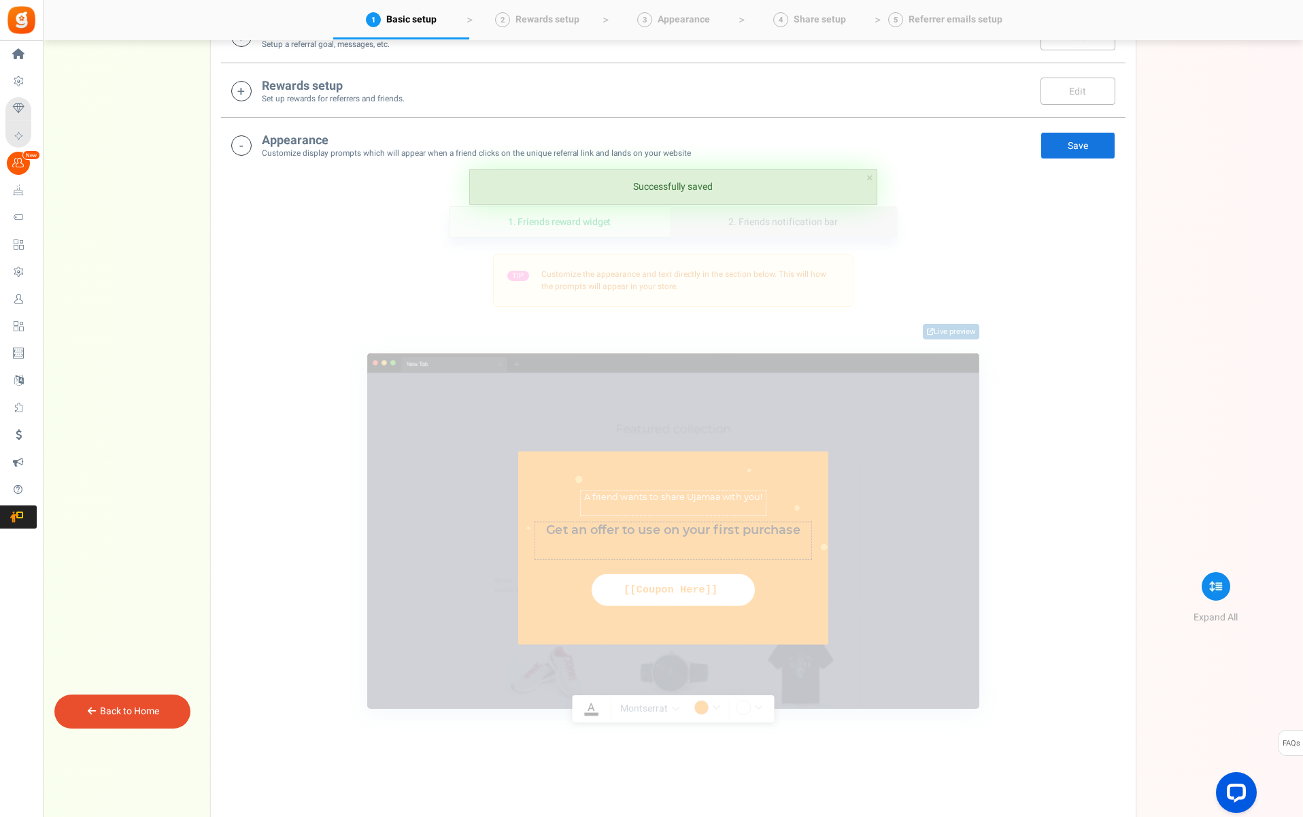
click at [783, 224] on link "2. Friends notification bar" at bounding box center [783, 222] width 227 height 31
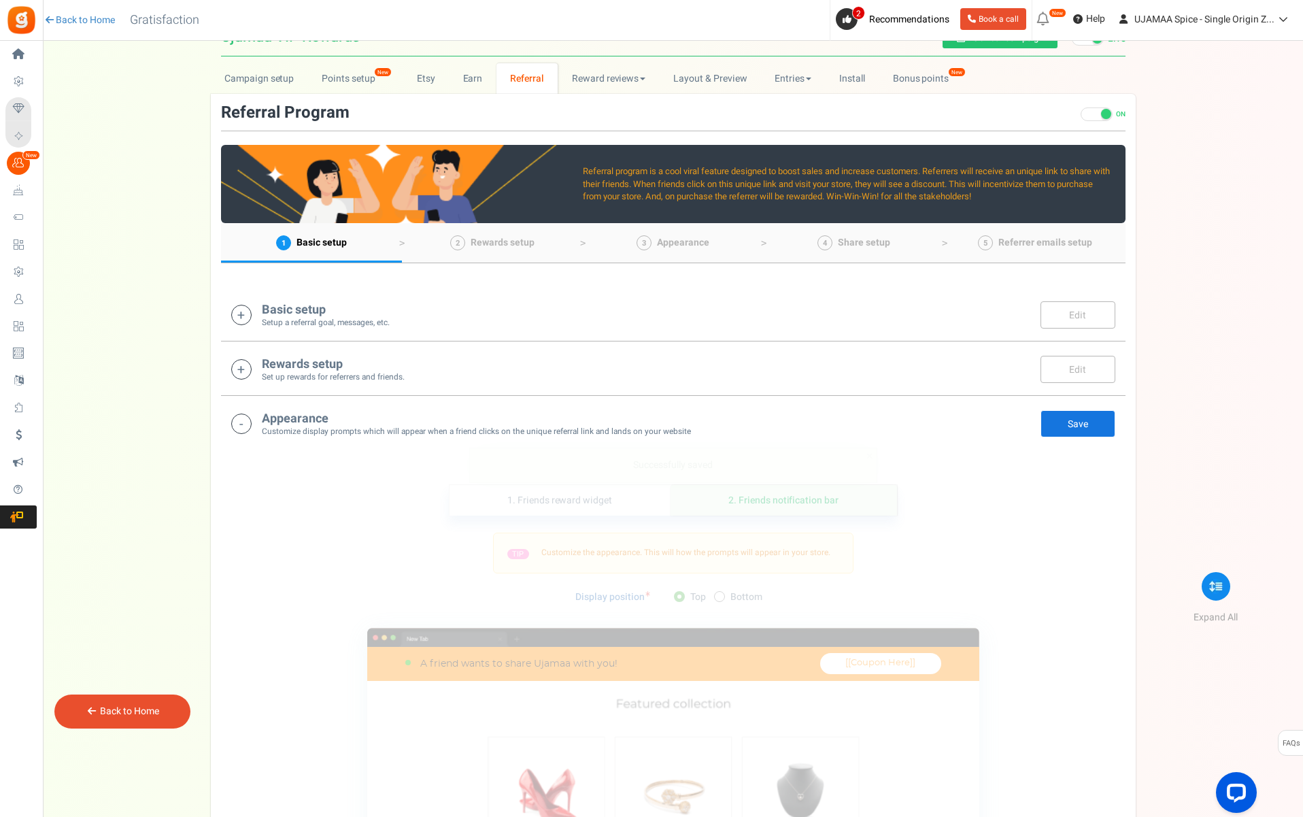
click at [627, 353] on div "Rewards setup Set up rewards for referrers and friends. Edit Save Save There ar…" at bounding box center [673, 368] width 905 height 54
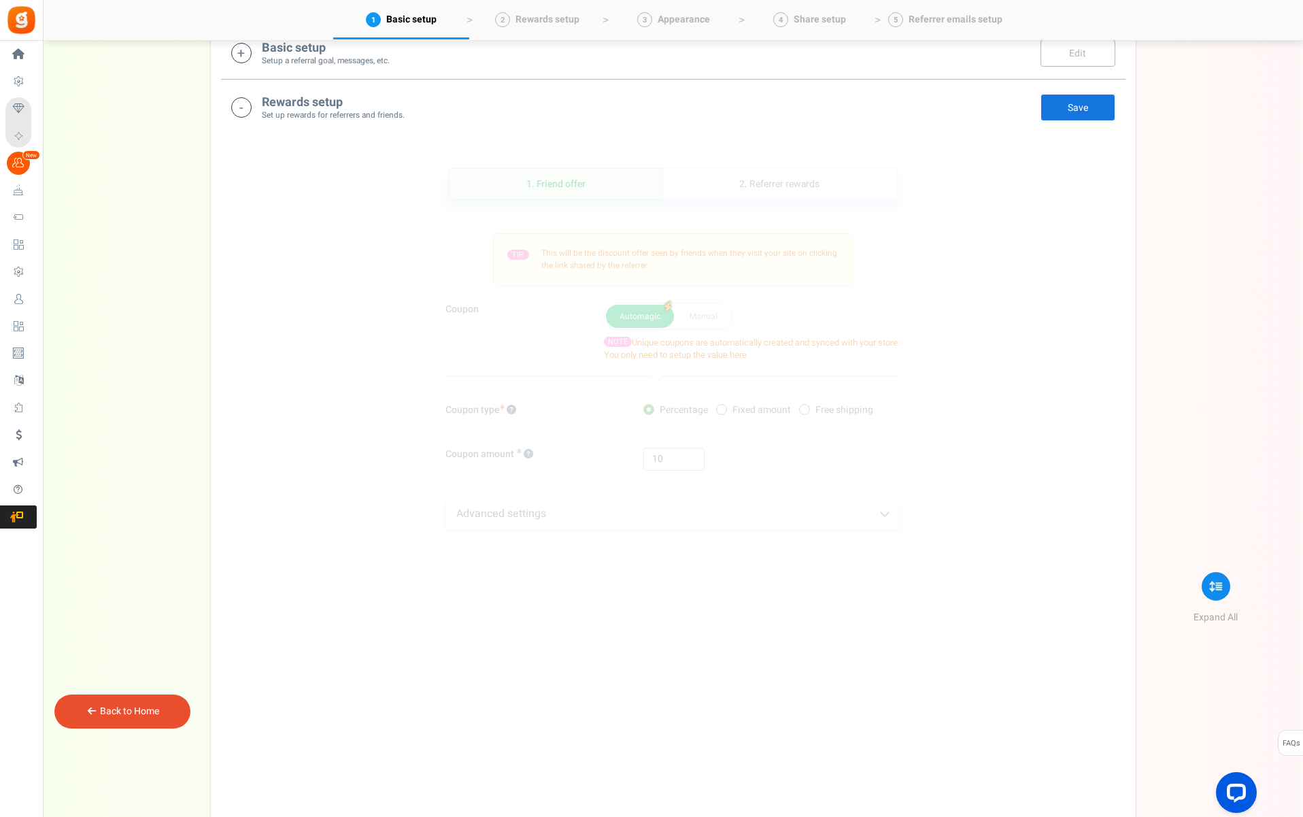
scroll to position [280, 0]
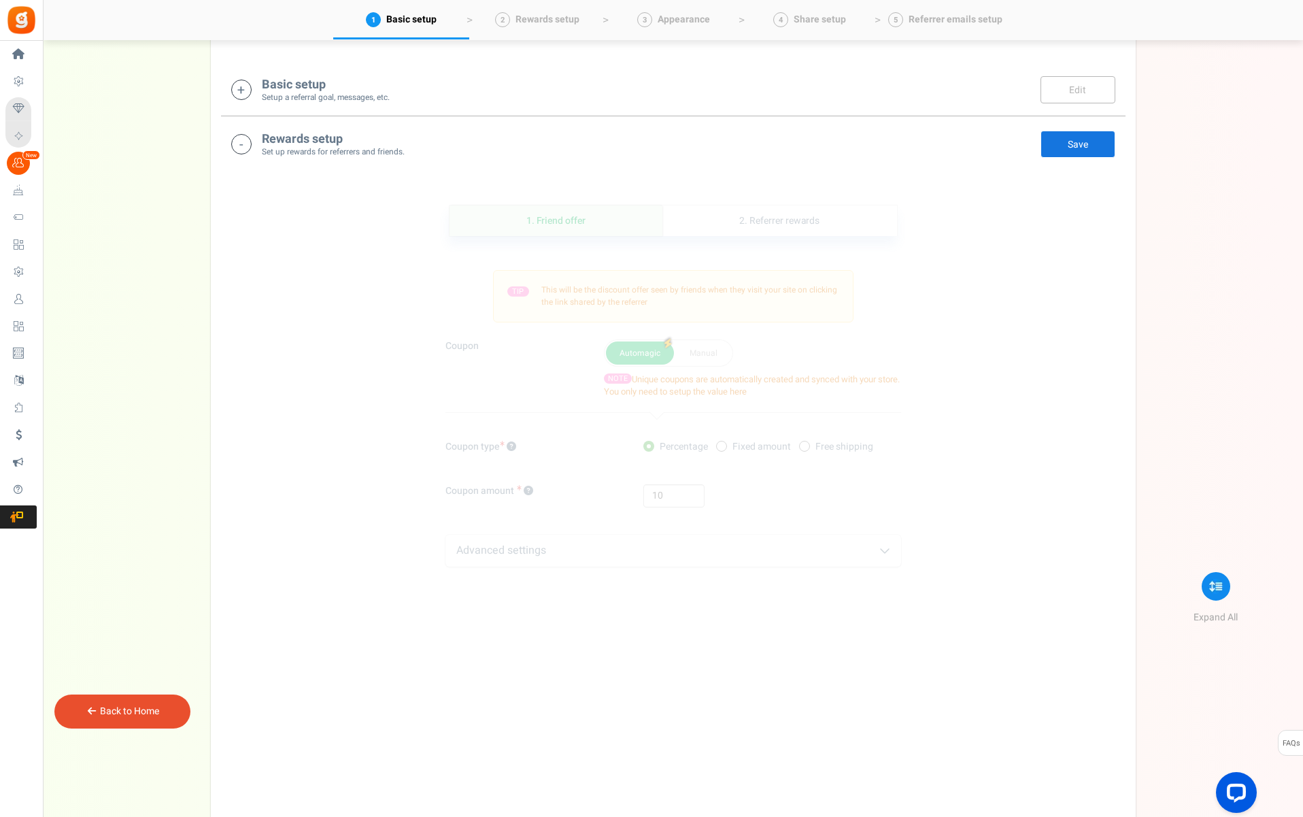
click at [548, 363] on div "Coupon Automagic Manual NOTE Unique coupons are automatically created and synce…" at bounding box center [673, 368] width 476 height 59
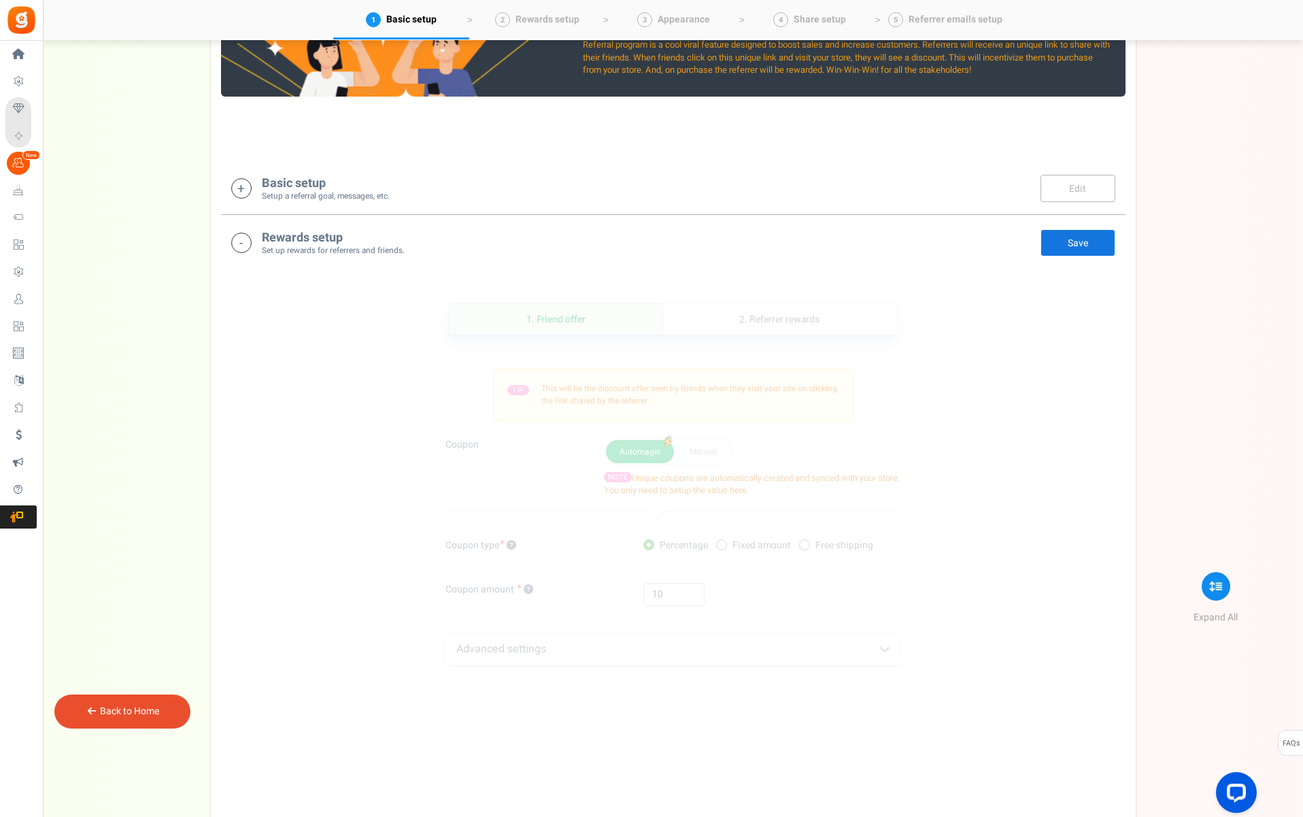
scroll to position [161, 0]
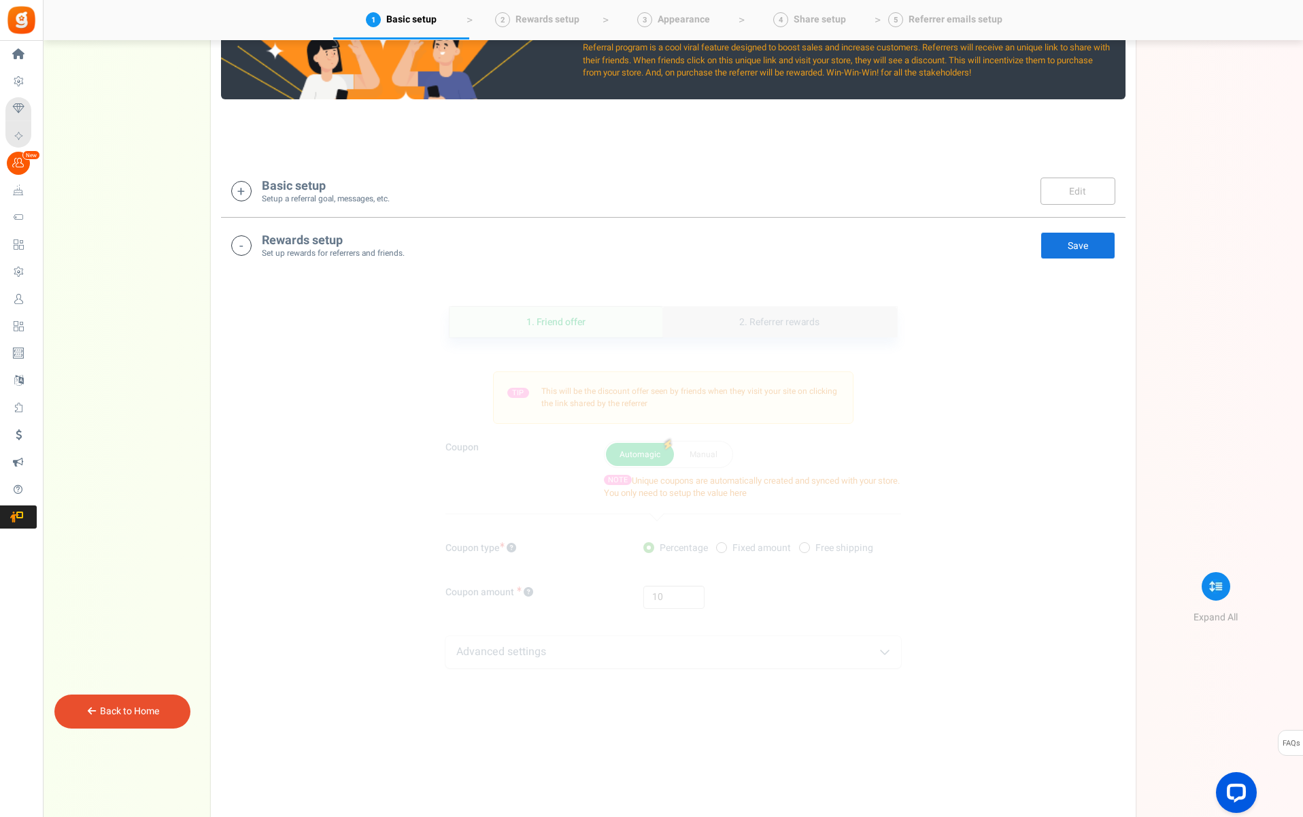
click at [751, 327] on link "2. Referrer rewards" at bounding box center [780, 322] width 234 height 31
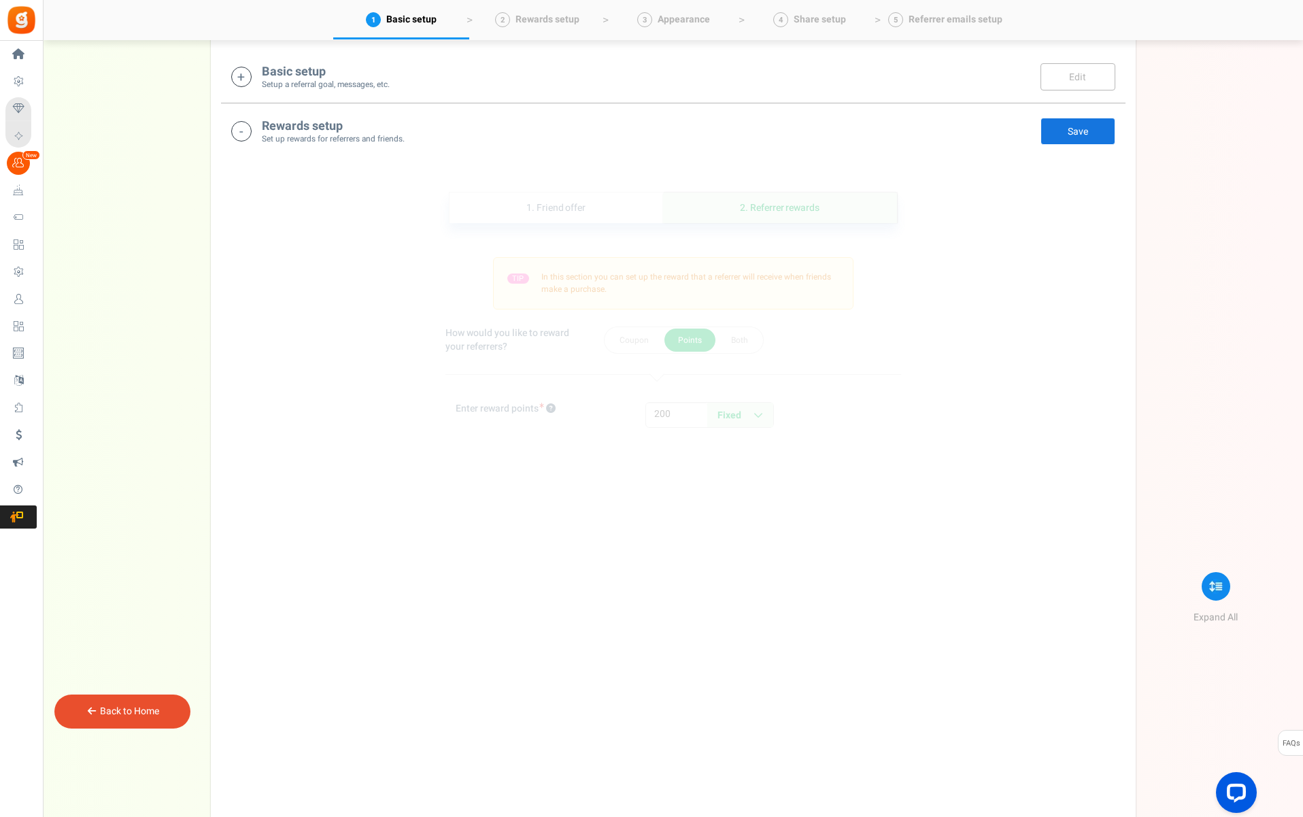
scroll to position [339, 0]
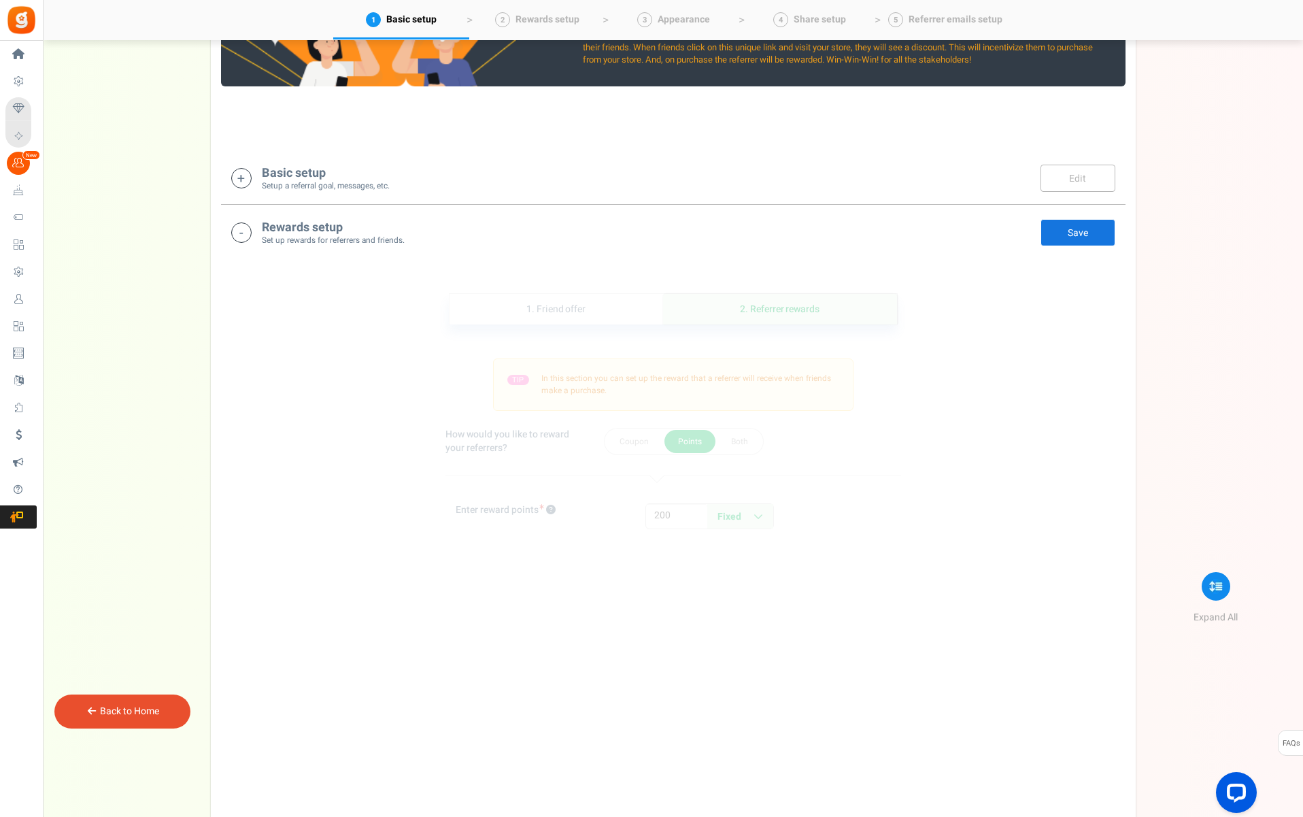
click at [625, 199] on div "Basic setup Setup a referral goal, messages, etc. Edit Save There are unsaved c…" at bounding box center [673, 177] width 905 height 54
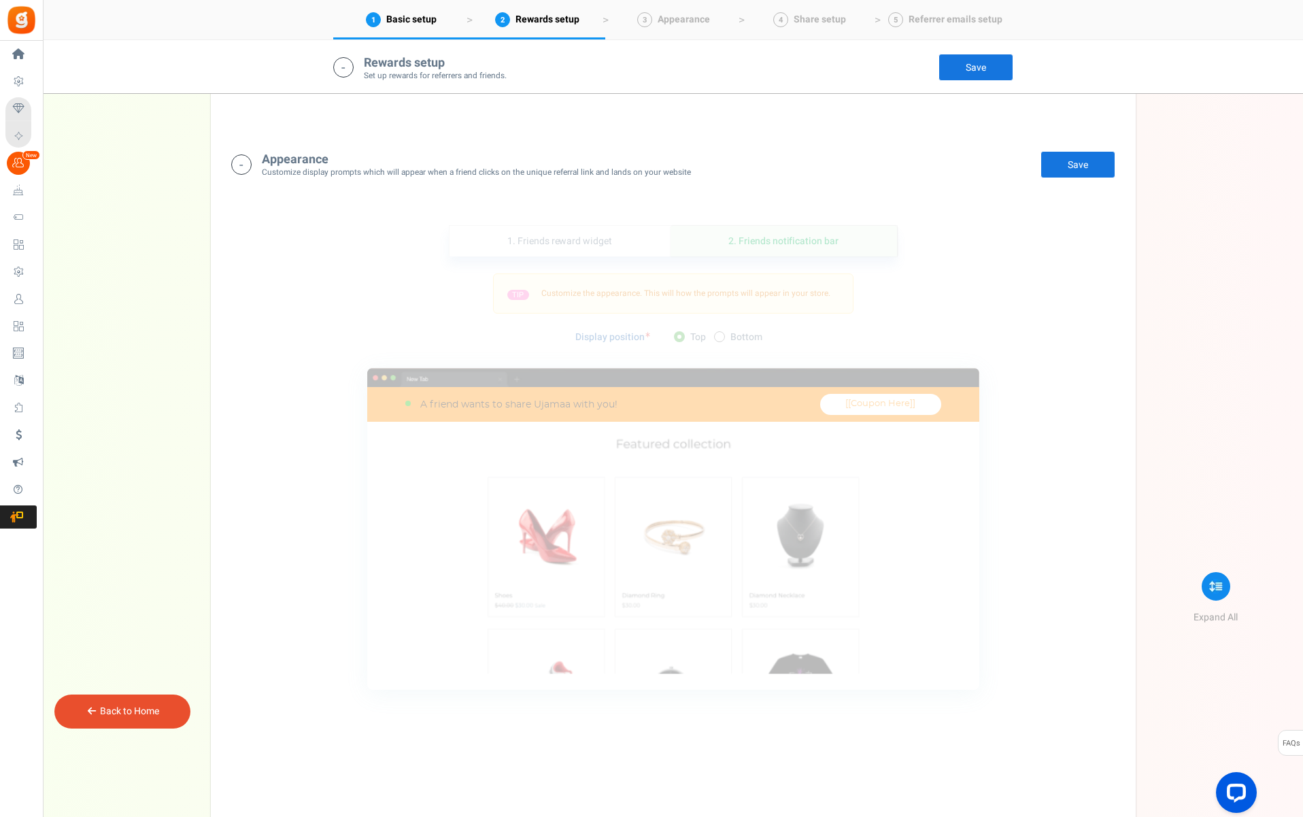
scroll to position [1874, 0]
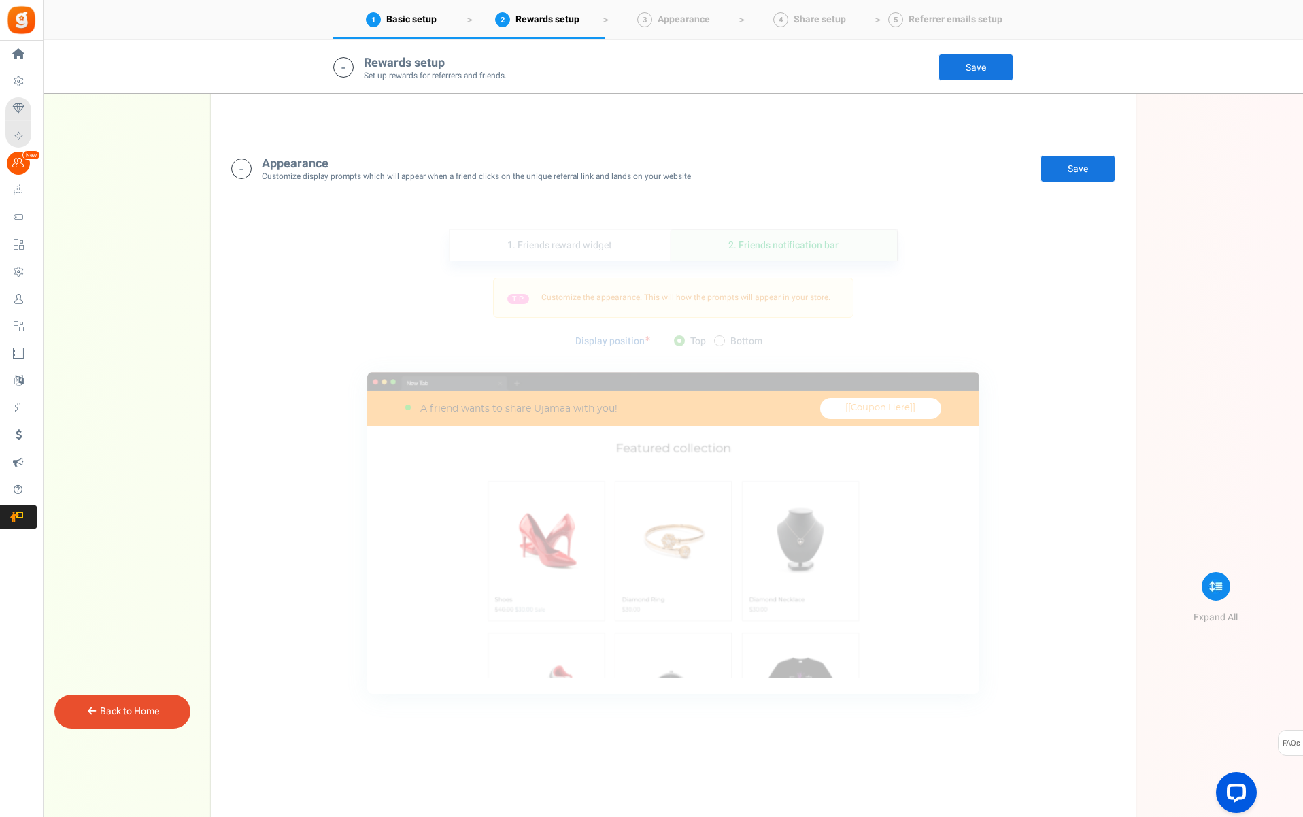
click at [728, 152] on div "Appearance Customize display prompts which will appear when a friend clicks on …" at bounding box center [673, 168] width 905 height 54
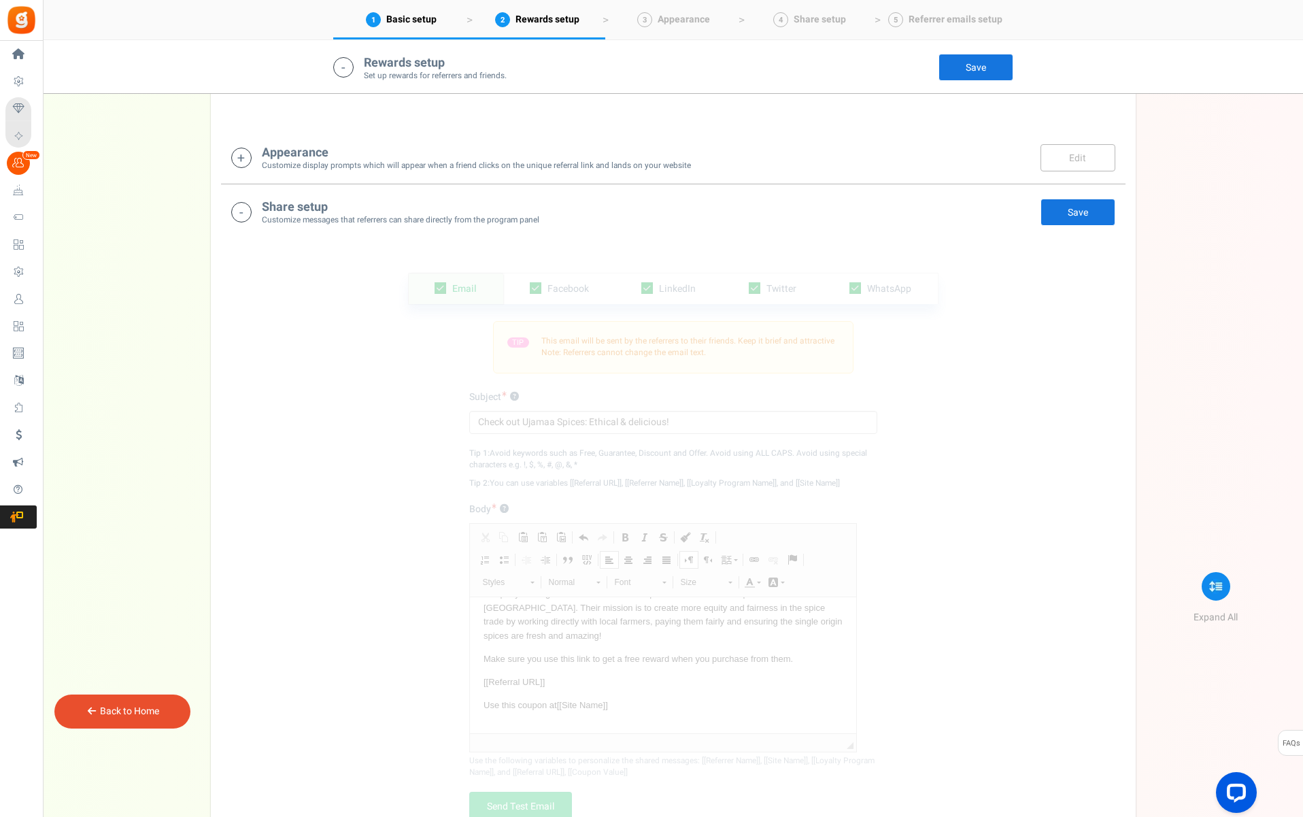
scroll to position [1889, 0]
click at [590, 624] on p "Hey spicy friend! I wanted to share something with you. [[Site Name]] are an am…" at bounding box center [662, 603] width 359 height 71
click at [584, 628] on p "Hey spicy friend! I wanted to share something with you. [[Site Name]] are an am…" at bounding box center [662, 641] width 359 height 71
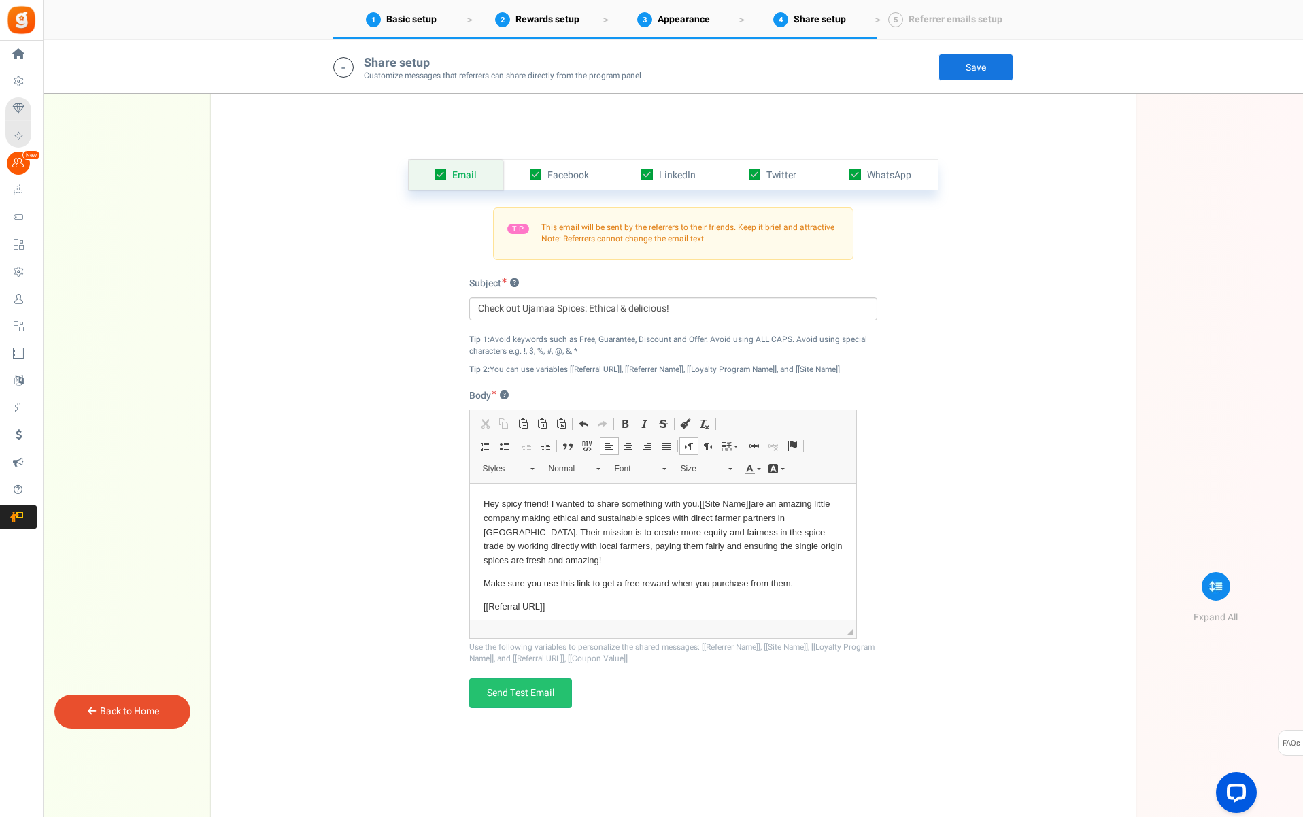
scroll to position [2002, 0]
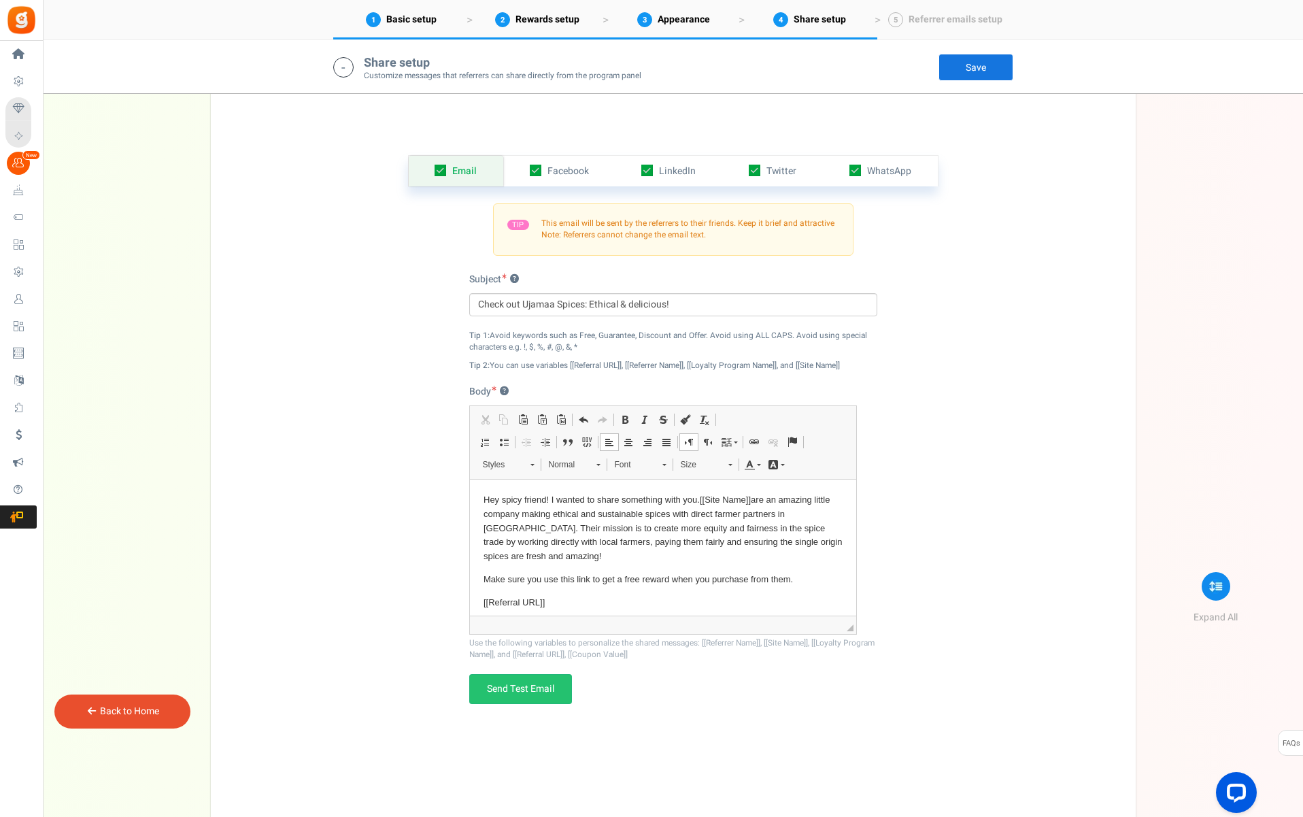
drag, startPoint x: 546, startPoint y: 527, endPoint x: 531, endPoint y: 516, distance: 18.5
click at [546, 527] on p "Hey spicy friend! I wanted to share something with you. [[Site Name]] are an am…" at bounding box center [662, 527] width 359 height 71
drag, startPoint x: 501, startPoint y: 499, endPoint x: 524, endPoint y: 500, distance: 23.1
click at [524, 500] on p "Hey spicy friend! I wanted to share something with you. [[Site Name]] are an am…" at bounding box center [662, 527] width 359 height 71
click at [673, 500] on p "Hey friend! I wanted to share something with you. [[Site Name]] are an amazing …" at bounding box center [662, 527] width 359 height 71
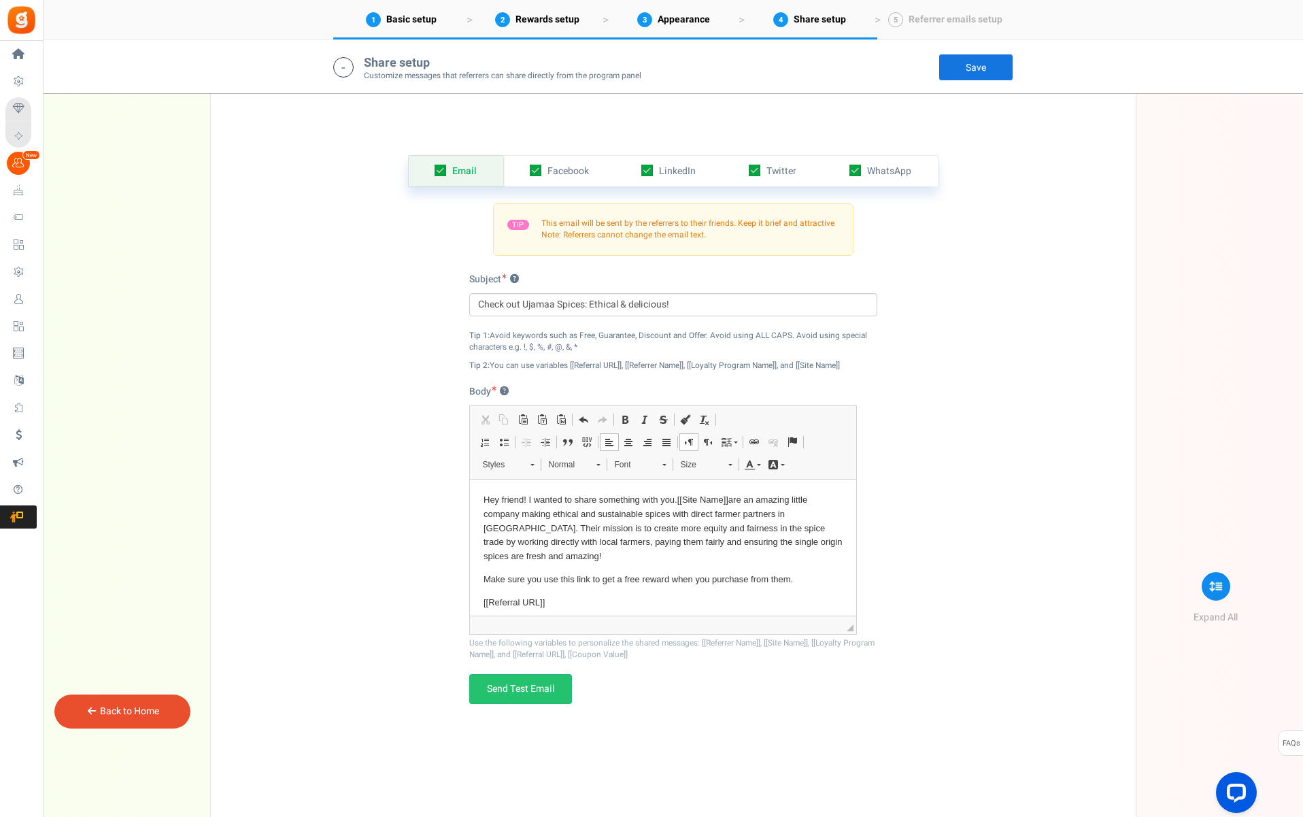
click at [599, 501] on p "Hey friend! I wanted to share something with you. [[Site Name]] are an amazing …" at bounding box center [662, 527] width 359 height 71
click at [643, 499] on p "Hey friend! I wanted to share something with you. [[Site Name]] are an amazing …" at bounding box center [662, 527] width 359 height 71
click at [732, 500] on p "Hey friend! I wanted to share something really special with you. [[Site Name]] …" at bounding box center [662, 527] width 359 height 71
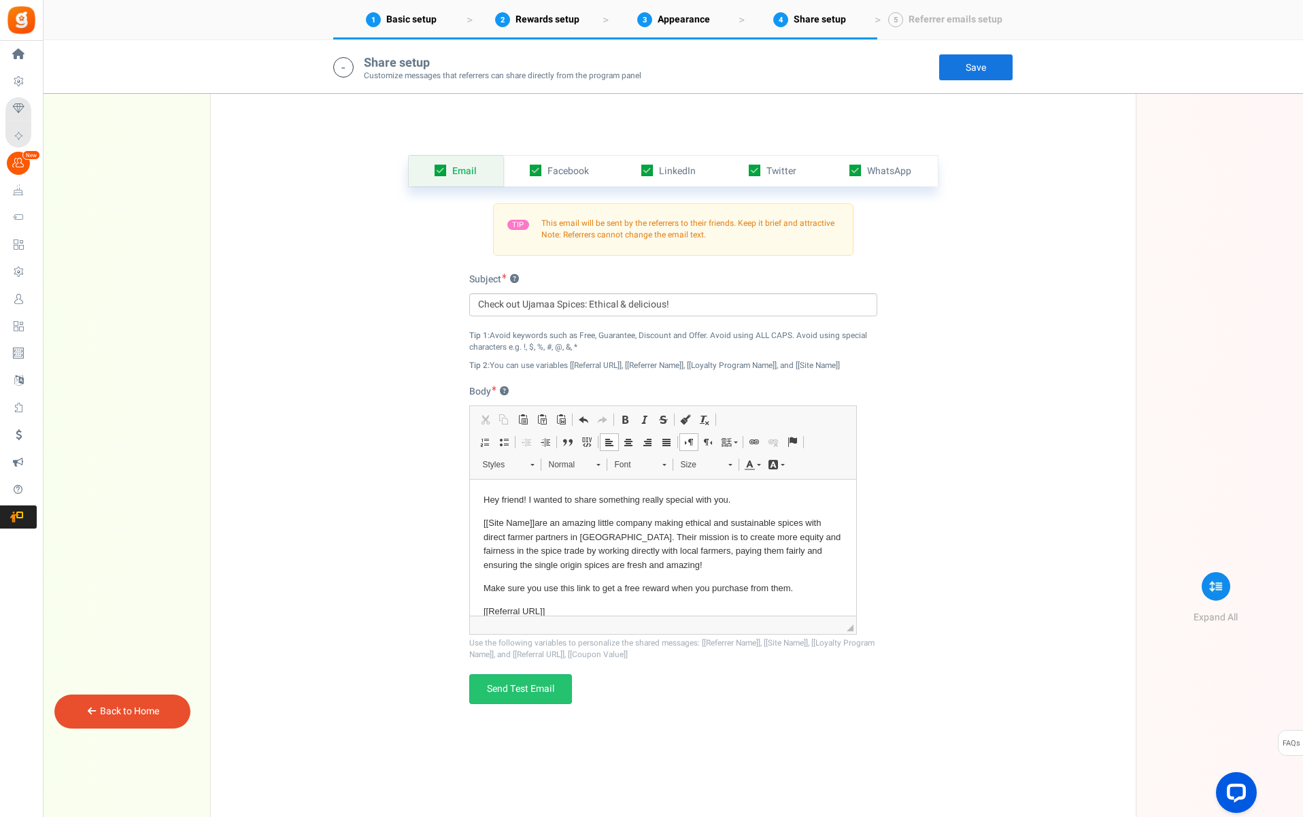
click at [733, 499] on p "Hey friend! I wanted to share something really special with you." at bounding box center [662, 499] width 359 height 14
click at [526, 498] on p "Hey friend! I wanted to share something really special with you." at bounding box center [662, 499] width 359 height 14
click at [742, 501] on p "Hey friend, I wanted to share something really special with you." at bounding box center [662, 499] width 359 height 14
click at [680, 526] on p "[[Site Name]] are an amazing little company making ethical and sustainable spic…" at bounding box center [662, 544] width 359 height 56
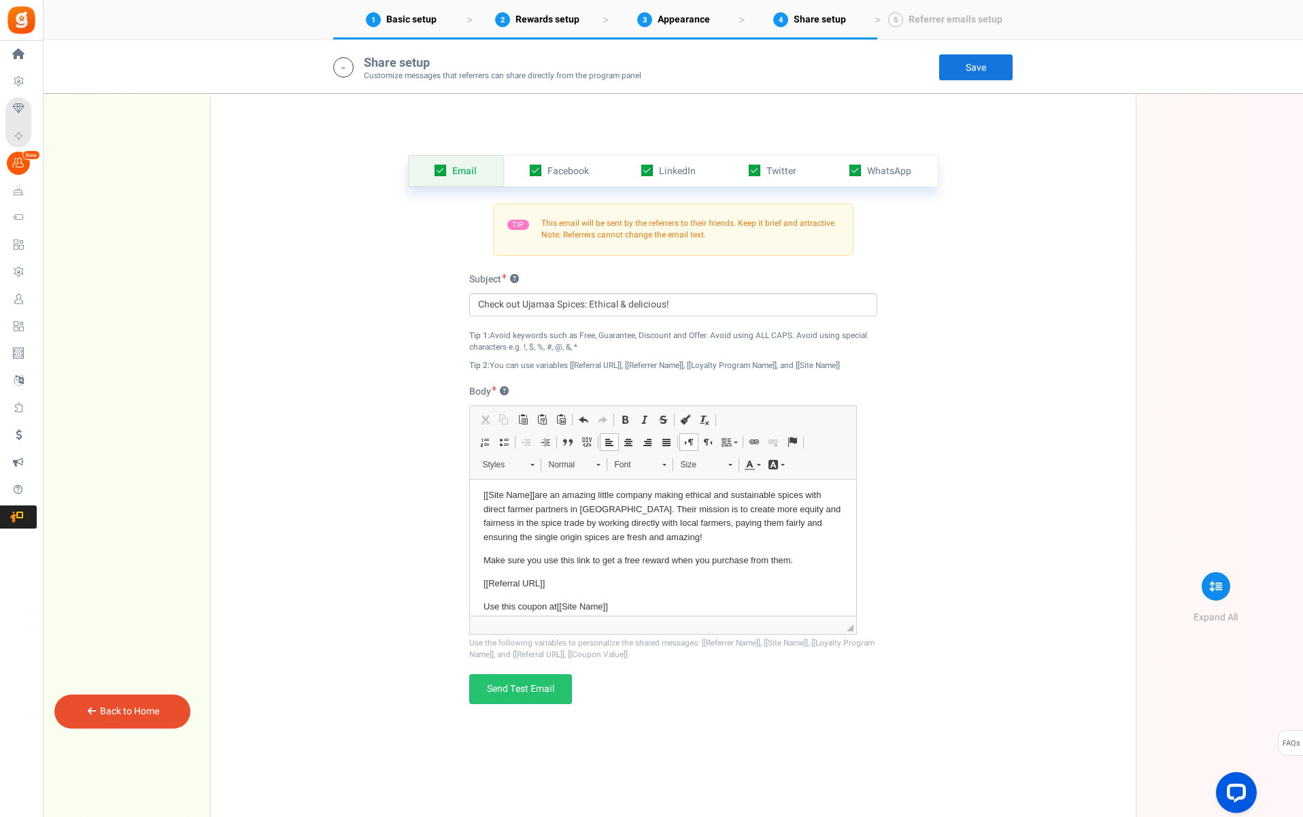
scroll to position [31, 0]
click at [562, 555] on p "Make sure you use this link to get a free reward when you purchase from them." at bounding box center [662, 557] width 359 height 14
drag, startPoint x: 484, startPoint y: 554, endPoint x: 543, endPoint y: 552, distance: 59.2
click at [502, 554] on p "Make sure you use this link to get a free reward when you purchase from them." at bounding box center [662, 557] width 359 height 14
drag, startPoint x: 548, startPoint y: 552, endPoint x: 571, endPoint y: 554, distance: 22.5
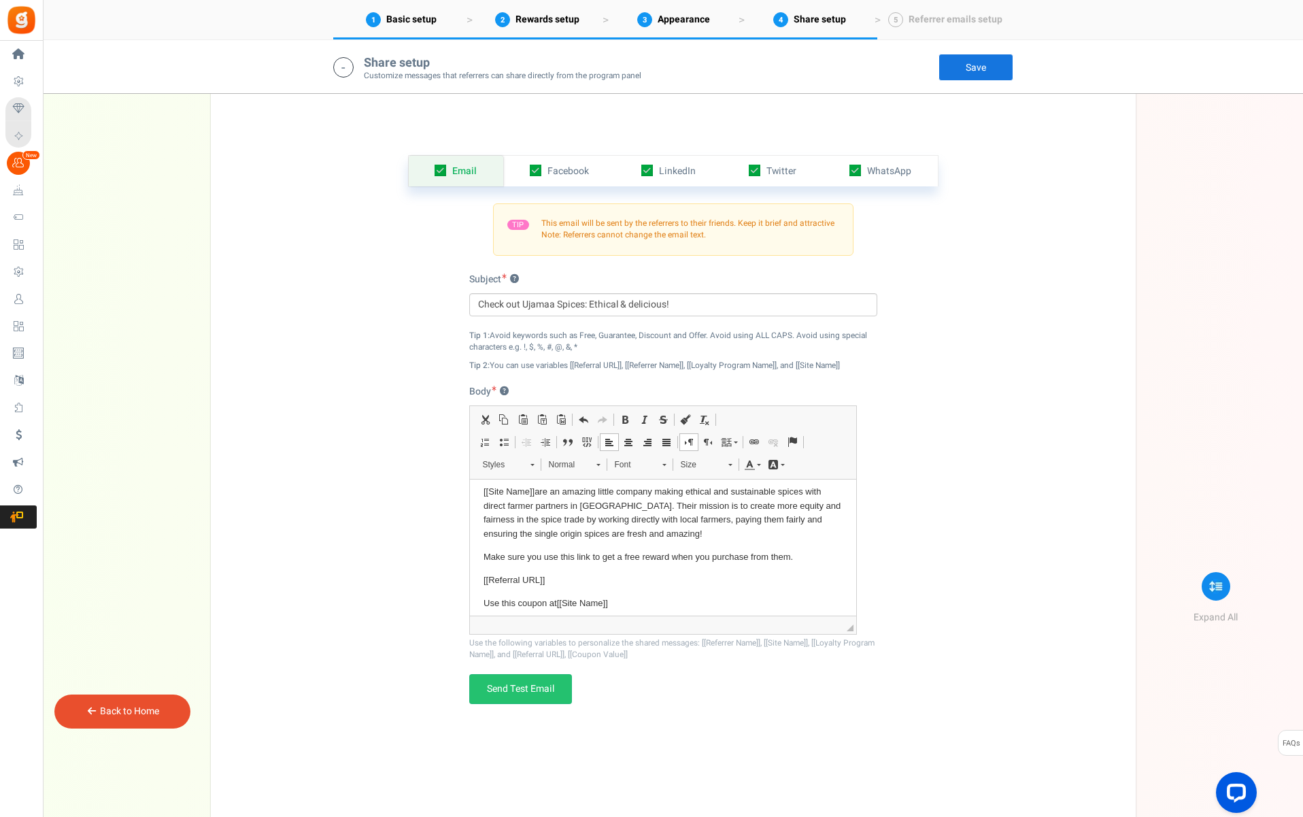
click at [548, 552] on p "Make sure you use this link to get a free reward when you purchase from them." at bounding box center [662, 557] width 359 height 14
drag, startPoint x: 626, startPoint y: 554, endPoint x: 636, endPoint y: 554, distance: 10.2
click at [626, 554] on p "Make sure you use this link to get a free reward when you purchase from them." at bounding box center [662, 557] width 359 height 14
drag, startPoint x: 641, startPoint y: 554, endPoint x: 667, endPoint y: 552, distance: 25.2
click at [667, 552] on p "Make sure you use this link to get a free reward when you purchase from them." at bounding box center [662, 557] width 359 height 14
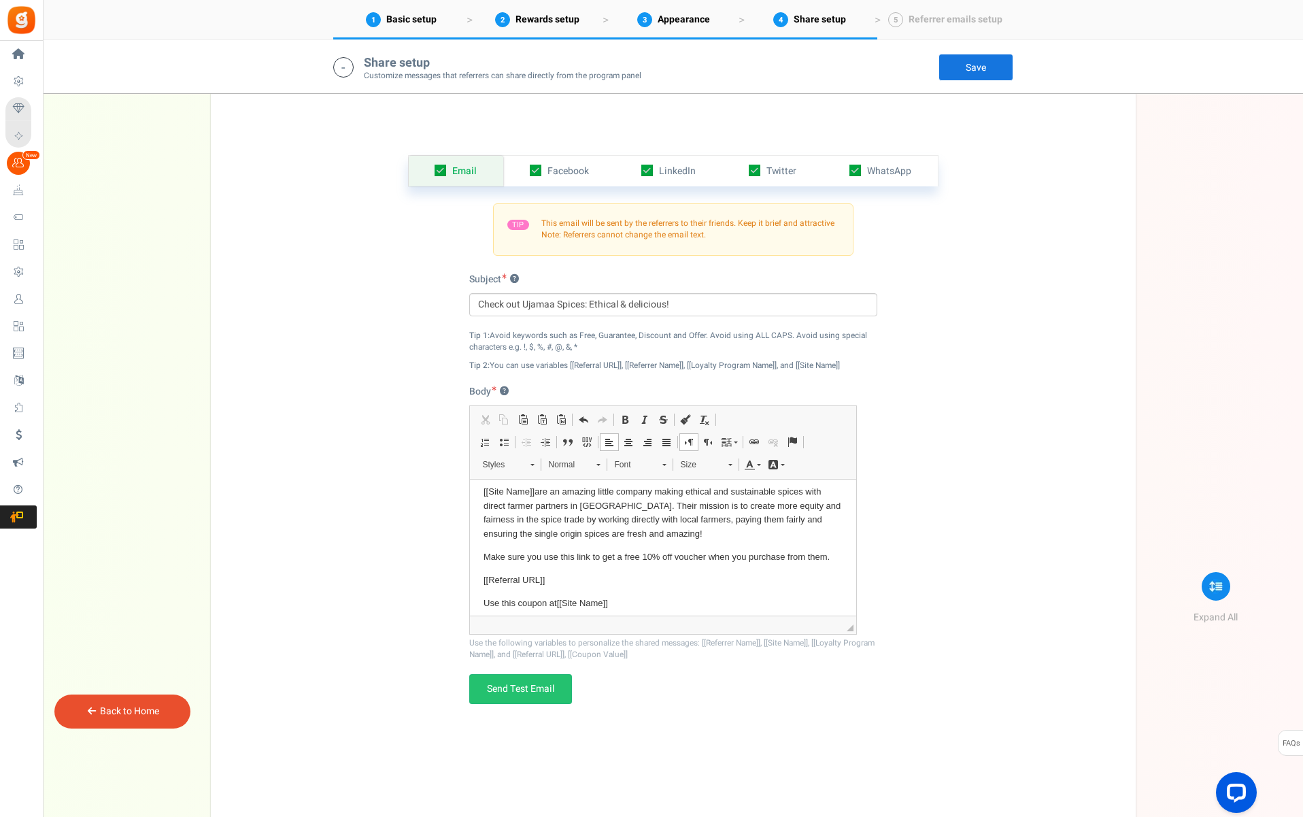
click at [743, 554] on p "Make sure you use this link to get a free 10% off voucher when you purchase fro…" at bounding box center [662, 557] width 359 height 14
click at [745, 554] on p "Make sure you use this link to get a free 10% off voucher when you purchase fro…" at bounding box center [662, 557] width 359 height 14
click at [509, 566] on p "Make sure you use this link to get a free 10% off voucher when your first purch…" at bounding box center [662, 564] width 359 height 29
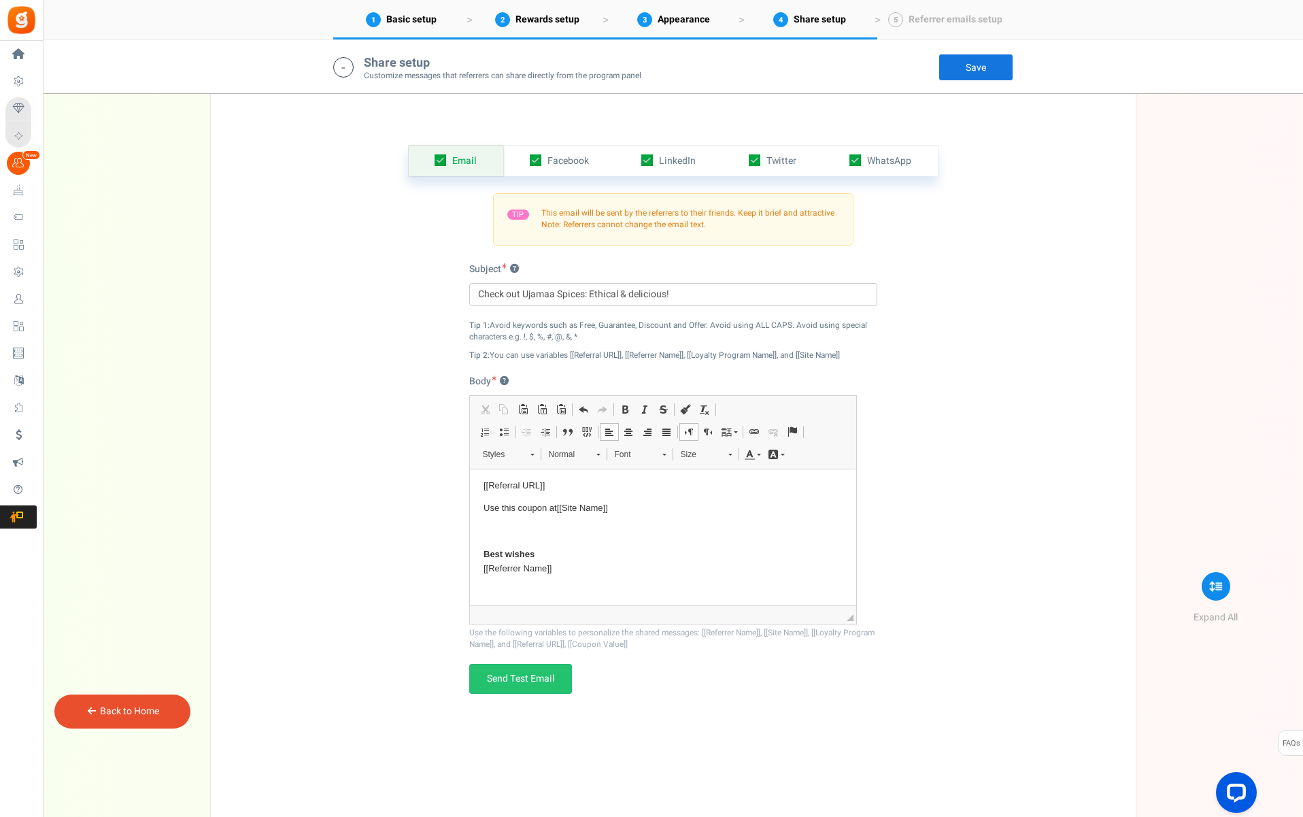
scroll to position [127, 0]
click at [527, 531] on p "Rich Text Editor, email_desc_automagic" at bounding box center [662, 533] width 359 height 14
click at [512, 551] on strong "Best wishes" at bounding box center [508, 556] width 51 height 10
drag, startPoint x: 524, startPoint y: 550, endPoint x: 482, endPoint y: 550, distance: 42.2
click at [482, 550] on html "Hey friend, I wanted to share something really special with you! [[Site Name]] …" at bounding box center [662, 477] width 386 height 273
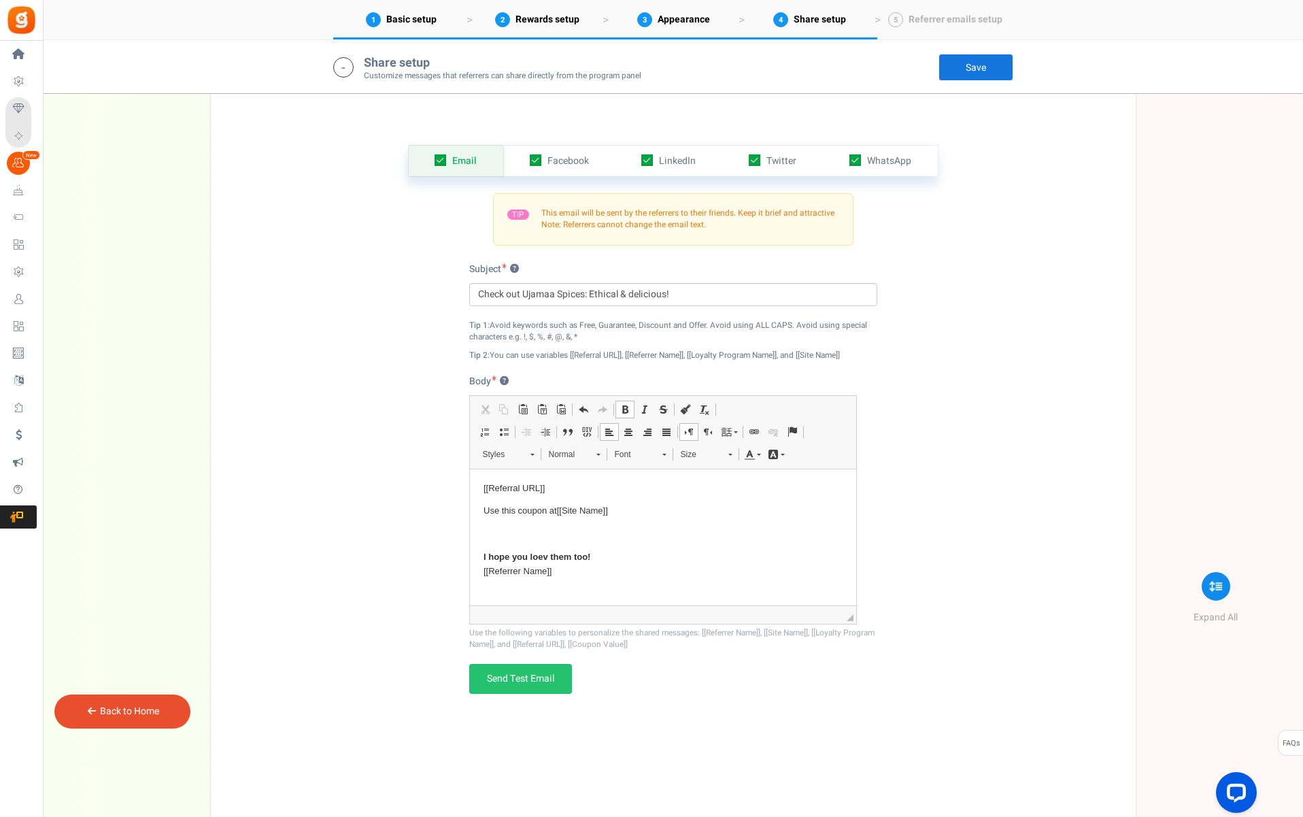
click at [537, 551] on strong "I hope you loev them too!" at bounding box center [536, 556] width 107 height 10
drag, startPoint x: 539, startPoint y: 552, endPoint x: 547, endPoint y: 551, distance: 7.5
click at [547, 551] on strong "I hope you loev them too!" at bounding box center [536, 556] width 107 height 10
click at [590, 552] on strong "I hope you love them too!" at bounding box center [536, 556] width 107 height 10
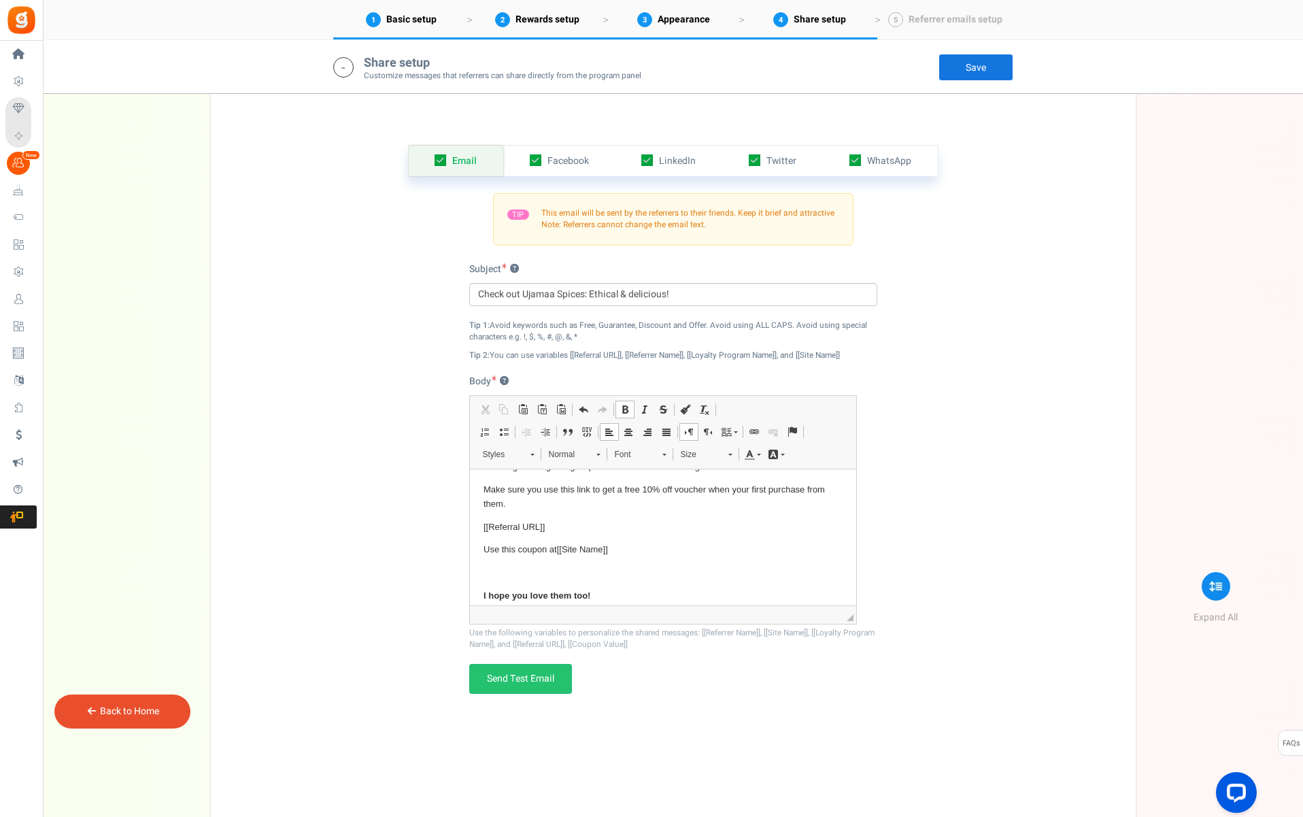
click at [577, 567] on p "Rich Text Editor, email_desc_automagic" at bounding box center [662, 572] width 359 height 14
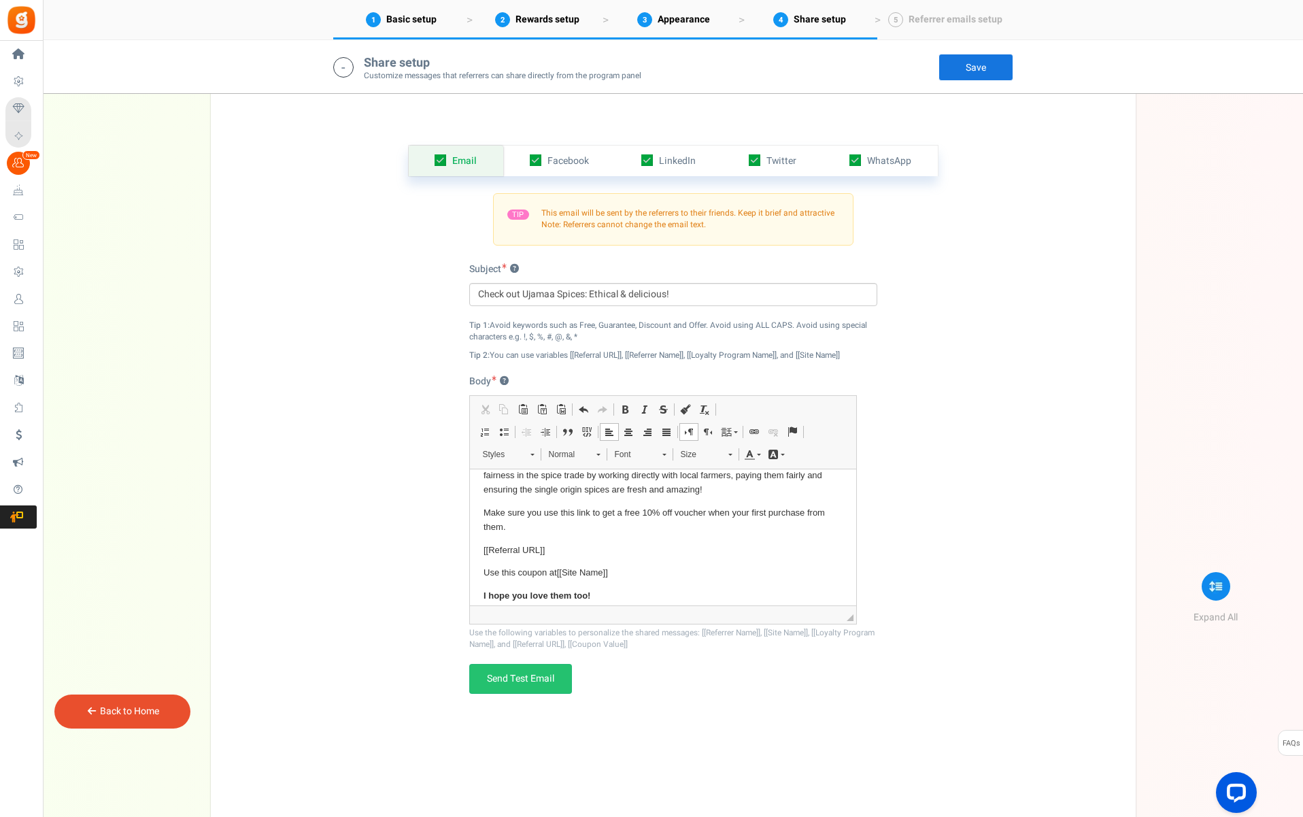
scroll to position [49, 0]
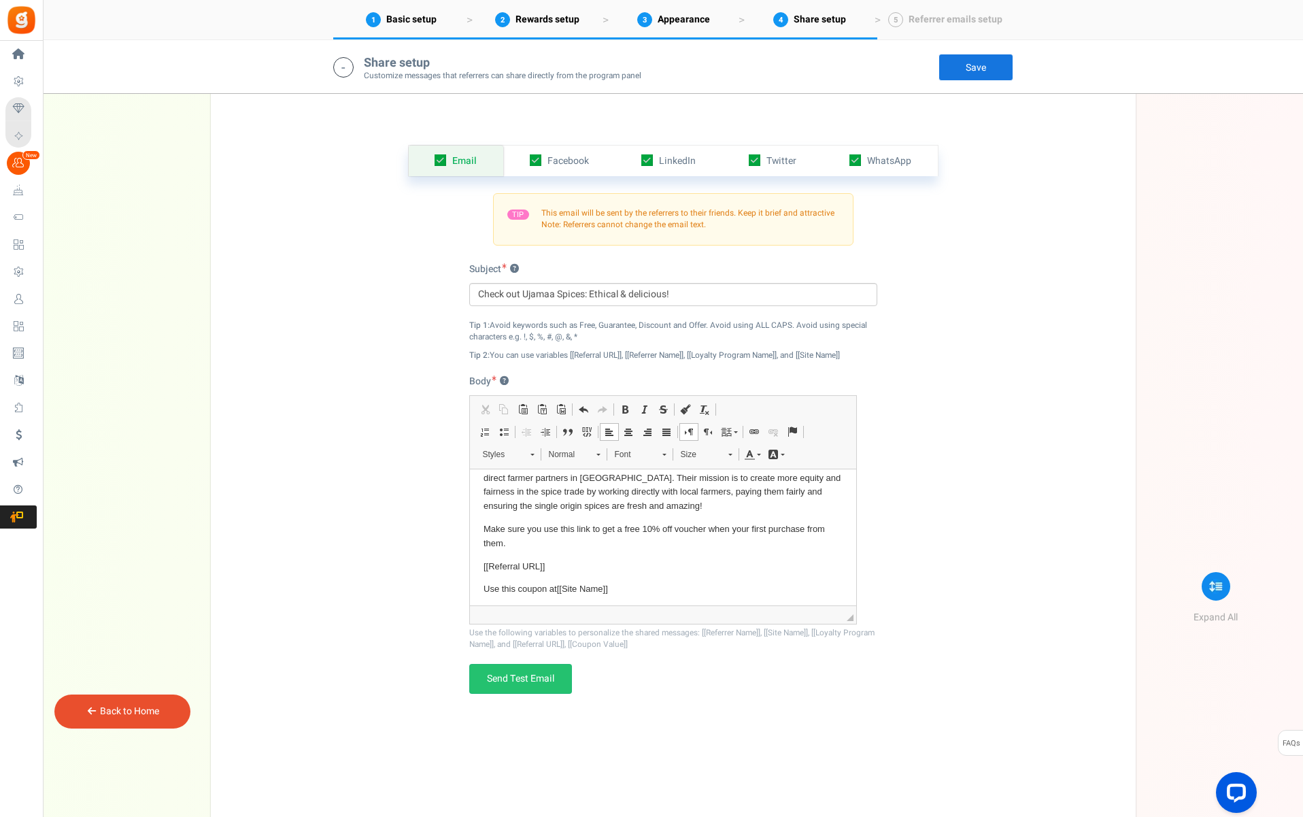
click at [979, 63] on link "Save" at bounding box center [976, 67] width 75 height 27
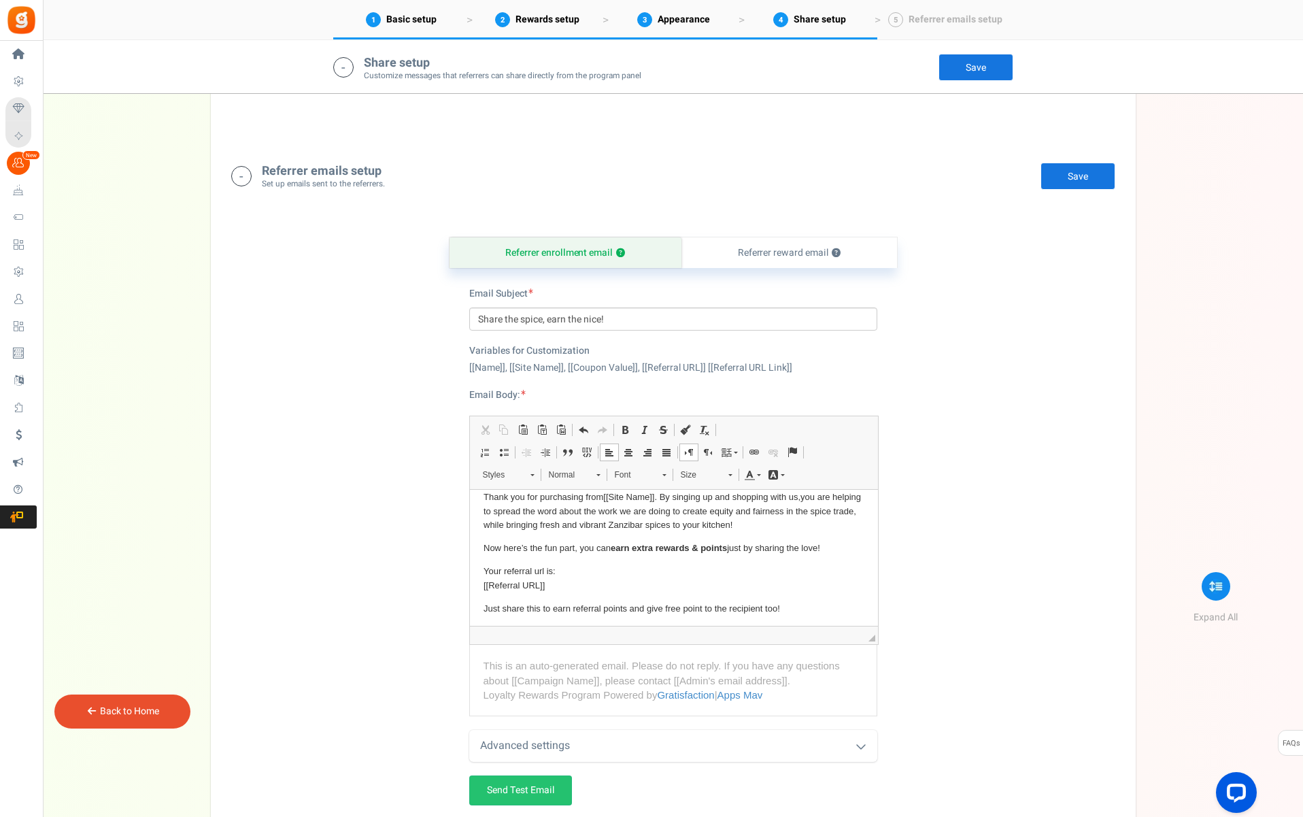
scroll to position [35, 0]
click at [670, 605] on p "Just share this to earn referral points and give free point to the recipient to…" at bounding box center [673, 610] width 381 height 14
drag, startPoint x: 665, startPoint y: 605, endPoint x: 701, endPoint y: 605, distance: 36.7
click at [703, 607] on p "Just share this to earn referral points and give free point to the recipient to…" at bounding box center [673, 610] width 381 height 14
click at [1077, 173] on link "Save" at bounding box center [1078, 176] width 75 height 27
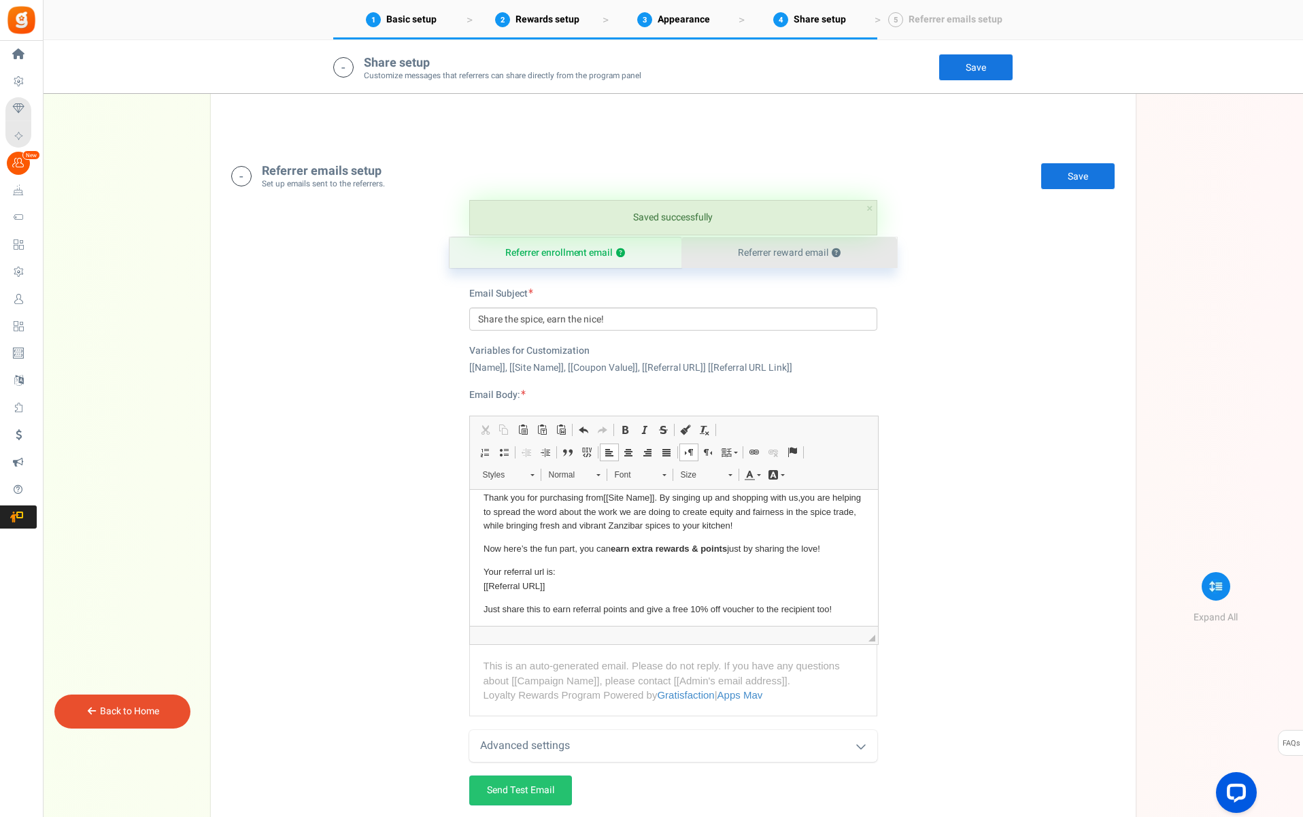
click at [812, 248] on link "Referrer reward email ?" at bounding box center [790, 252] width 216 height 31
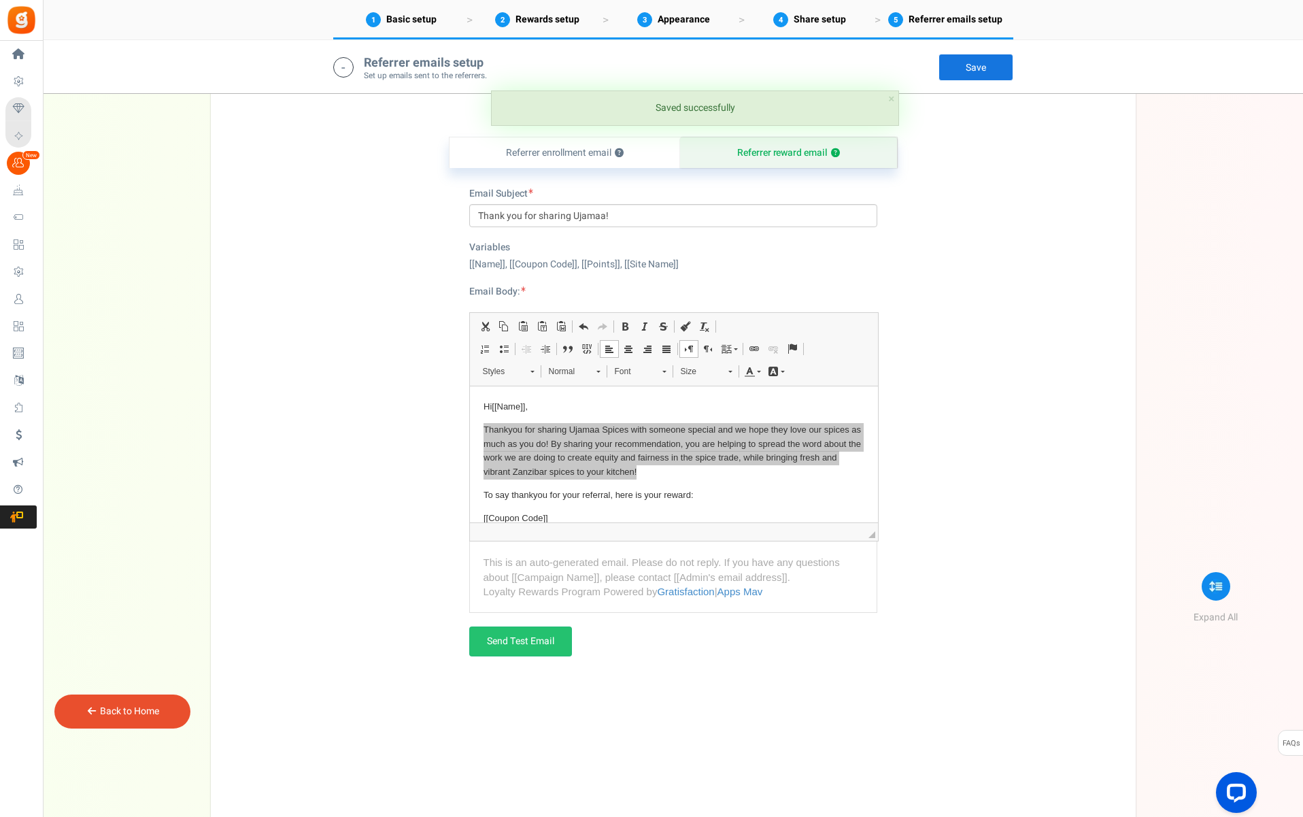
scroll to position [2826, 0]
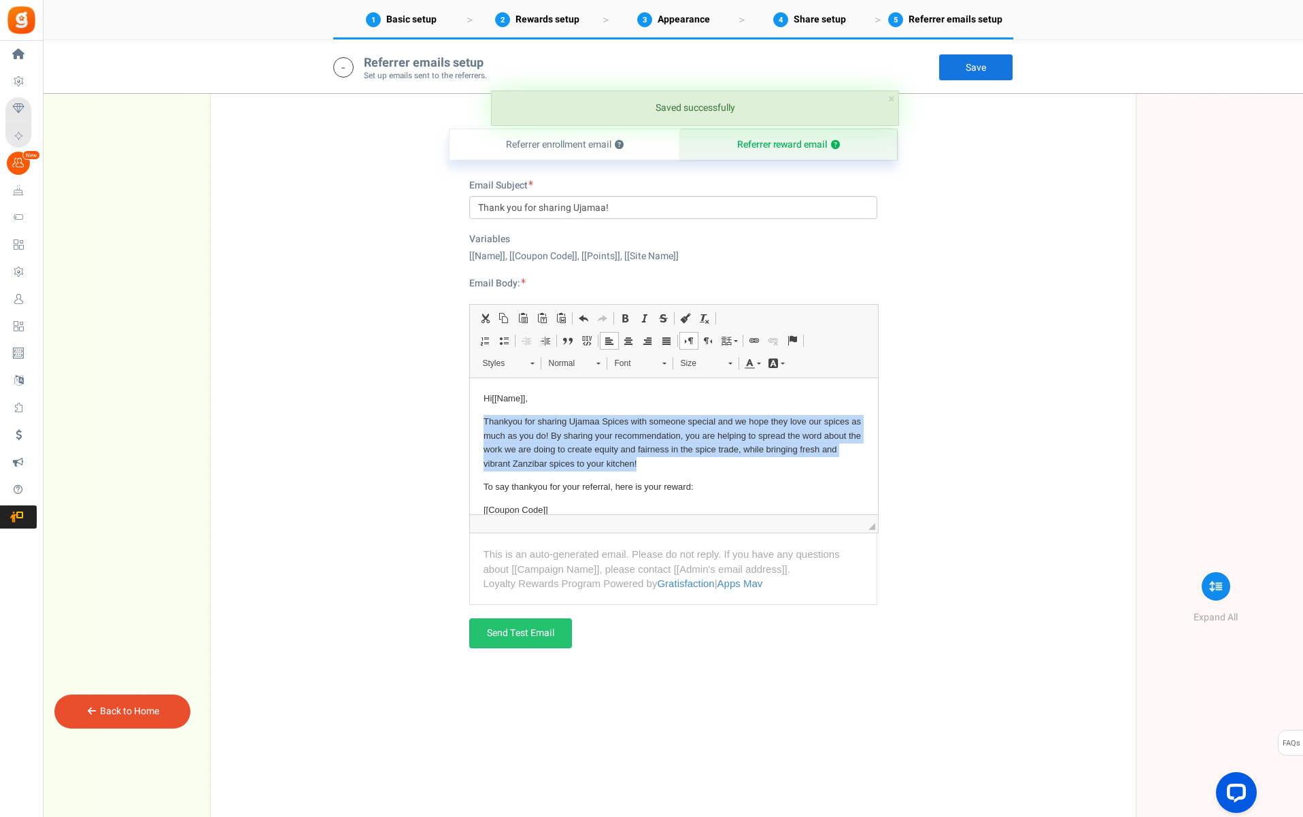
click at [641, 468] on p "Thankyou for sharing Ujamaa Spices with someone special and we hope they love o…" at bounding box center [673, 443] width 381 height 56
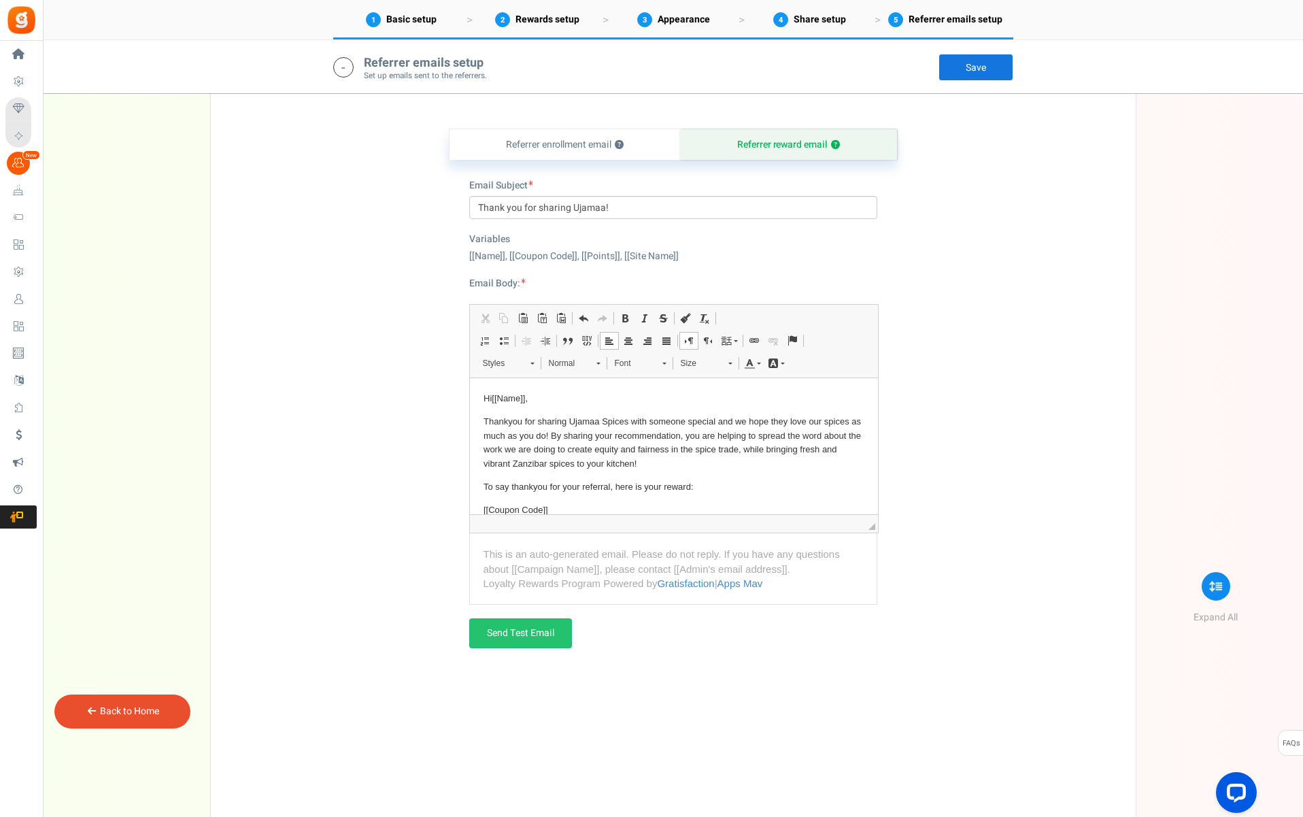
scroll to position [2823, 0]
click at [531, 486] on p "To say thankyou for your referral, here is your reward:" at bounding box center [673, 489] width 381 height 14
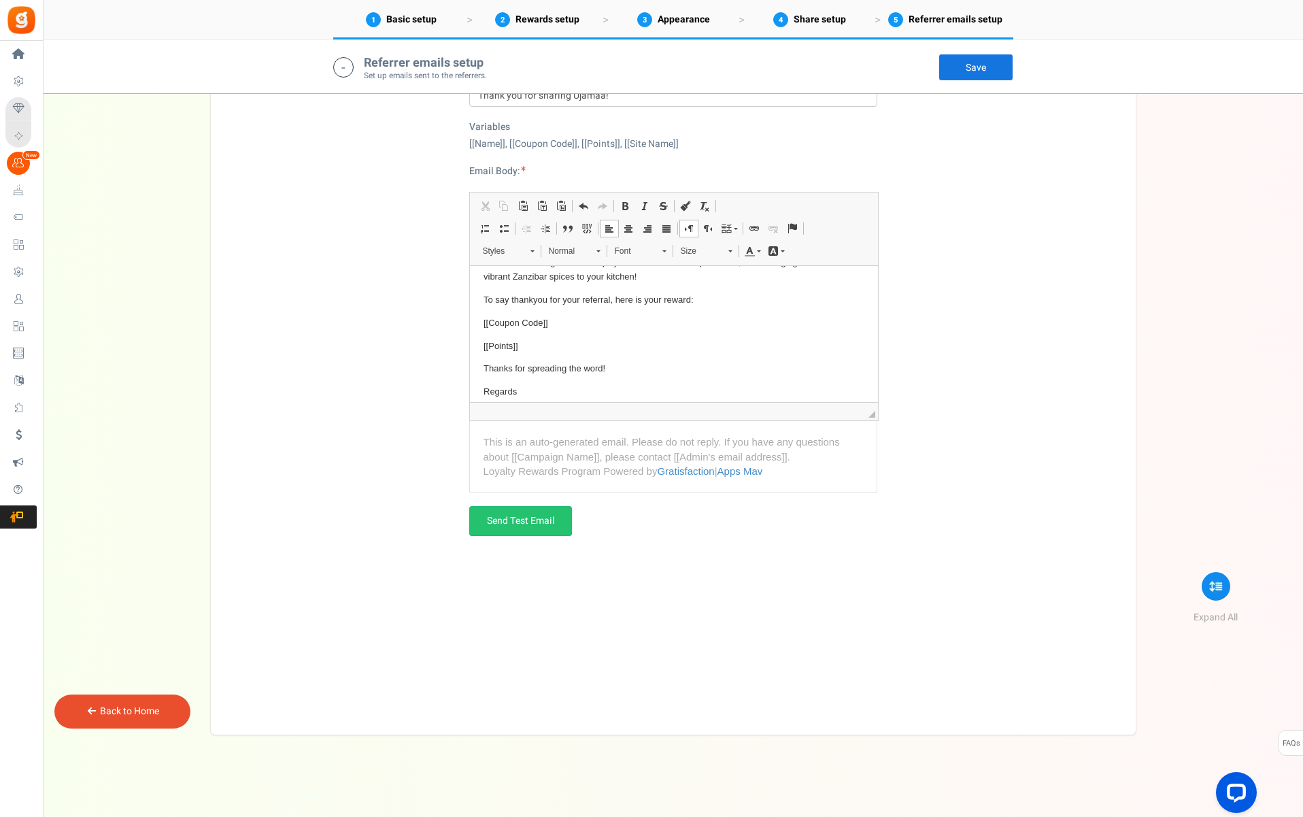
scroll to position [73, 0]
drag, startPoint x: 562, startPoint y: 320, endPoint x: 477, endPoint y: 319, distance: 85.0
click at [477, 319] on html "Hi [[Name]] , Thankyou for sharing Ujamaa Spices with someone special and we ho…" at bounding box center [673, 315] width 408 height 245
click at [994, 74] on link "Save" at bounding box center [976, 67] width 75 height 27
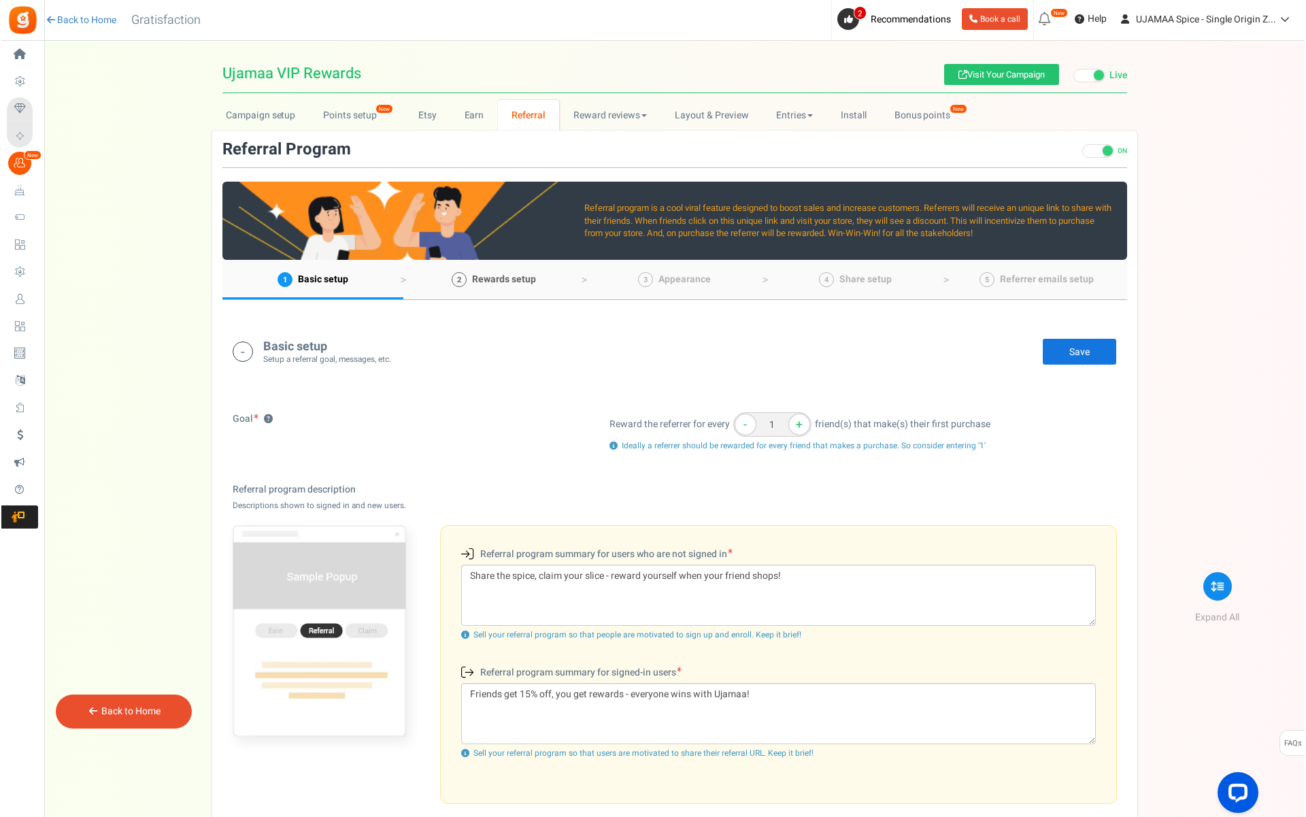
scroll to position [0, 0]
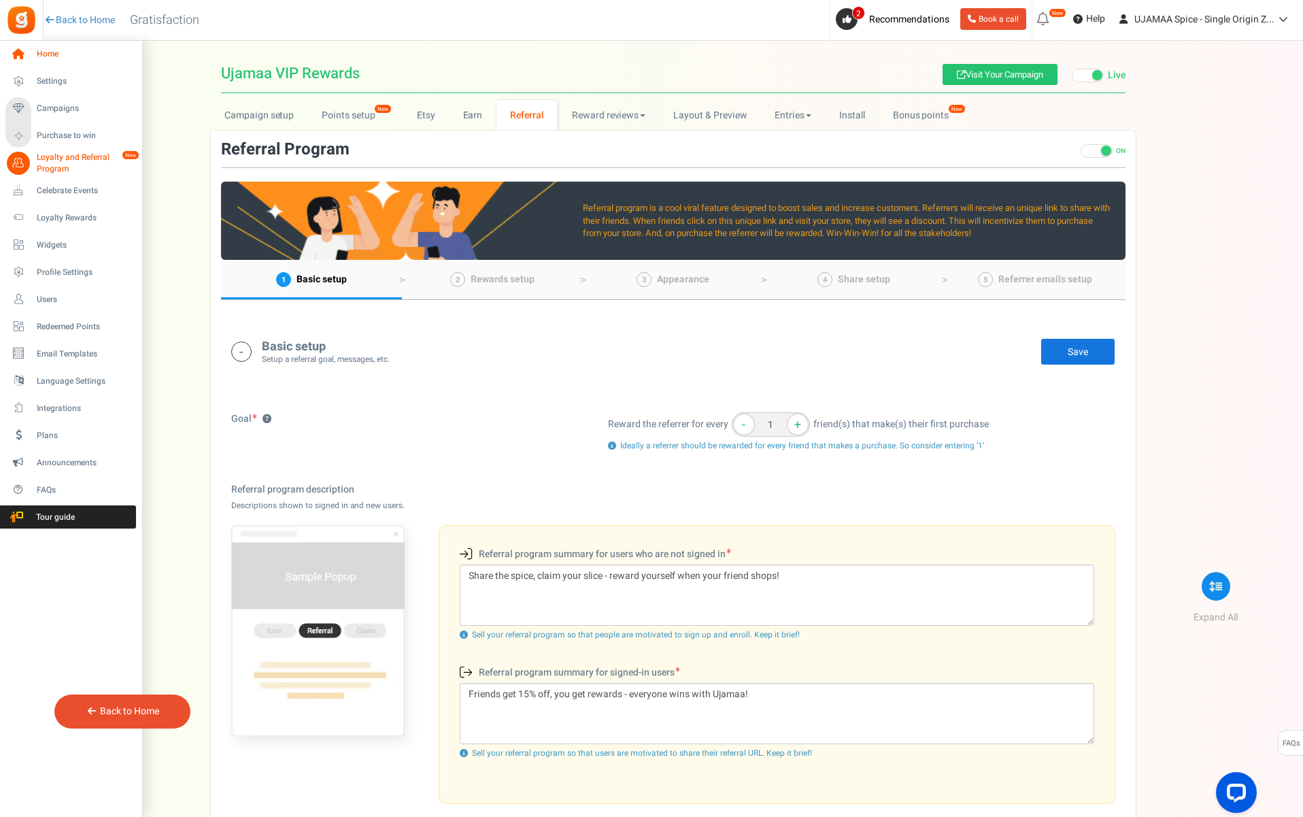
click at [20, 56] on icon at bounding box center [18, 54] width 23 height 23
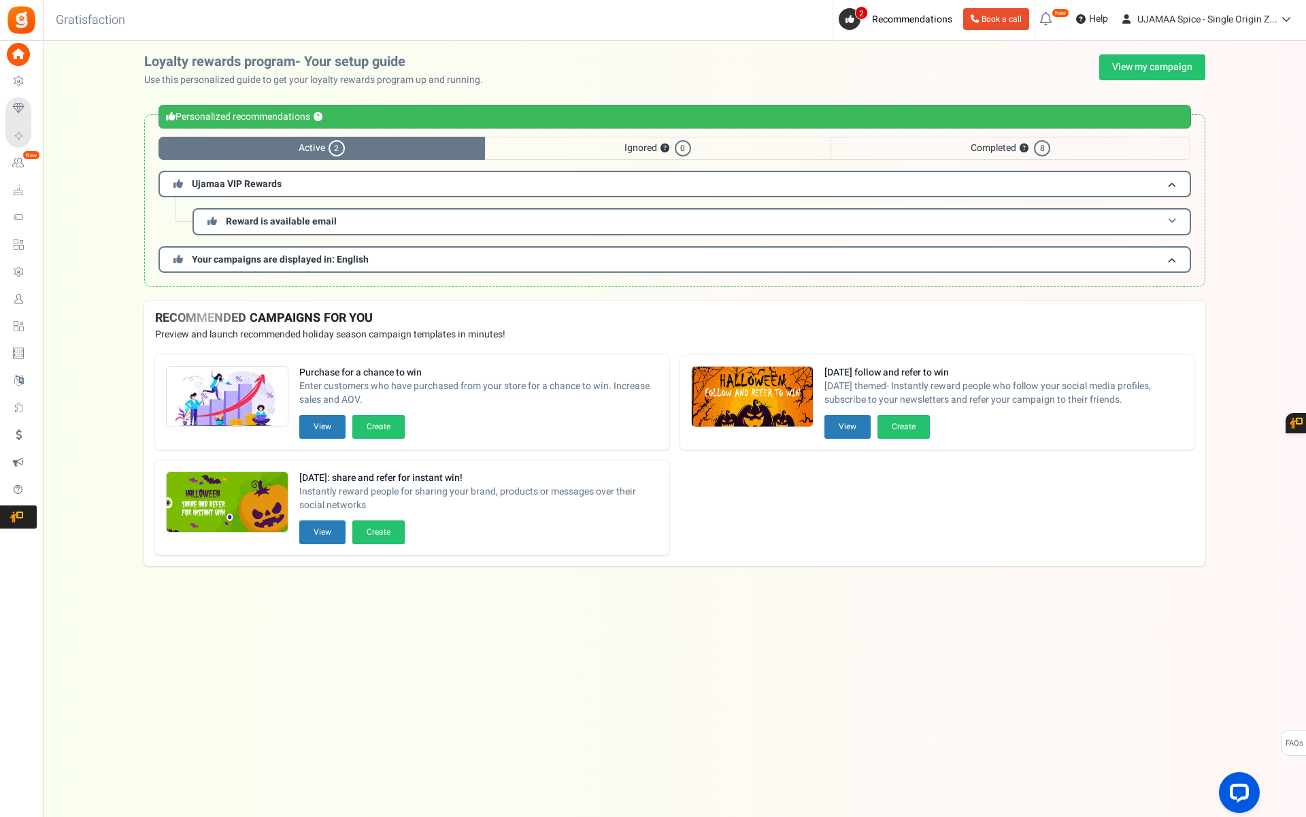
click at [331, 223] on span "Reward is available email" at bounding box center [281, 221] width 111 height 14
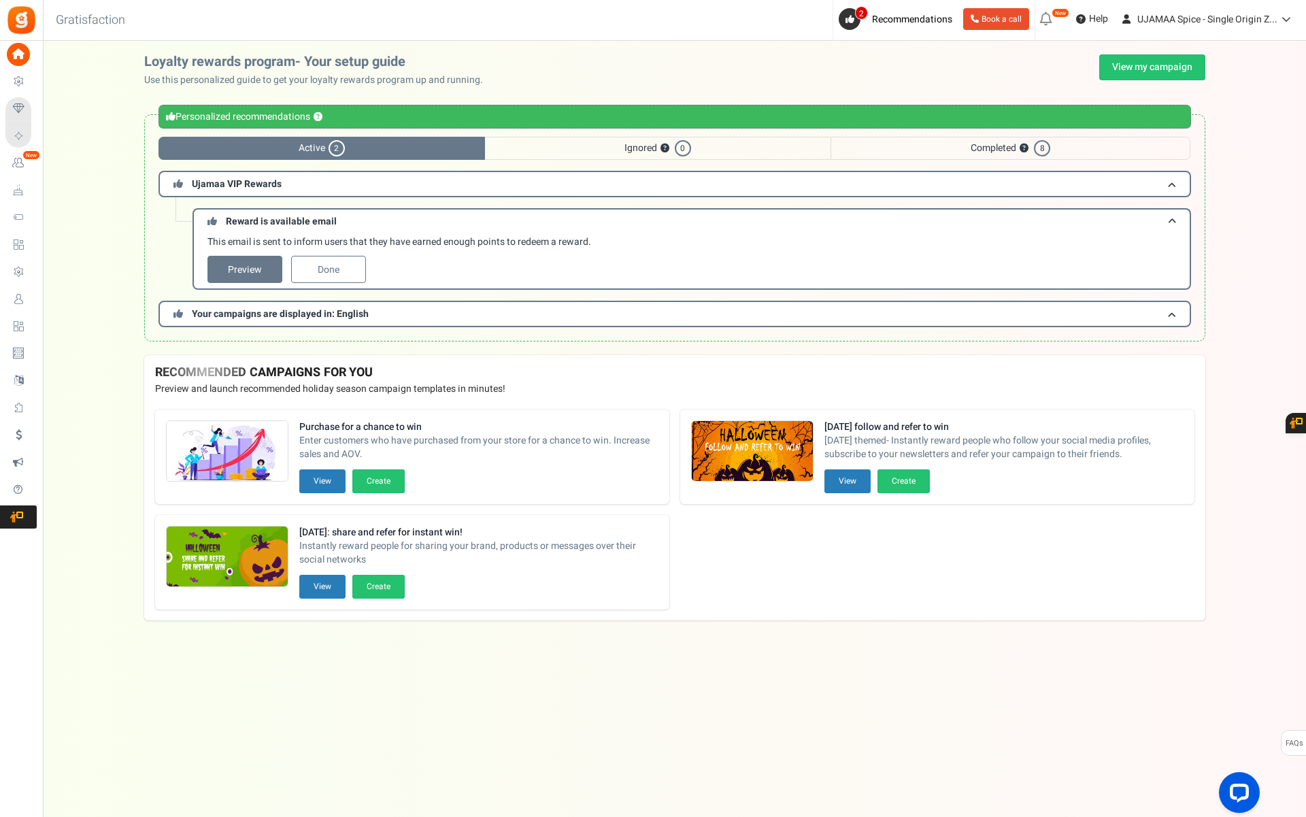
click at [262, 269] on link "Preview" at bounding box center [244, 269] width 75 height 27
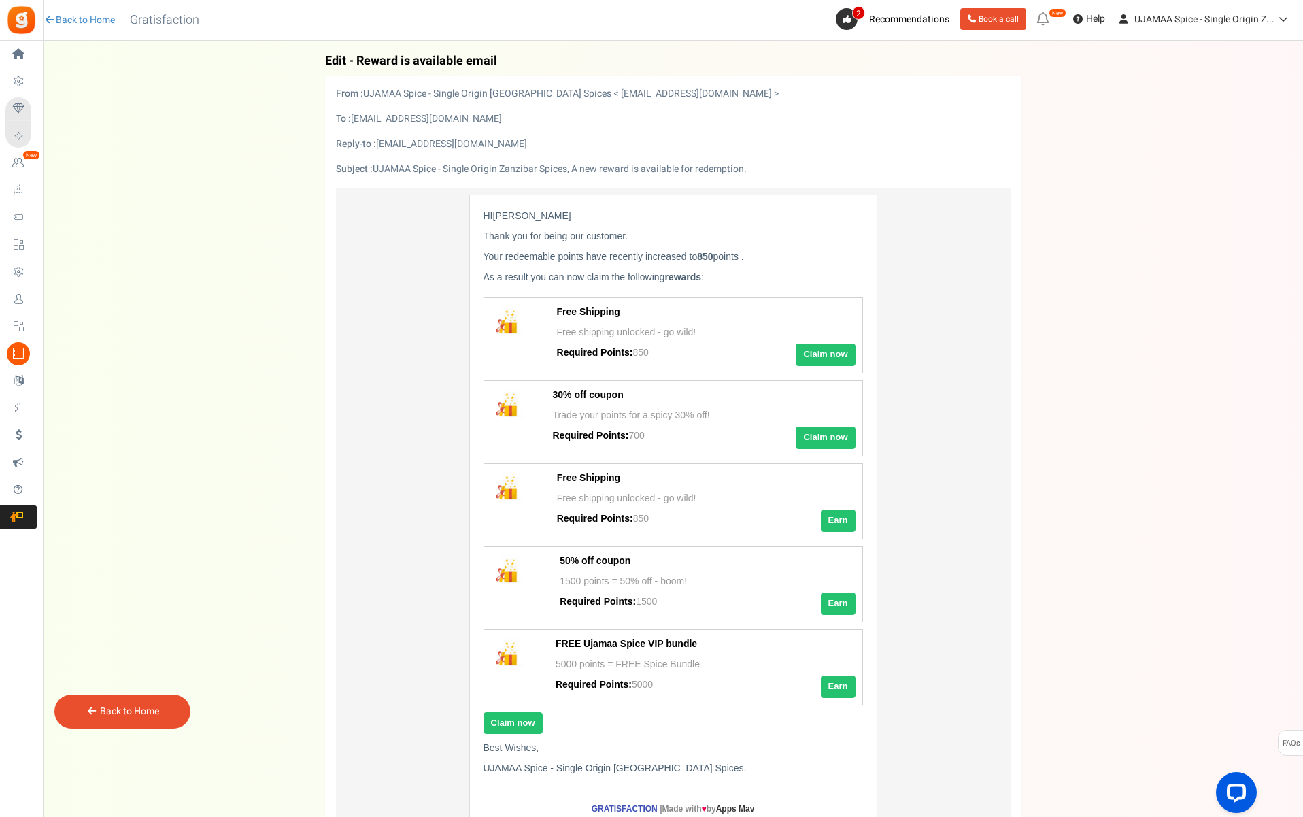
click at [506, 219] on span "[PERSON_NAME]" at bounding box center [532, 215] width 78 height 11
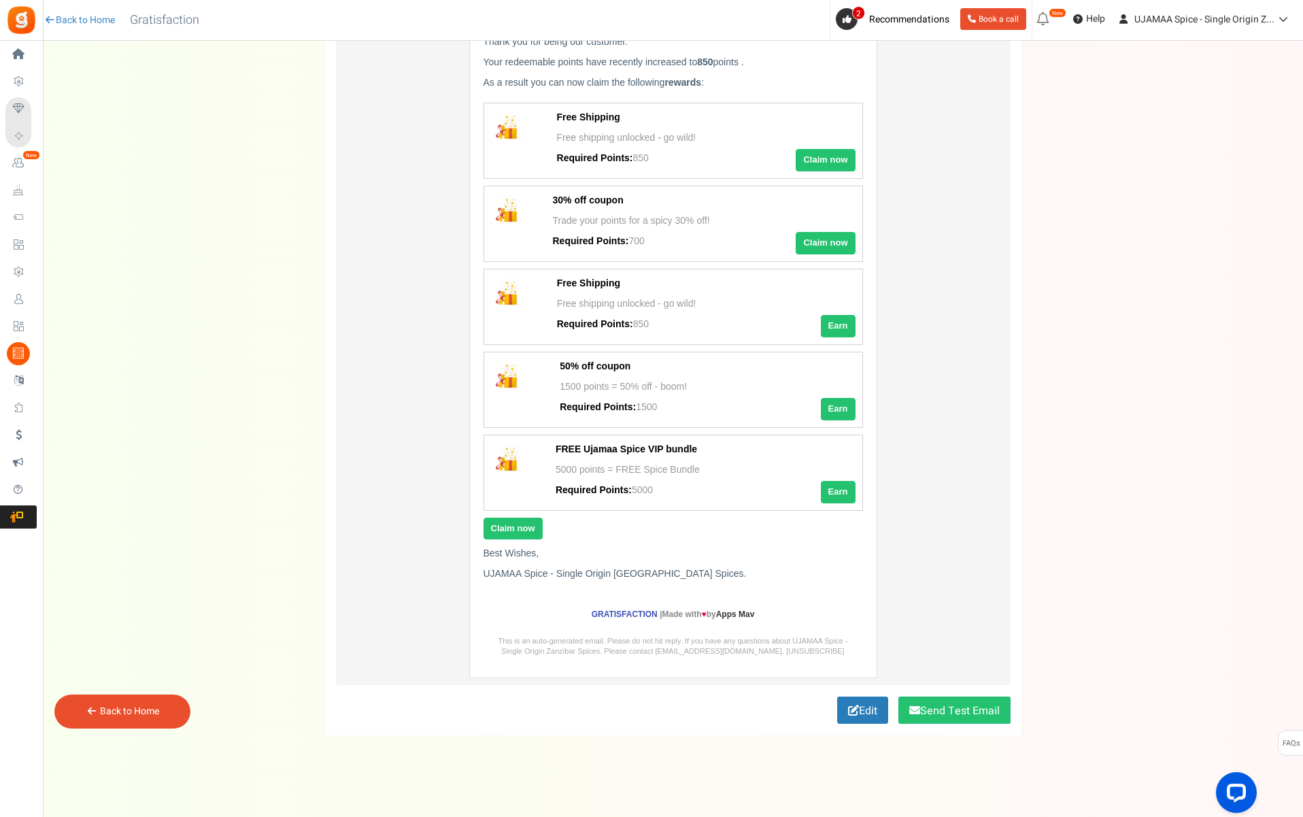
scroll to position [193, 0]
click at [855, 709] on link "Edit" at bounding box center [862, 711] width 51 height 27
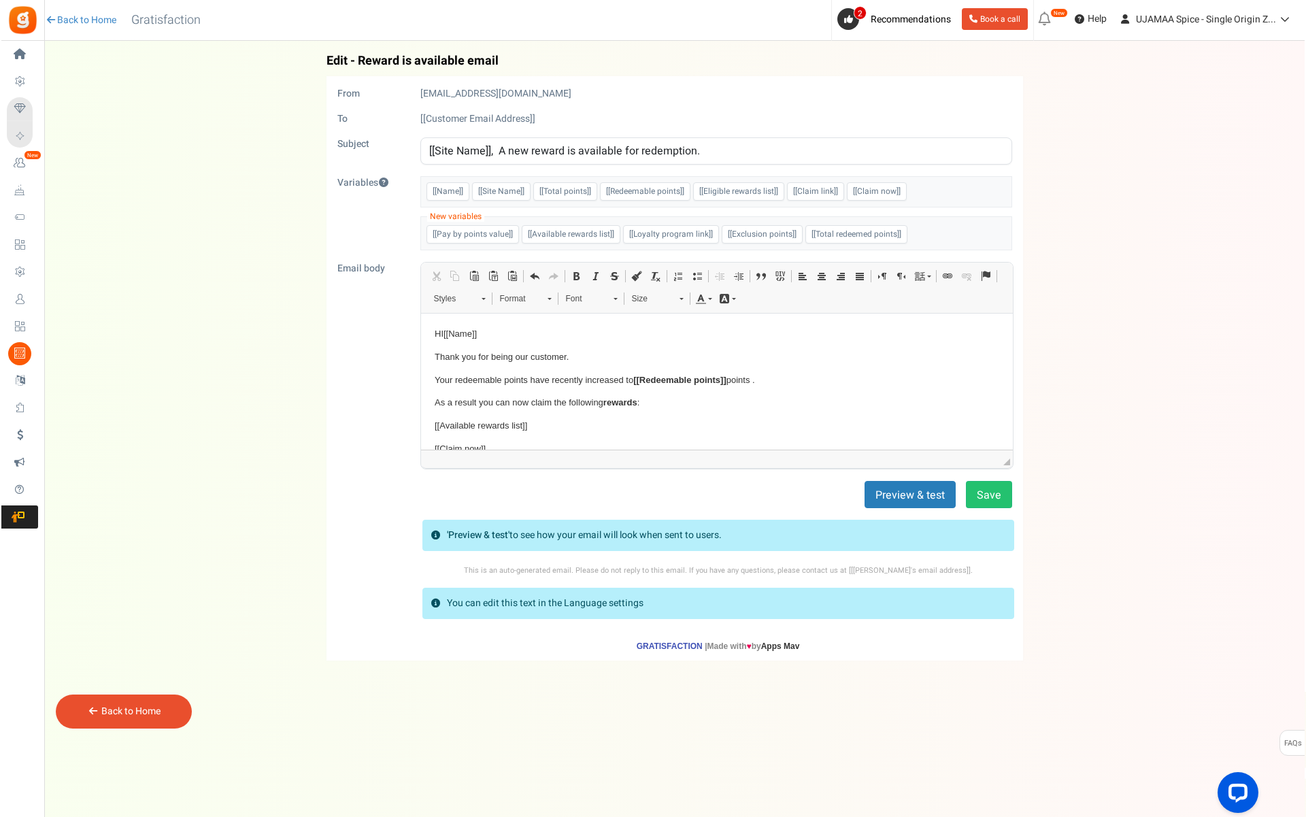
scroll to position [0, 0]
click at [495, 357] on p "Thank you for being our customer." at bounding box center [716, 357] width 565 height 14
drag, startPoint x: 516, startPoint y: 355, endPoint x: 567, endPoint y: 356, distance: 50.3
click at [567, 356] on p "Thank you for being our customer." at bounding box center [716, 357] width 565 height 14
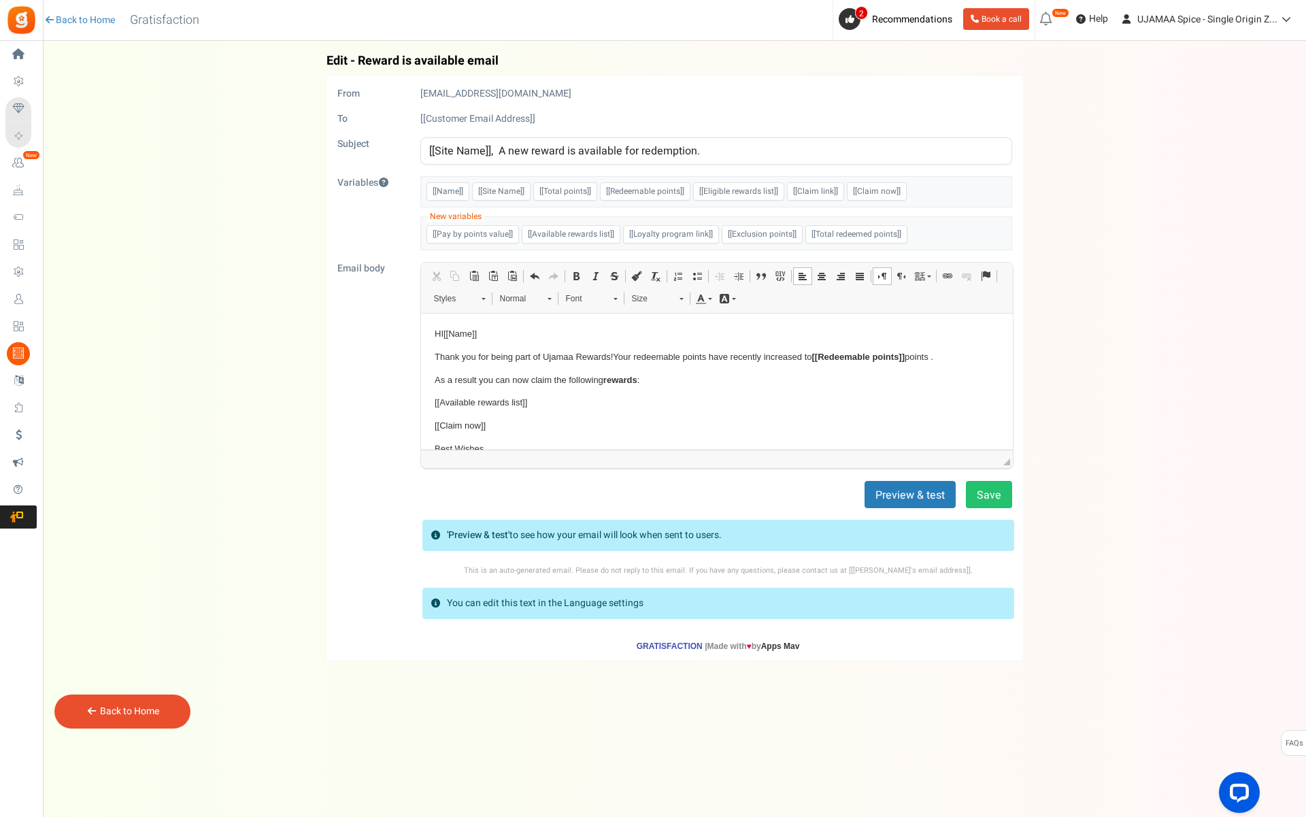
click at [433, 424] on html "HI [[Name]] Thank you for being part of Ujamaa Rewards! Your redeemable points …" at bounding box center [716, 404] width 592 height 180
drag, startPoint x: 434, startPoint y: 446, endPoint x: 476, endPoint y: 444, distance: 42.2
click at [477, 445] on p "Best Wishes," at bounding box center [716, 449] width 565 height 14
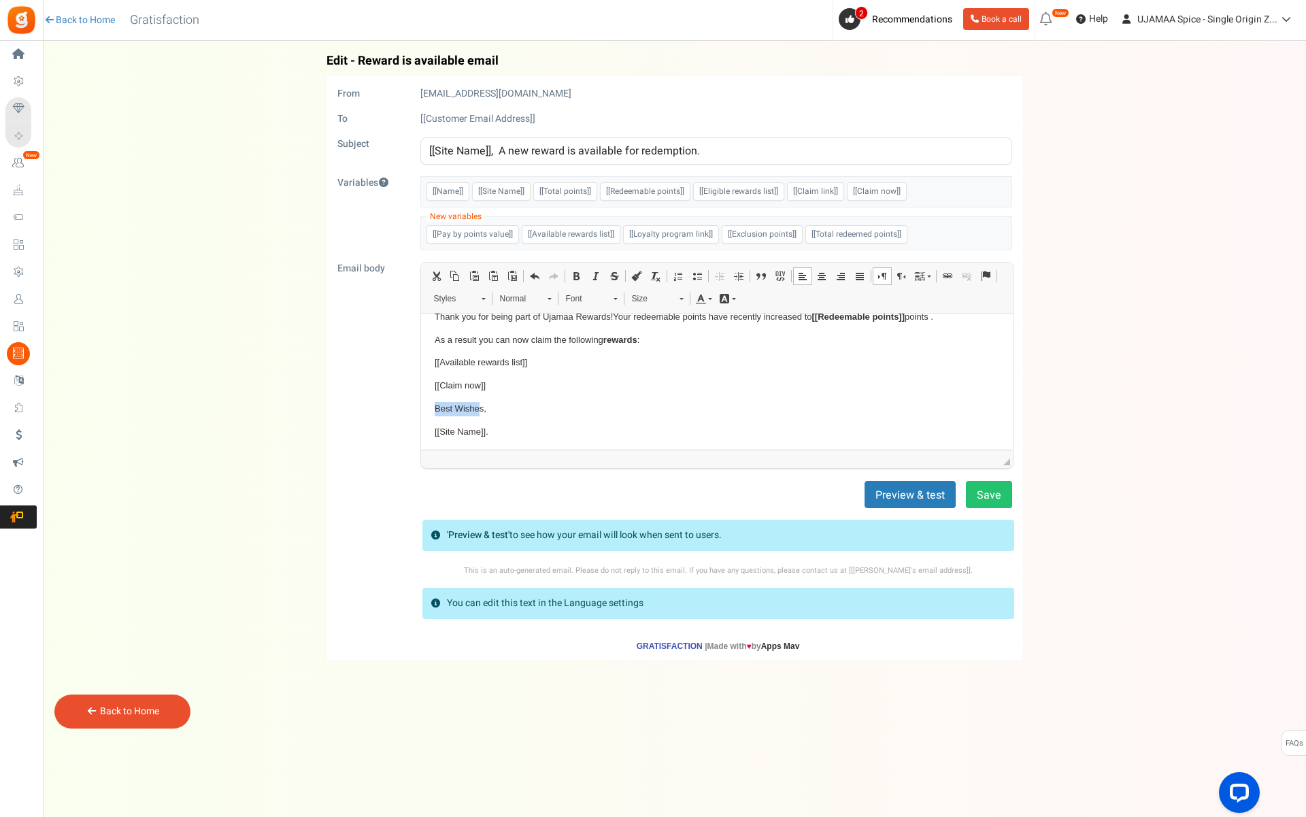
scroll to position [39, 0]
click at [464, 409] on p "Best Wishes," at bounding box center [716, 410] width 565 height 14
drag, startPoint x: 482, startPoint y: 407, endPoint x: 435, endPoint y: 405, distance: 46.3
click at [435, 405] on p "Best Wishes," at bounding box center [716, 410] width 565 height 14
drag, startPoint x: 986, startPoint y: 497, endPoint x: 986, endPoint y: 505, distance: 8.2
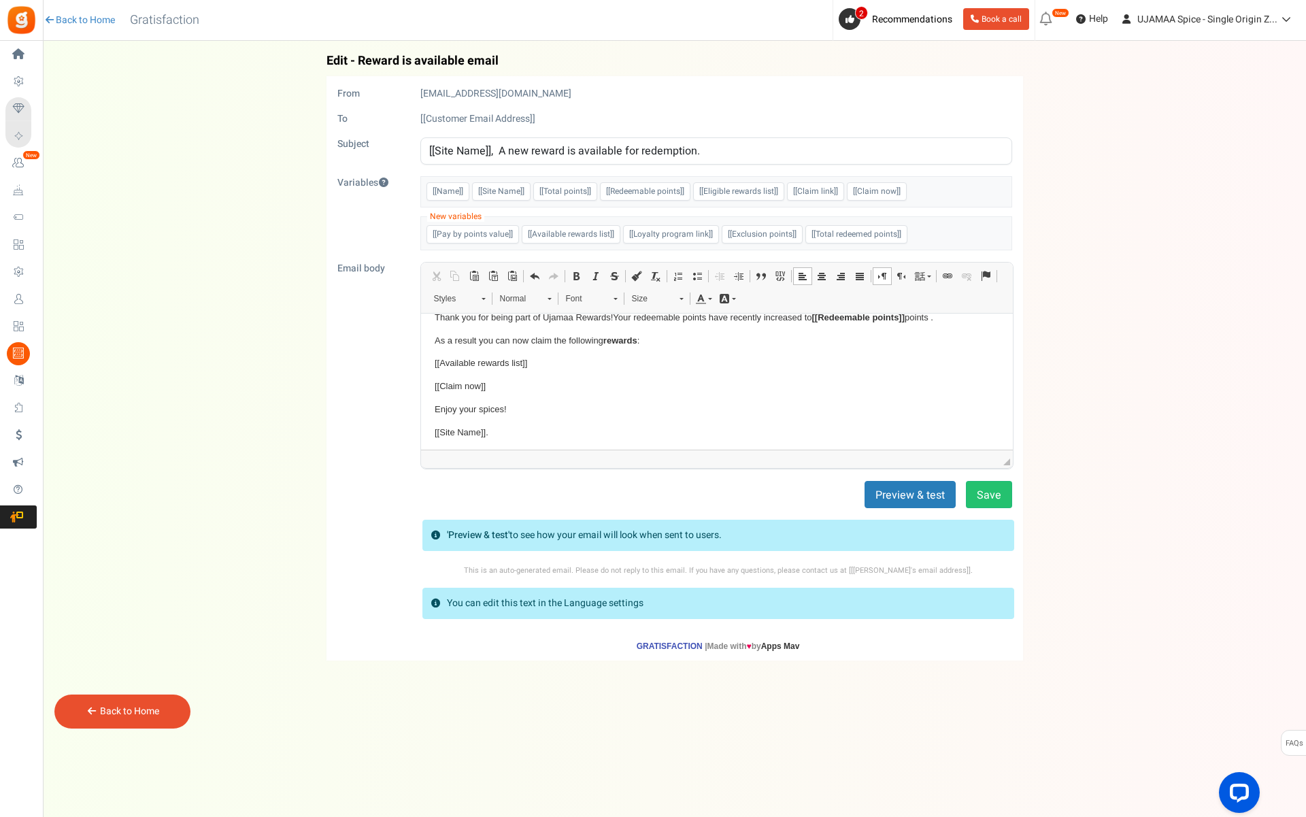
click at [986, 497] on button "Save" at bounding box center [989, 494] width 46 height 27
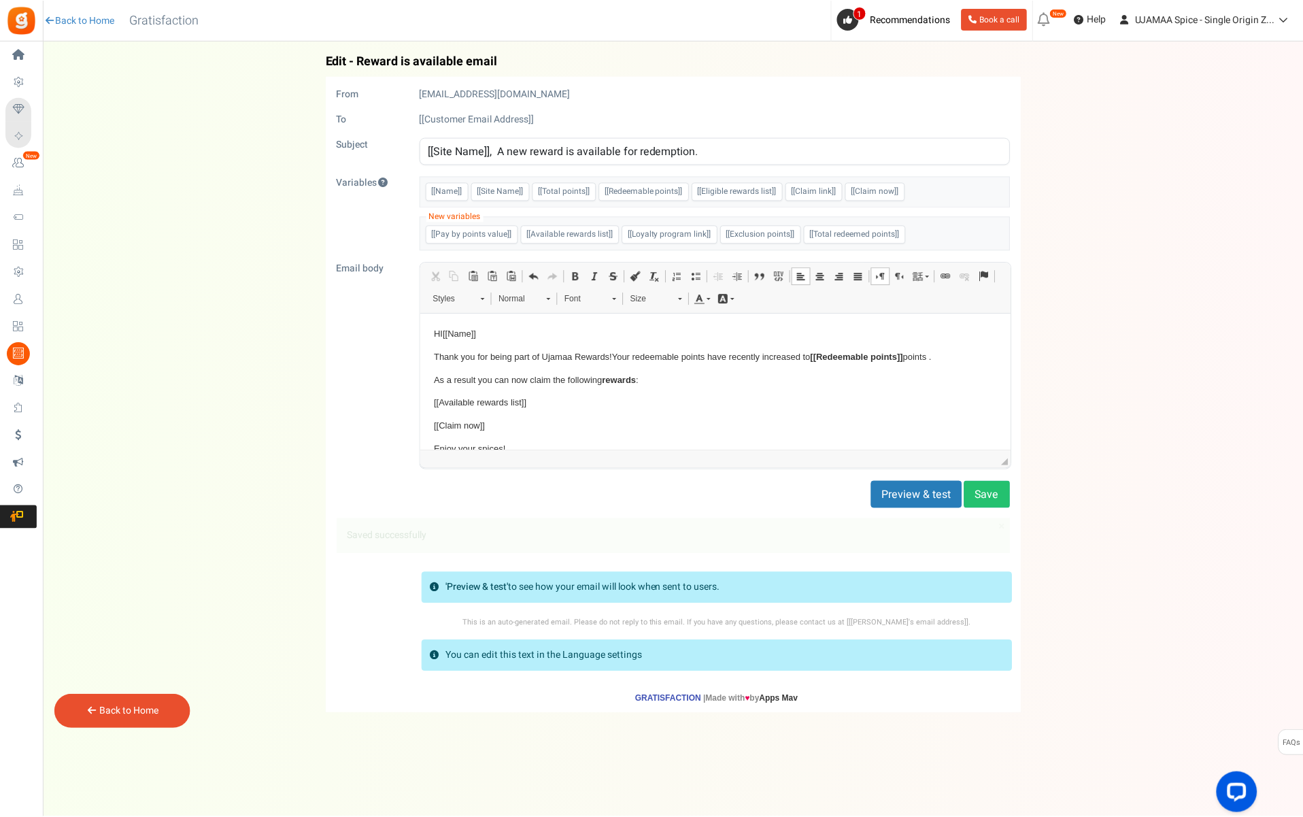
scroll to position [0, 0]
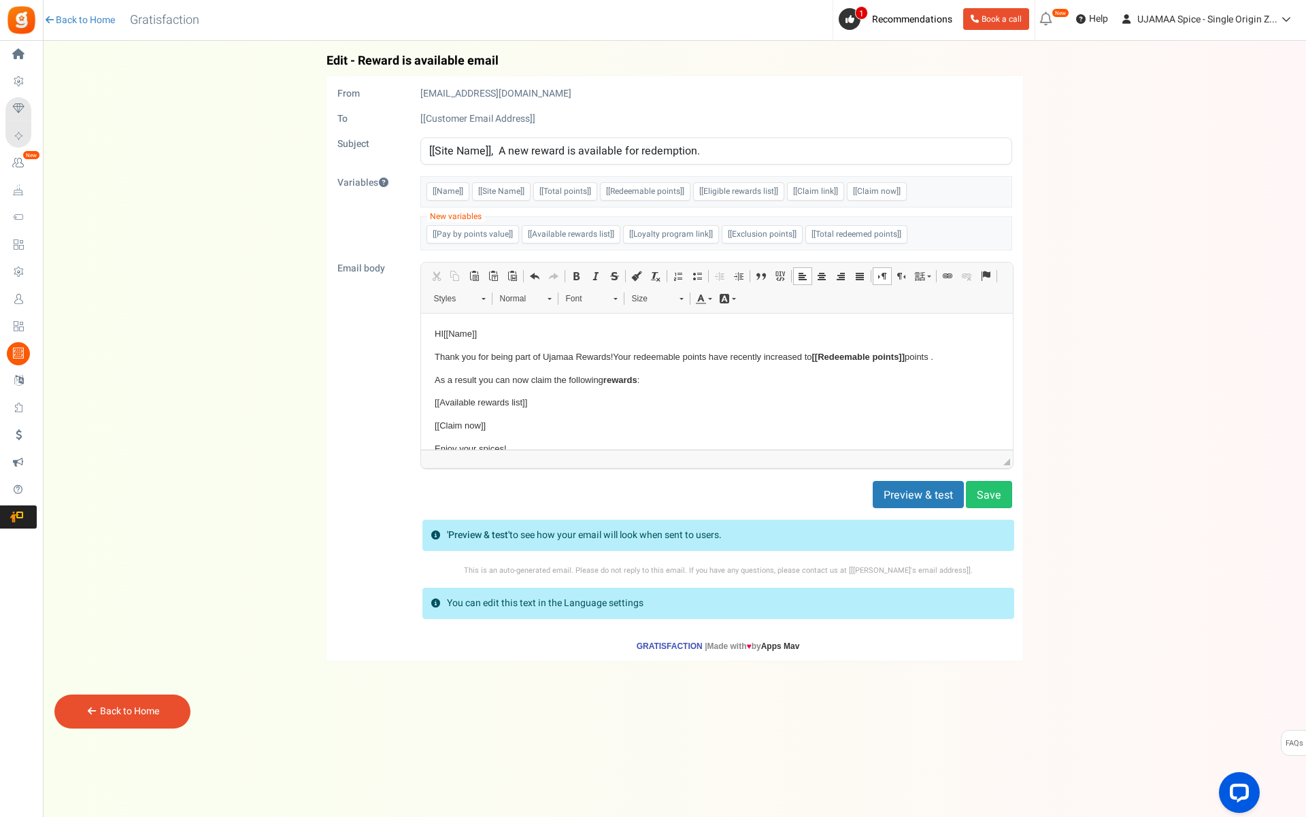
click at [945, 497] on button "Preview & test" at bounding box center [918, 494] width 91 height 27
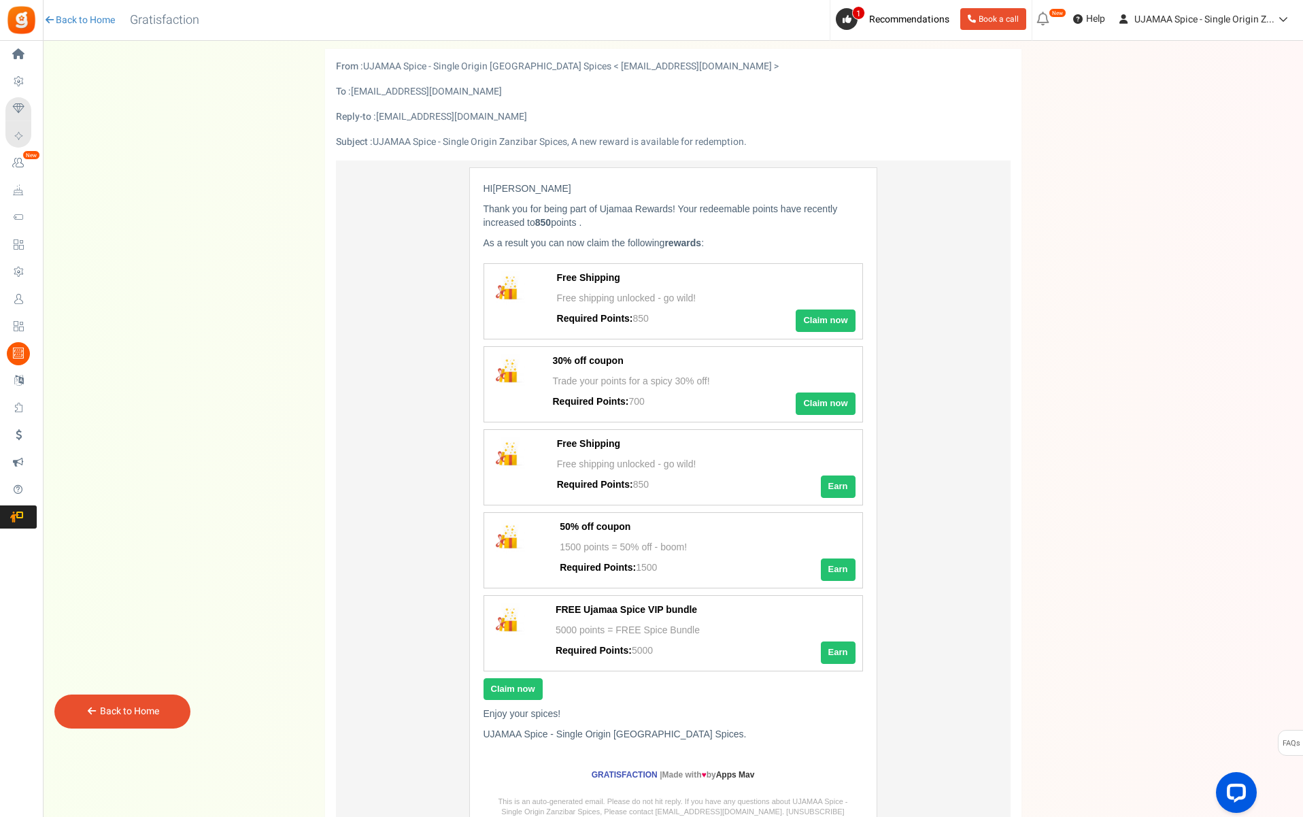
scroll to position [26, 0]
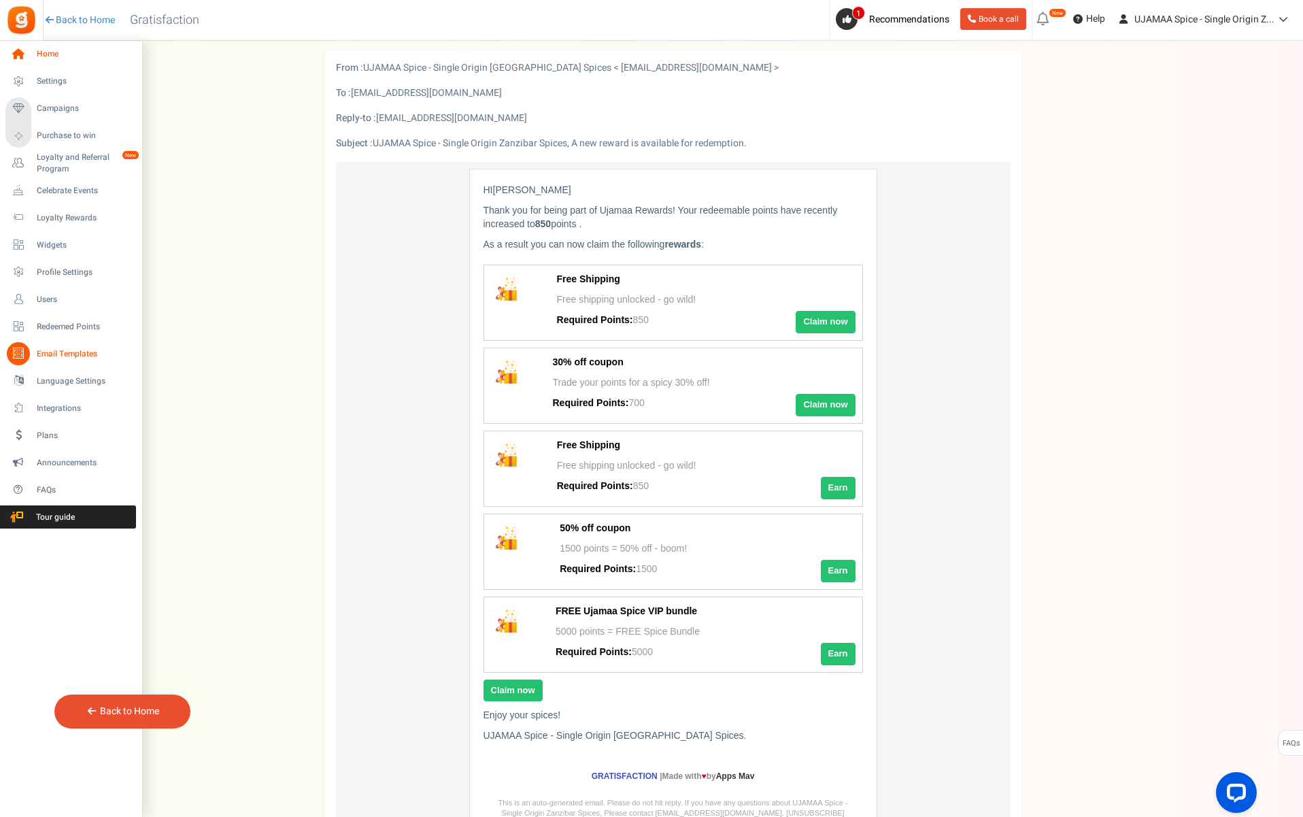
click at [14, 56] on icon at bounding box center [18, 54] width 23 height 23
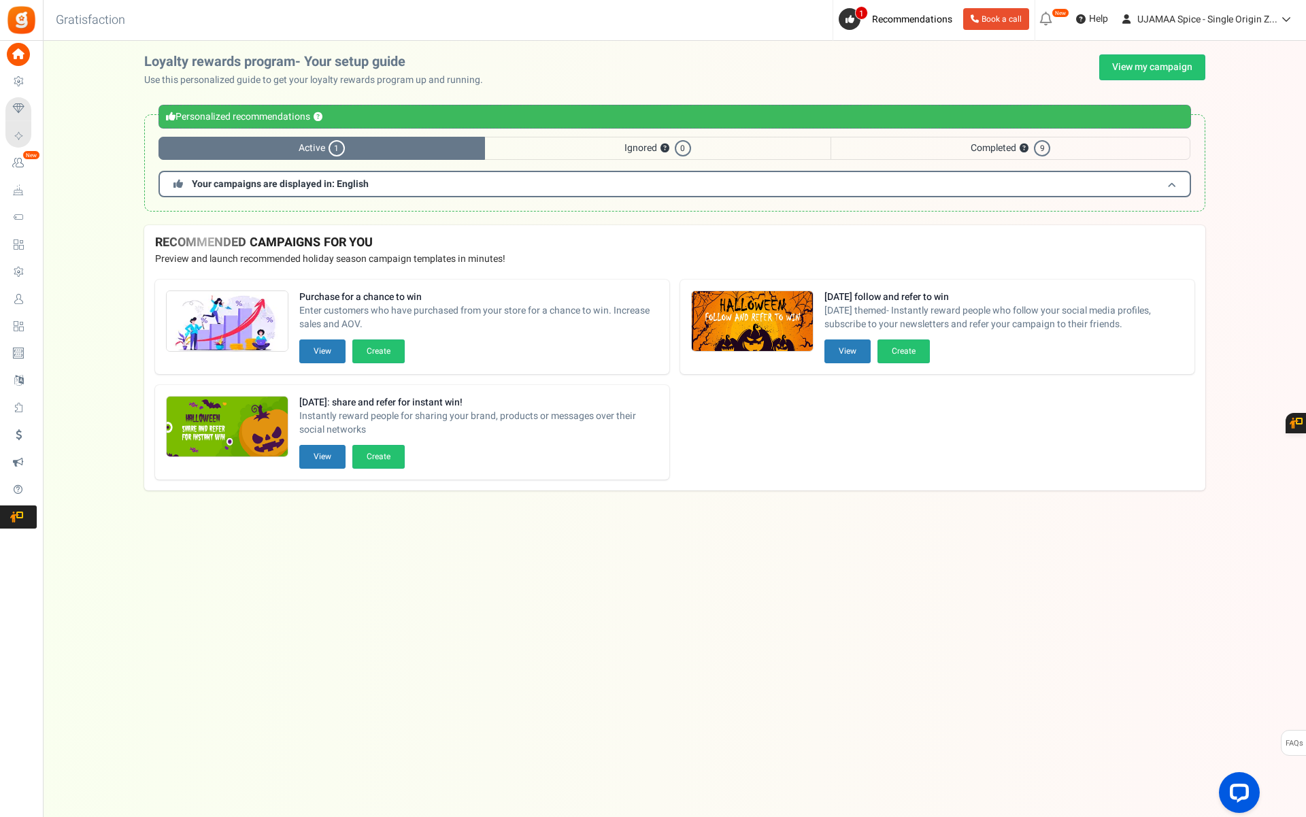
click at [291, 182] on span "Your campaigns are displayed in: English" at bounding box center [280, 184] width 177 height 14
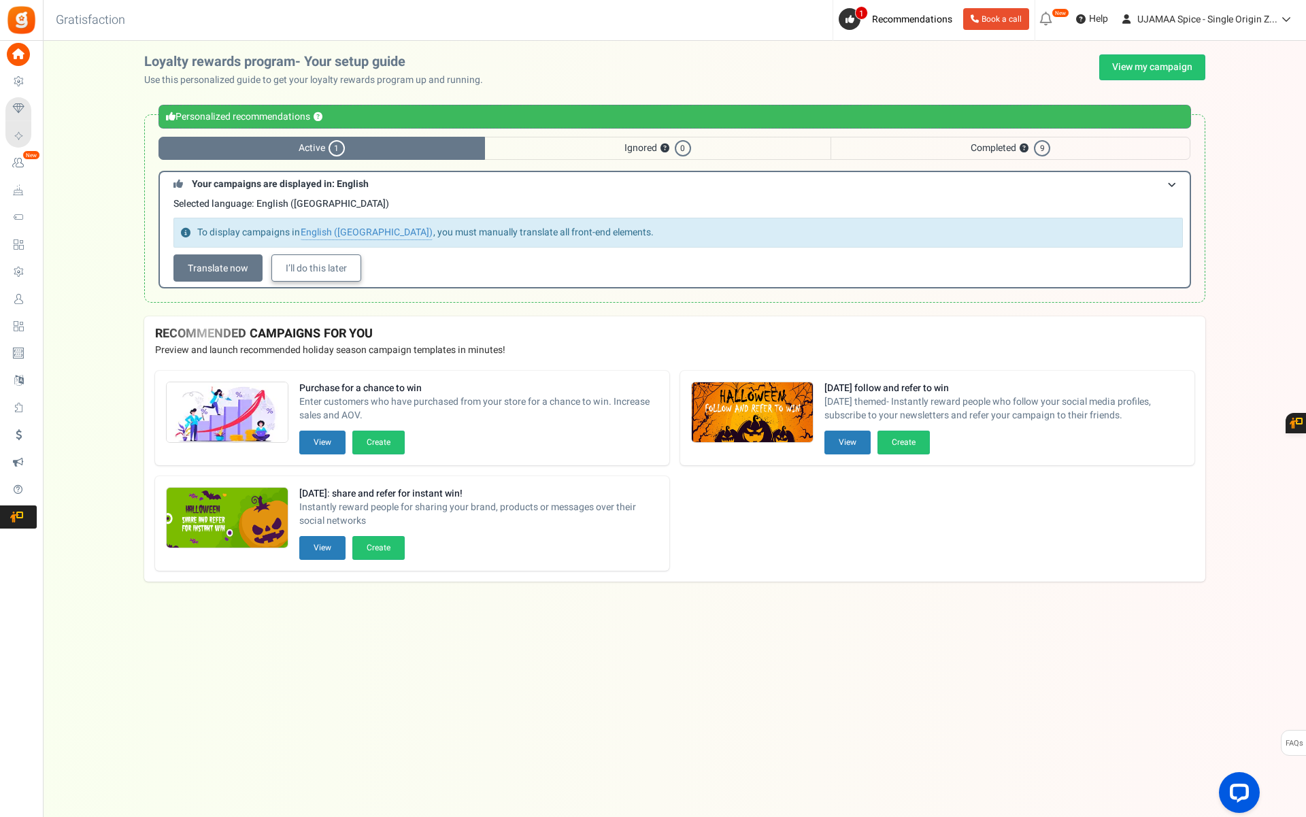
click at [292, 272] on link "I’ll do this later" at bounding box center [316, 267] width 90 height 27
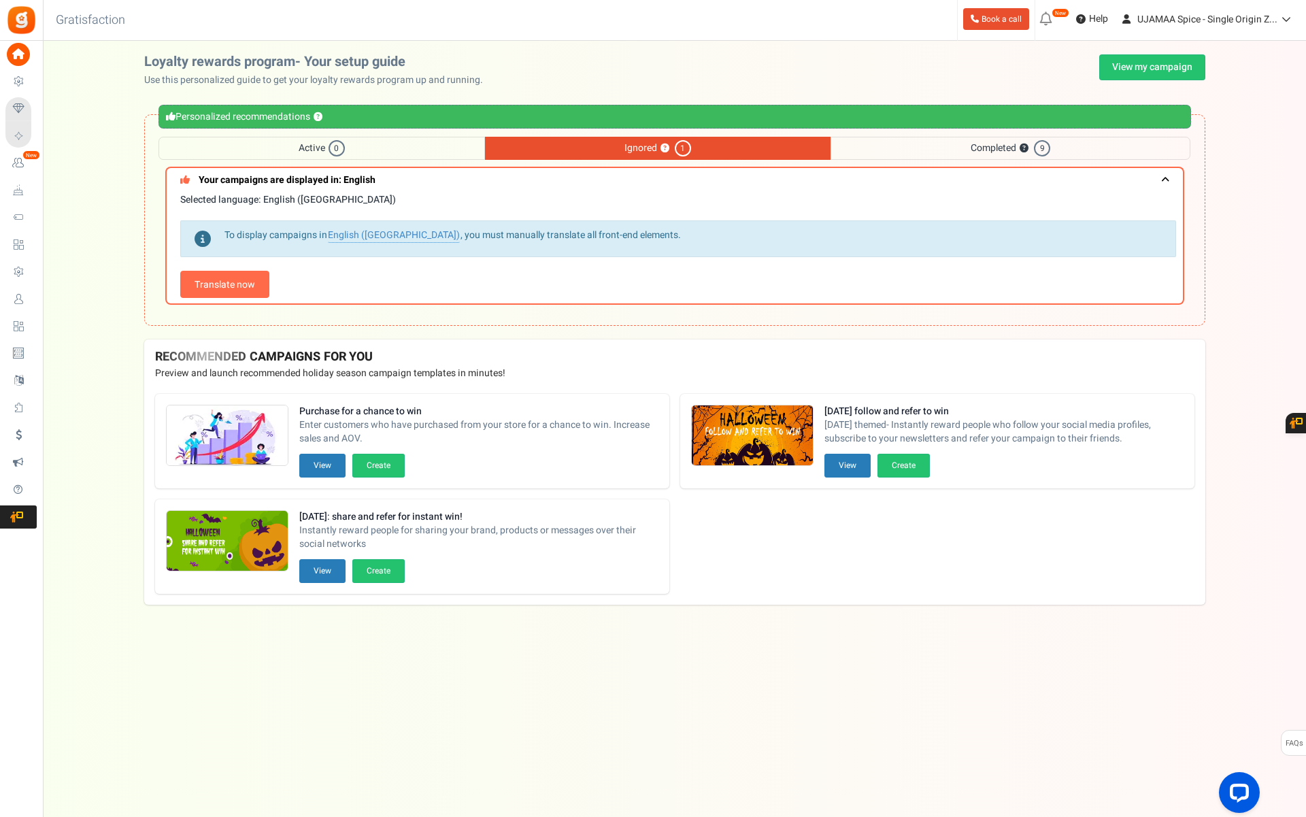
click at [611, 145] on span "Ignored ? 1" at bounding box center [658, 148] width 346 height 23
click at [244, 284] on link "Translate now" at bounding box center [224, 284] width 89 height 27
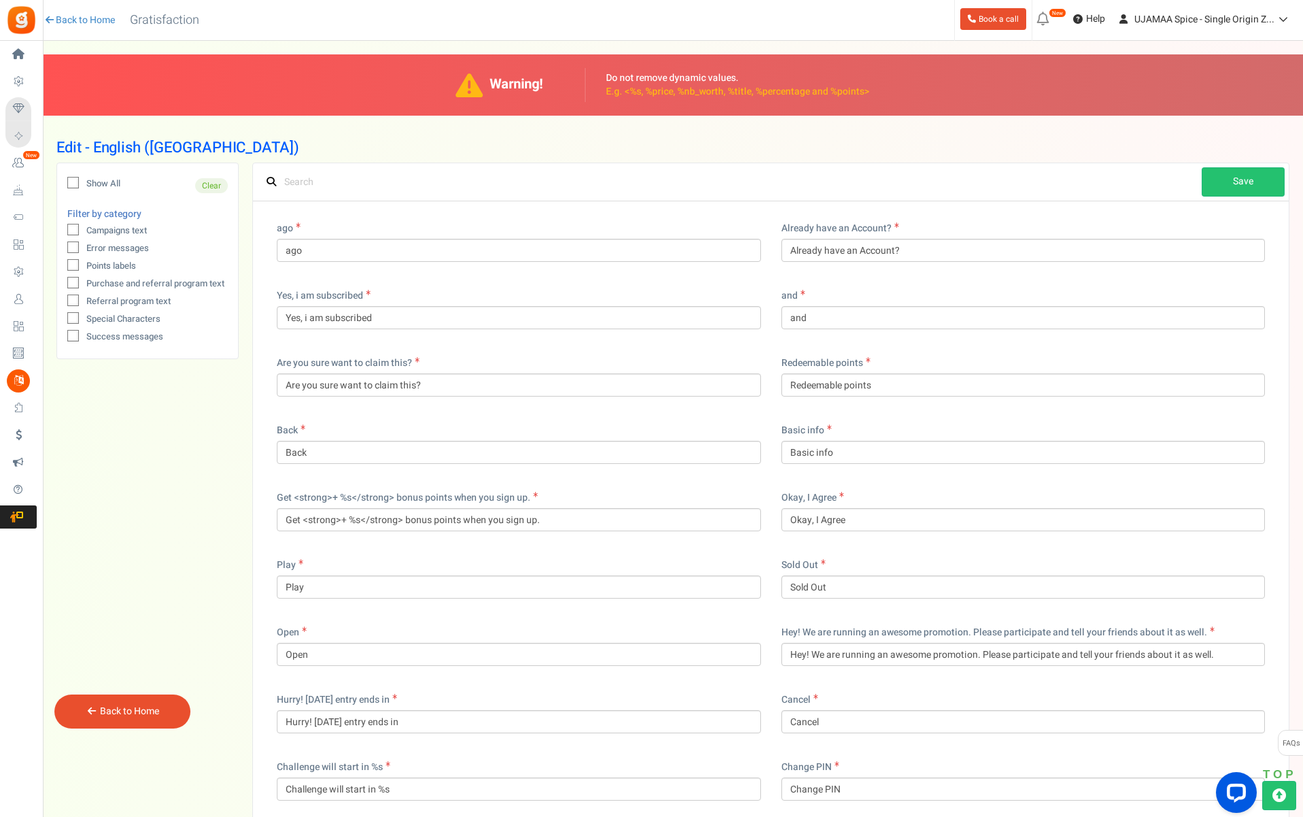
click at [1247, 180] on link "Save" at bounding box center [1243, 181] width 83 height 29
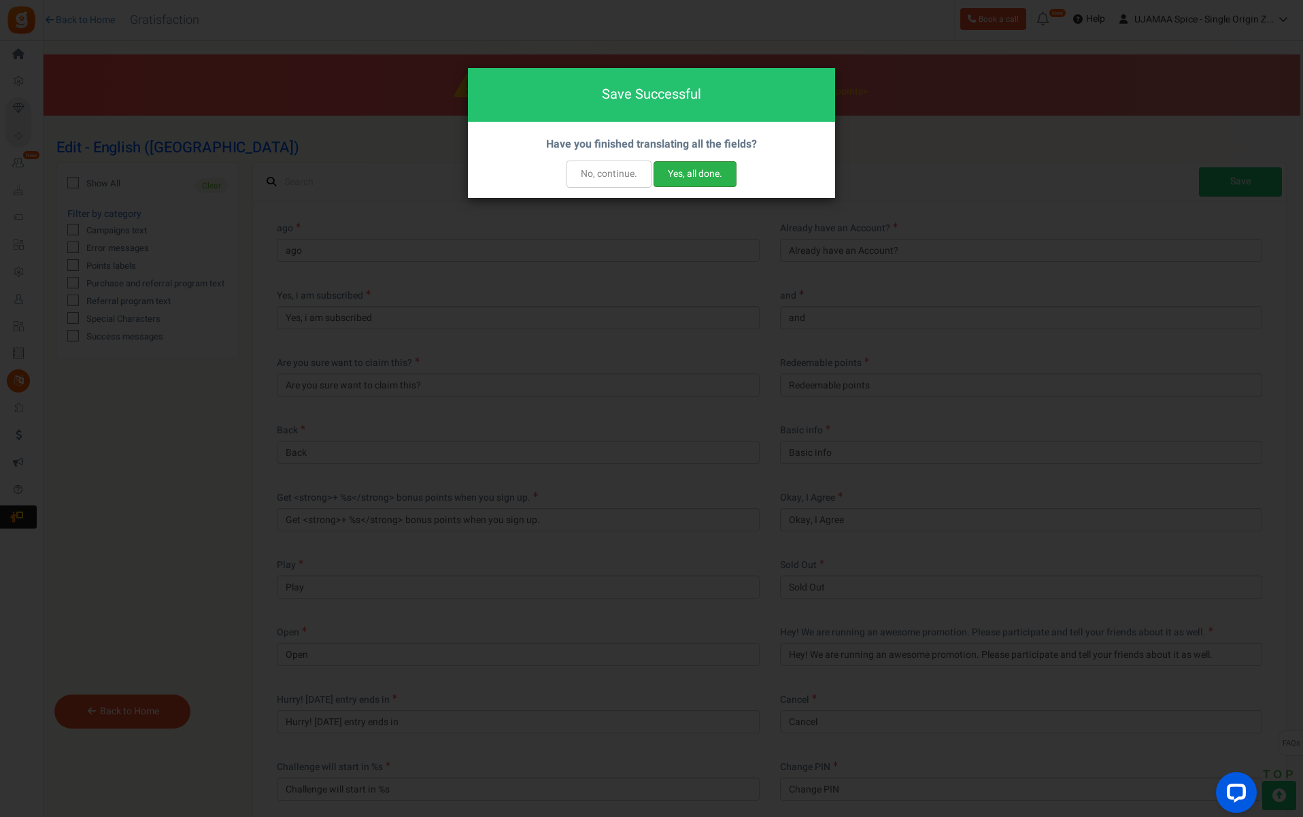
click at [677, 175] on button "Yes, all done." at bounding box center [695, 174] width 83 height 26
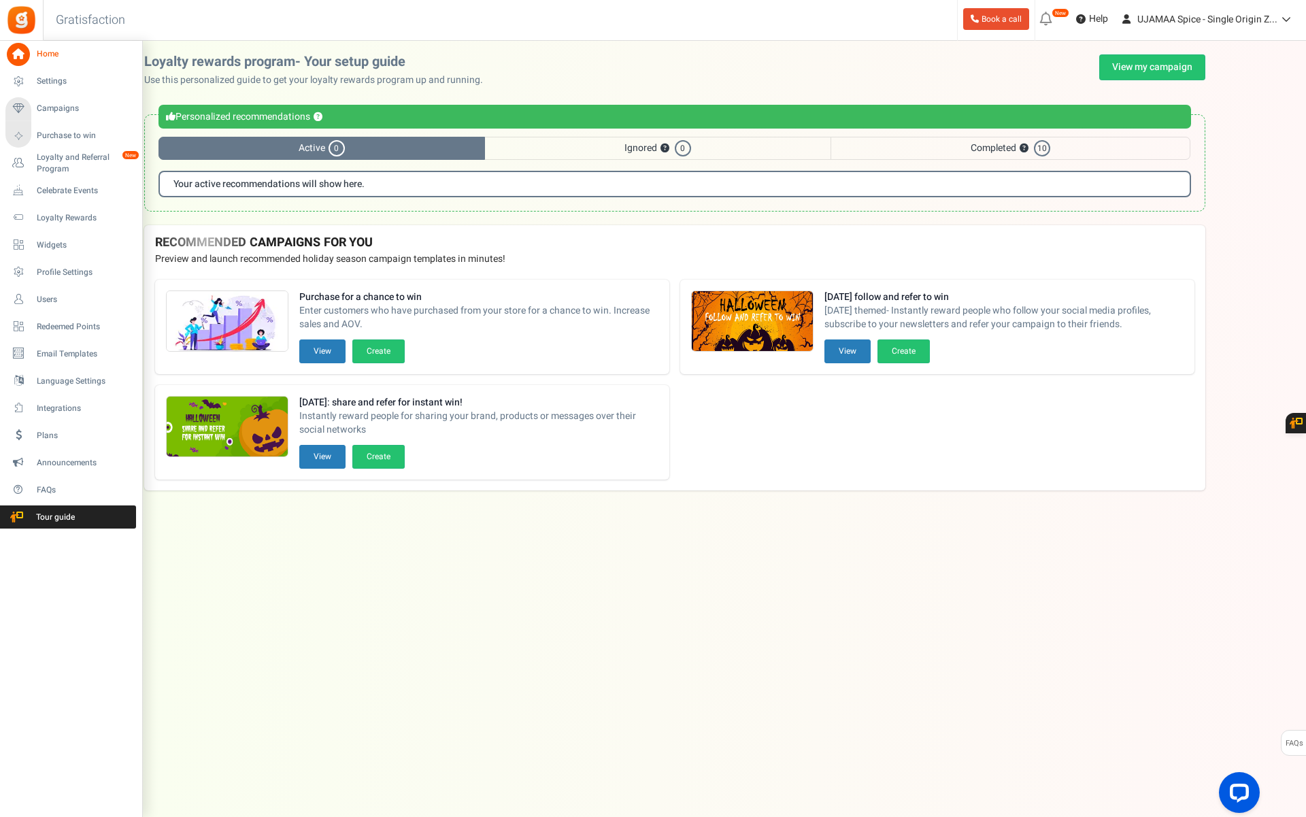
click at [47, 55] on span "Home" at bounding box center [84, 54] width 95 height 12
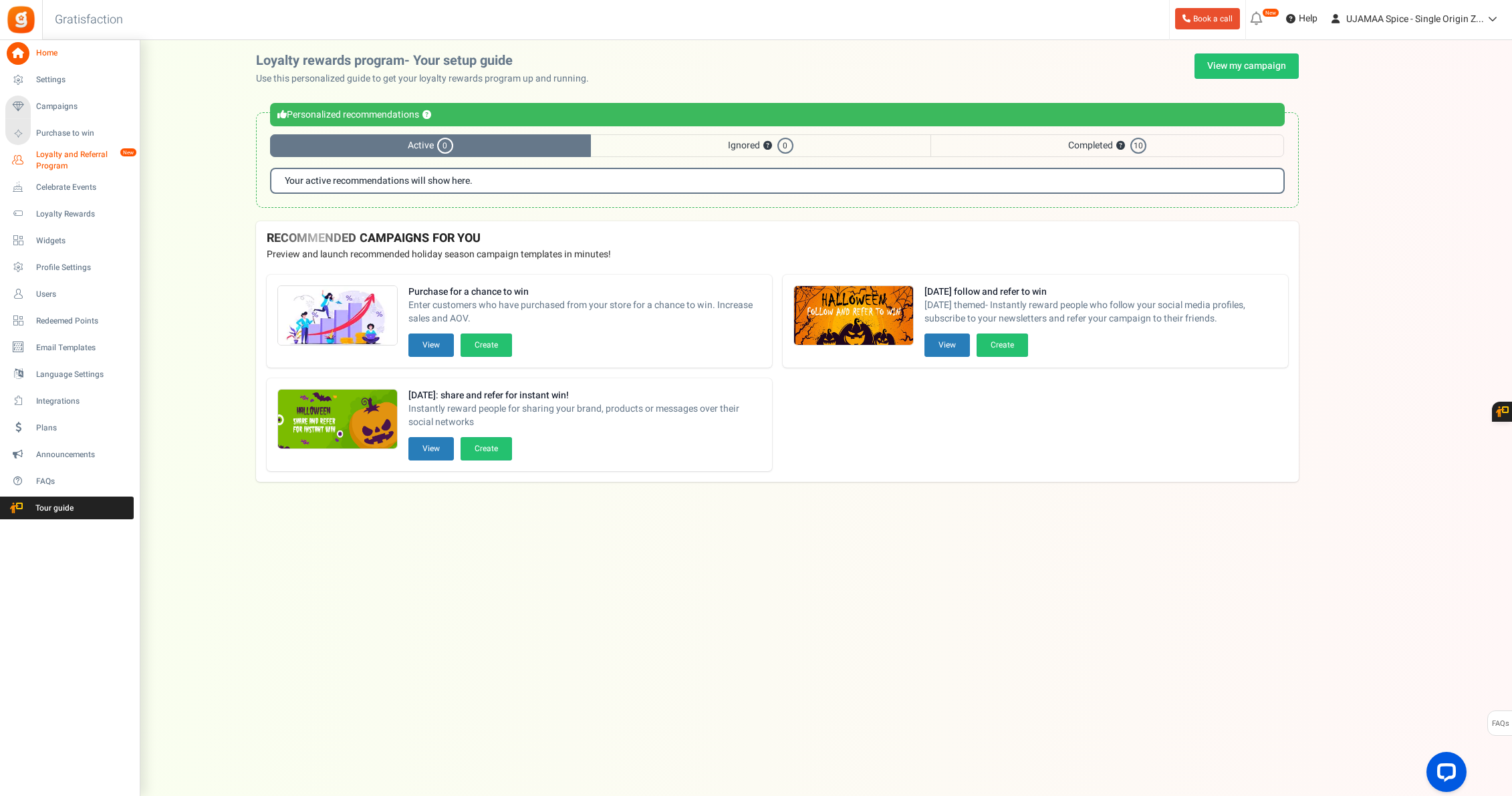
click at [40, 164] on span "Loyalty and Referral Program" at bounding box center [84, 160] width 97 height 23
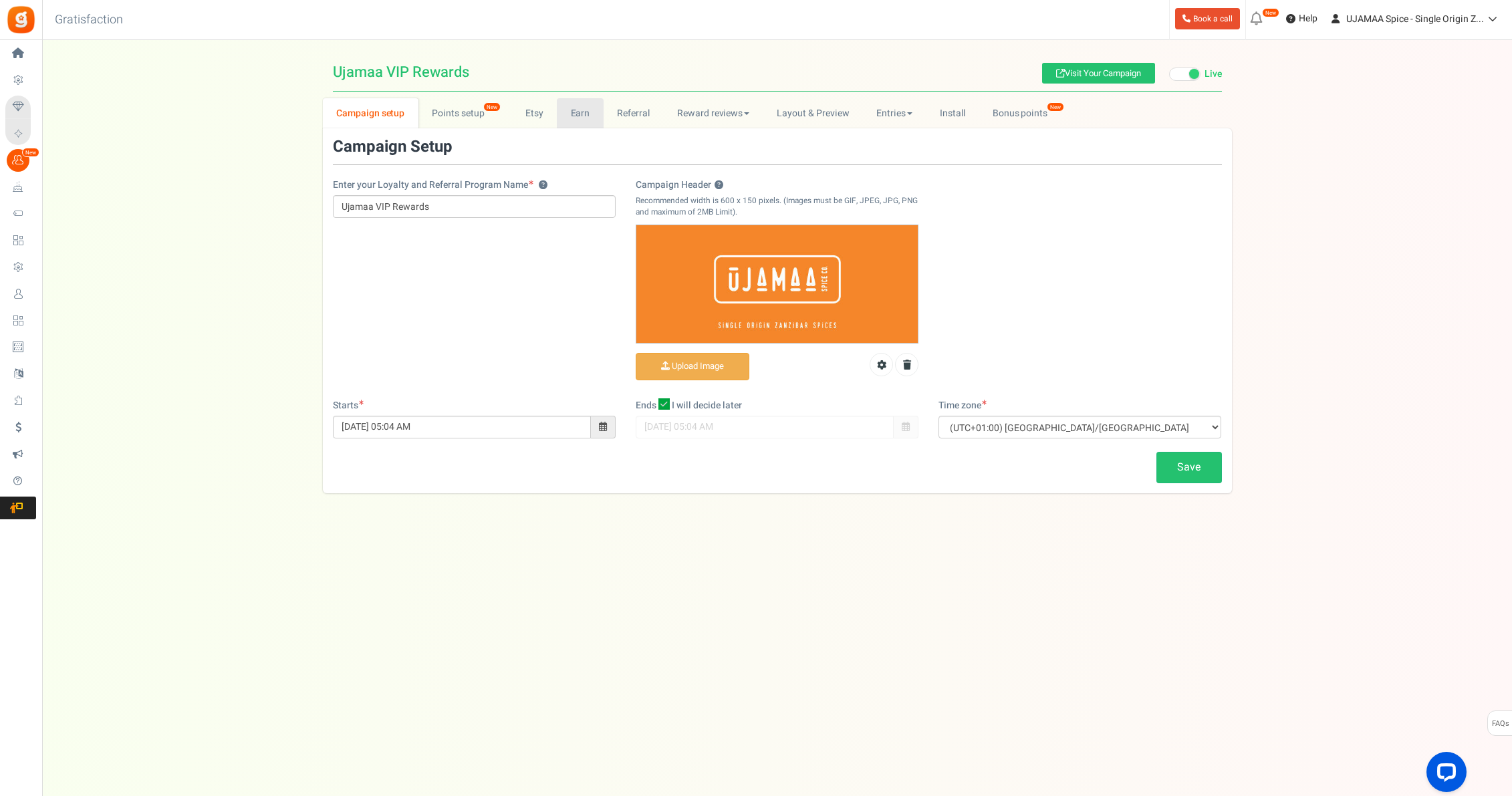
click at [578, 114] on link "Earn" at bounding box center [581, 113] width 47 height 30
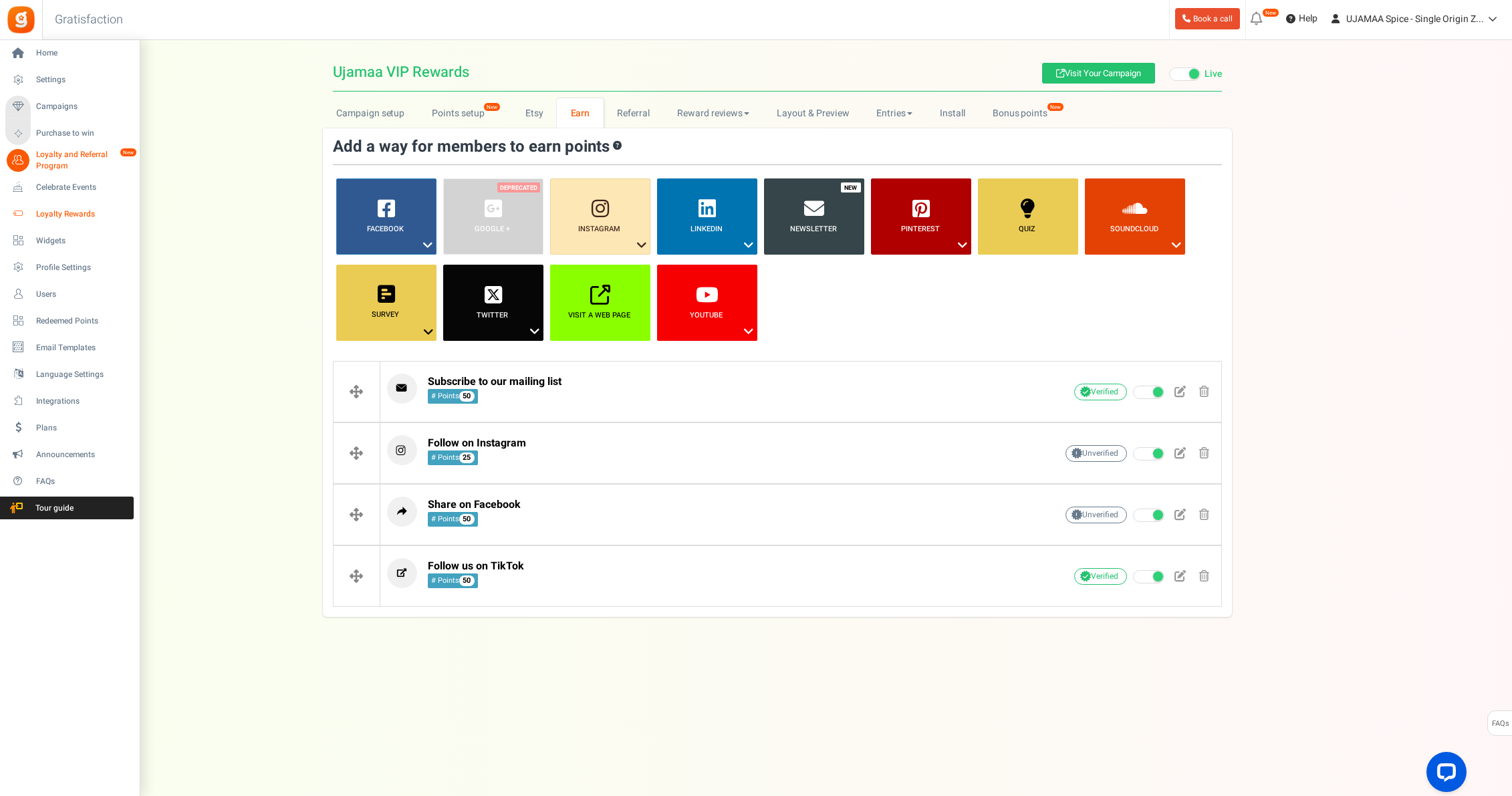
click at [36, 214] on span "Loyalty Rewards" at bounding box center [83, 214] width 93 height 12
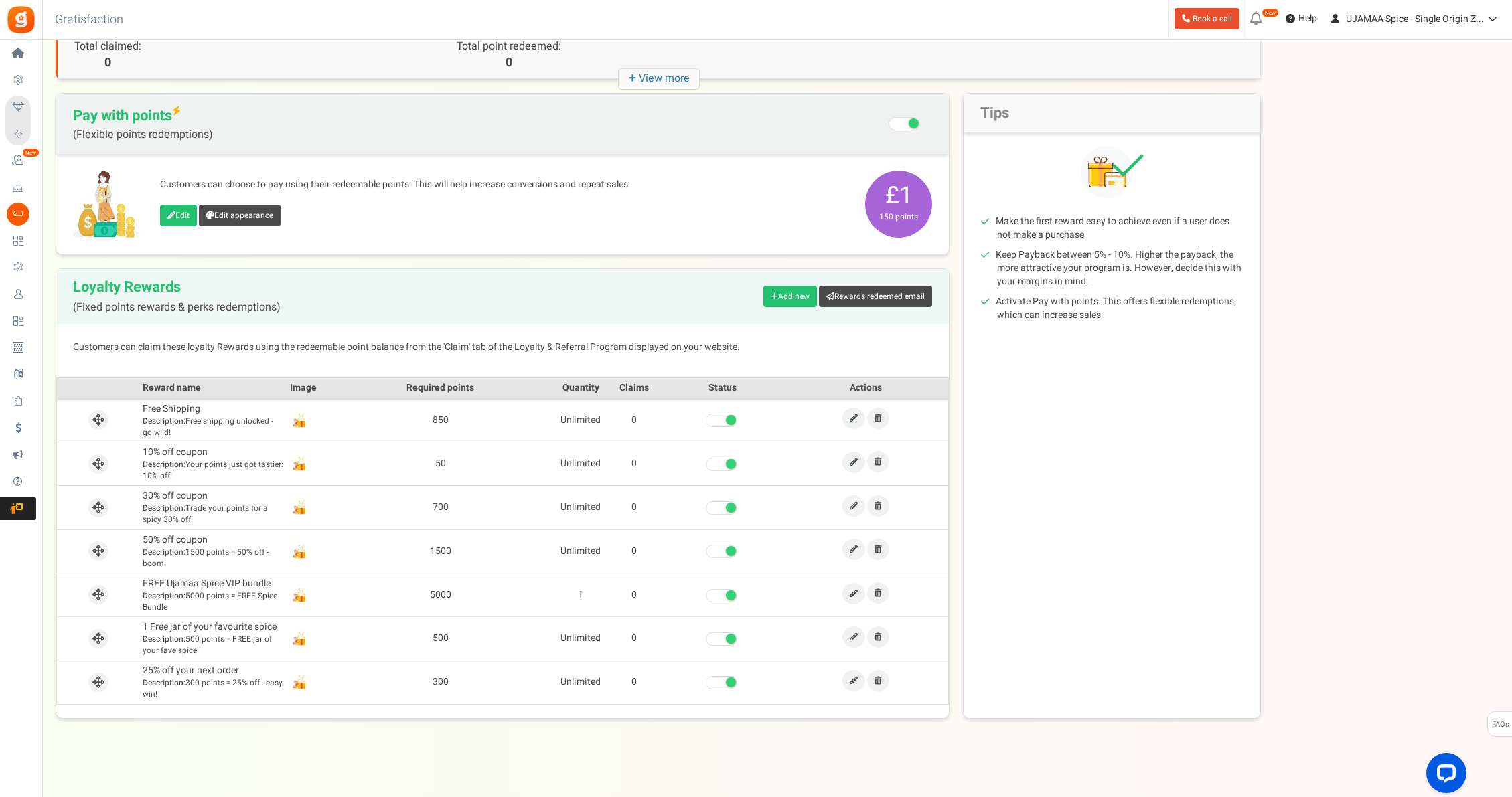
scroll to position [80, 0]
click at [851, 462] on icon at bounding box center [853, 463] width 8 height 8
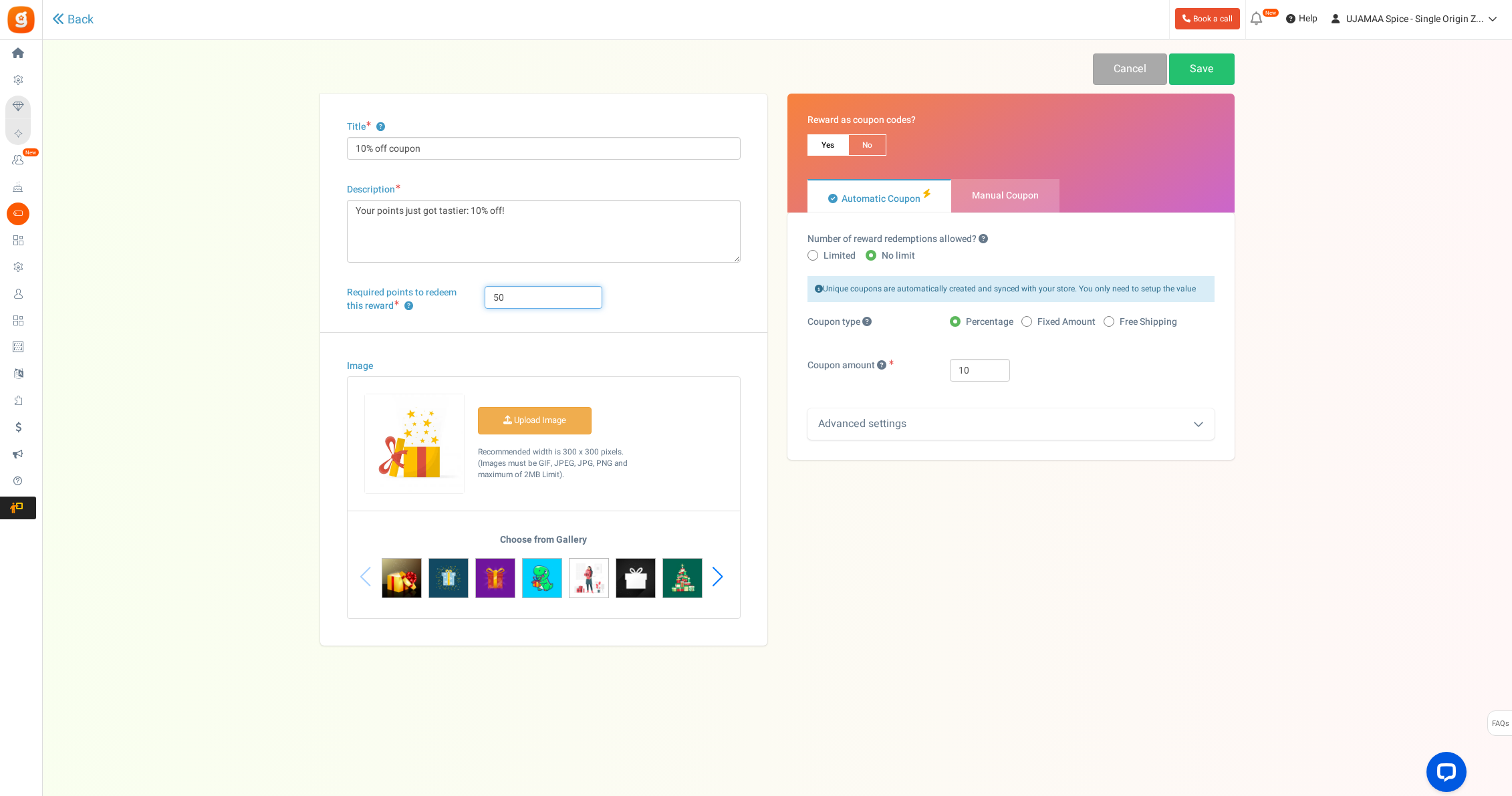
drag, startPoint x: 508, startPoint y: 296, endPoint x: 473, endPoint y: 294, distance: 35.1
click at [474, 296] on div "Required points to redeem this reward ? 50" at bounding box center [543, 309] width 414 height 46
type input "150"
click at [1196, 73] on link "Save" at bounding box center [1202, 69] width 66 height 31
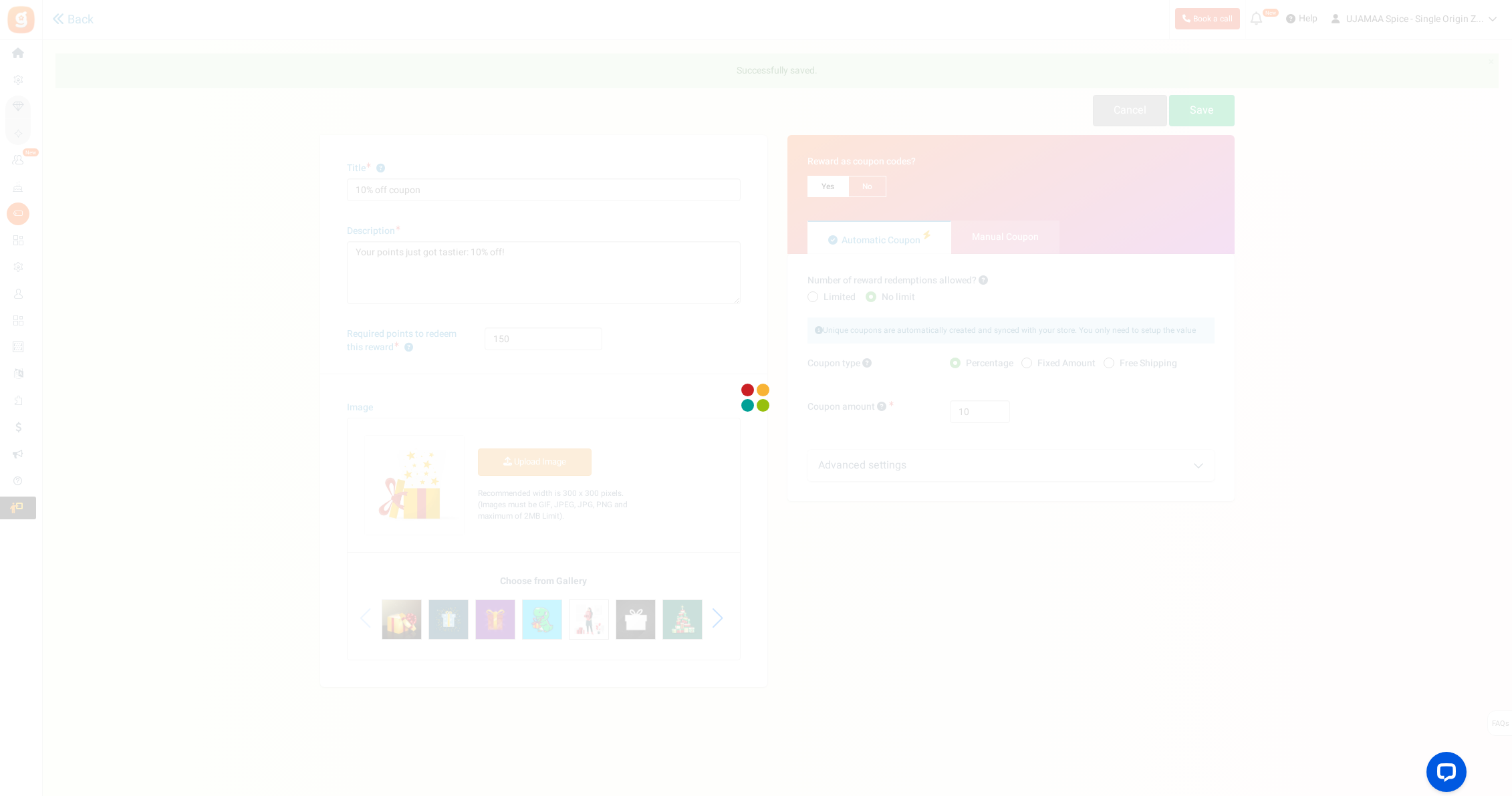
click at [45, 213] on div at bounding box center [756, 398] width 1512 height 796
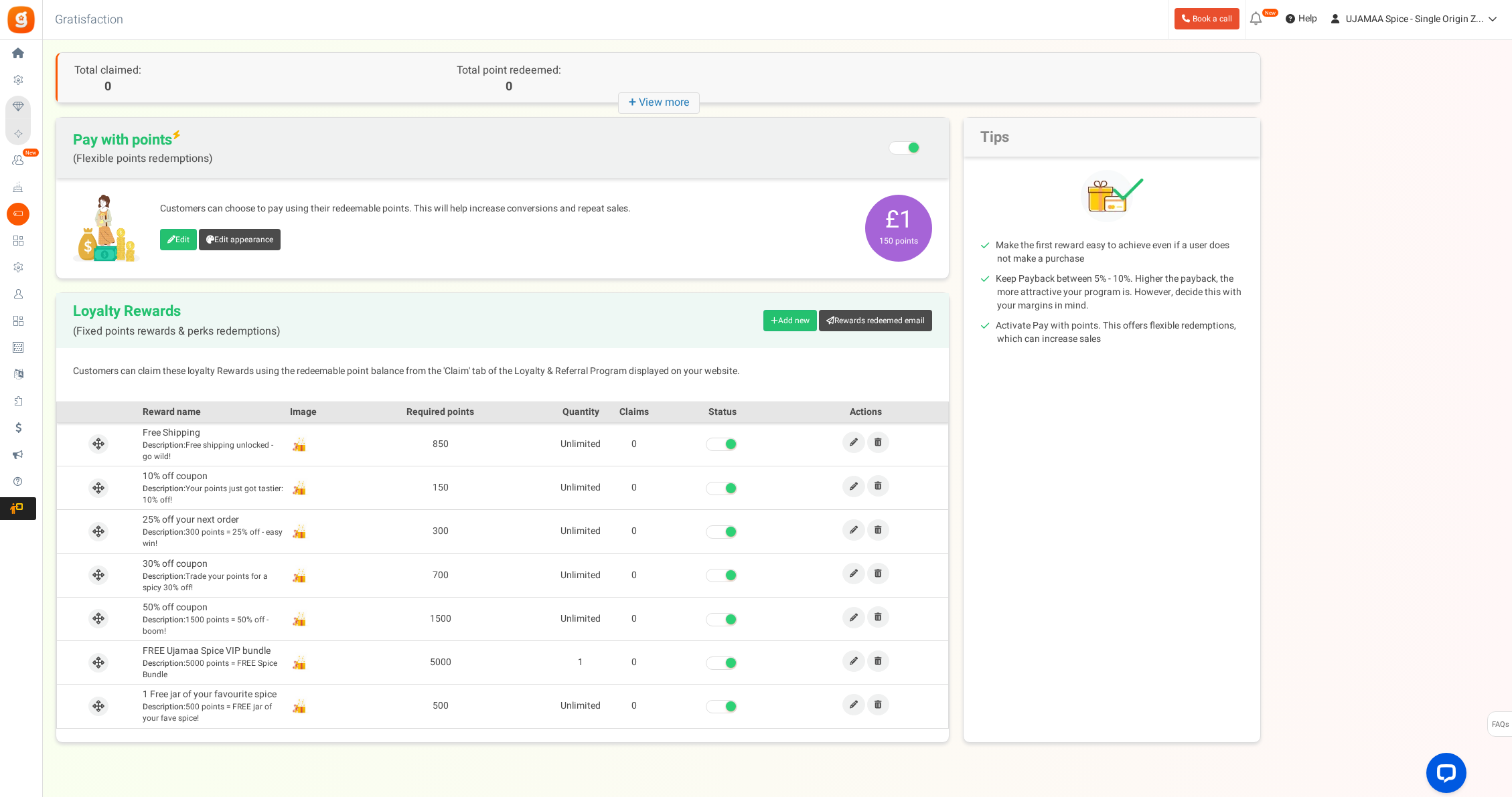
scroll to position [61, 0]
